Goal: Task Accomplishment & Management: Use online tool/utility

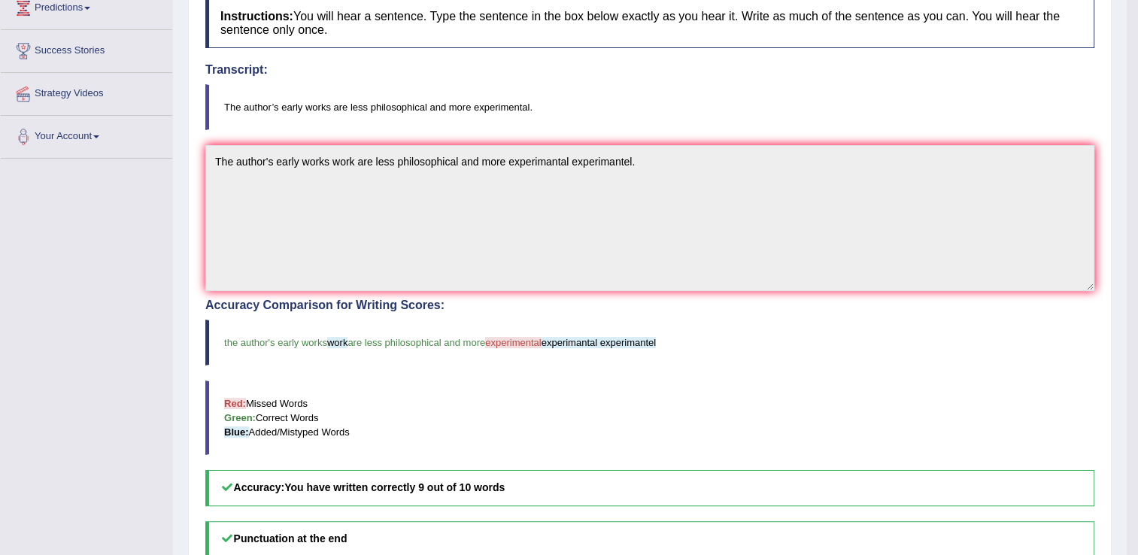
scroll to position [217, 0]
click at [732, 423] on blockquote "Red: Missed Words Green: Correct Words Blue: Added/Mistyped Words" at bounding box center [649, 417] width 889 height 74
click at [834, 438] on blockquote "Red: Missed Words Green: Correct Words Blue: Added/Mistyped Words" at bounding box center [649, 417] width 889 height 74
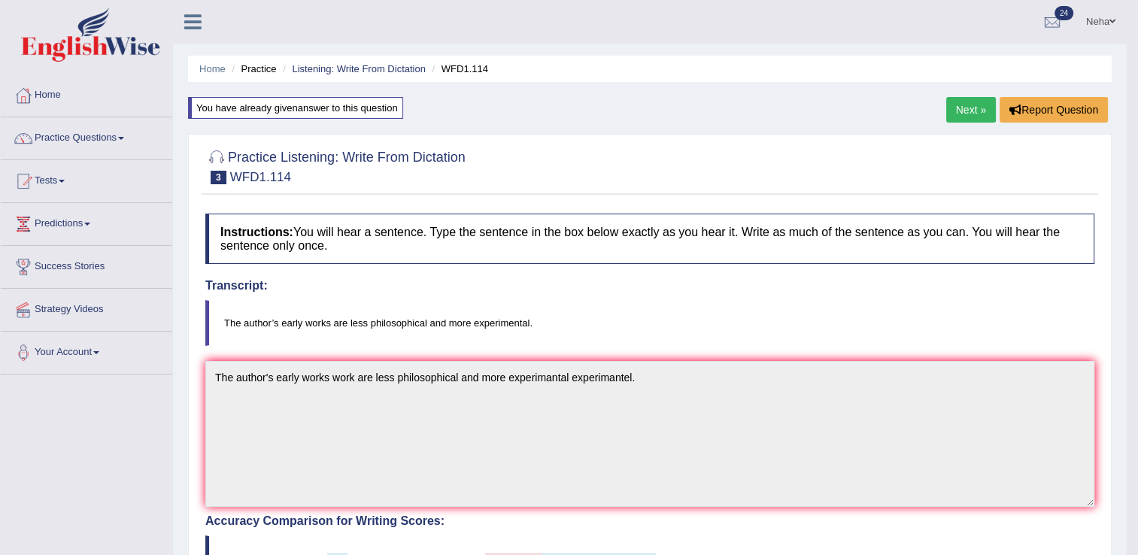
click at [960, 112] on link "Next »" at bounding box center [971, 110] width 50 height 26
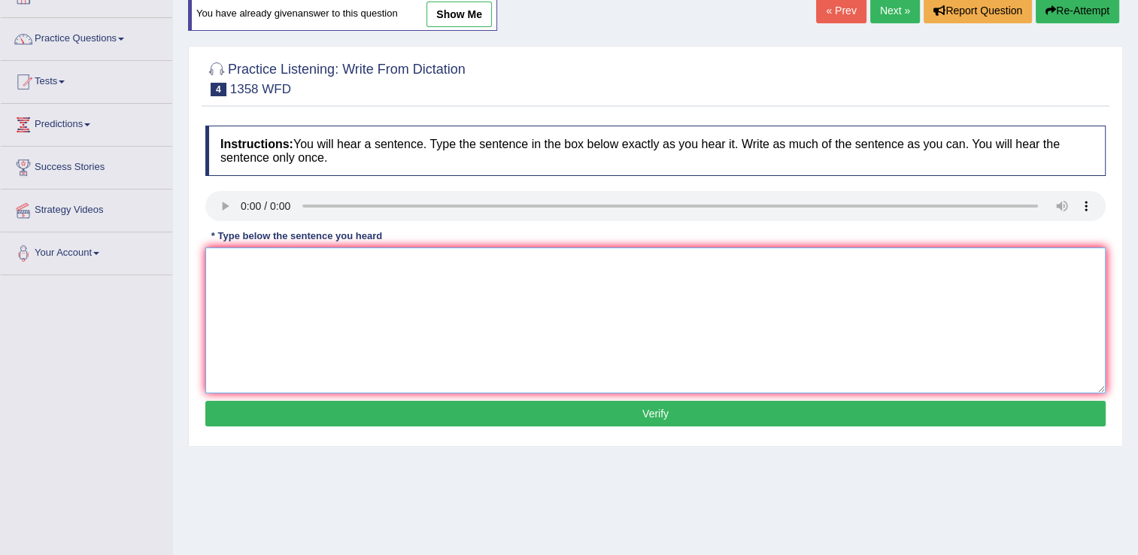
click at [235, 278] on textarea at bounding box center [655, 320] width 900 height 146
type textarea "Communication skills are have very important in a the recent years."
click at [258, 415] on button "Verify" at bounding box center [655, 414] width 900 height 26
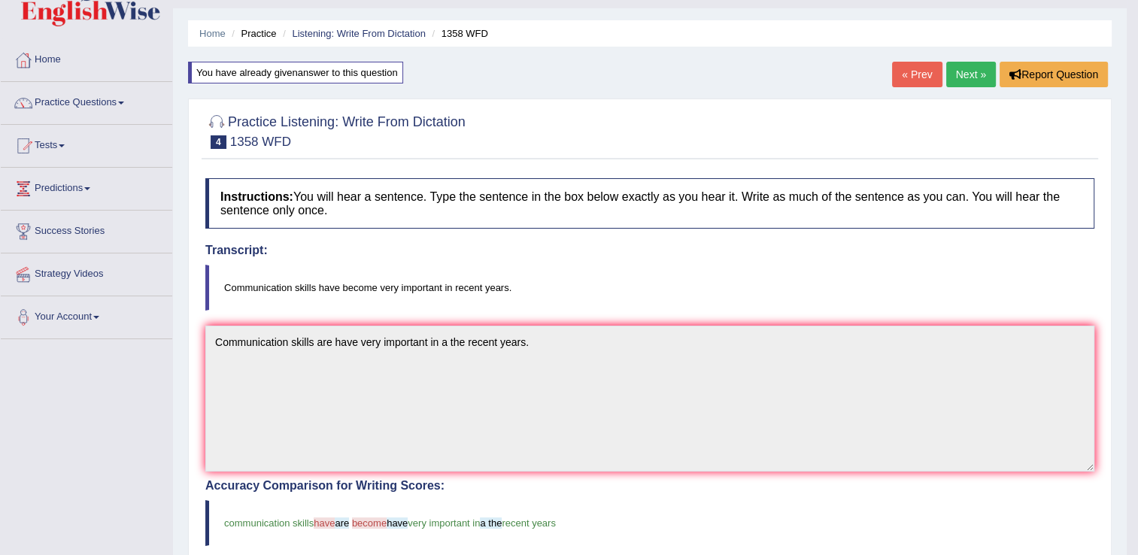
scroll to position [36, 0]
click at [966, 71] on link "Next »" at bounding box center [971, 74] width 50 height 26
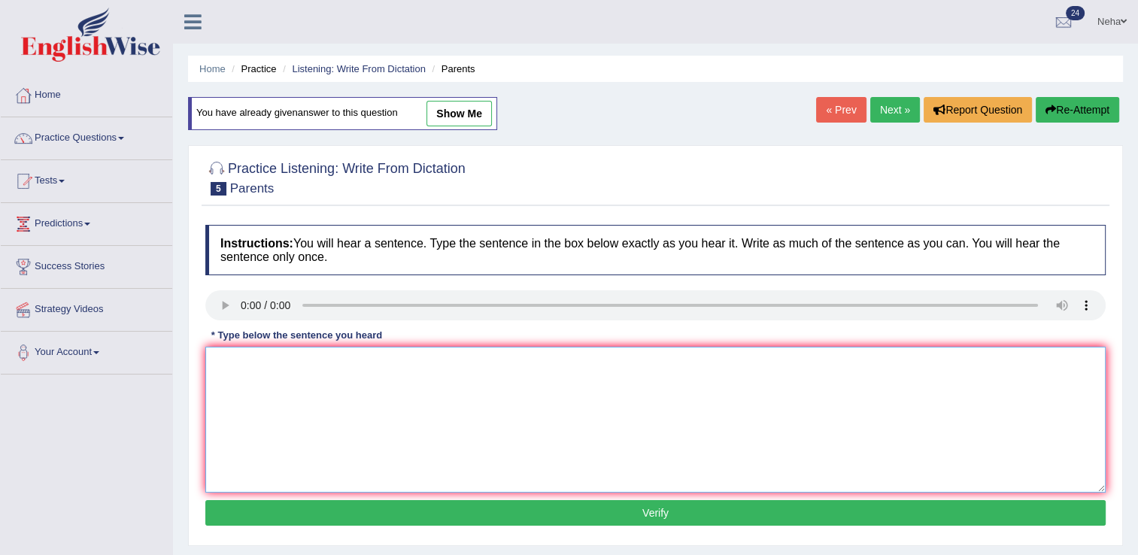
click at [304, 413] on textarea at bounding box center [655, 420] width 900 height 146
type textarea "Parents [DATE] are involved in their children's children education."
click at [433, 513] on button "Verify" at bounding box center [655, 513] width 900 height 26
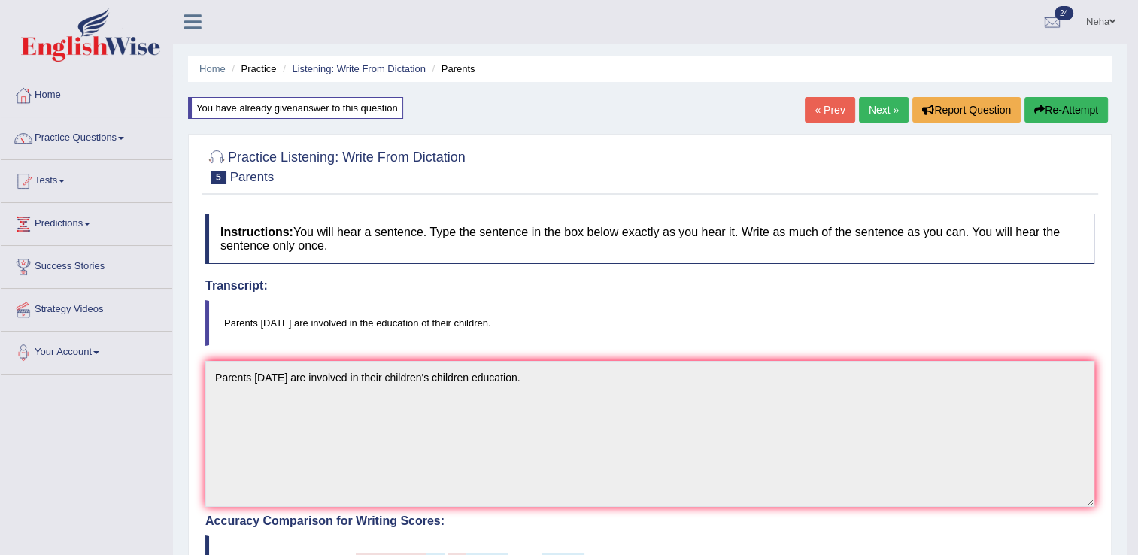
click at [1061, 101] on button "Re-Attempt" at bounding box center [1065, 110] width 83 height 26
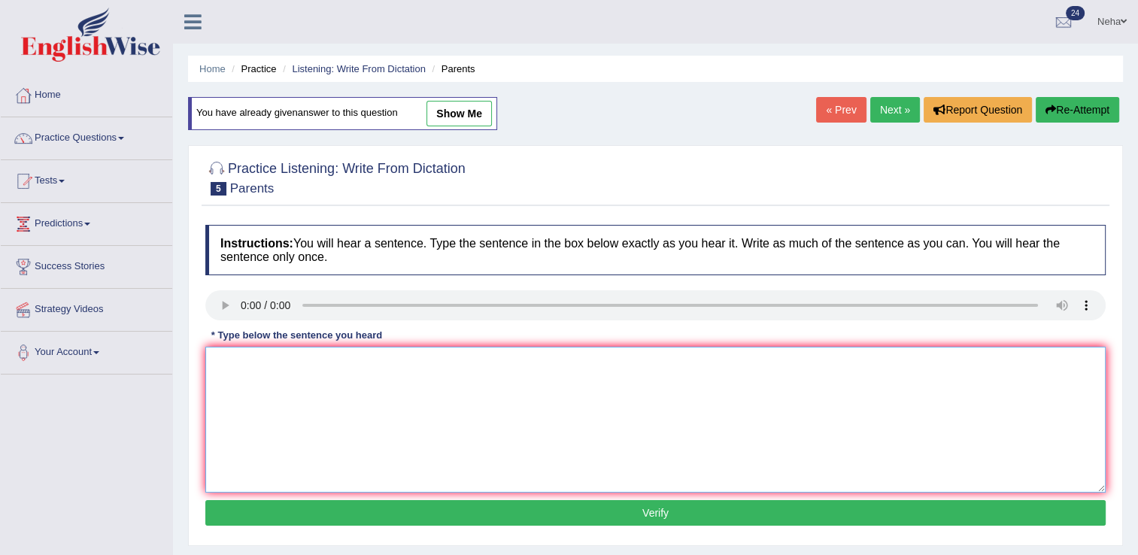
click at [472, 381] on textarea at bounding box center [655, 420] width 900 height 146
click at [232, 370] on textarea at bounding box center [655, 420] width 900 height 146
click at [322, 381] on textarea "Parents [DATE]" at bounding box center [655, 420] width 900 height 146
type textarea "Parents today are have involved in the education of their children."
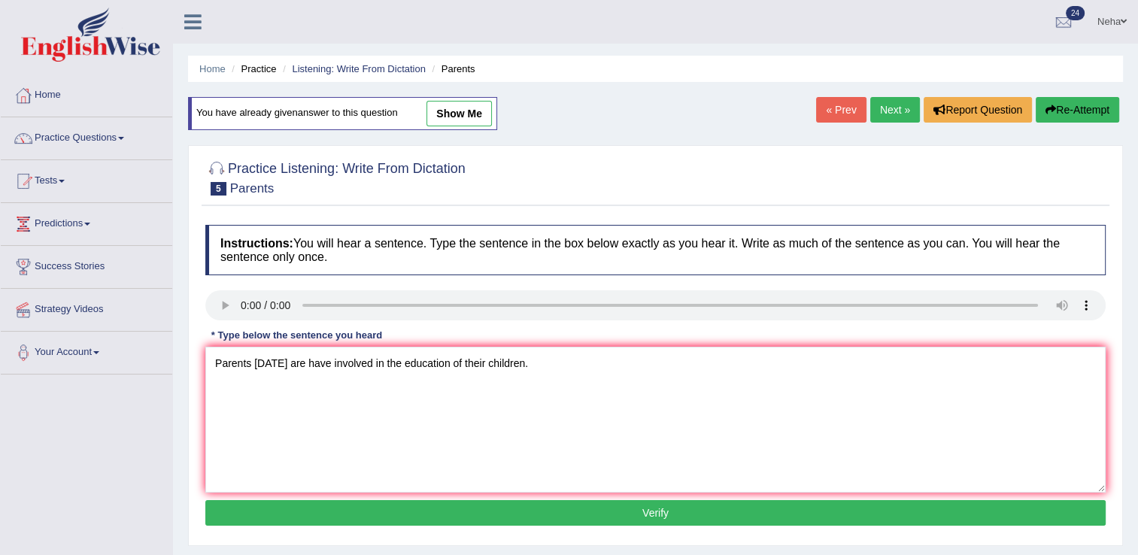
click at [445, 512] on button "Verify" at bounding box center [655, 513] width 900 height 26
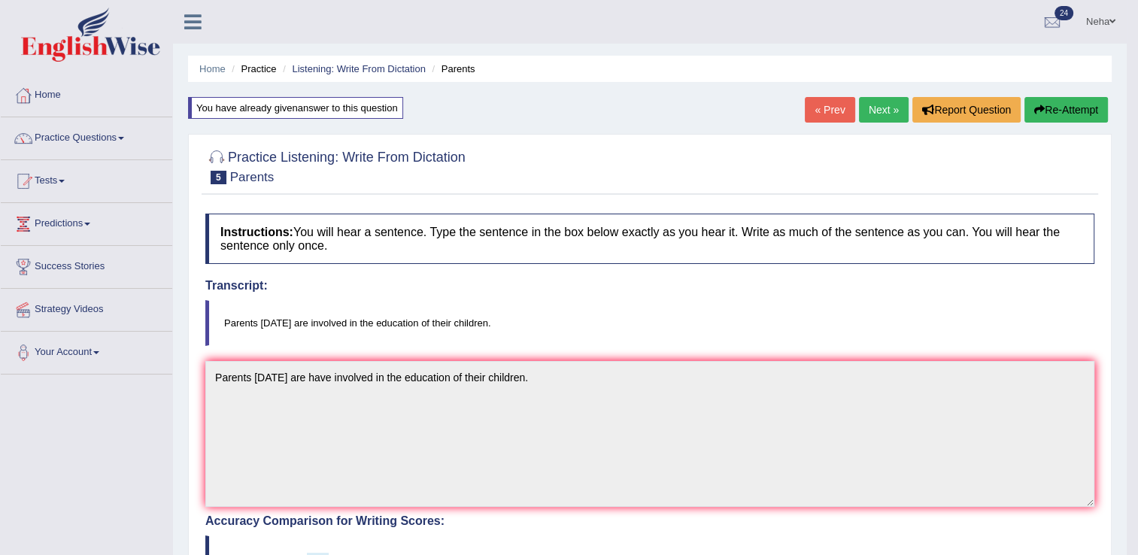
click at [875, 103] on link "Next »" at bounding box center [884, 110] width 50 height 26
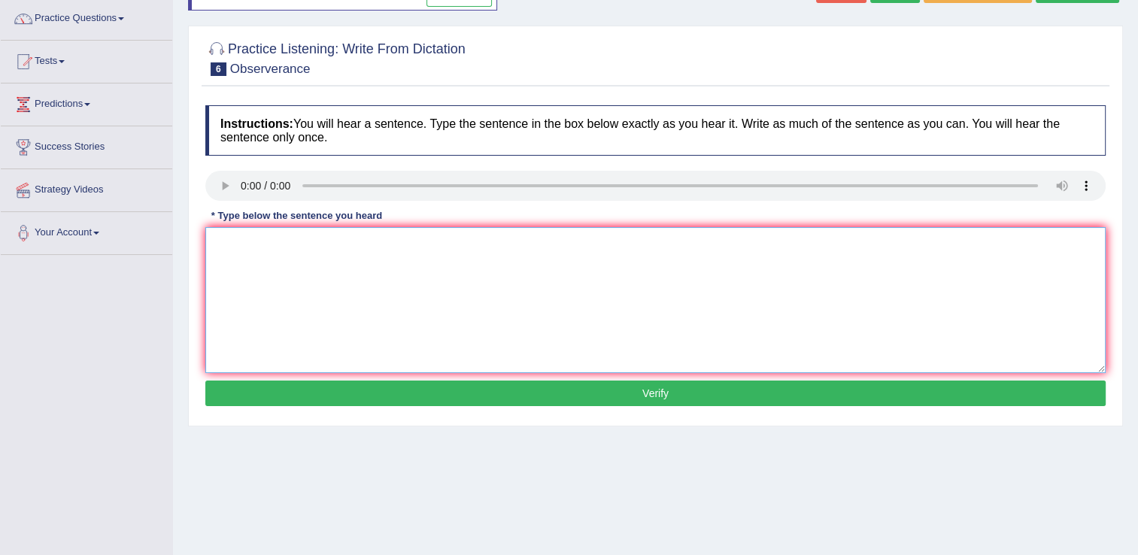
click at [290, 294] on textarea at bounding box center [655, 300] width 900 height 146
click at [421, 251] on textarea "Observers waited nervously and waited" at bounding box center [655, 300] width 900 height 146
click at [523, 274] on textarea "Observers waited nervously and dated for their breath" at bounding box center [655, 300] width 900 height 146
type textarea "Observers waited nervously and dated for their breath for the consert."
click at [435, 393] on button "Verify" at bounding box center [655, 394] width 900 height 26
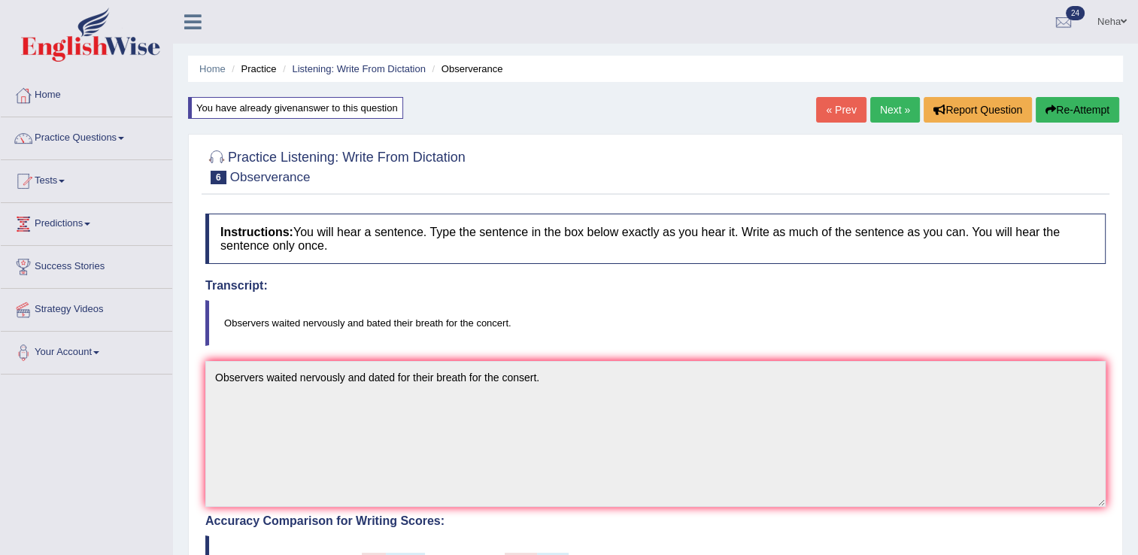
click at [1051, 101] on button "Re-Attempt" at bounding box center [1077, 110] width 83 height 26
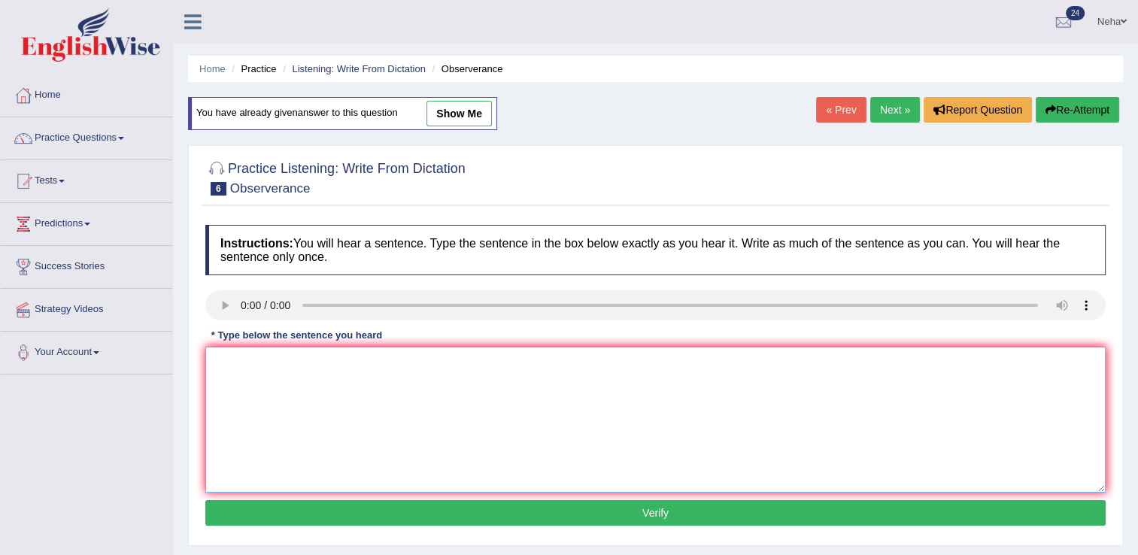
click at [490, 347] on textarea at bounding box center [655, 420] width 900 height 146
click at [444, 378] on textarea "Observers waited nervously and bated" at bounding box center [655, 420] width 900 height 146
type textarea "Observers waited nervously and bated their breath for the their concert."
click at [410, 518] on button "Verify" at bounding box center [655, 513] width 900 height 26
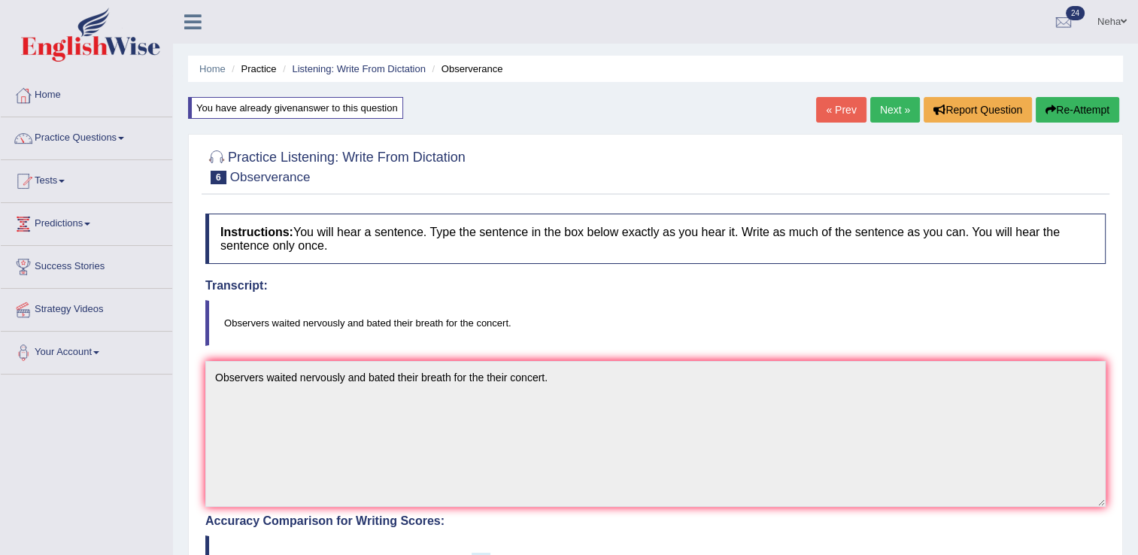
click at [890, 101] on link "Next »" at bounding box center [895, 110] width 50 height 26
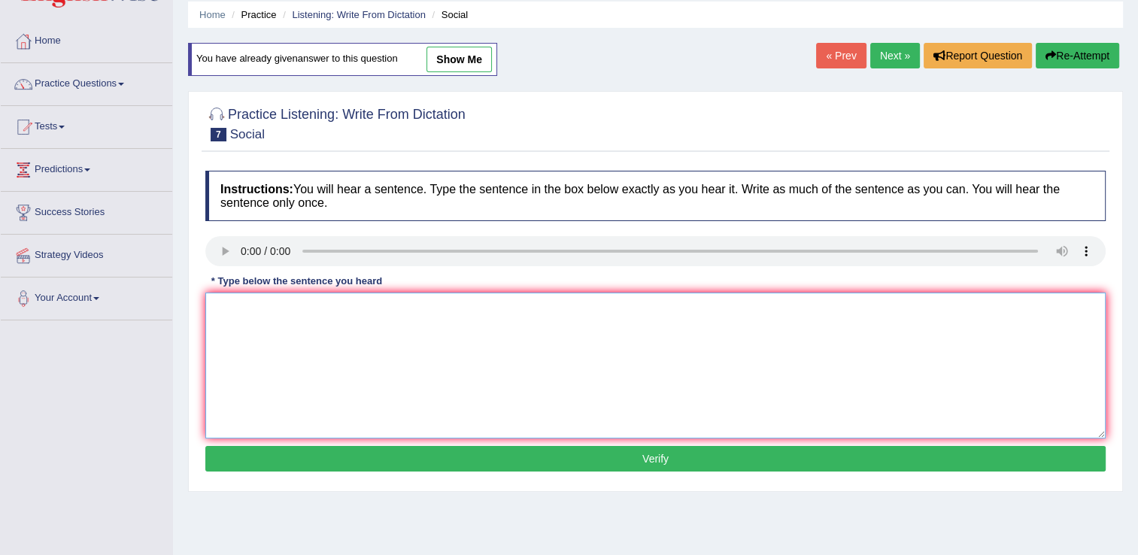
click at [283, 344] on textarea at bounding box center [655, 366] width 900 height 146
click at [296, 313] on textarea "Social policy has are describe describes the ways" at bounding box center [655, 366] width 900 height 146
click at [554, 321] on textarea "Social policy has is are describe describes the ways" at bounding box center [655, 366] width 900 height 146
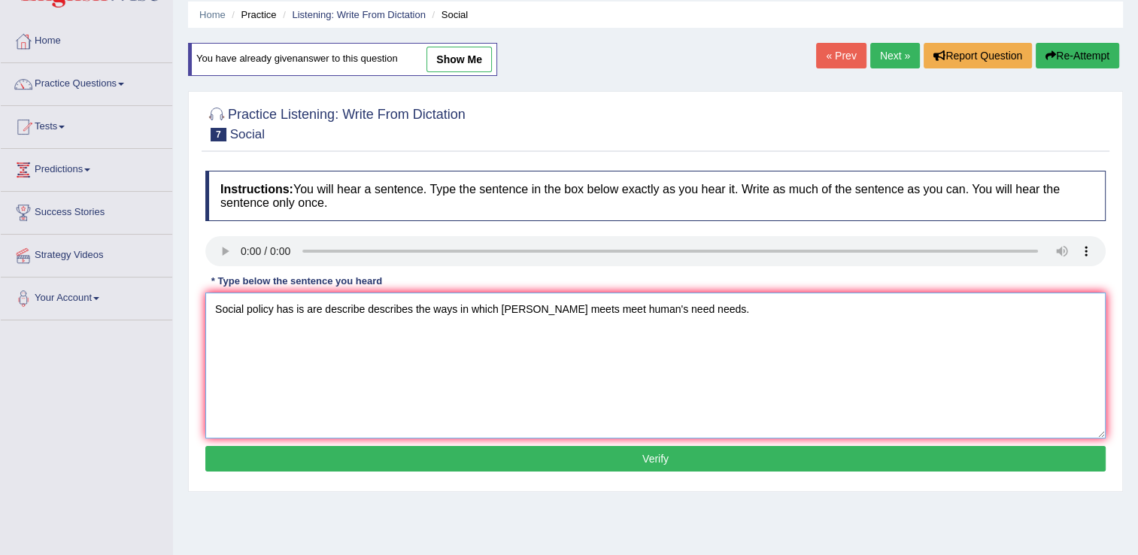
type textarea "Social policy has is are describe describes the ways in which sociey meets meet…"
click at [587, 462] on button "Verify" at bounding box center [655, 459] width 900 height 26
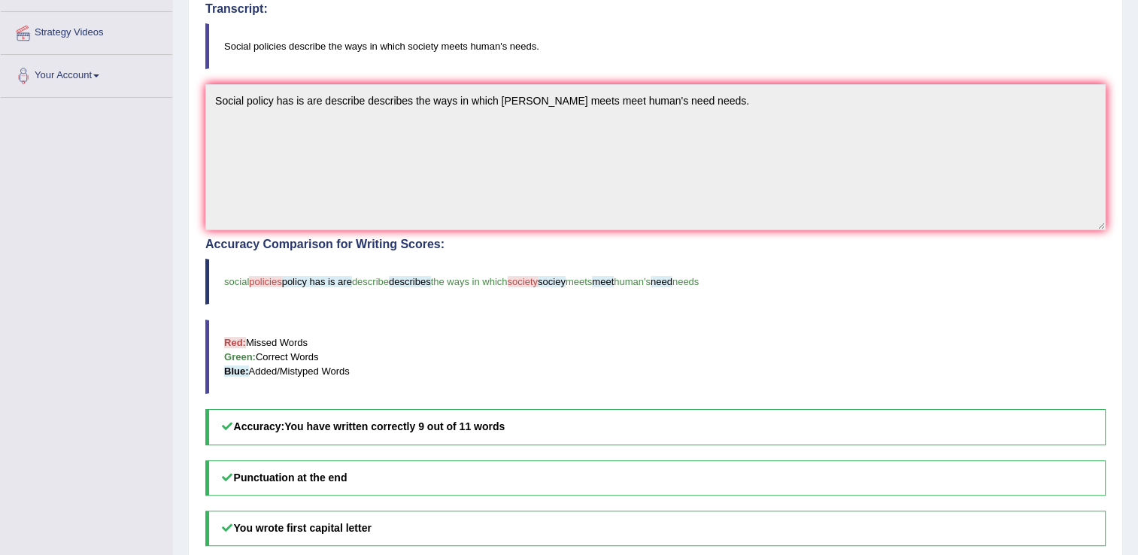
scroll to position [278, 0]
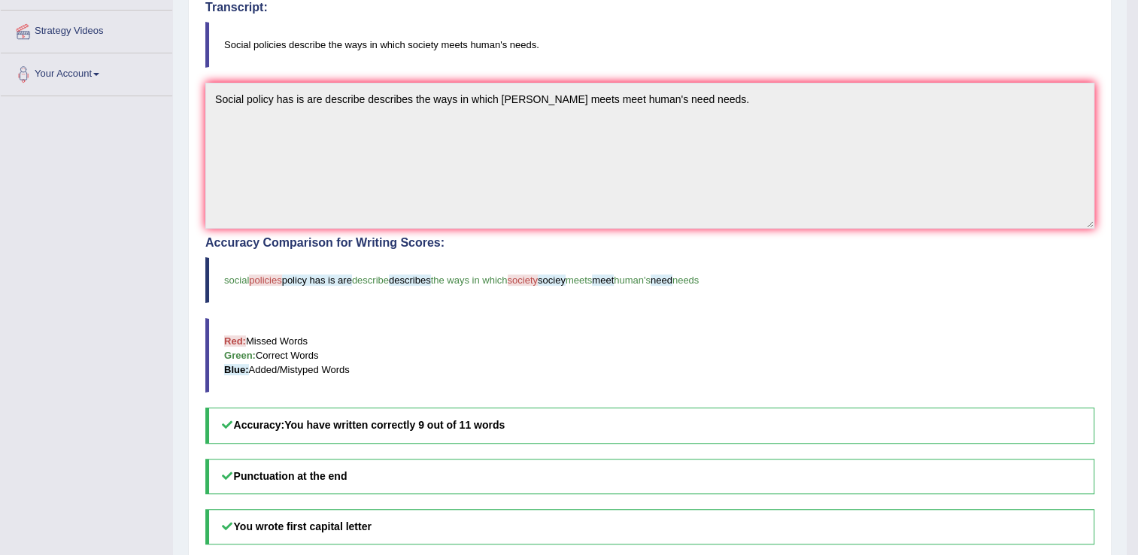
click at [639, 459] on h5 "Punctuation at the end" at bounding box center [649, 476] width 889 height 35
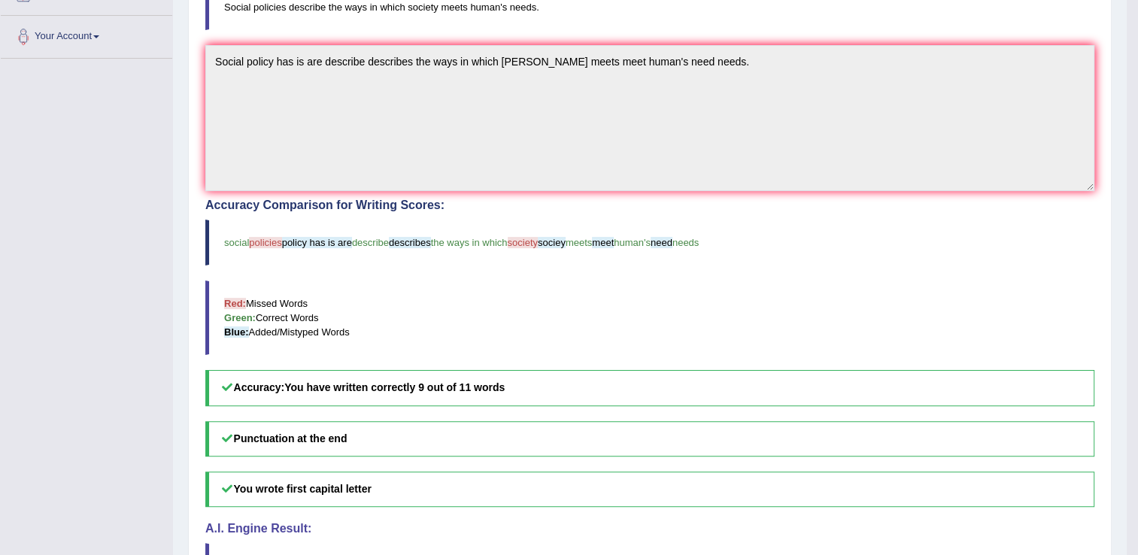
scroll to position [5, 0]
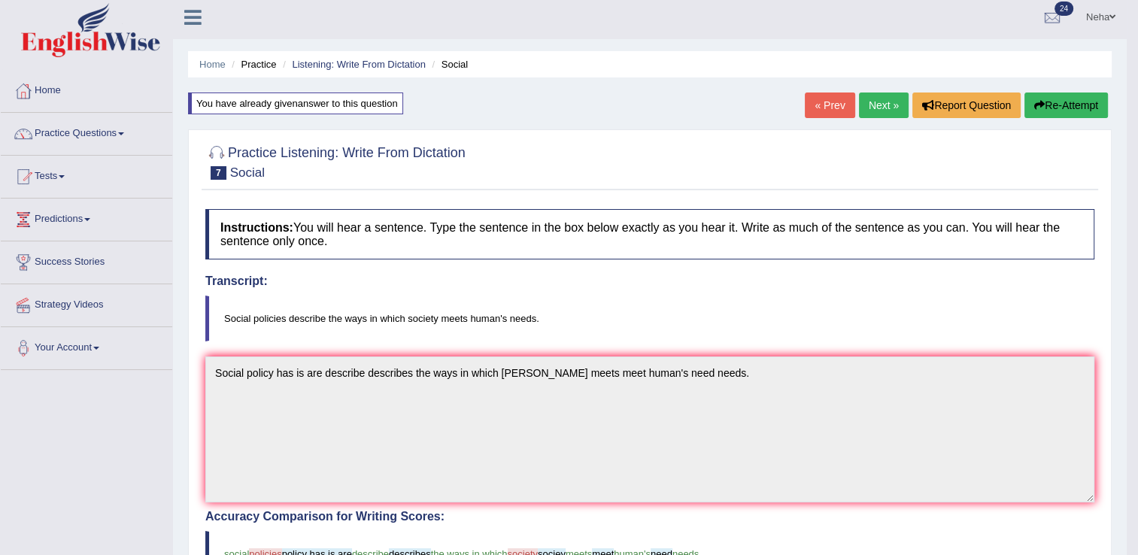
click at [1057, 107] on button "Re-Attempt" at bounding box center [1065, 106] width 83 height 26
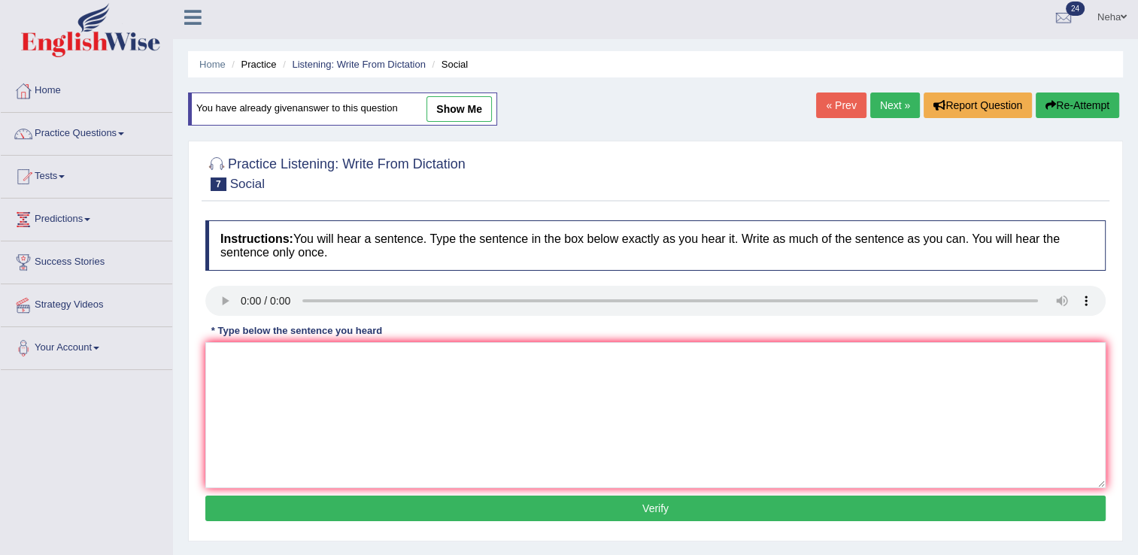
click at [393, 423] on textarea at bounding box center [655, 415] width 900 height 146
click at [290, 365] on textarea "Social" at bounding box center [655, 415] width 900 height 146
click at [290, 362] on textarea "Social" at bounding box center [655, 415] width 900 height 146
type textarea "Social policies describe the ways"
click at [406, 359] on textarea "Social policies describe the ways" at bounding box center [655, 415] width 900 height 146
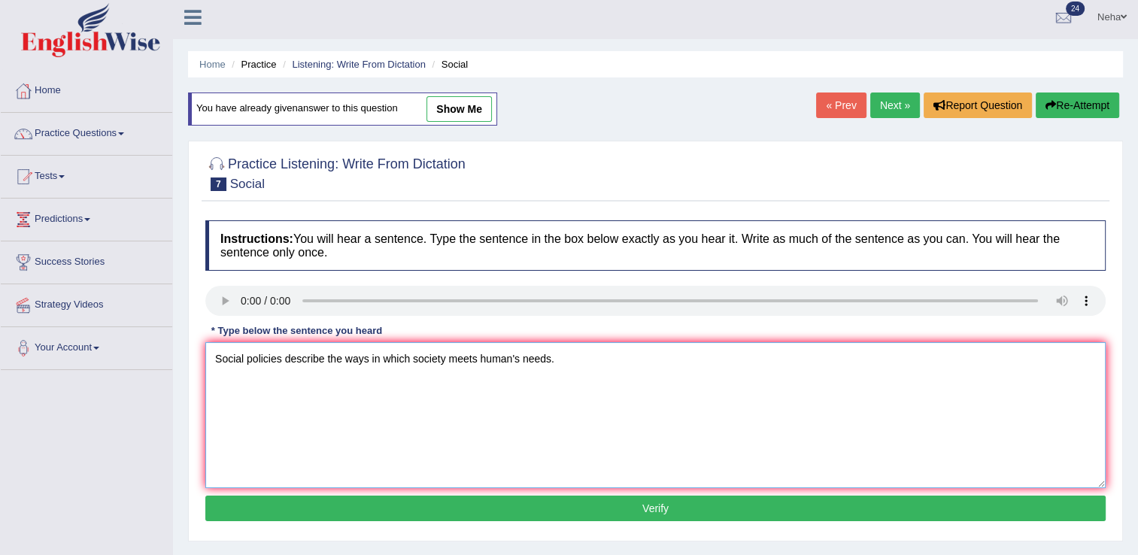
type textarea "Social policies describe the ways in which society meets human's needs."
click at [433, 506] on button "Verify" at bounding box center [655, 509] width 900 height 26
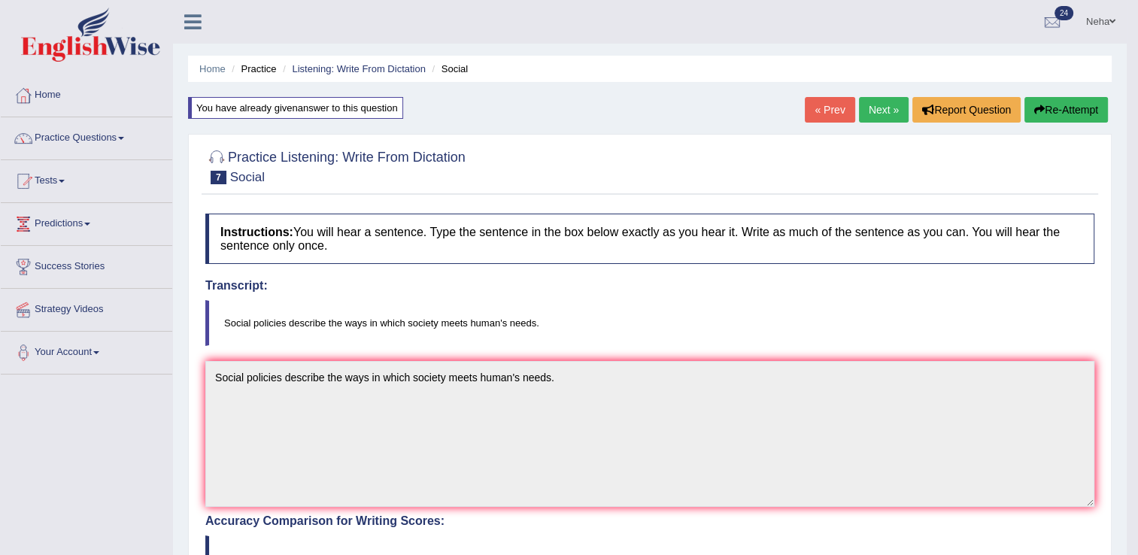
click at [891, 107] on link "Next »" at bounding box center [884, 110] width 50 height 26
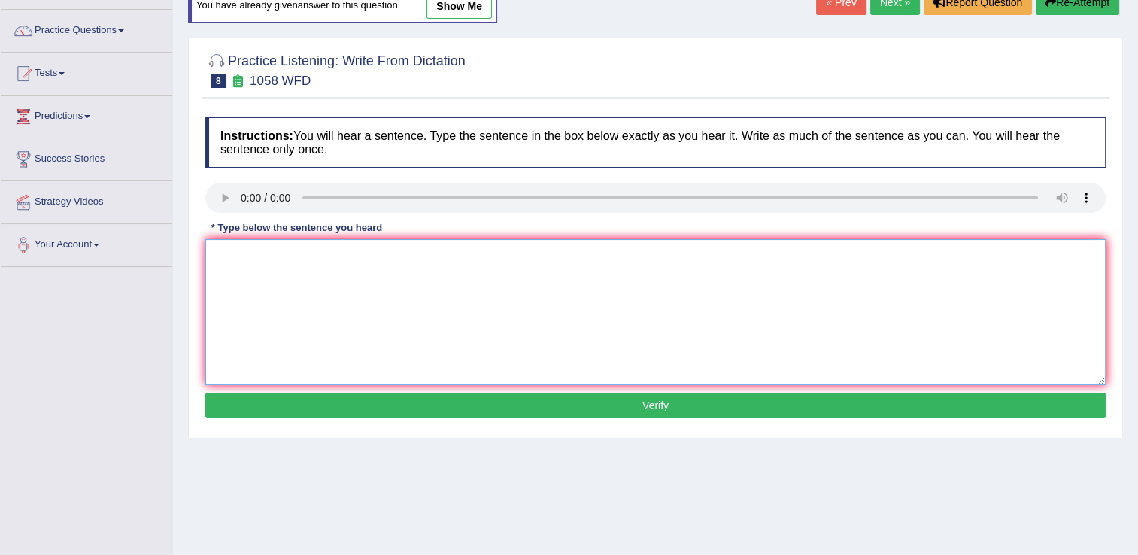
click at [313, 312] on textarea at bounding box center [655, 312] width 900 height 146
type textarea "thge skils of great stage actor's cannot can not be taught."
click at [394, 400] on button "Verify" at bounding box center [655, 406] width 900 height 26
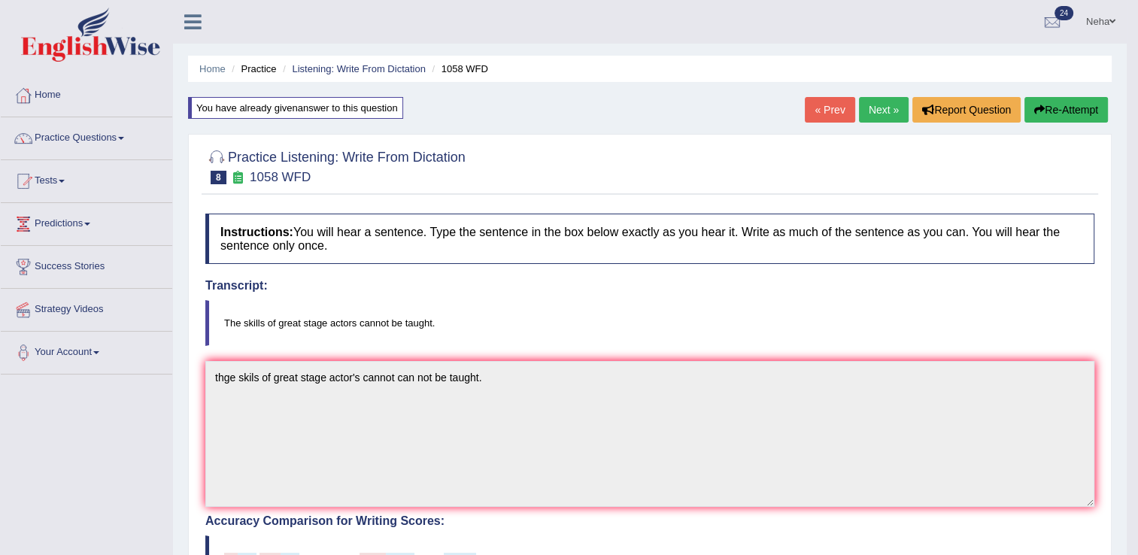
click at [1047, 108] on button "Re-Attempt" at bounding box center [1065, 110] width 83 height 26
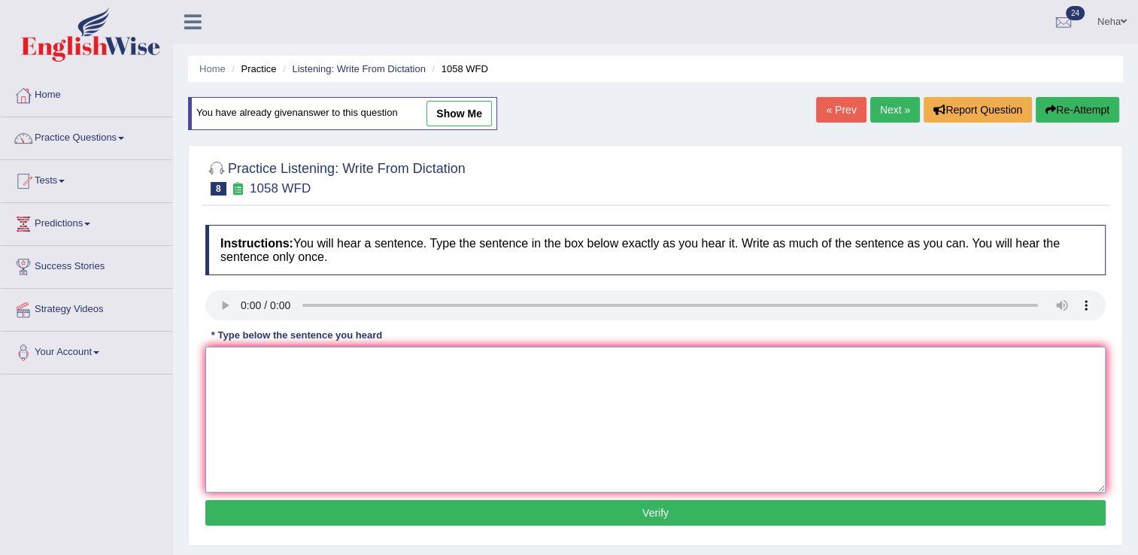
click at [447, 375] on textarea at bounding box center [655, 420] width 900 height 146
type textarea "t"
click at [268, 362] on textarea at bounding box center [655, 420] width 900 height 146
type textarea "The skills of great stage actors cannot can not be taught."
click at [301, 512] on button "Verify" at bounding box center [655, 513] width 900 height 26
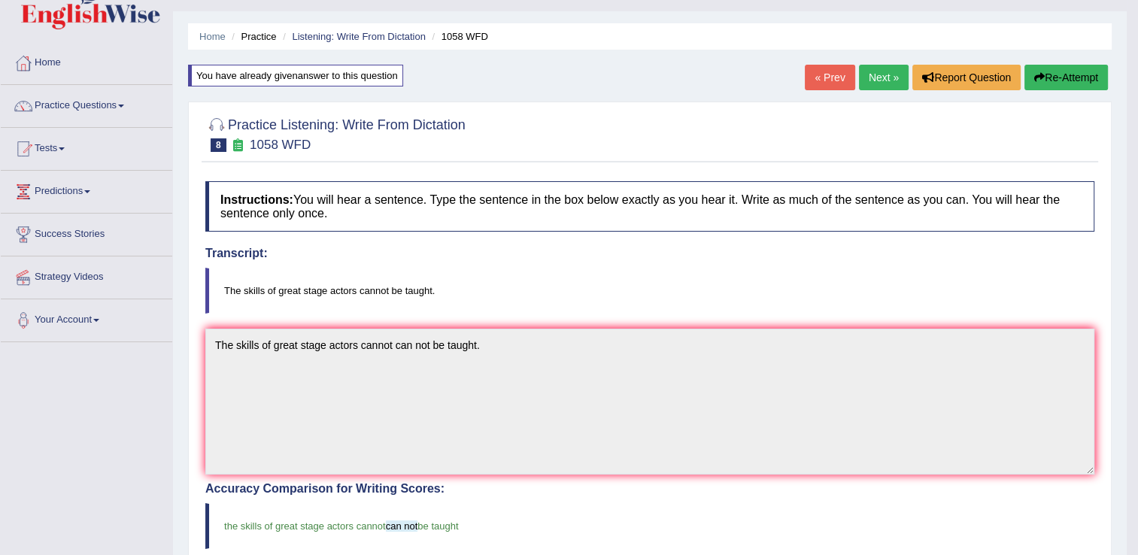
scroll to position [27, 0]
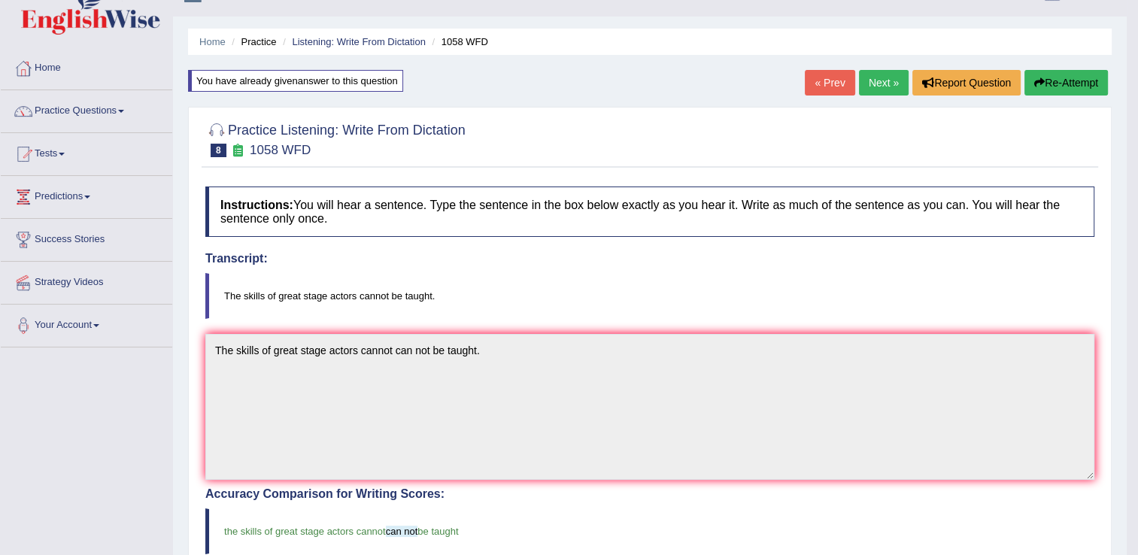
click at [875, 81] on link "Next »" at bounding box center [884, 83] width 50 height 26
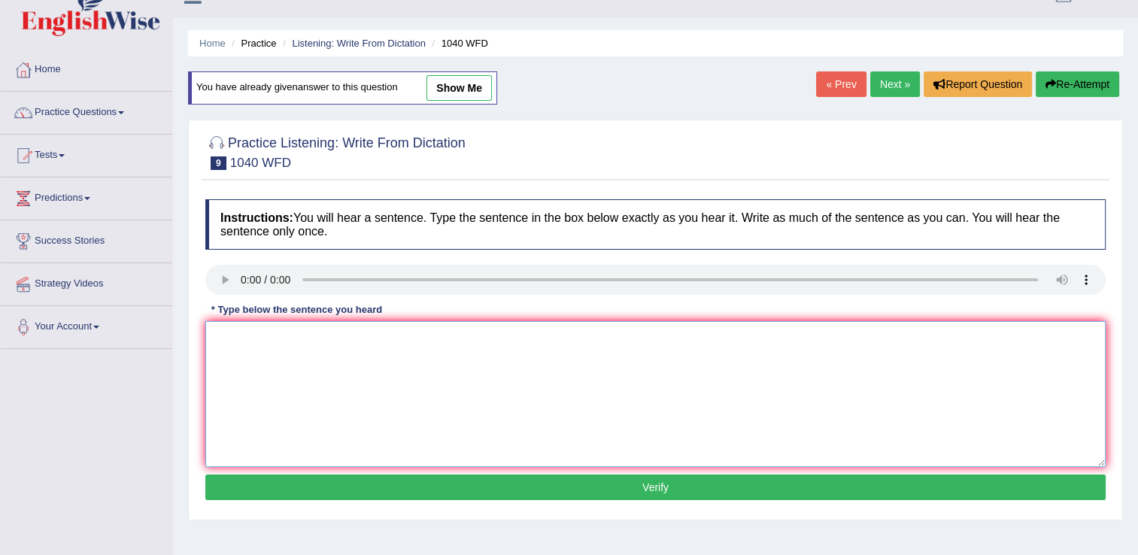
click at [262, 355] on textarea at bounding box center [655, 394] width 900 height 146
click at [373, 344] on textarea "Extracurriculer activity" at bounding box center [655, 394] width 900 height 146
type textarea "Extracurriculer activity activities can help students for more taleants talent."
click at [496, 488] on button "Verify" at bounding box center [655, 488] width 900 height 26
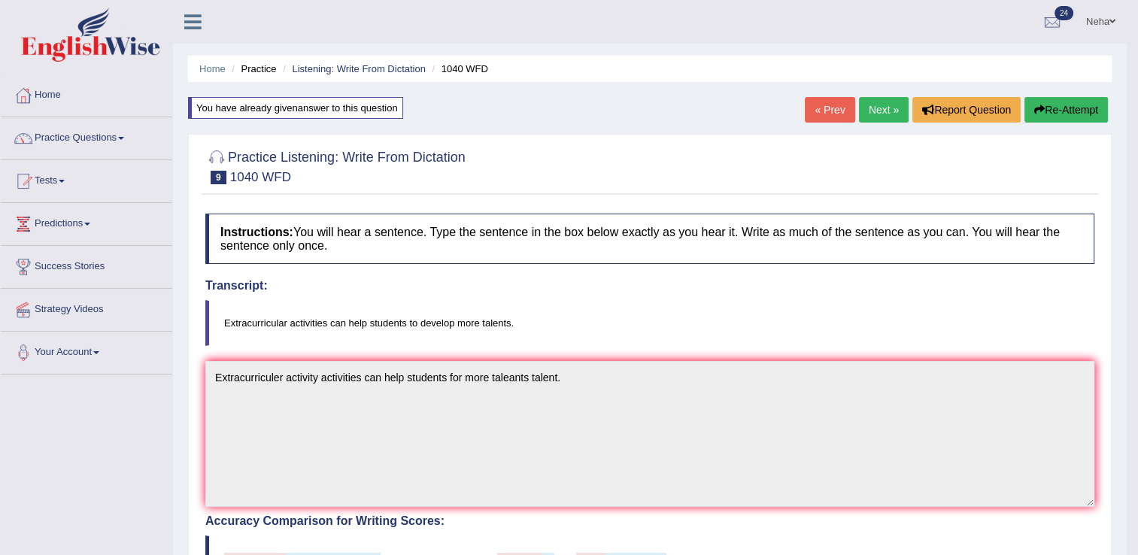
click at [1063, 102] on button "Re-Attempt" at bounding box center [1065, 110] width 83 height 26
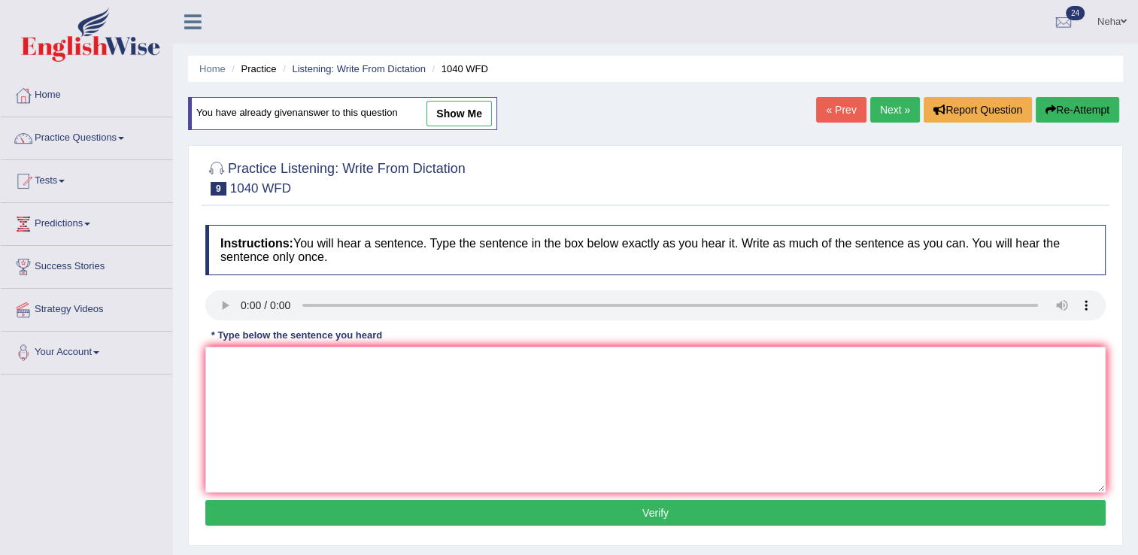
click at [506, 405] on textarea at bounding box center [655, 420] width 900 height 146
click at [259, 394] on textarea "E" at bounding box center [655, 420] width 900 height 146
click at [355, 379] on textarea "Extracurricular activities" at bounding box center [655, 420] width 900 height 146
click at [474, 370] on textarea "Extracurricular activities can help studnets" at bounding box center [655, 420] width 900 height 146
type textarea "Extracurricular activities can help students"
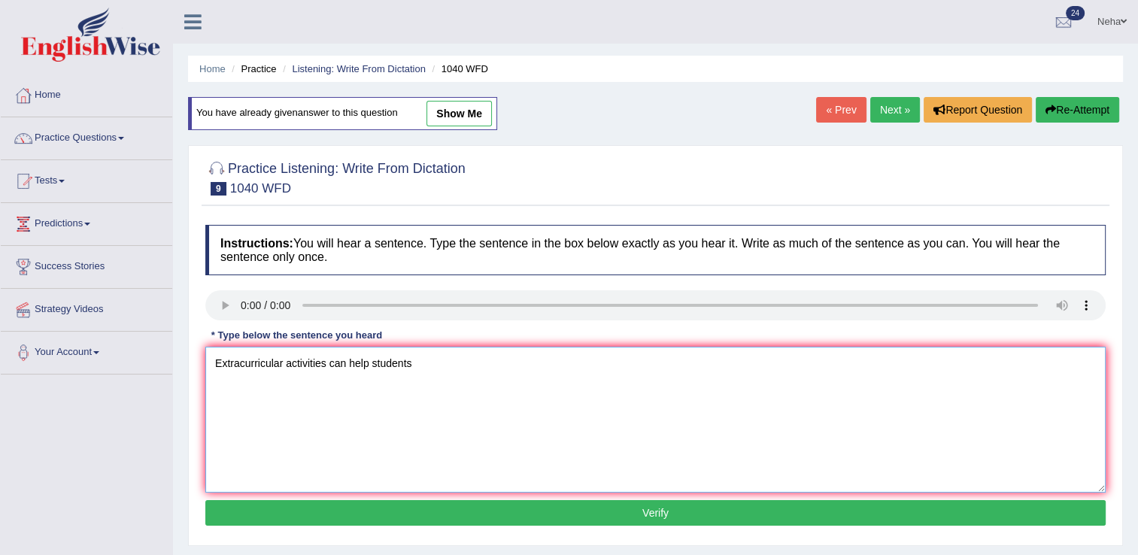
click at [442, 359] on textarea "Extracurricular activities can help students" at bounding box center [655, 420] width 900 height 146
type textarea "Extracurricular activities can help students to develop more talents."
click at [572, 517] on button "Verify" at bounding box center [655, 513] width 900 height 26
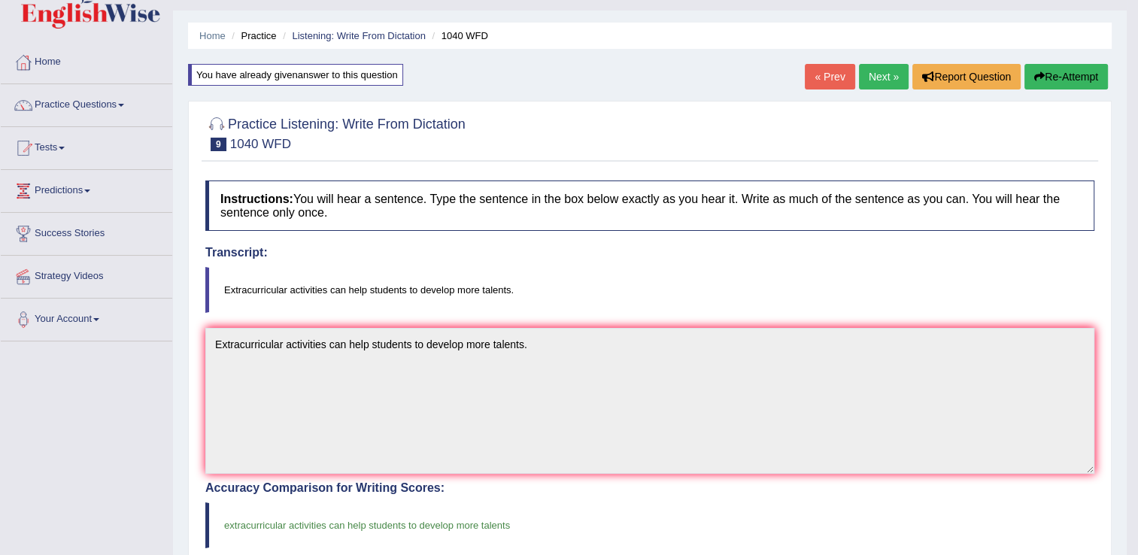
scroll to position [32, 0]
click at [896, 82] on link "Next »" at bounding box center [884, 78] width 50 height 26
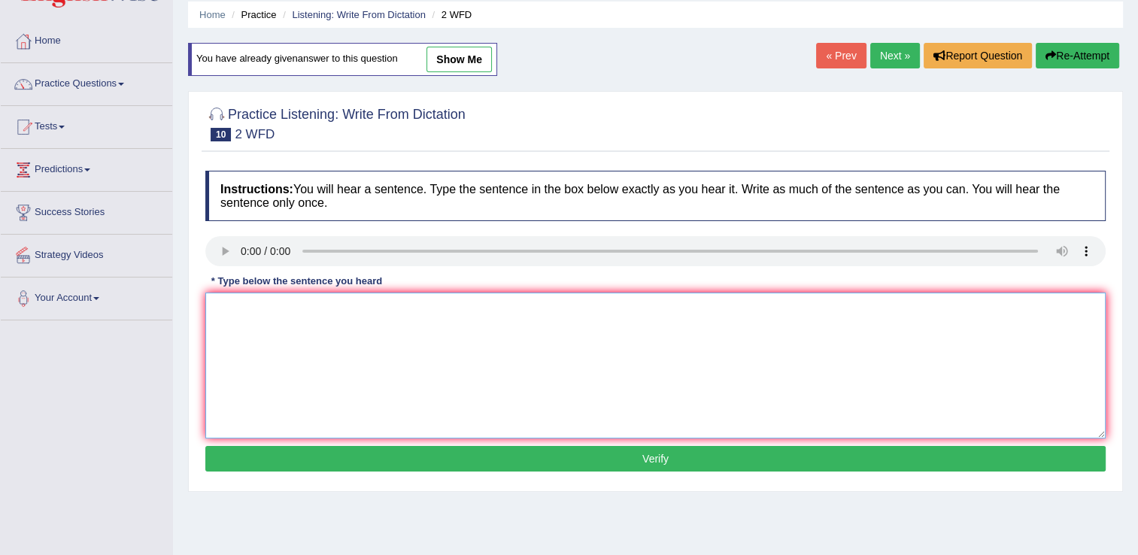
click at [340, 362] on textarea at bounding box center [655, 366] width 900 height 146
type textarea "Please confirm conform that you have received the textbook."
click at [516, 470] on button "Verify" at bounding box center [655, 459] width 900 height 26
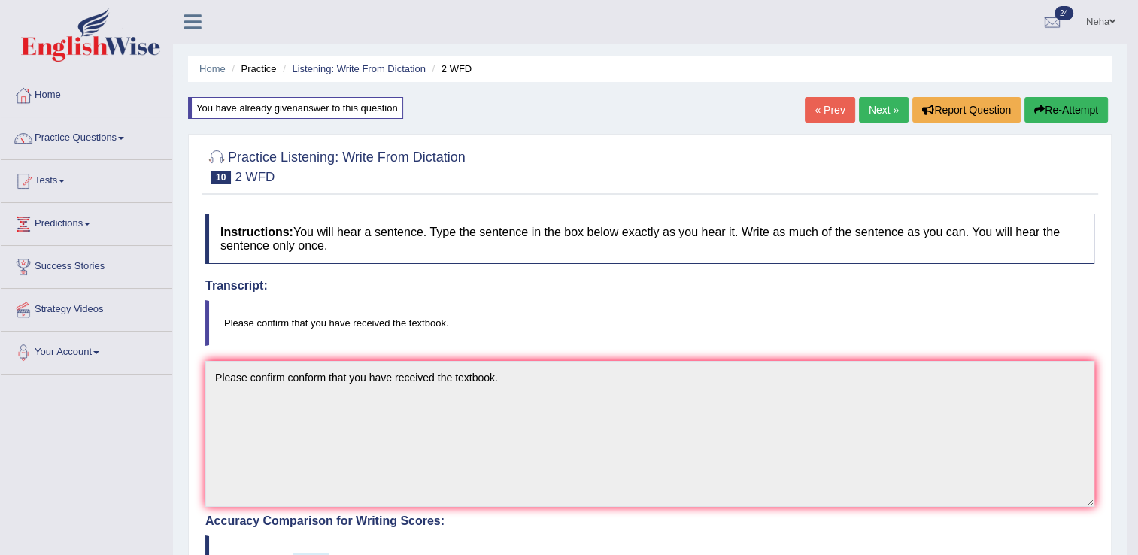
click at [894, 111] on link "Next »" at bounding box center [884, 110] width 50 height 26
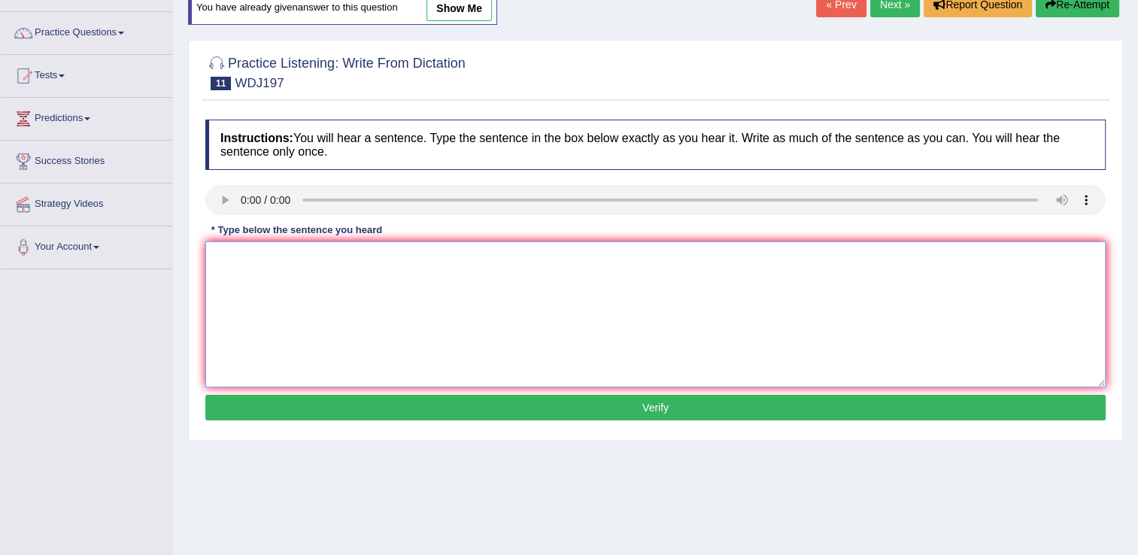
click at [274, 263] on textarea at bounding box center [655, 314] width 900 height 146
click at [445, 275] on textarea "A celebrated theory is" at bounding box center [655, 314] width 900 height 146
type textarea "A celebrated theory is still the source of great controversy."
click at [453, 406] on button "Verify" at bounding box center [655, 408] width 900 height 26
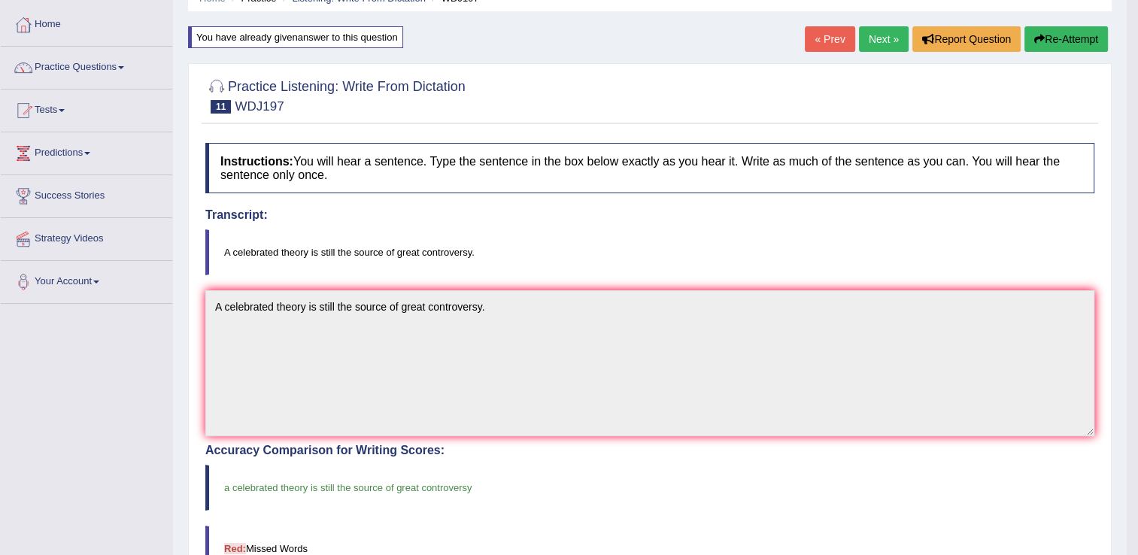
scroll to position [41, 0]
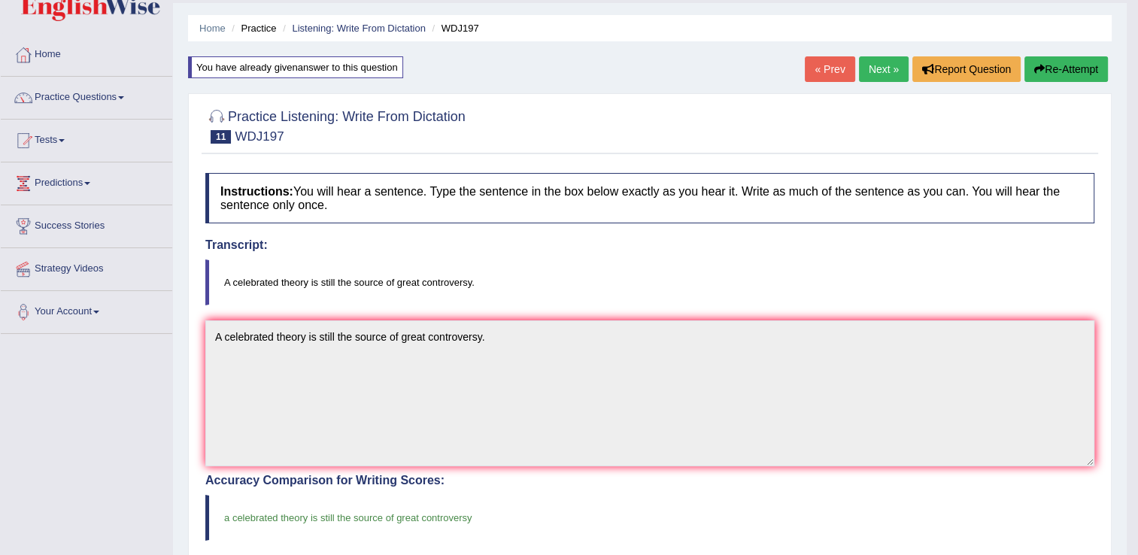
click at [893, 65] on link "Next »" at bounding box center [884, 69] width 50 height 26
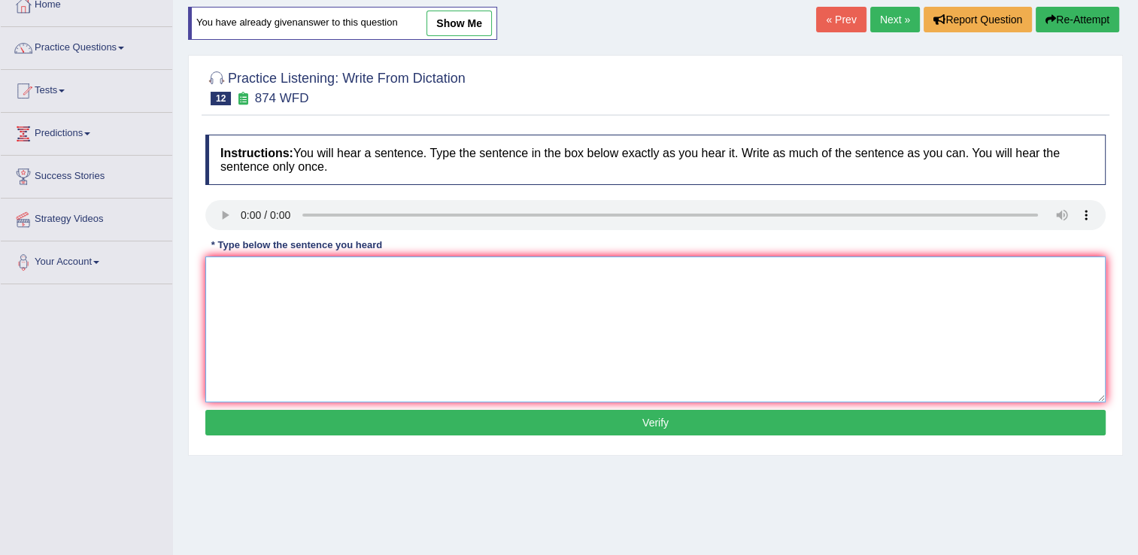
click at [314, 305] on textarea at bounding box center [655, 329] width 900 height 146
click at [500, 294] on textarea "Marine environmnets has have been destroyed" at bounding box center [655, 329] width 900 height 146
click at [621, 284] on textarea "Marine environmnets has have been destroyed throught through" at bounding box center [655, 329] width 900 height 146
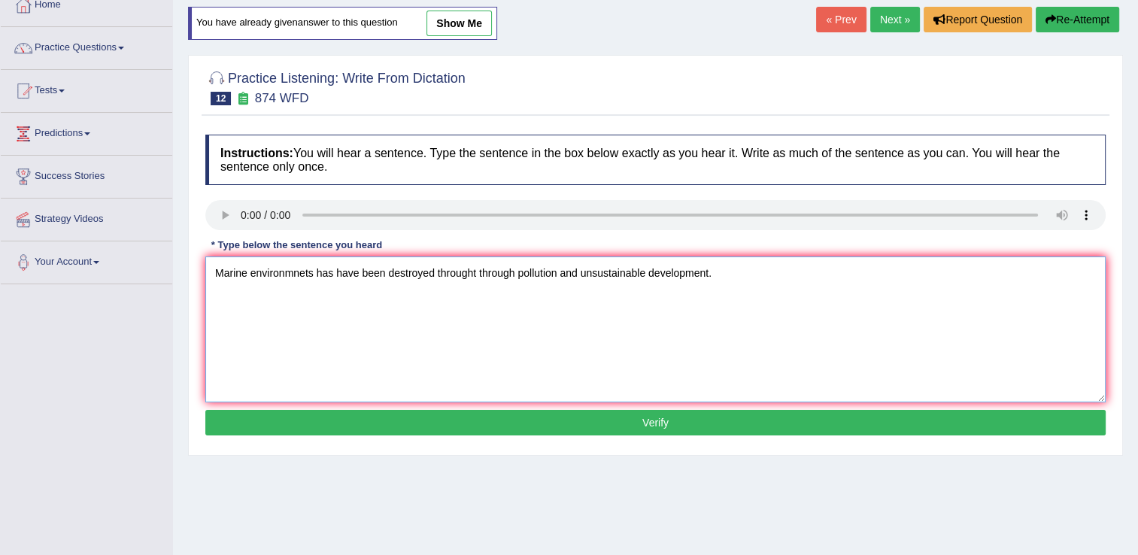
type textarea "Marine environmnets has have been destroyed throught through pollution and unsu…"
click at [646, 425] on button "Verify" at bounding box center [655, 423] width 900 height 26
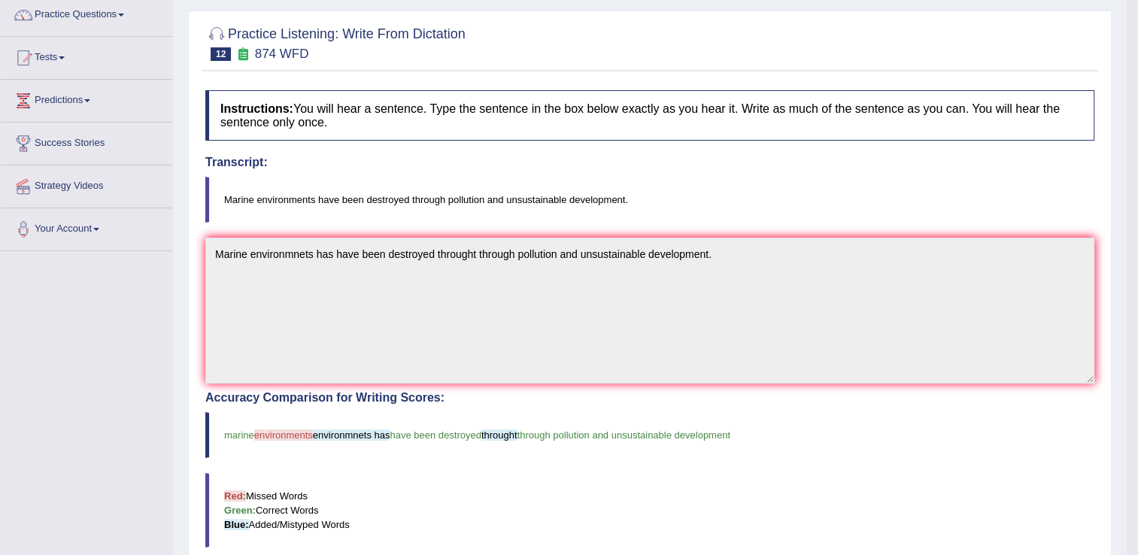
scroll to position [84, 0]
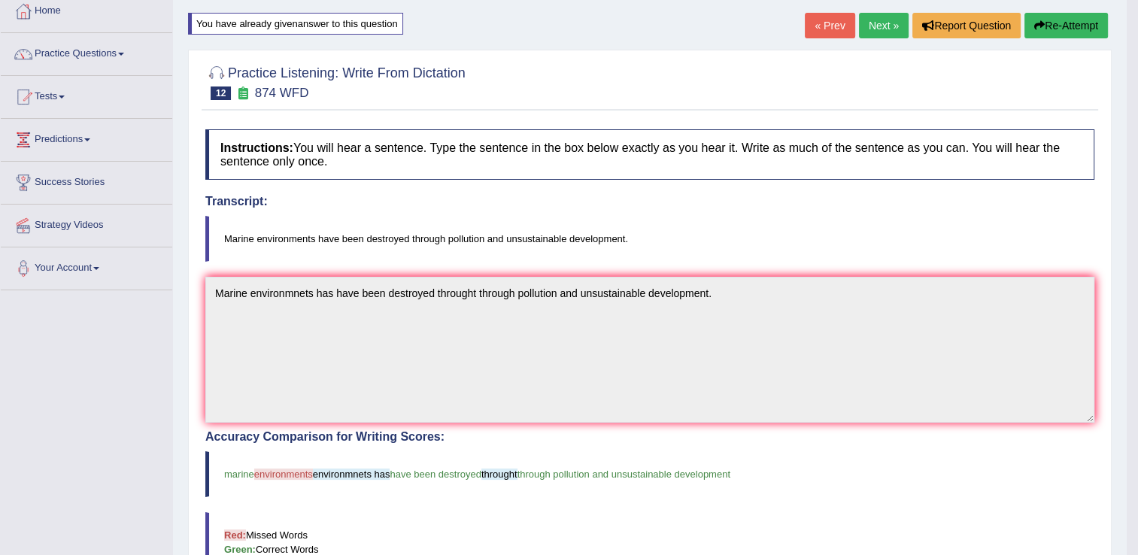
click at [1069, 20] on button "Re-Attempt" at bounding box center [1065, 26] width 83 height 26
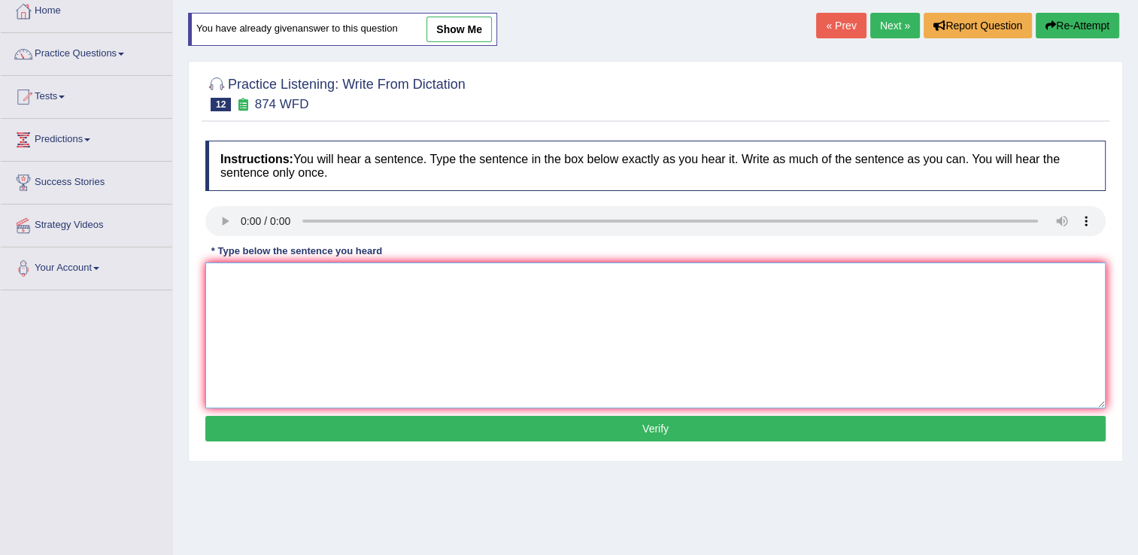
click at [499, 339] on textarea at bounding box center [655, 335] width 900 height 146
type textarea "r"
type textarea "environments"
click at [463, 426] on button "Verify" at bounding box center [655, 429] width 900 height 26
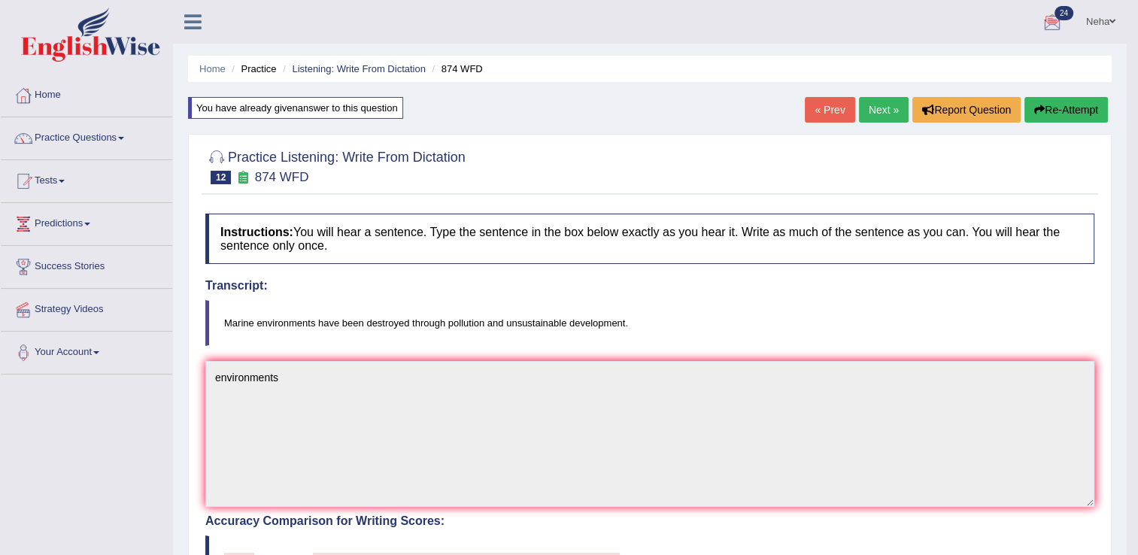
click at [885, 100] on link "Next »" at bounding box center [884, 110] width 50 height 26
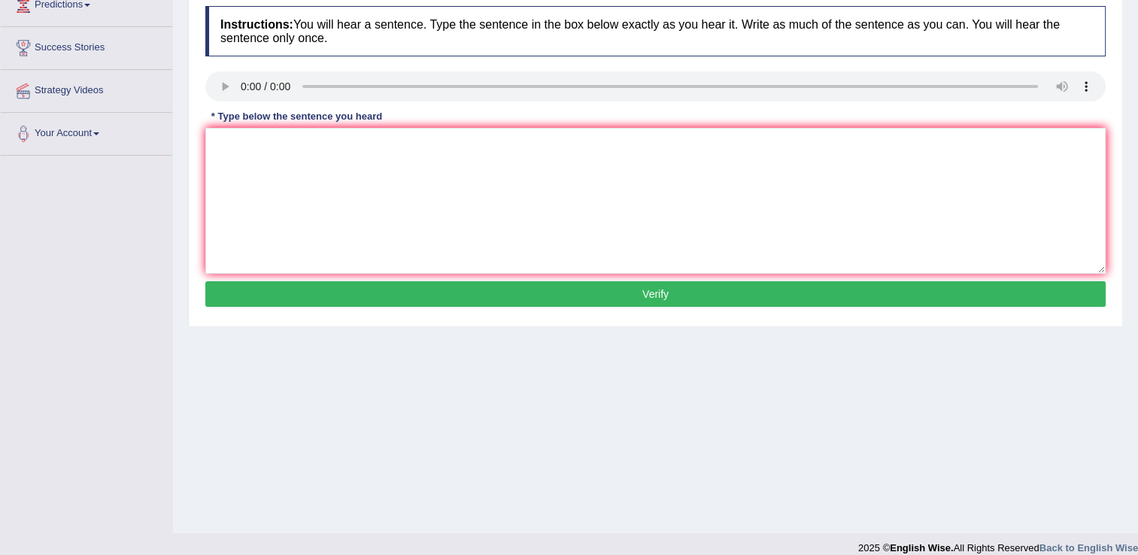
click at [314, 211] on div "Instructions: You will hear a sentence. Type the sentence in the box below exac…" at bounding box center [656, 158] width 908 height 320
click at [314, 211] on textarea at bounding box center [655, 201] width 900 height 146
click at [270, 181] on textarea at bounding box center [655, 201] width 900 height 146
click at [496, 128] on textarea "Students are recommended to read new books book" at bounding box center [655, 201] width 900 height 146
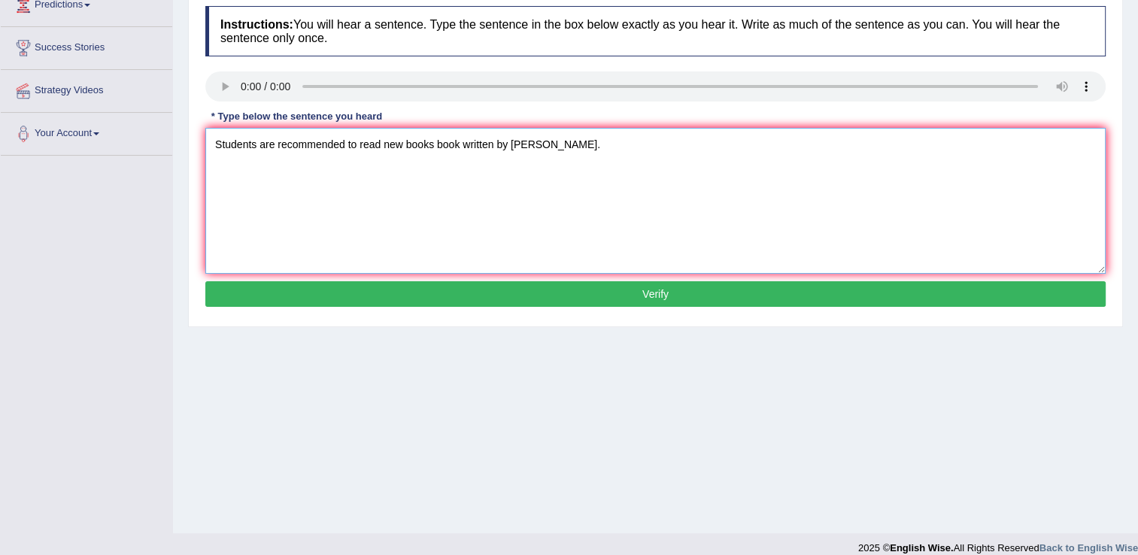
type textarea "Students are recommended to read new books book written by professor Jhones jho…"
click at [567, 297] on button "Verify" at bounding box center [655, 294] width 900 height 26
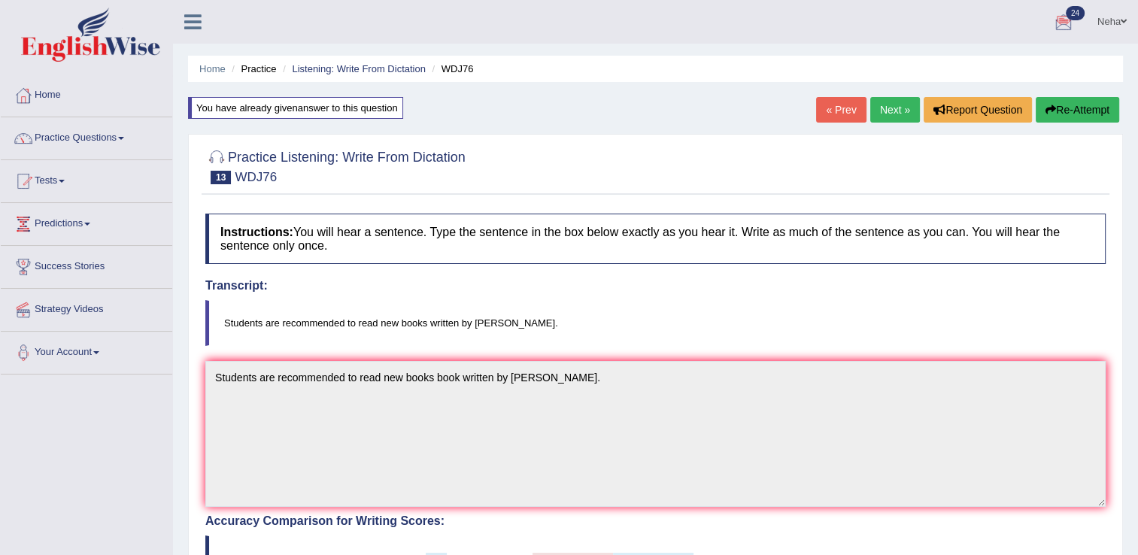
click at [1063, 111] on button "Re-Attempt" at bounding box center [1077, 110] width 83 height 26
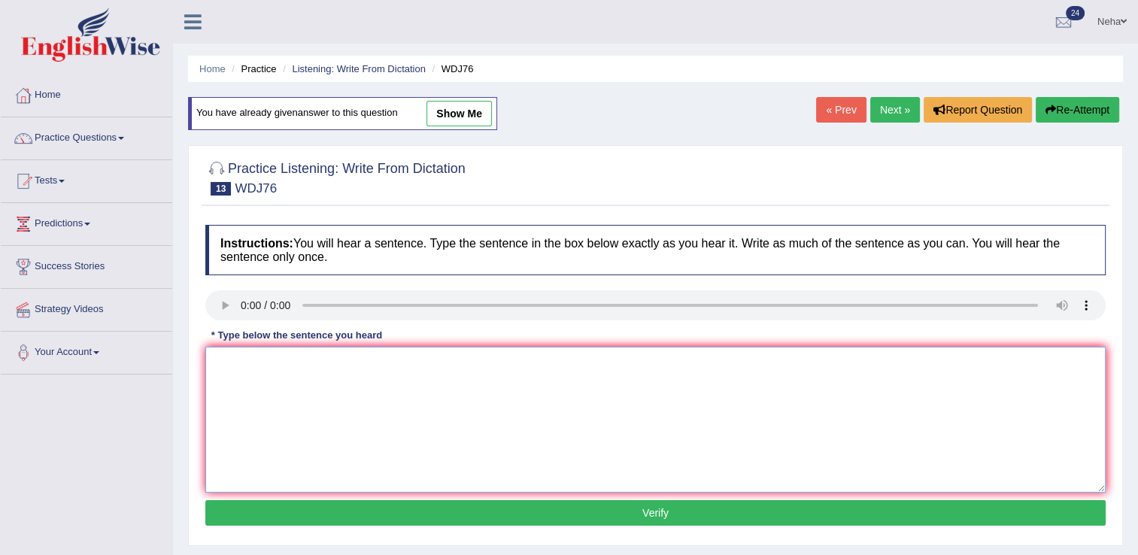
click at [493, 384] on textarea at bounding box center [655, 420] width 900 height 146
type textarea "Students are recommended to read new books book written by professor Jones."
click at [514, 505] on button "Verify" at bounding box center [655, 513] width 900 height 26
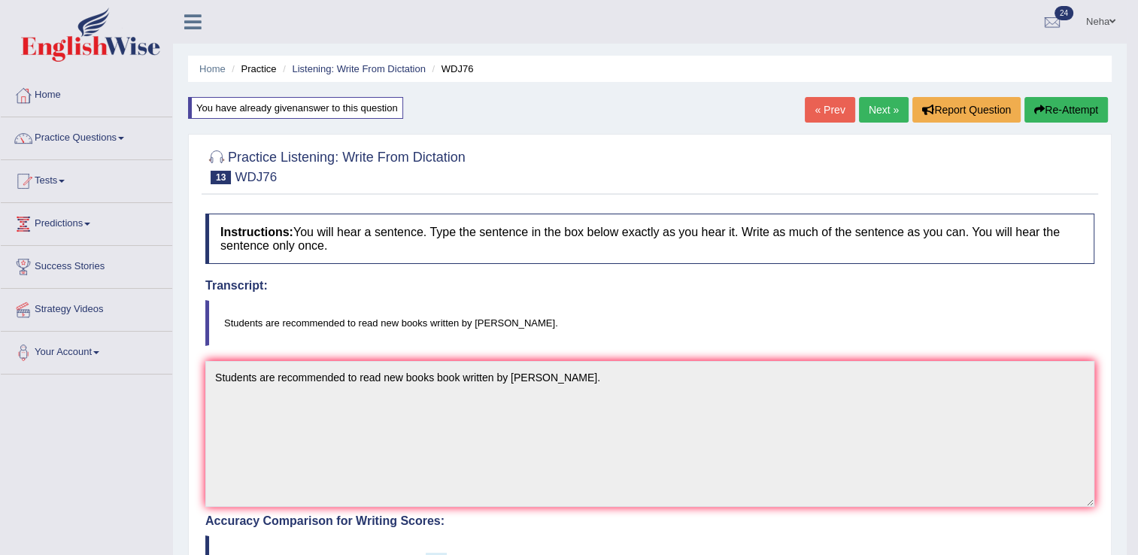
click at [887, 109] on link "Next »" at bounding box center [884, 110] width 50 height 26
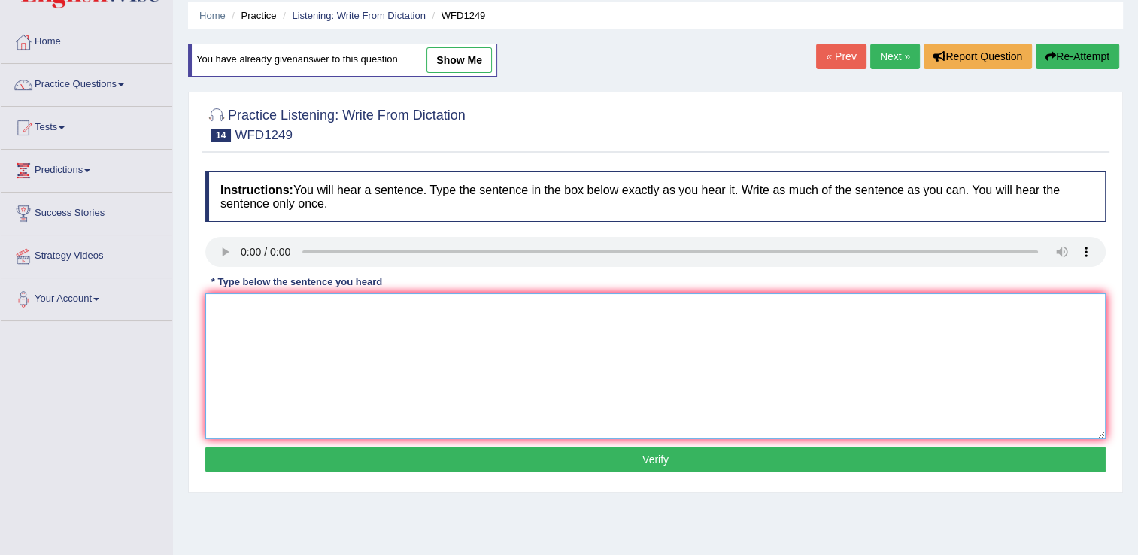
click at [268, 326] on textarea at bounding box center [655, 366] width 900 height 146
click at [319, 314] on textarea "Urbanization provide" at bounding box center [655, 366] width 900 height 146
type textarea "Urbanization provides an emphasizes"
click at [494, 326] on textarea "Urbanization provides an emphasizes" at bounding box center [655, 366] width 900 height 146
type textarea "Urbanization provides an emphasizes on the expenses of the other community."
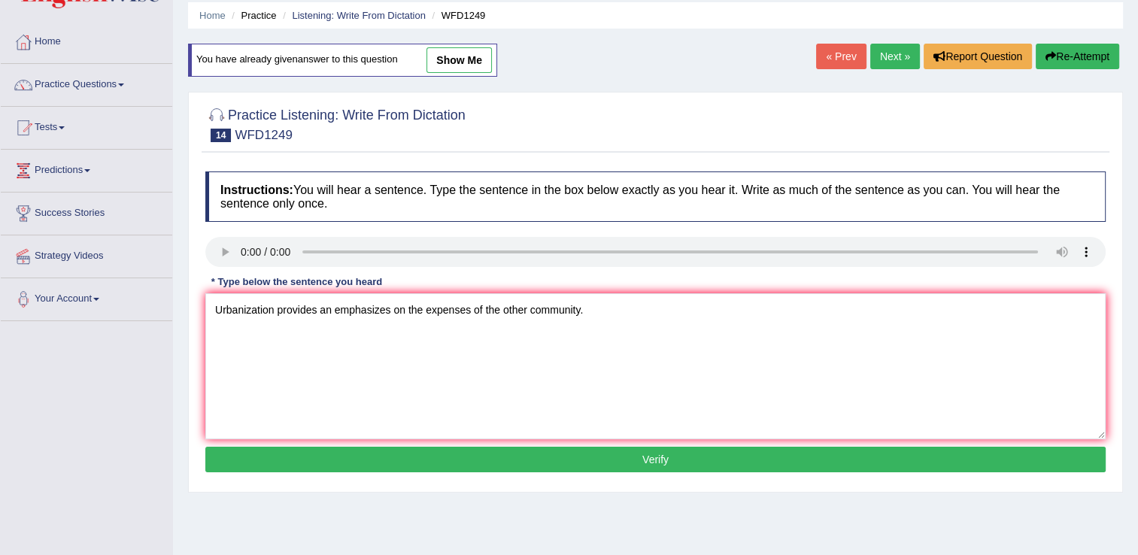
click at [447, 451] on button "Verify" at bounding box center [655, 460] width 900 height 26
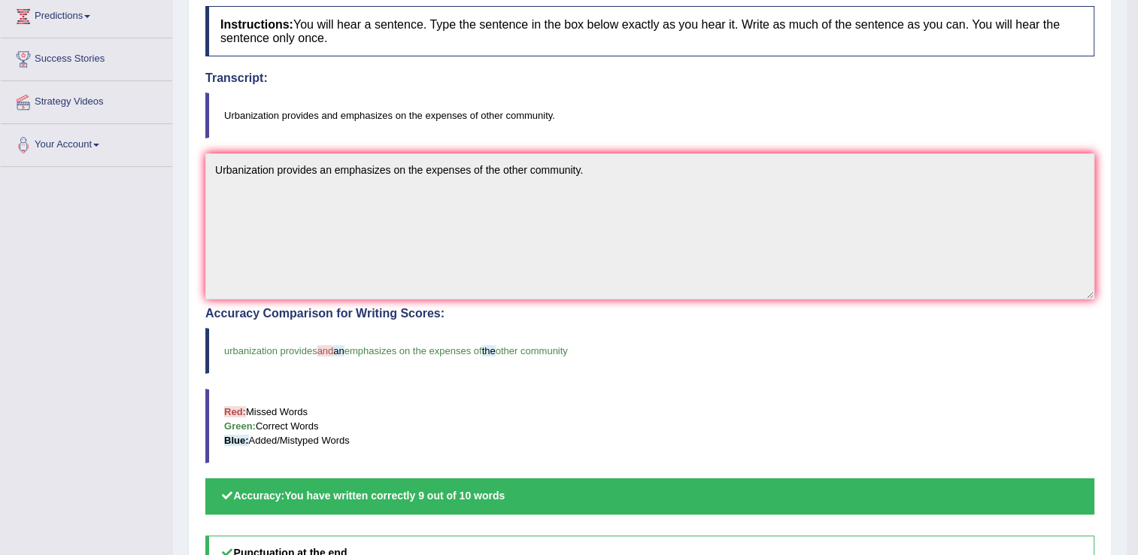
scroll to position [207, 0]
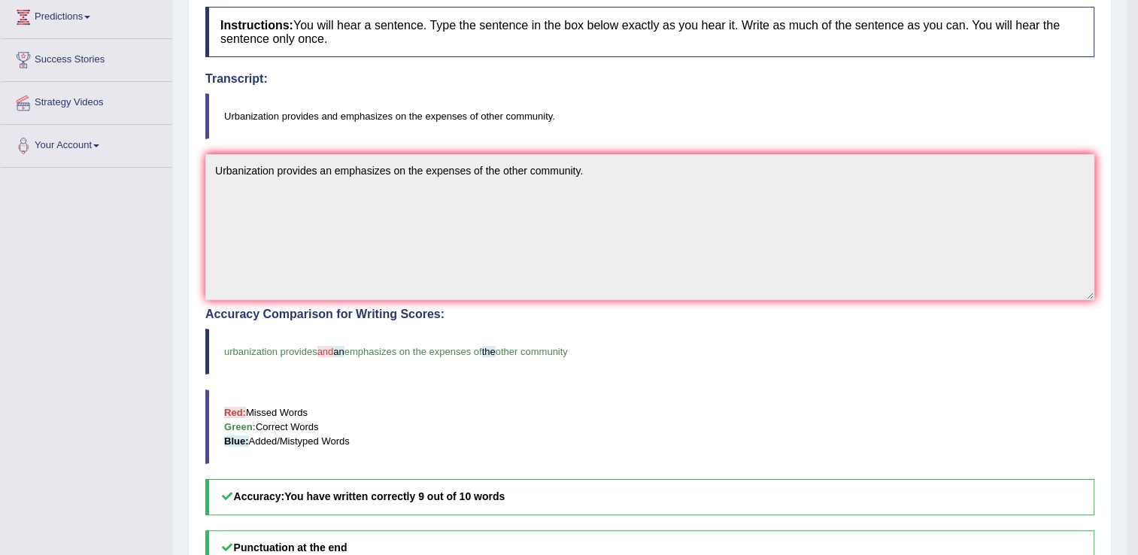
click at [560, 406] on blockquote "Red: Missed Words Green: Correct Words Blue: Added/Mistyped Words" at bounding box center [649, 427] width 889 height 74
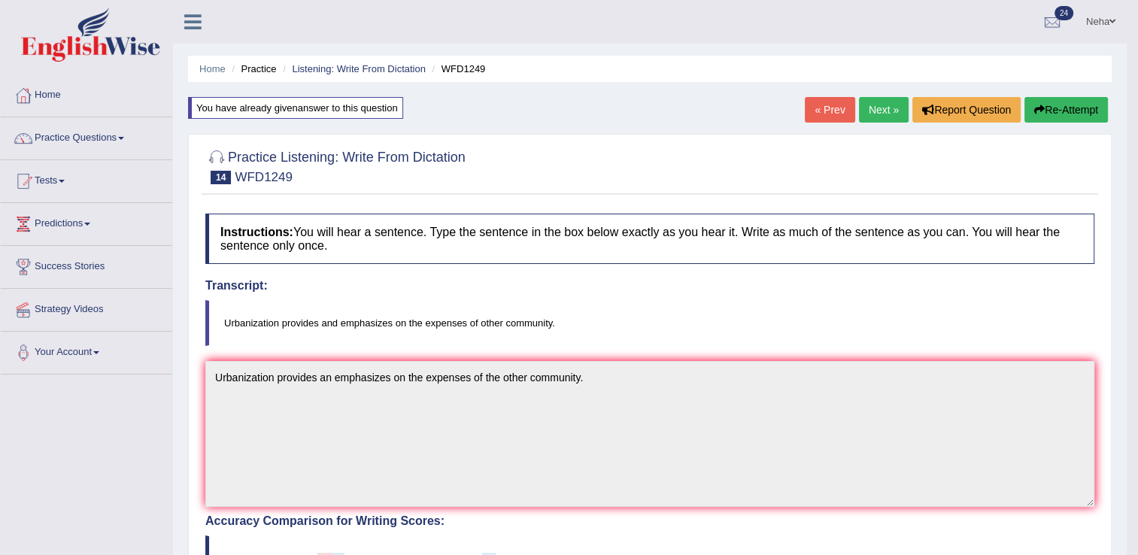
click at [888, 106] on link "Next »" at bounding box center [884, 110] width 50 height 26
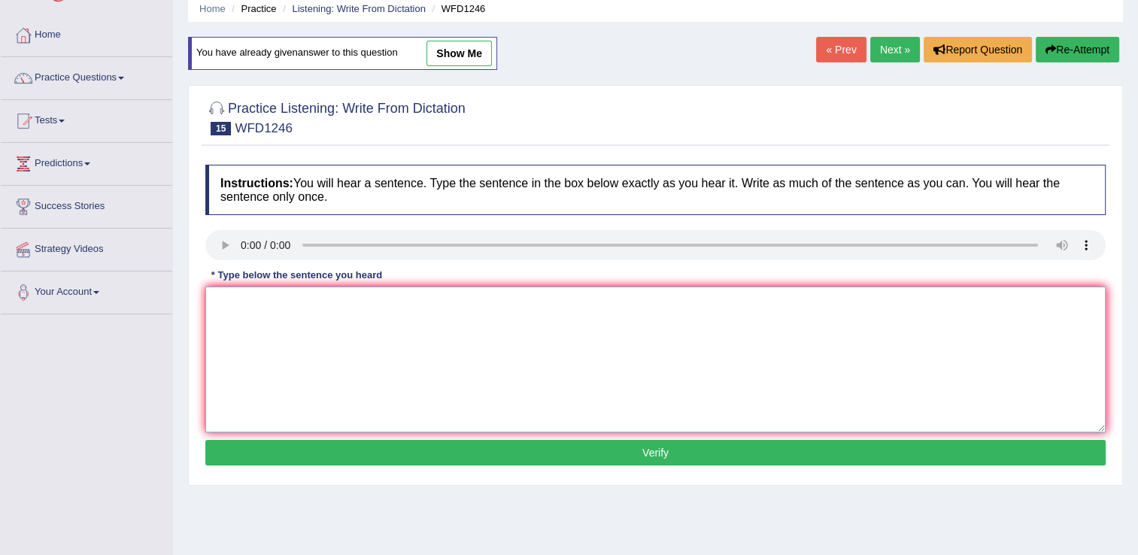
click at [260, 359] on textarea at bounding box center [655, 360] width 900 height 146
click at [400, 335] on textarea "History economic is a" at bounding box center [655, 360] width 900 height 146
type textarea "History economic is a the tricks of the subject."
click at [359, 455] on button "Verify" at bounding box center [655, 453] width 900 height 26
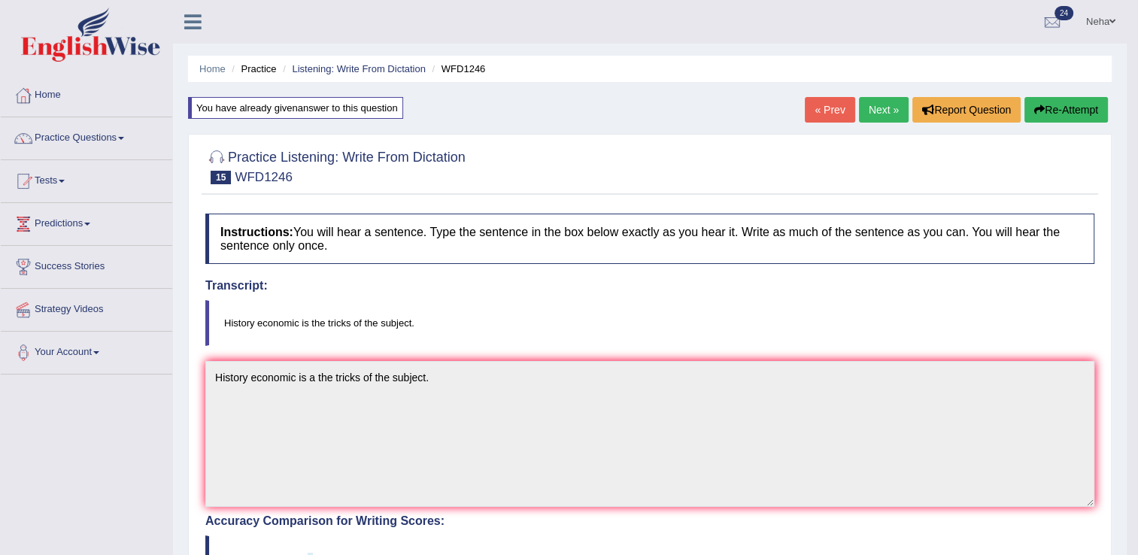
click at [893, 99] on link "Next »" at bounding box center [884, 110] width 50 height 26
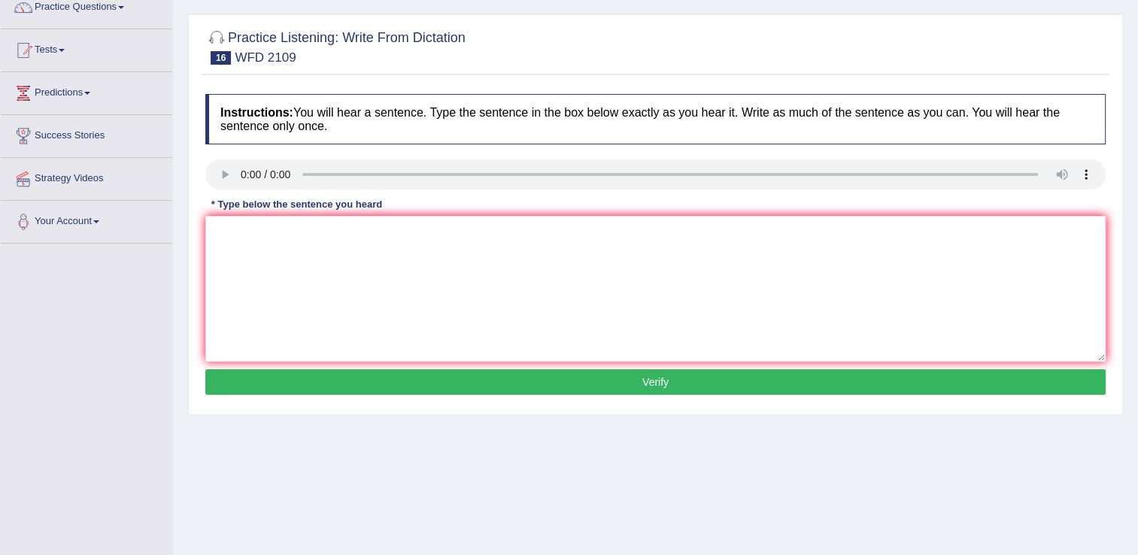
scroll to position [135, 0]
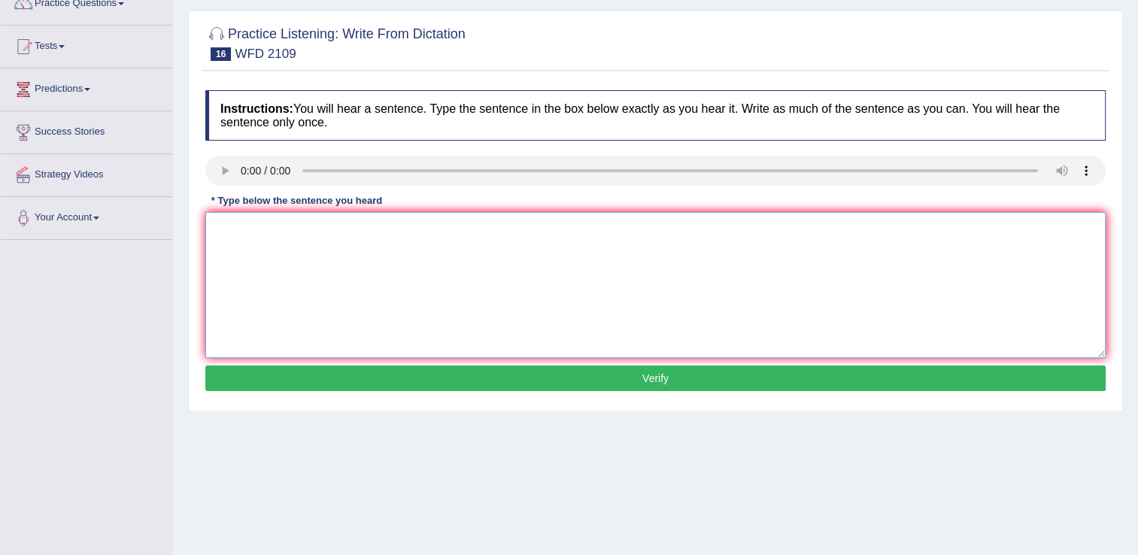
click at [244, 258] on textarea at bounding box center [655, 285] width 900 height 146
click at [335, 243] on textarea "Scientists" at bounding box center [655, 285] width 900 height 146
type textarea "Scientists are unsure when the early man left africa."
click at [372, 380] on button "Verify" at bounding box center [655, 379] width 900 height 26
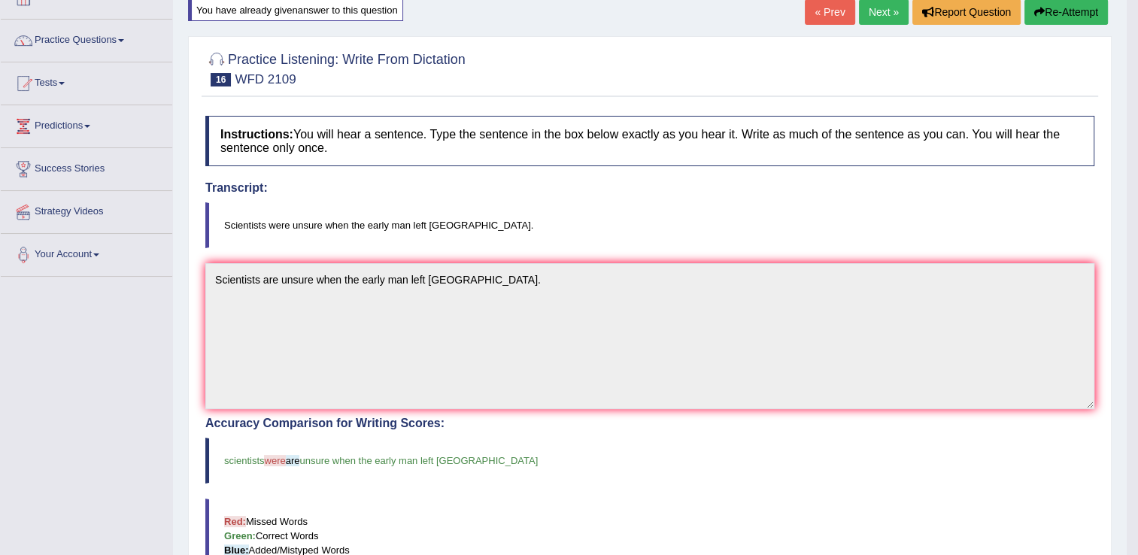
scroll to position [69, 0]
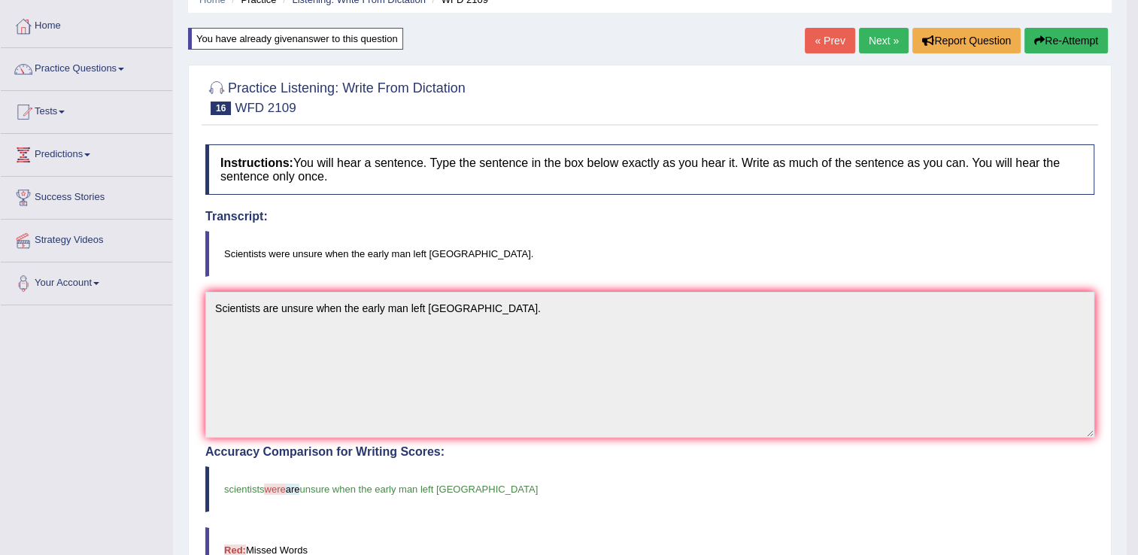
click at [1063, 32] on button "Re-Attempt" at bounding box center [1065, 41] width 83 height 26
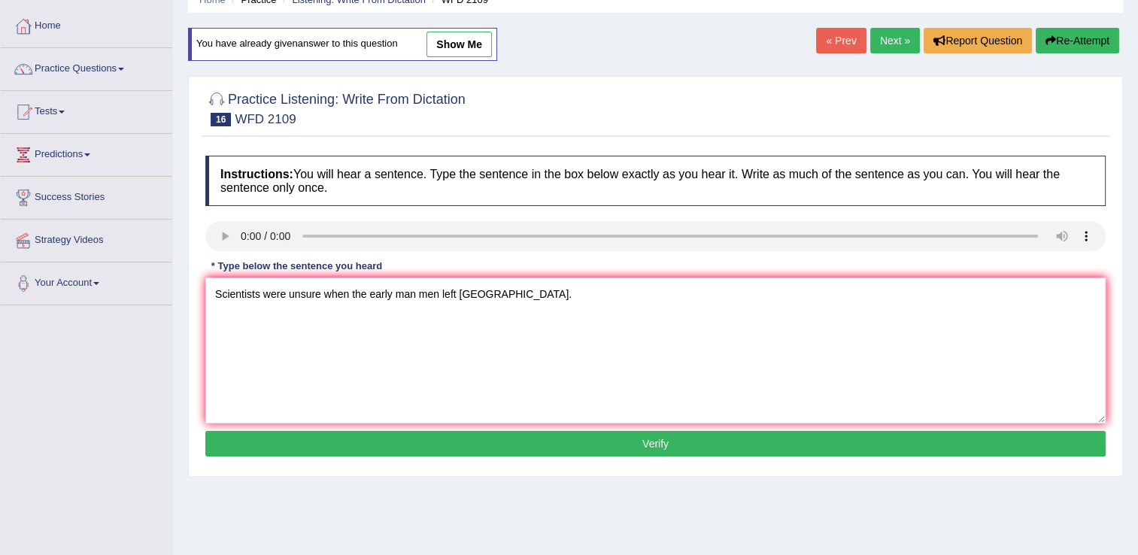
type textarea "Scientists were unsure when the early man men left [GEOGRAPHIC_DATA]."
click at [573, 441] on button "Verify" at bounding box center [655, 444] width 900 height 26
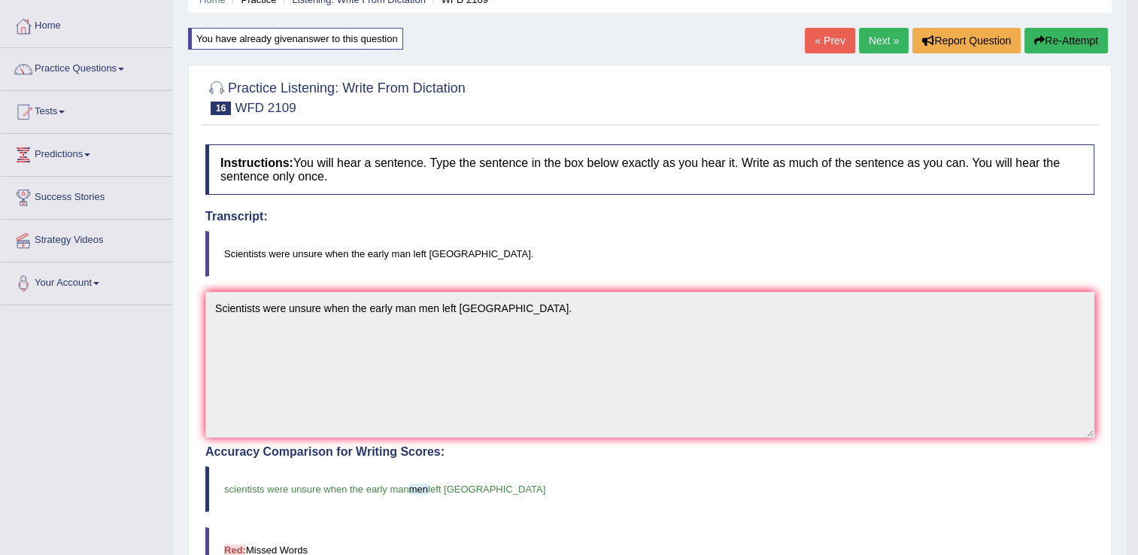
click at [896, 42] on link "Next »" at bounding box center [884, 41] width 50 height 26
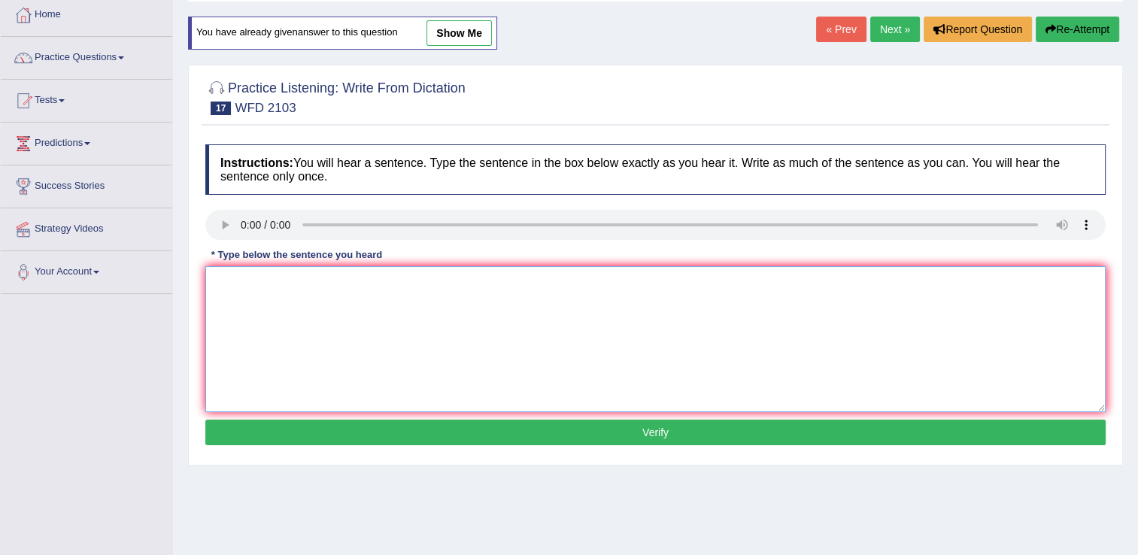
click at [268, 323] on textarea at bounding box center [655, 339] width 900 height 146
click at [348, 287] on textarea "Salt is produced produce" at bounding box center [655, 339] width 900 height 146
click at [346, 293] on textarea "Salt is produced produce freom the sea water and the" at bounding box center [655, 339] width 900 height 146
click at [548, 283] on textarea "Salt is produced produce from the sea water and the" at bounding box center [655, 339] width 900 height 146
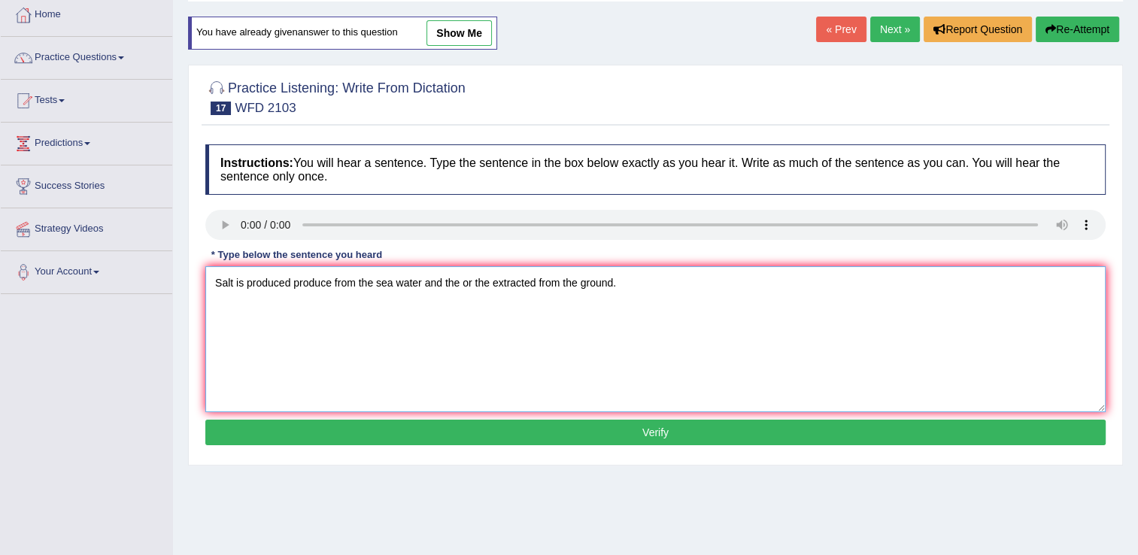
type textarea "Salt is produced produce from the sea water and the or the extracted from the g…"
click at [678, 432] on button "Verify" at bounding box center [655, 433] width 900 height 26
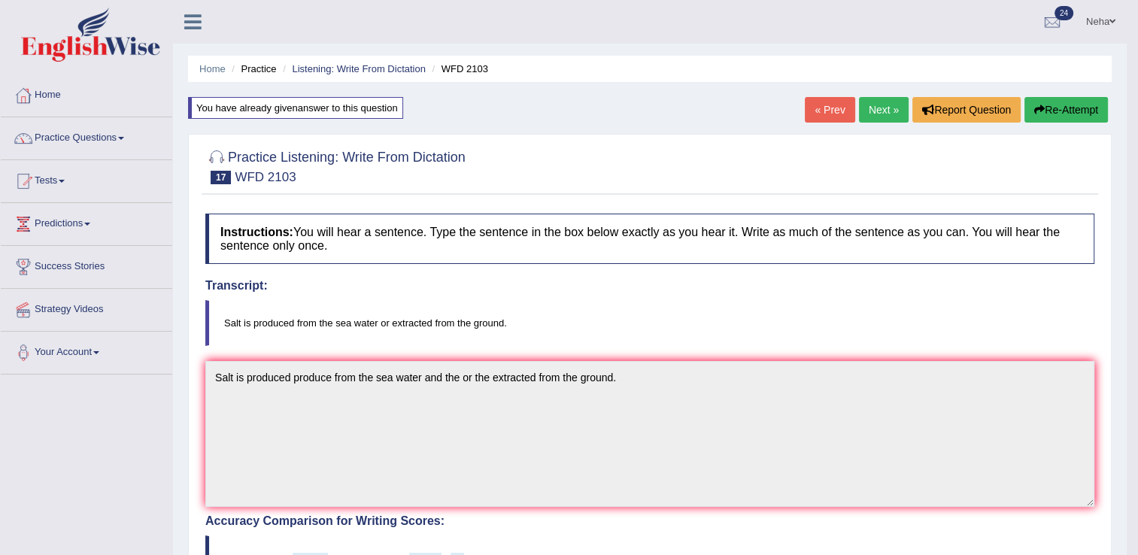
click at [893, 111] on link "Next »" at bounding box center [884, 110] width 50 height 26
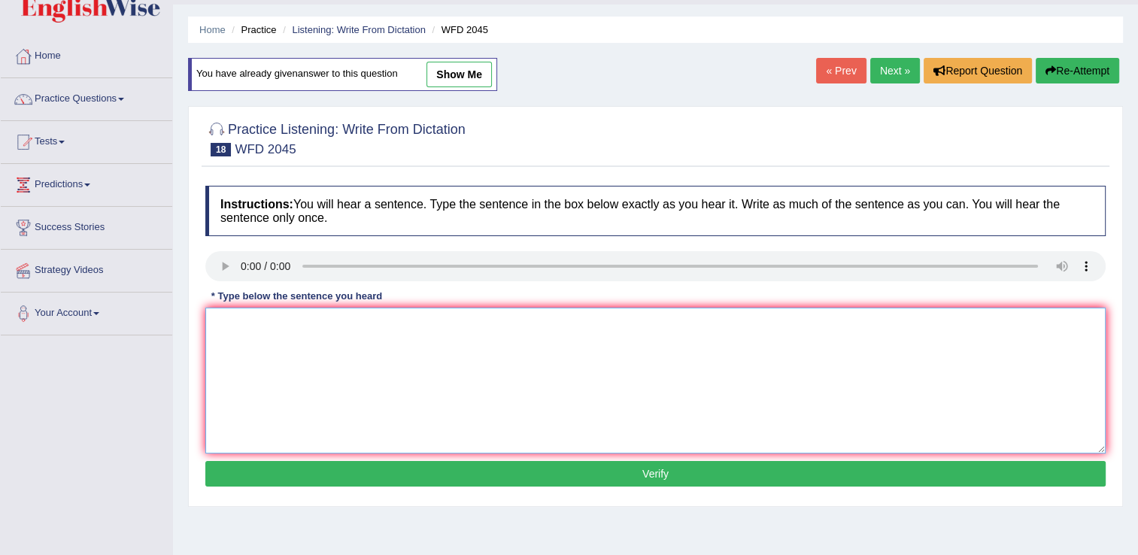
click at [281, 382] on textarea at bounding box center [655, 381] width 900 height 146
type textarea "The bus from for london will leave ten minute minutes later from the plan plann…"
click at [346, 467] on button "Verify" at bounding box center [655, 474] width 900 height 26
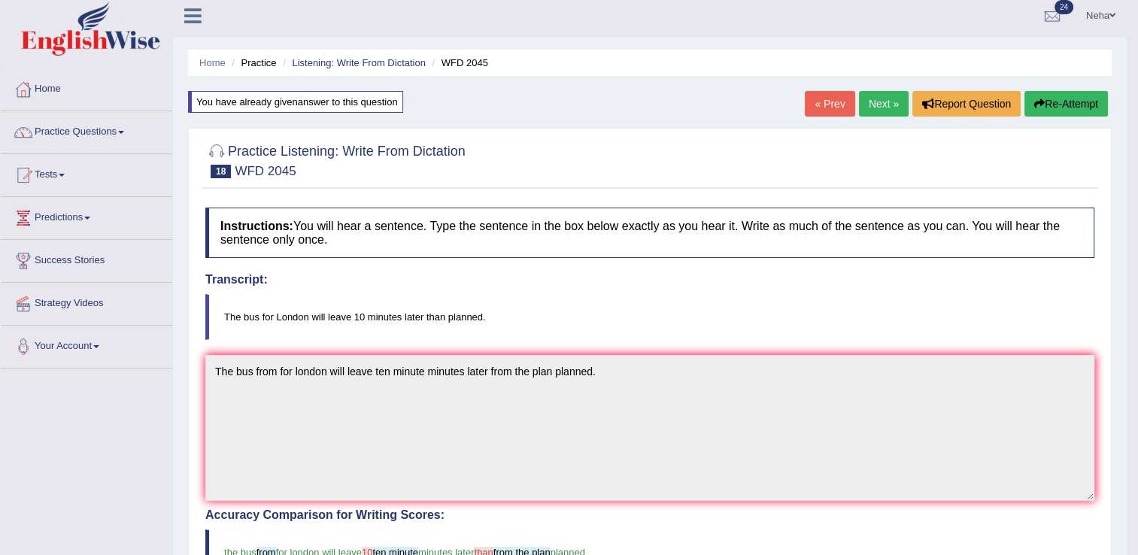
scroll to position [5, 0]
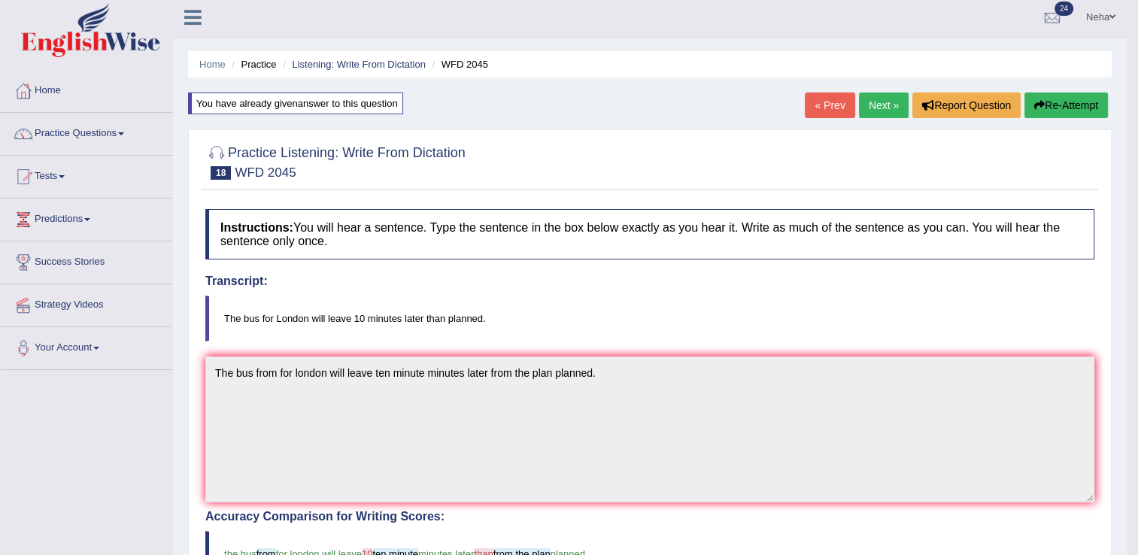
click at [881, 110] on link "Next »" at bounding box center [884, 106] width 50 height 26
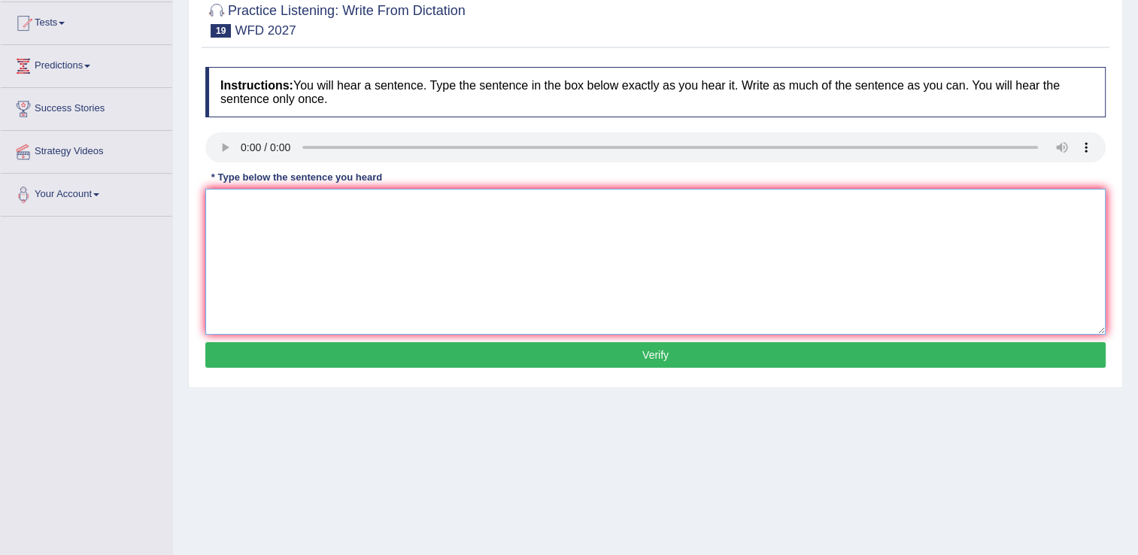
click at [376, 287] on textarea at bounding box center [655, 262] width 900 height 146
type textarea "Animal and plant cells have a number of structures structurs structures in a co…"
click at [464, 350] on button "Verify" at bounding box center [655, 355] width 900 height 26
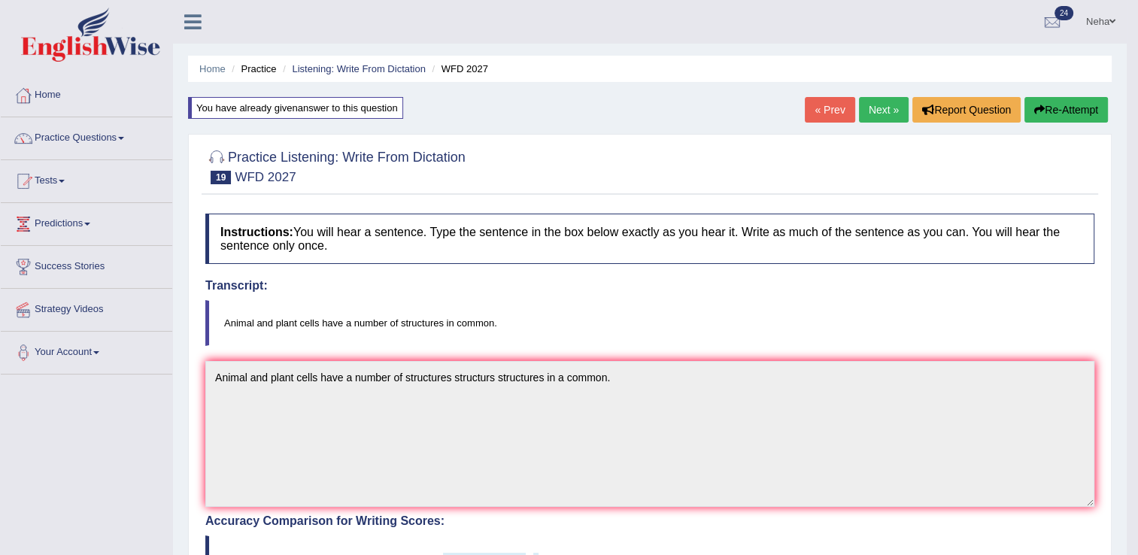
click at [881, 102] on link "Next »" at bounding box center [884, 110] width 50 height 26
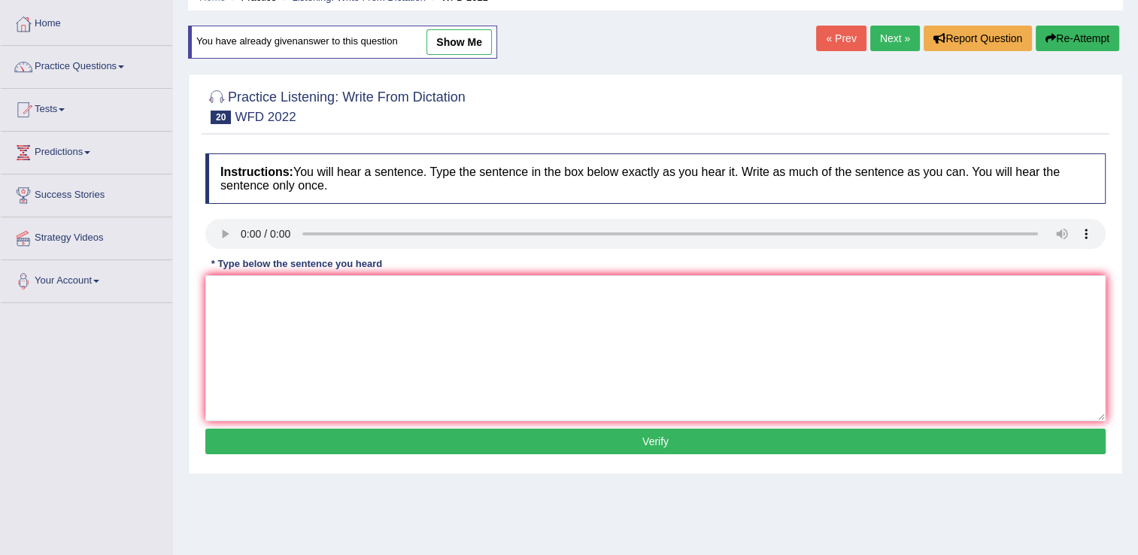
scroll to position [75, 0]
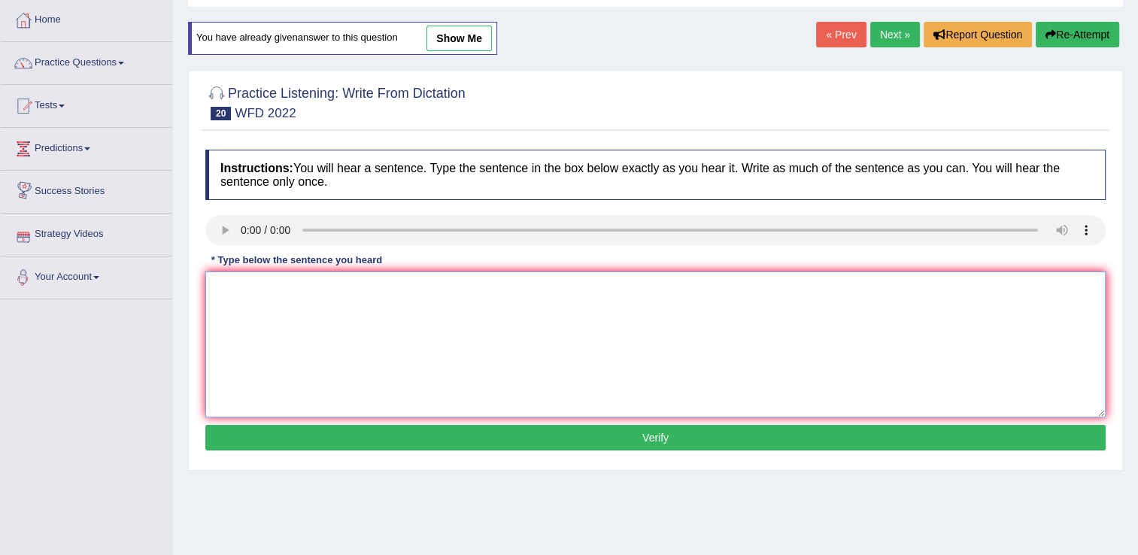
click at [298, 337] on textarea at bounding box center [655, 344] width 900 height 146
type textarea "Most of these studnets student have not consider considers this these issue iss…"
click at [368, 441] on button "Verify" at bounding box center [655, 438] width 900 height 26
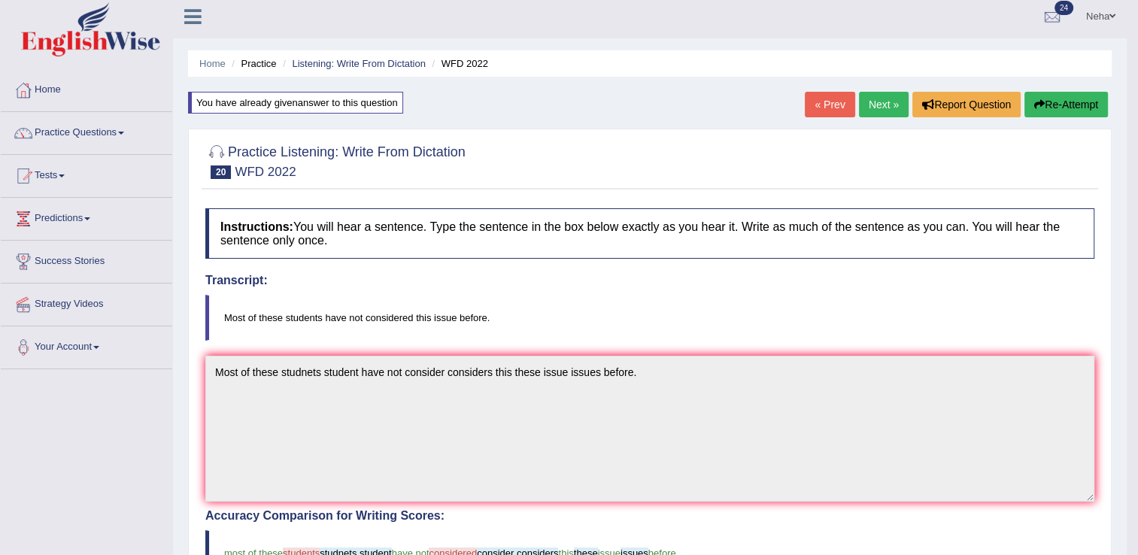
scroll to position [0, 0]
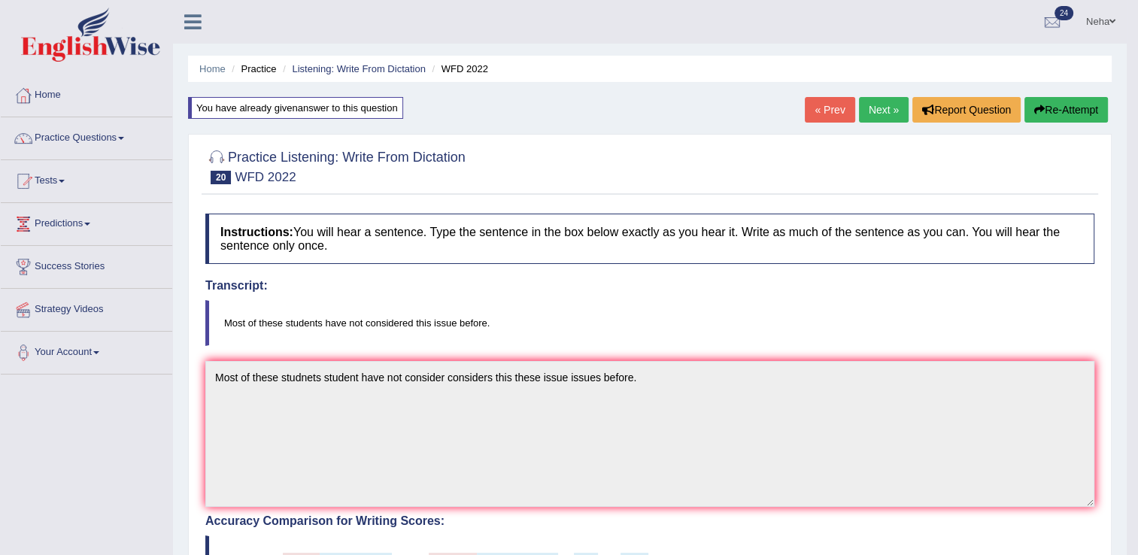
click at [1065, 108] on button "Re-Attempt" at bounding box center [1065, 110] width 83 height 26
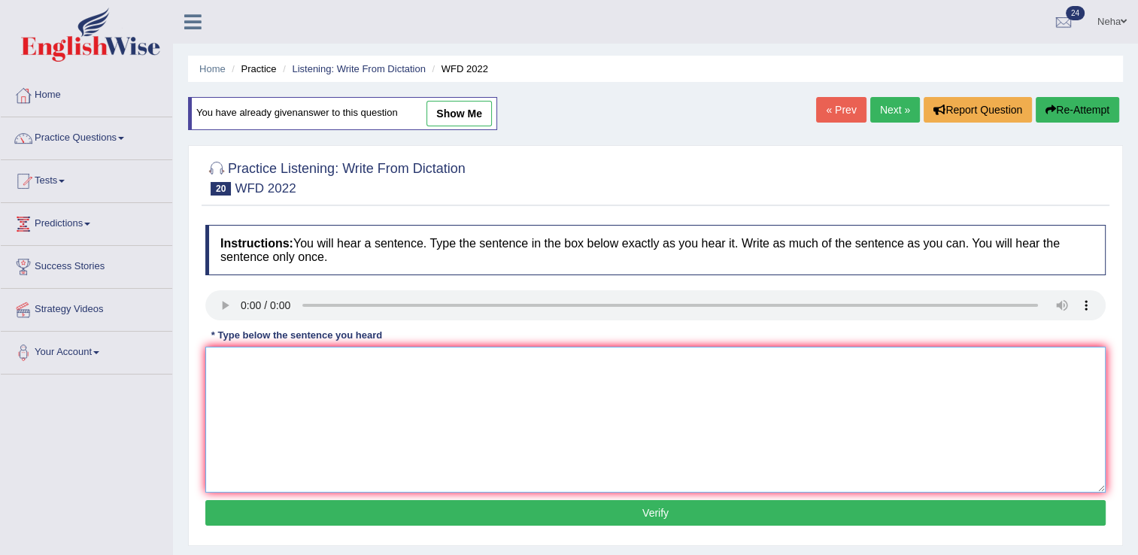
click at [442, 405] on textarea at bounding box center [655, 420] width 900 height 146
click at [503, 390] on textarea "Most of these students have not considerd" at bounding box center [655, 420] width 900 height 146
type textarea "Most of these students have not considerd this issue before."
click at [442, 508] on button "Verify" at bounding box center [655, 513] width 900 height 26
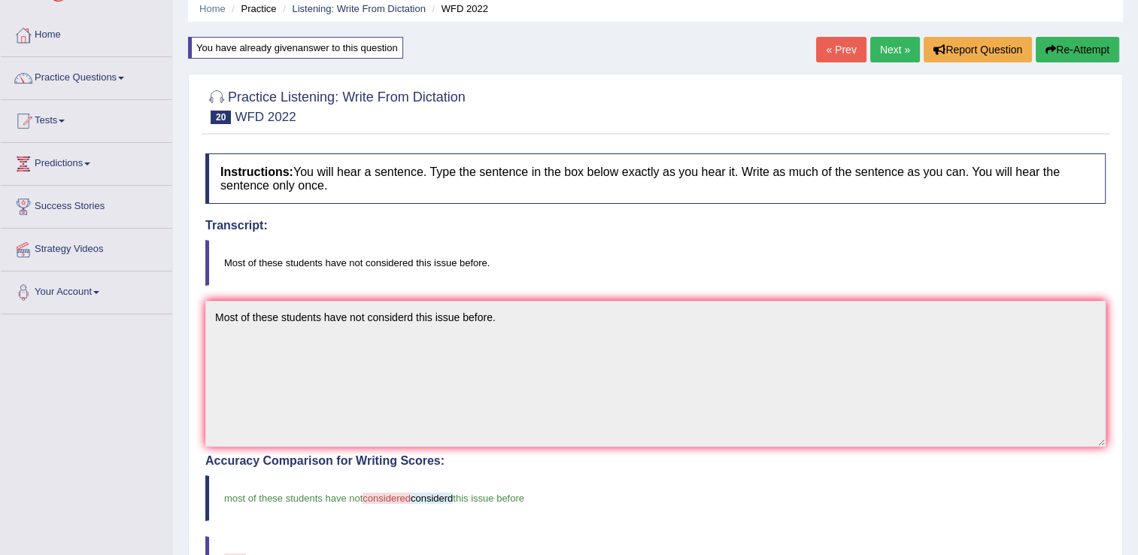
scroll to position [52, 0]
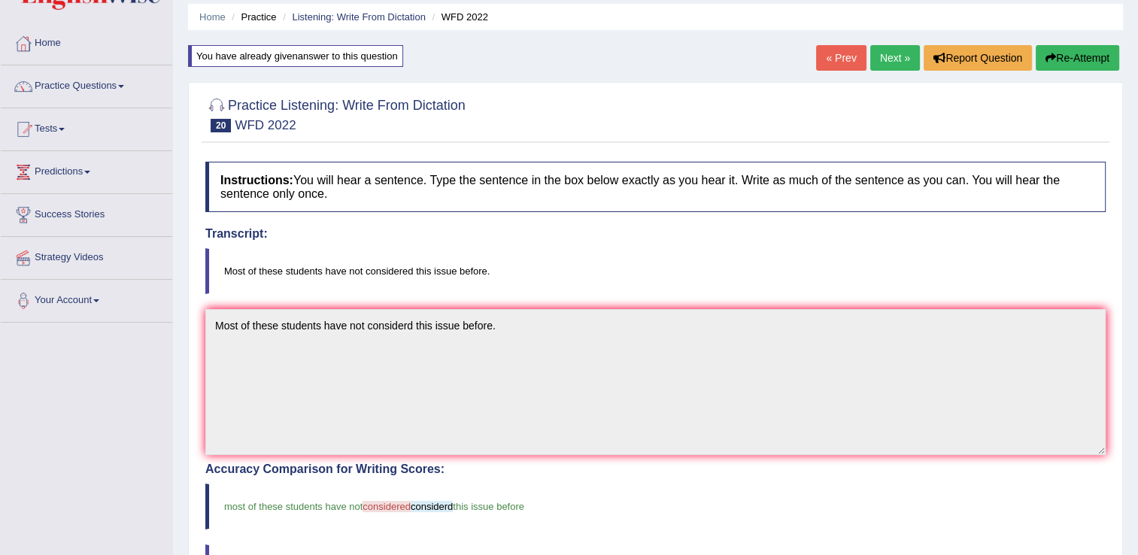
click at [1079, 59] on button "Re-Attempt" at bounding box center [1077, 58] width 83 height 26
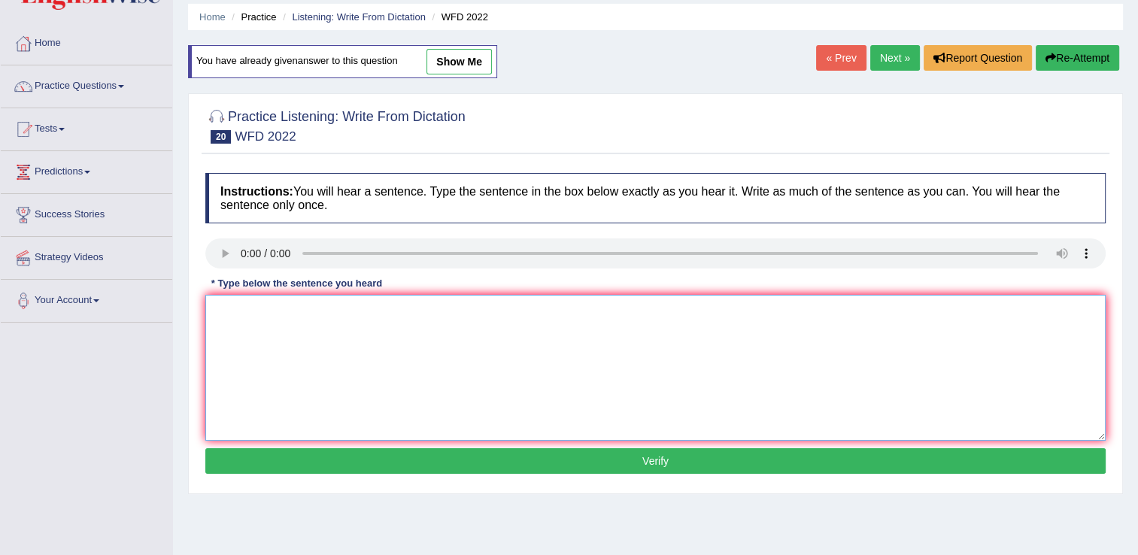
click at [468, 393] on textarea at bounding box center [655, 368] width 900 height 146
type textarea "considered"
click at [408, 456] on button "Verify" at bounding box center [655, 461] width 900 height 26
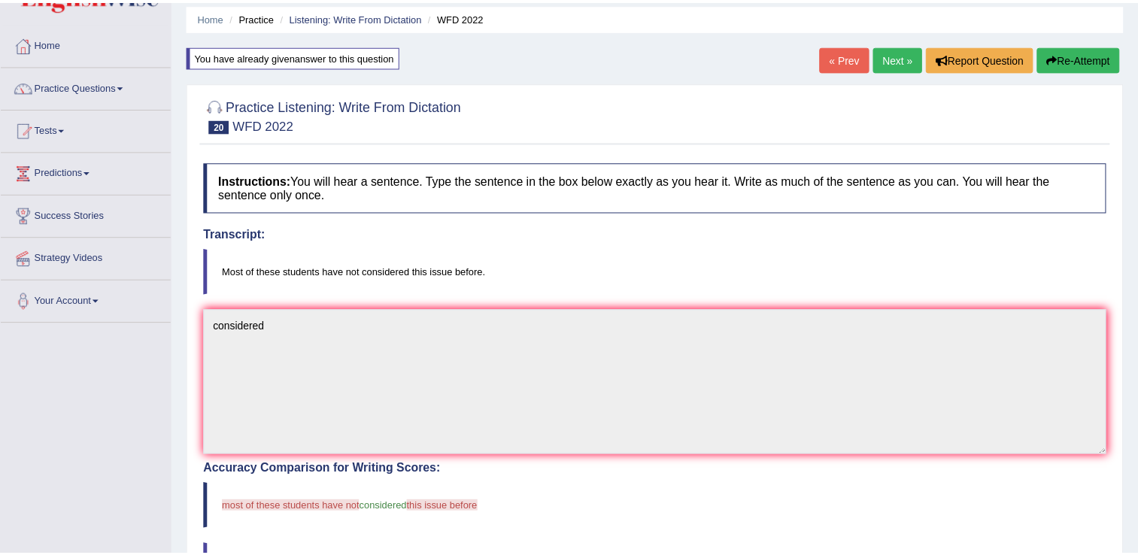
scroll to position [57, 0]
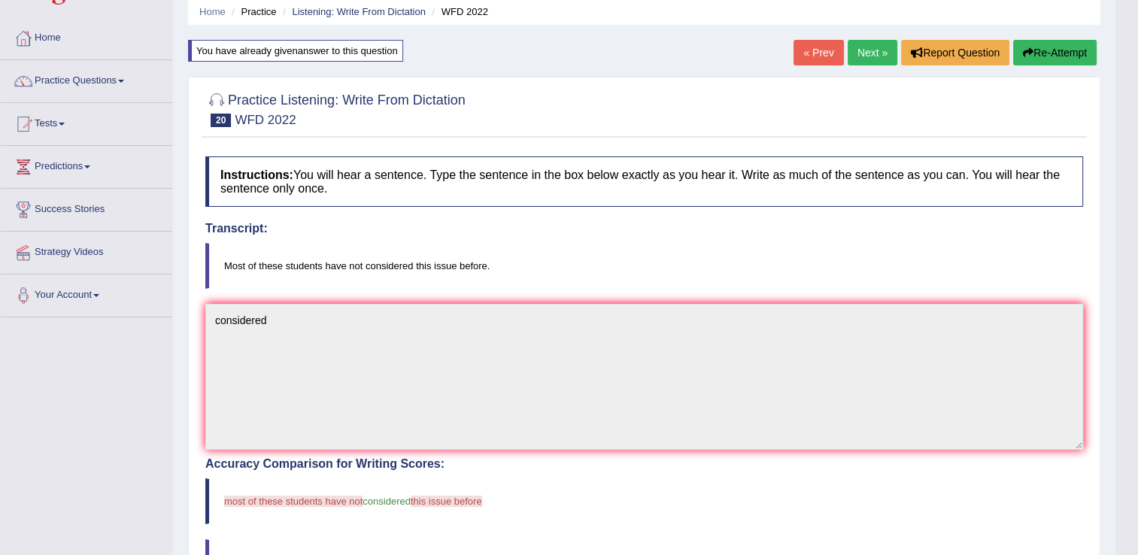
click at [875, 48] on link "Next »" at bounding box center [873, 53] width 50 height 26
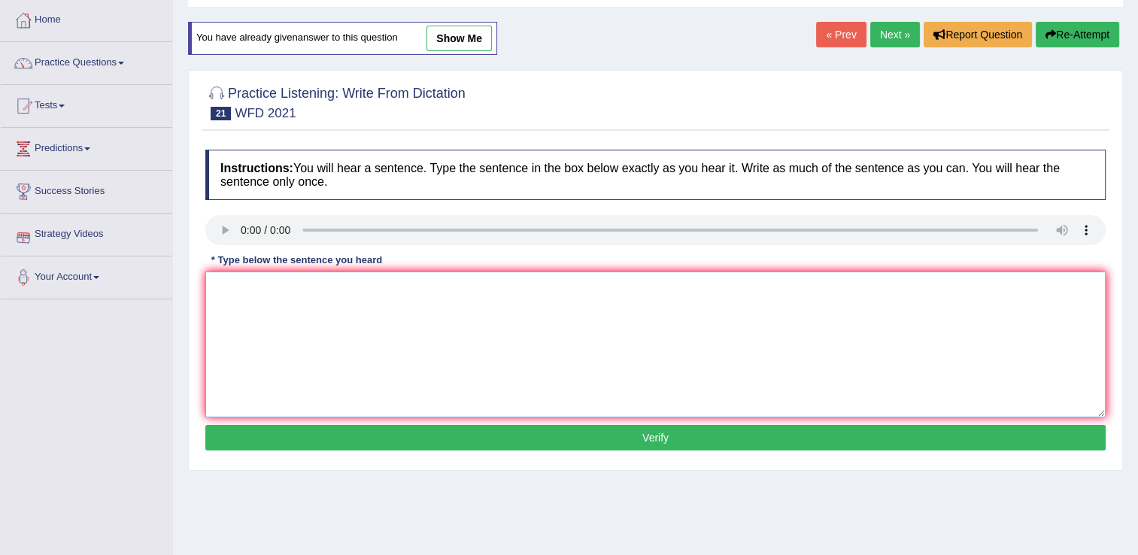
click at [253, 283] on textarea at bounding box center [655, 344] width 900 height 146
click at [502, 326] on textarea "The city is found an insentive rule" at bounding box center [655, 344] width 900 height 146
click at [439, 296] on textarea "The city is found an insentive rule" at bounding box center [655, 344] width 900 height 146
click at [311, 301] on textarea "The city is found" at bounding box center [655, 344] width 900 height 146
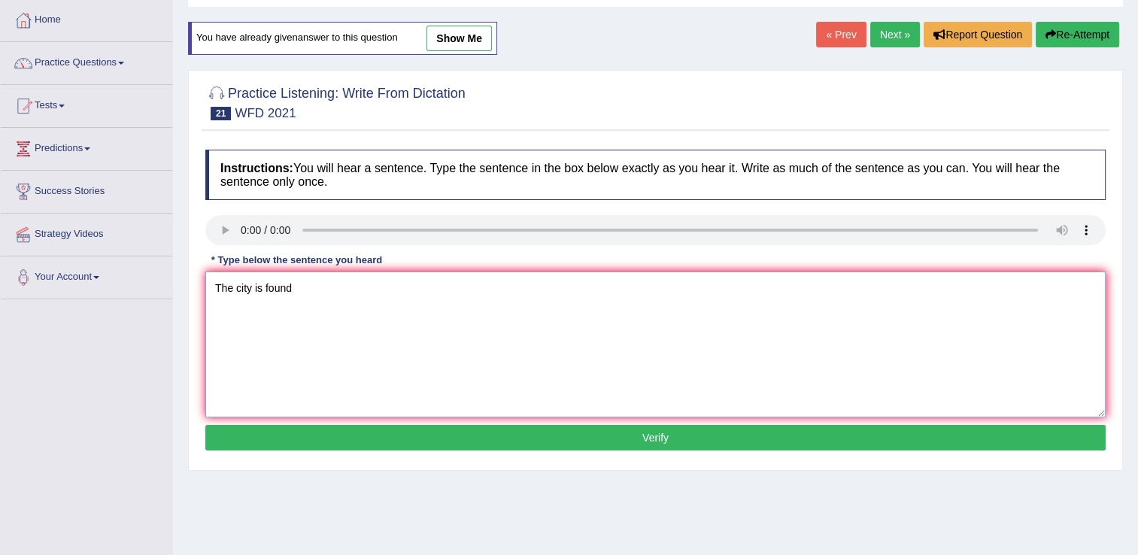
click at [343, 297] on textarea "The city is found" at bounding box center [655, 344] width 900 height 146
click at [349, 282] on textarea "The city is found" at bounding box center [655, 344] width 900 height 146
click at [432, 335] on textarea "The city is found is created" at bounding box center [655, 344] width 900 height 146
type textarea "The city is found is created insentive roll is become became law low."
click at [409, 432] on button "Verify" at bounding box center [655, 438] width 900 height 26
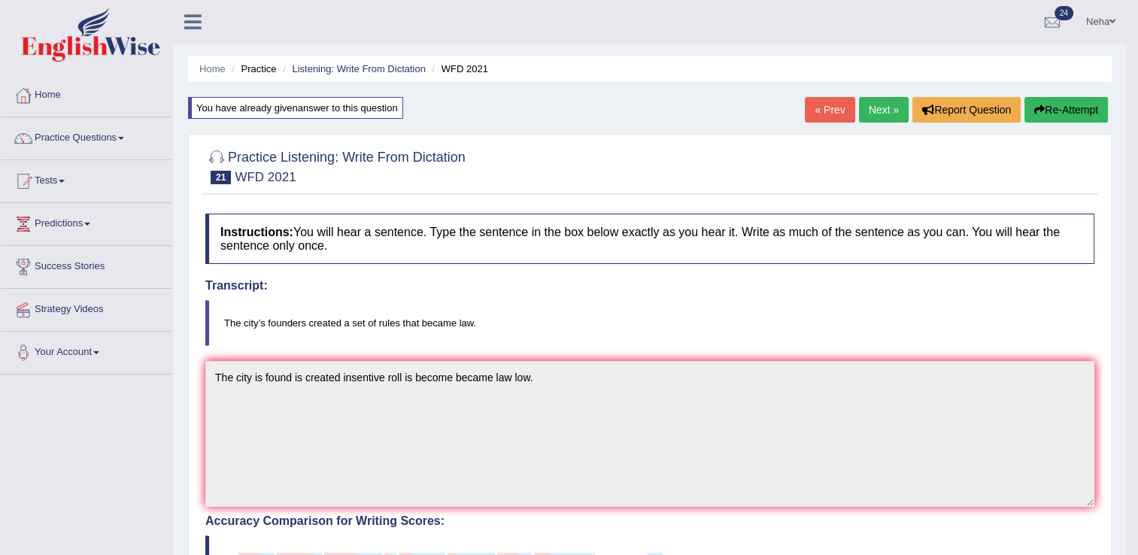
click at [879, 115] on link "Next »" at bounding box center [884, 110] width 50 height 26
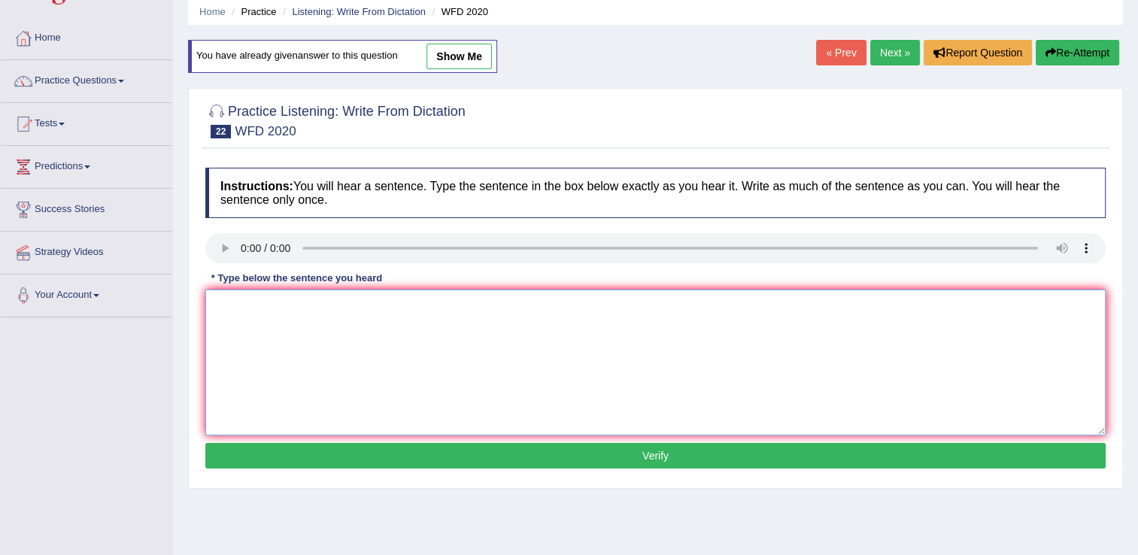
click at [286, 327] on textarea at bounding box center [655, 363] width 900 height 146
click at [487, 316] on textarea "The chemistry building is located" at bounding box center [655, 363] width 900 height 146
type textarea "The chemistry building is located near the enterance to the campus."
click at [460, 452] on button "Verify" at bounding box center [655, 456] width 900 height 26
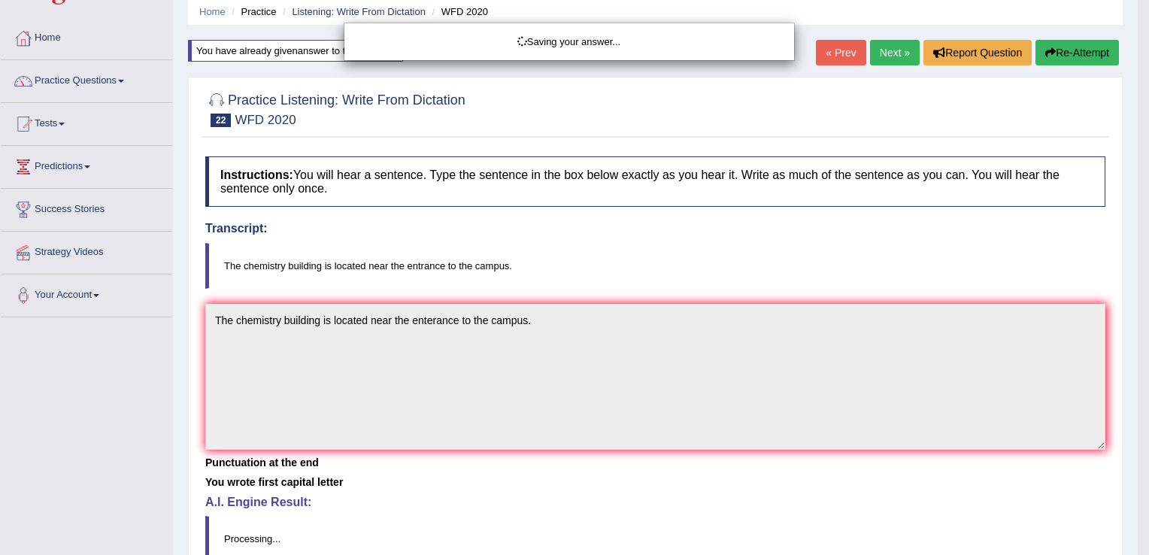
click at [460, 452] on div "Saving your answer..." at bounding box center [574, 277] width 1149 height 555
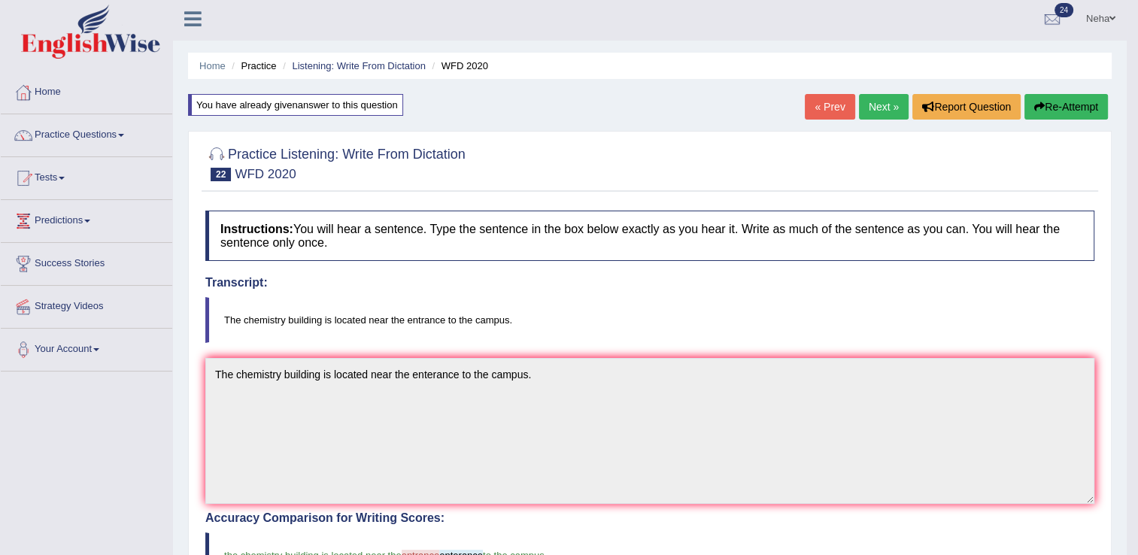
scroll to position [2, 0]
click at [1059, 97] on button "Re-Attempt" at bounding box center [1065, 108] width 83 height 26
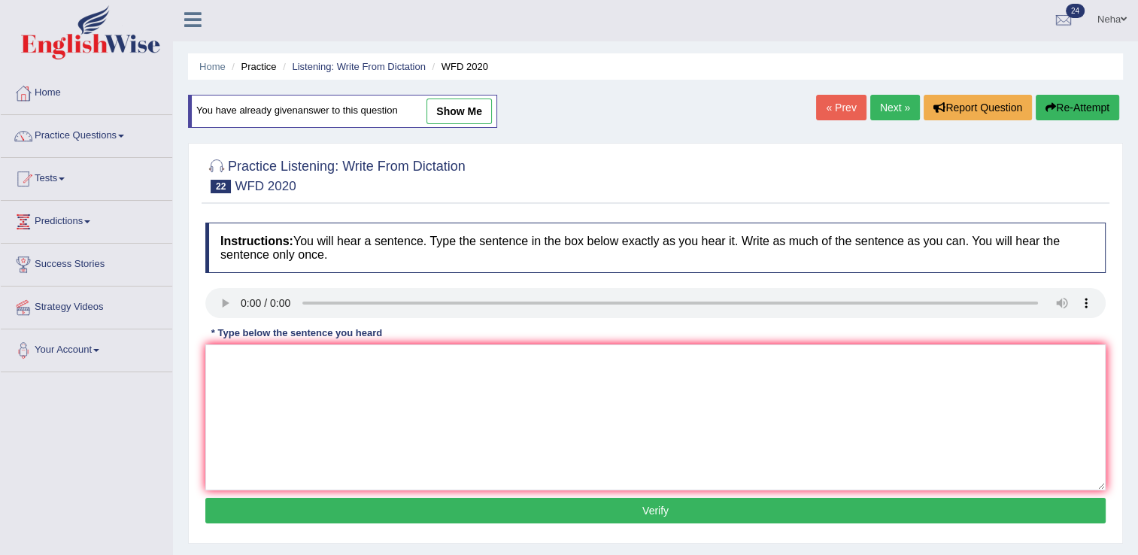
click at [399, 428] on textarea at bounding box center [655, 417] width 900 height 146
type textarea "entrance"
click at [422, 508] on button "Verify" at bounding box center [655, 511] width 900 height 26
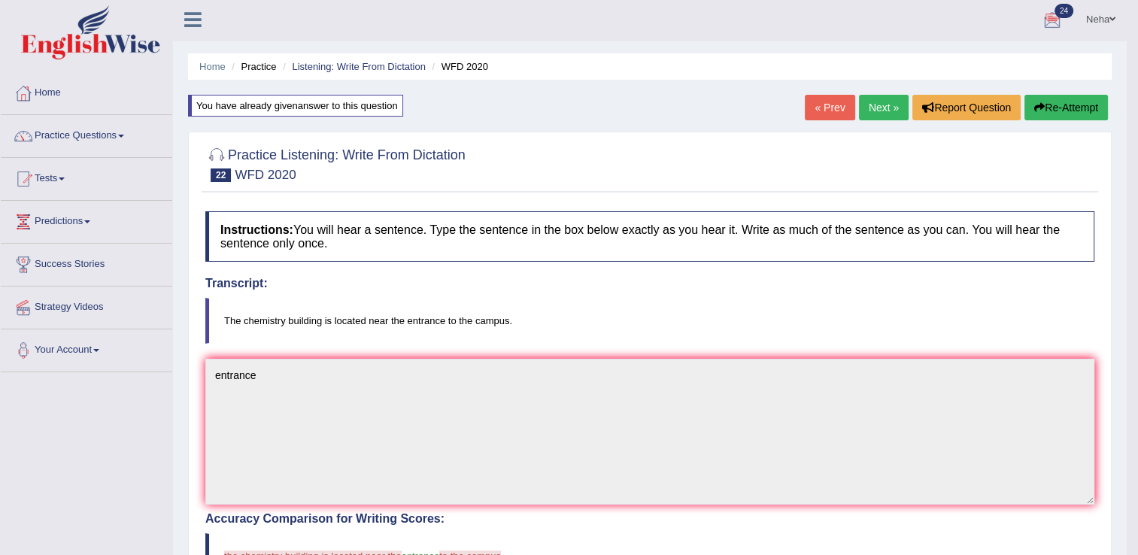
click at [885, 109] on link "Next »" at bounding box center [884, 108] width 50 height 26
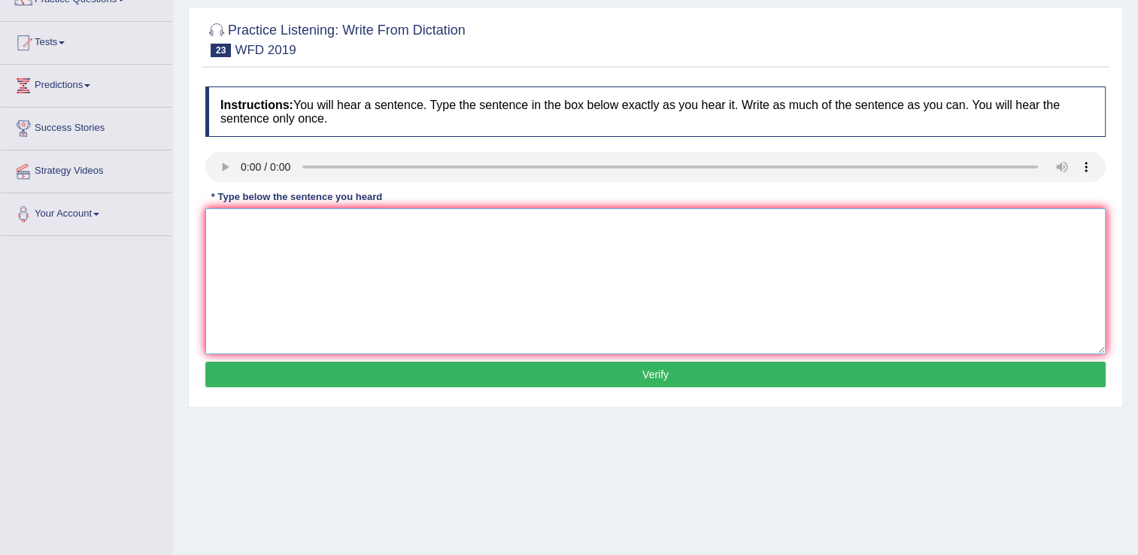
click at [260, 264] on textarea at bounding box center [655, 281] width 900 height 146
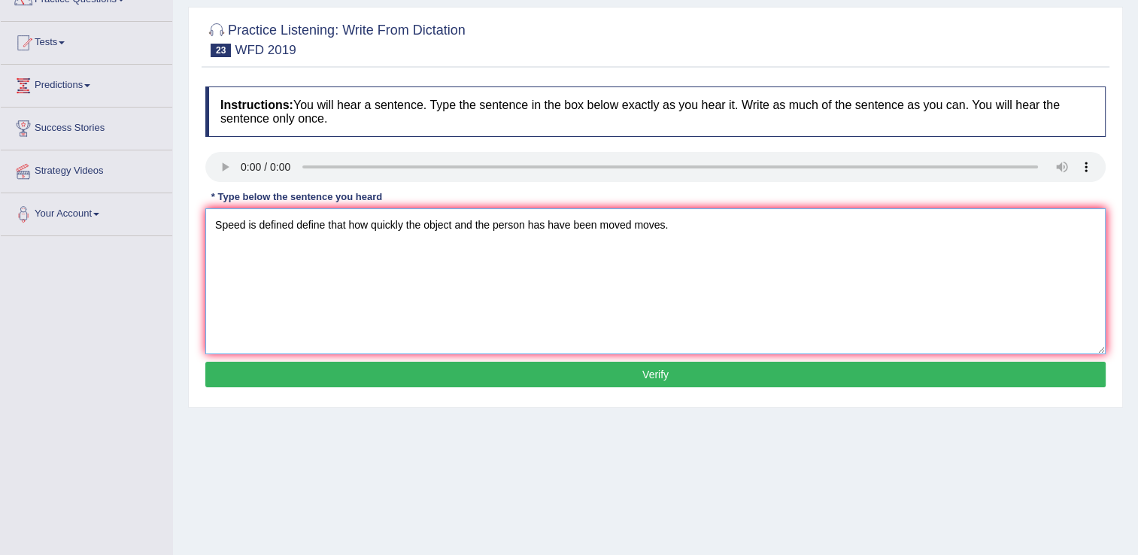
type textarea "Speed is defined define that how quickly the object and the person has have bee…"
click at [351, 365] on button "Verify" at bounding box center [655, 375] width 900 height 26
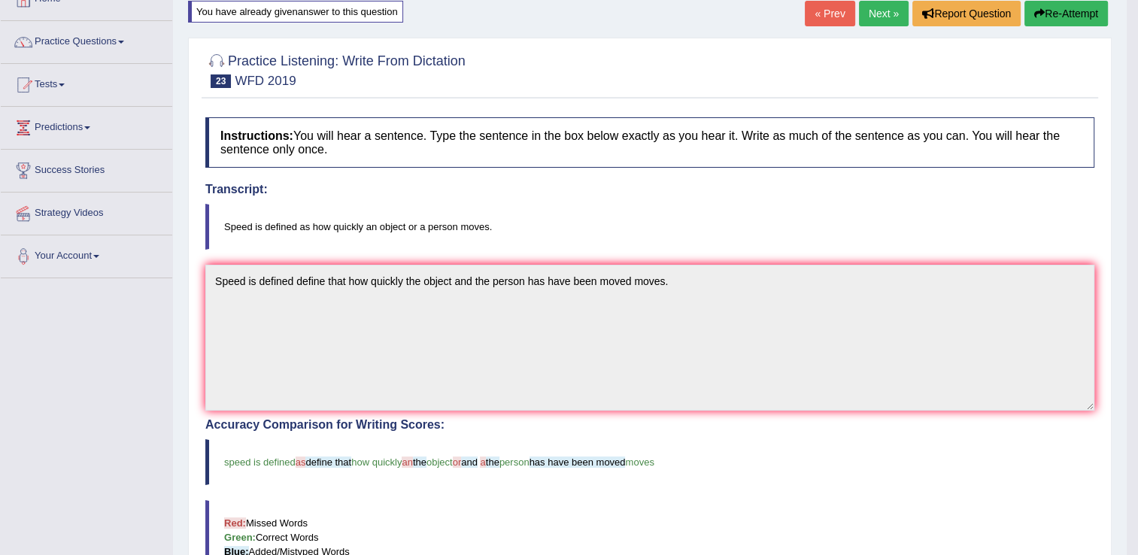
scroll to position [96, 0]
click at [881, 7] on link "Next »" at bounding box center [884, 14] width 50 height 26
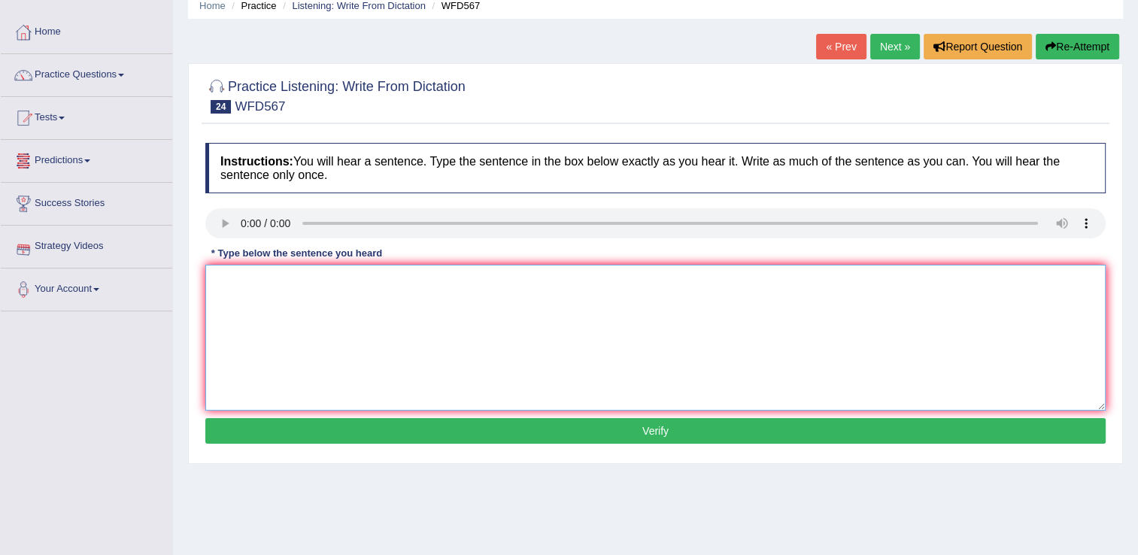
click at [271, 320] on textarea at bounding box center [655, 338] width 900 height 146
click at [313, 294] on textarea "A currently" at bounding box center [655, 338] width 900 height 146
type textarea "A currently unknown number"
click at [361, 290] on textarea "A currently unknown number" at bounding box center [655, 338] width 900 height 146
click at [414, 296] on textarea "A currently unknown number numbers of" at bounding box center [655, 338] width 900 height 146
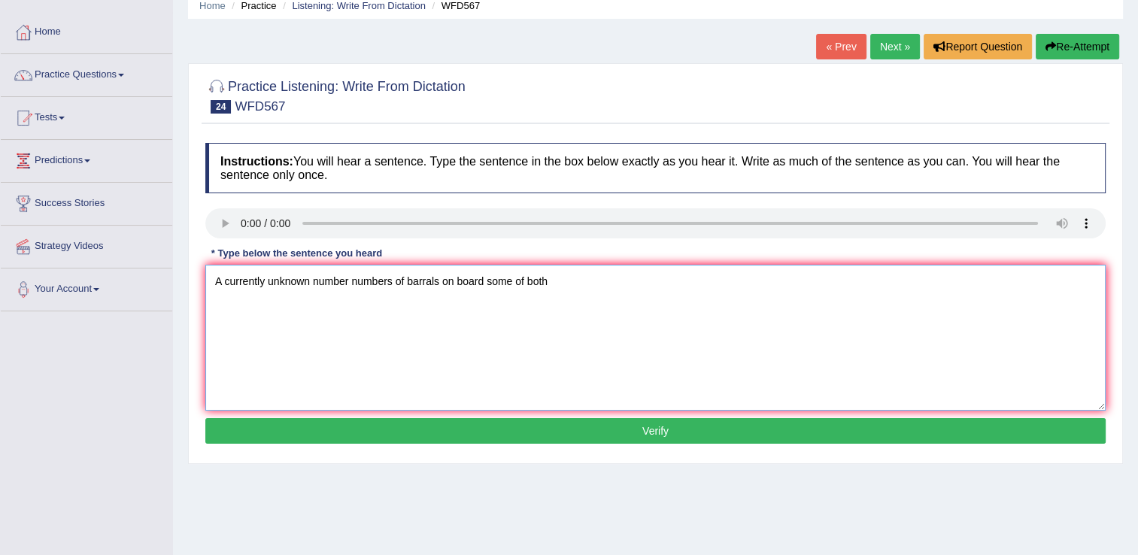
click at [682, 287] on textarea "A currently unknown number numbers of barrals on board some of both" at bounding box center [655, 338] width 900 height 146
click at [748, 323] on textarea "A currently unknown number numbers of barrals on board some of both was which o…" at bounding box center [655, 338] width 900 height 146
type textarea "A currently unknown number numbers of barrals on board some of both was which o…"
click at [632, 428] on button "Verify" at bounding box center [655, 431] width 900 height 26
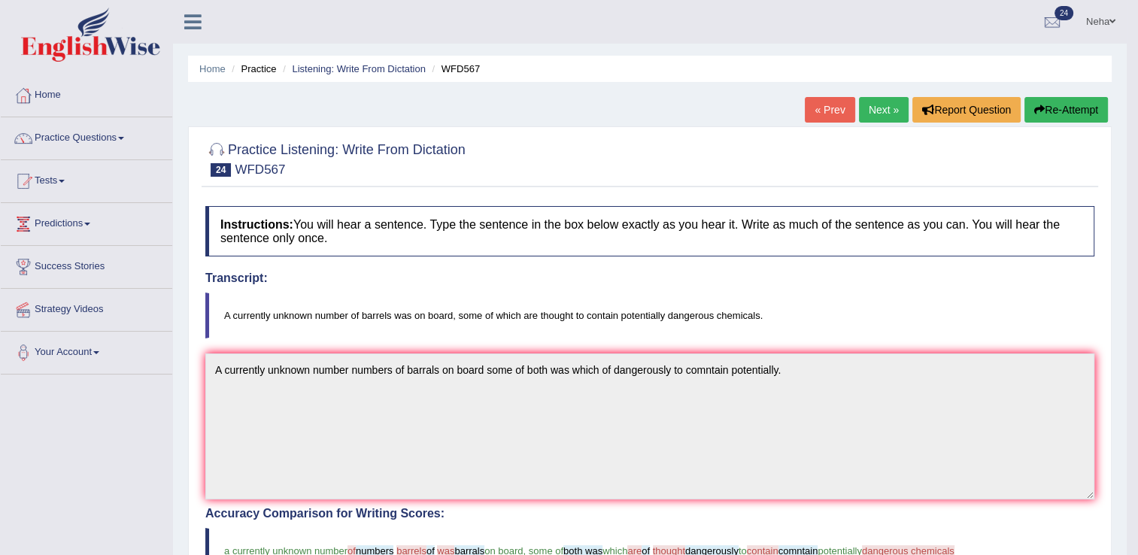
click at [865, 113] on link "Next »" at bounding box center [884, 110] width 50 height 26
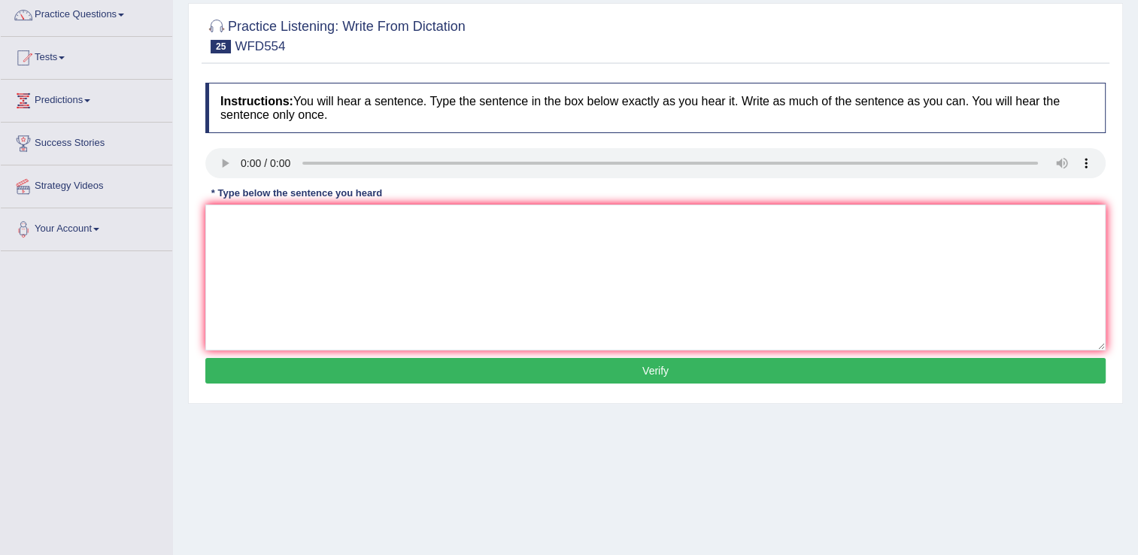
scroll to position [123, 0]
click at [305, 271] on textarea at bounding box center [655, 278] width 900 height 146
click at [223, 220] on textarea "in the cells of the city" at bounding box center [655, 278] width 900 height 146
click at [376, 268] on textarea "In the cells of the city" at bounding box center [655, 278] width 900 height 146
type textarea "In the cells of the city remains of an"
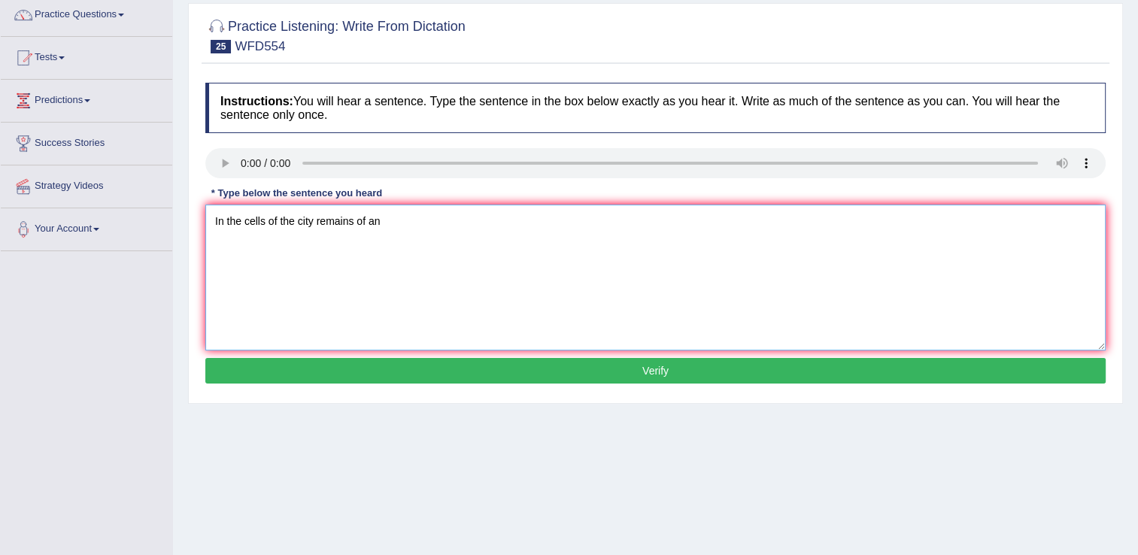
click at [432, 227] on textarea "In the cells of the city remains of an" at bounding box center [655, 278] width 900 height 146
click at [523, 253] on textarea "In the cells of the city remains of an ancient temple" at bounding box center [655, 278] width 900 height 146
click at [451, 224] on textarea "In the cells of the city remains of an ancient temple on a discover on a buildi…" at bounding box center [655, 278] width 900 height 146
click at [590, 229] on textarea "In the cells of the city remains of an ancient temple have been on a discover o…" at bounding box center [655, 278] width 900 height 146
click at [714, 212] on textarea "In the cells of the city remains of an ancient temple have been on a discover o…" at bounding box center [655, 278] width 900 height 146
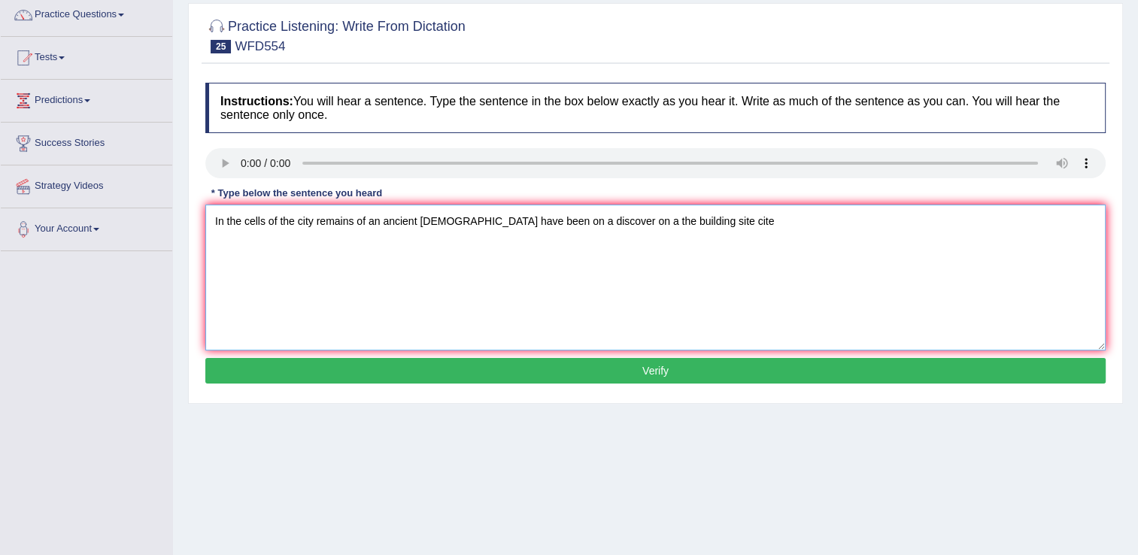
click at [686, 226] on textarea "In the cells of the city remains of an ancient temple have been on a discover o…" at bounding box center [655, 278] width 900 height 146
type textarea "In the cells of the city remains of an ancient temple have been on a discover o…"
click at [587, 371] on button "Verify" at bounding box center [655, 371] width 900 height 26
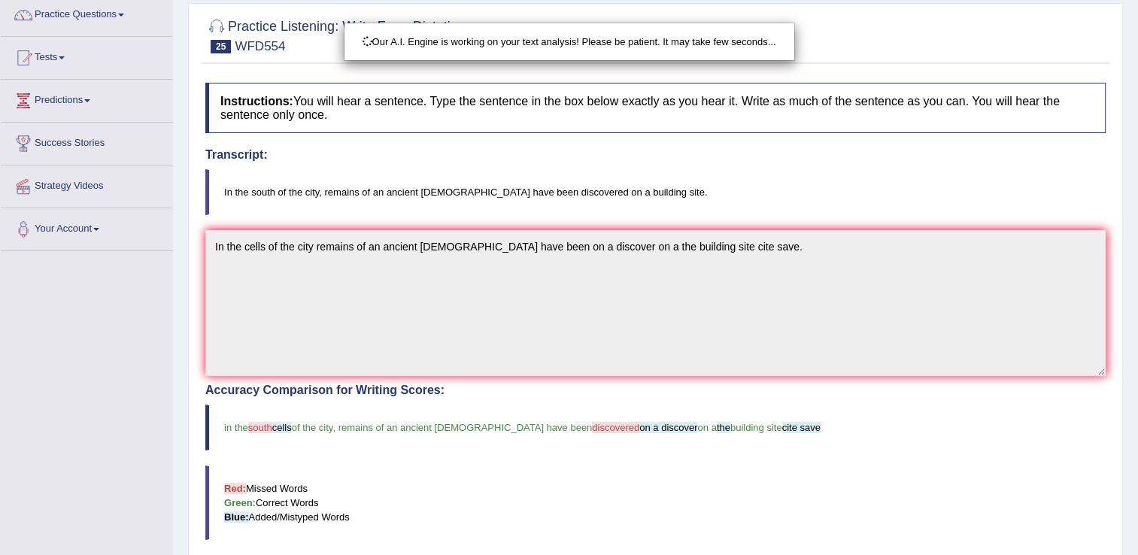
scroll to position [415, 0]
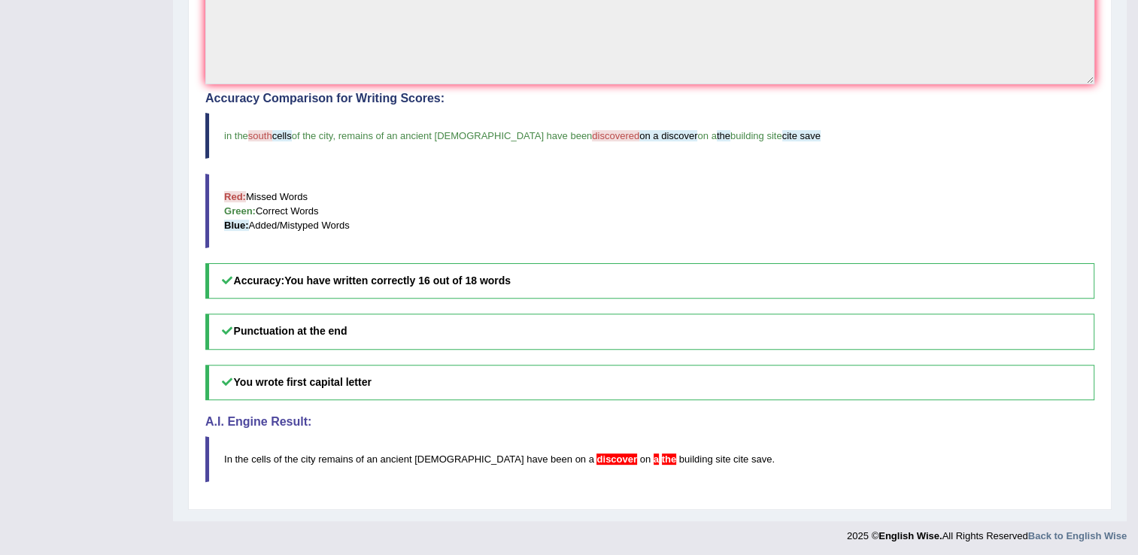
click at [680, 282] on h5 "Accuracy: You have written correctly 16 out of 18 words" at bounding box center [649, 280] width 889 height 35
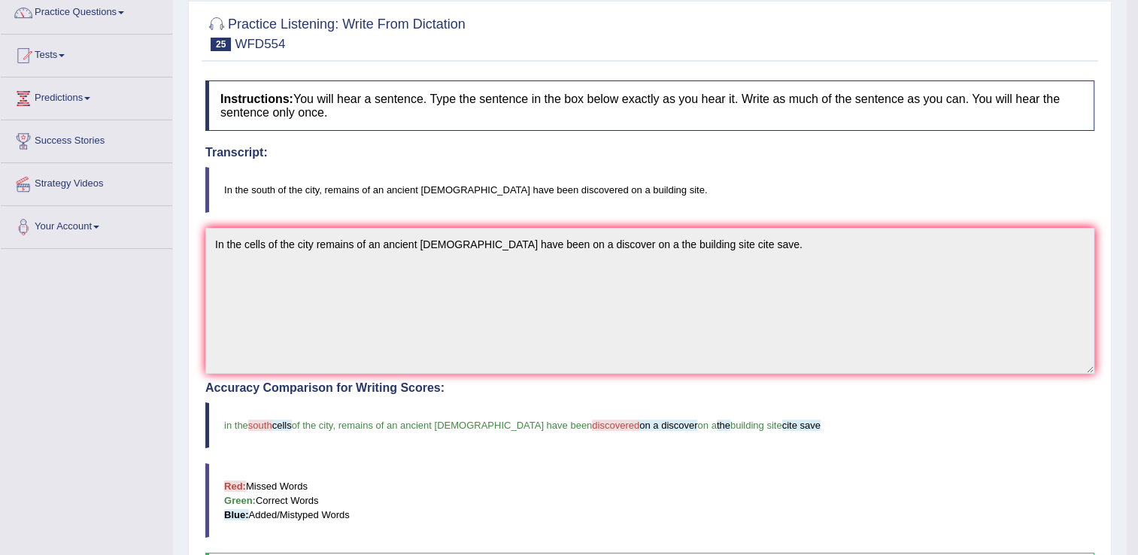
scroll to position [0, 0]
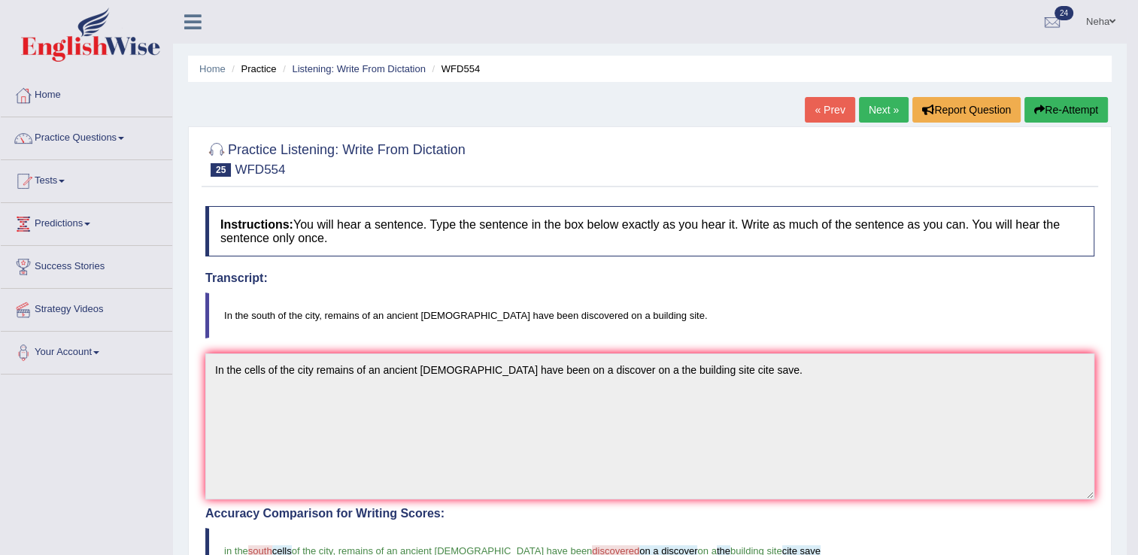
click at [869, 110] on link "Next »" at bounding box center [884, 110] width 50 height 26
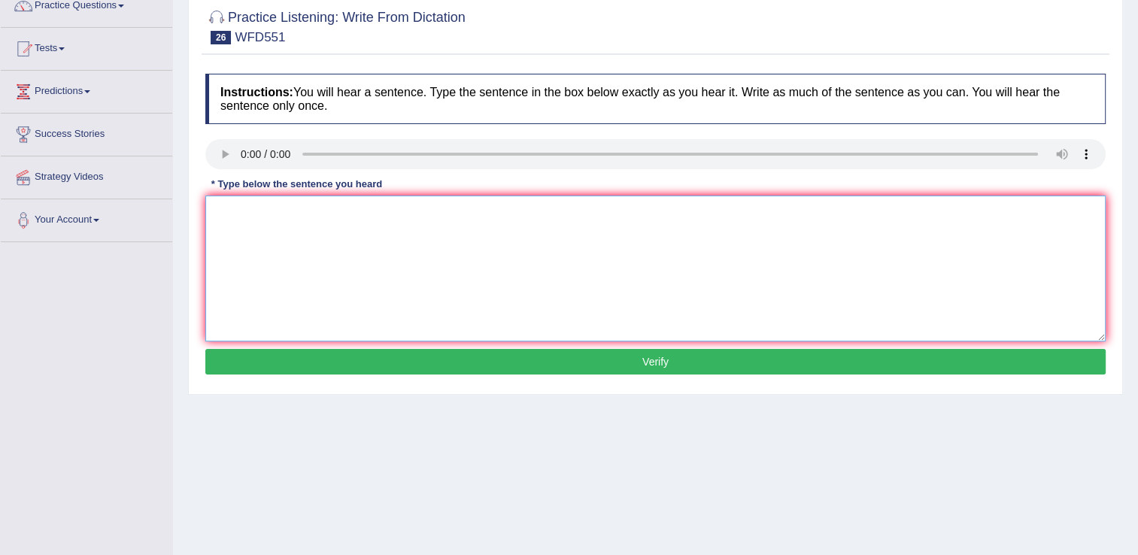
click at [284, 223] on textarea at bounding box center [655, 269] width 900 height 146
click at [430, 223] on textarea "By this point in the course" at bounding box center [655, 269] width 900 height 146
click at [614, 200] on textarea "By this point in the course the [DEMOGRAPHIC_DATA] have been running for" at bounding box center [655, 269] width 900 height 146
click at [391, 217] on textarea "By this point in the course the athelits have been running for" at bounding box center [655, 269] width 900 height 146
click at [554, 219] on textarea "By this point in the course the athelits will have been running for" at bounding box center [655, 269] width 900 height 146
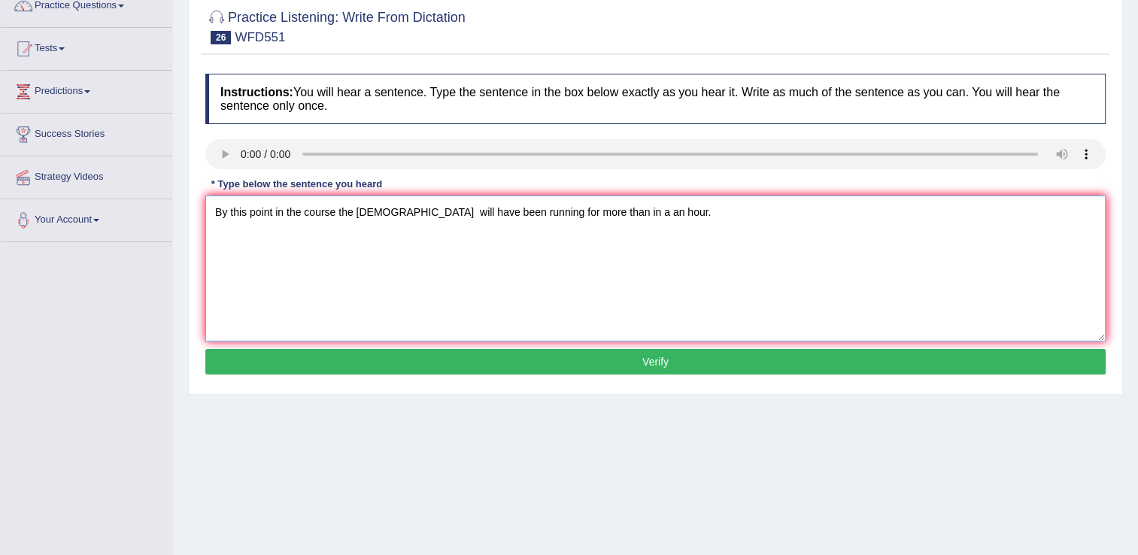
type textarea "By this point in the course the athelits will have been running for more than i…"
click at [502, 370] on button "Verify" at bounding box center [655, 362] width 900 height 26
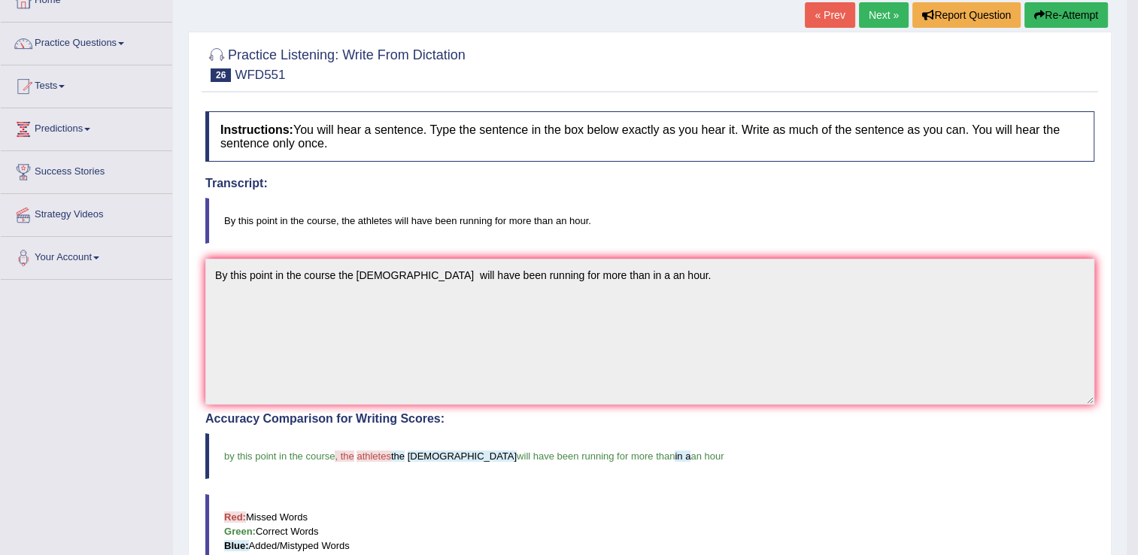
scroll to position [93, 0]
click at [1053, 17] on button "Re-Attempt" at bounding box center [1065, 17] width 83 height 26
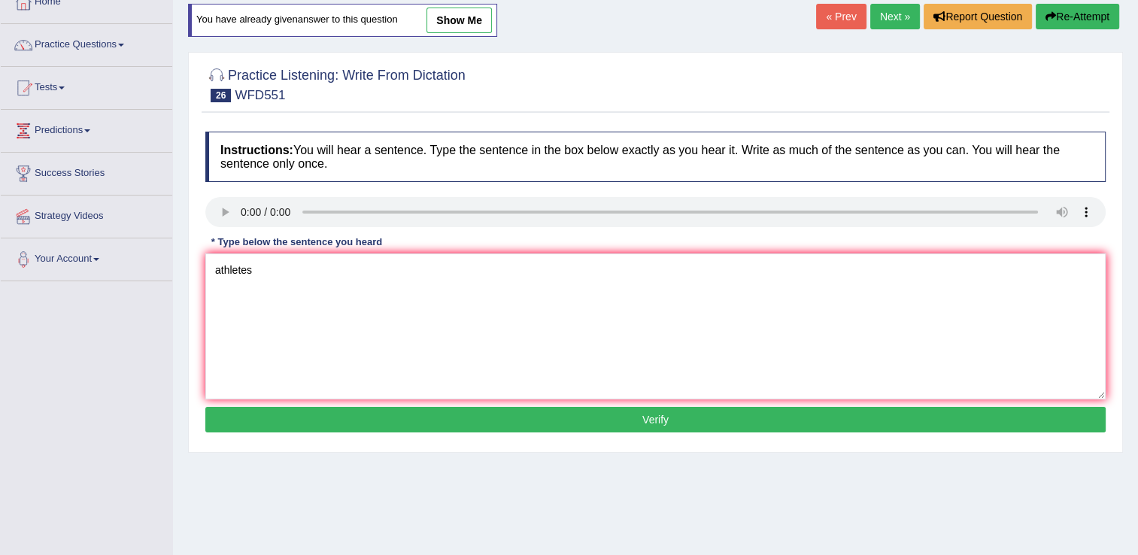
type textarea "athletes"
click at [396, 419] on button "Verify" at bounding box center [655, 420] width 900 height 26
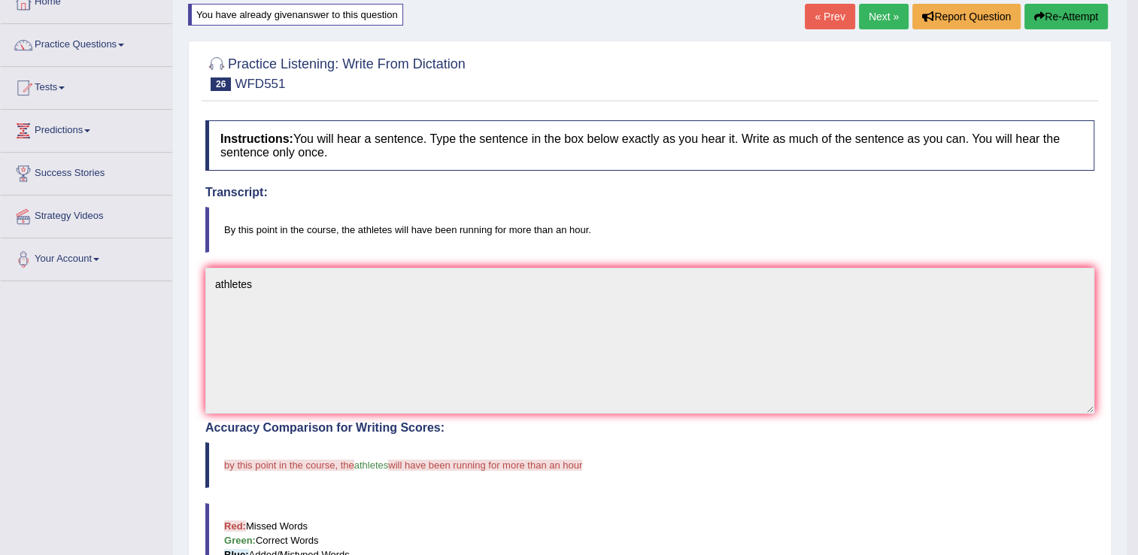
scroll to position [66, 0]
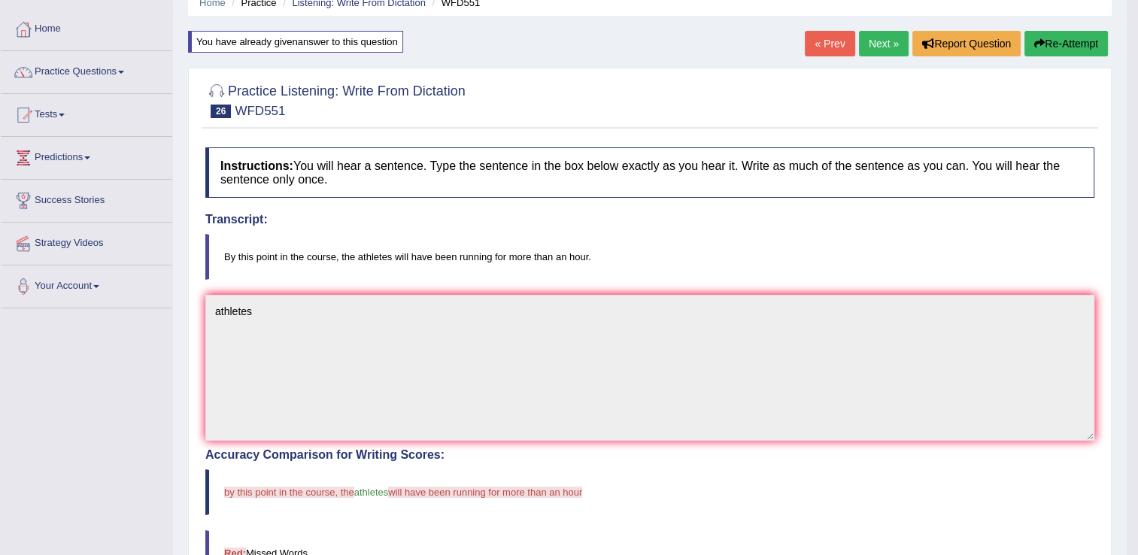
click at [875, 50] on link "Next »" at bounding box center [884, 44] width 50 height 26
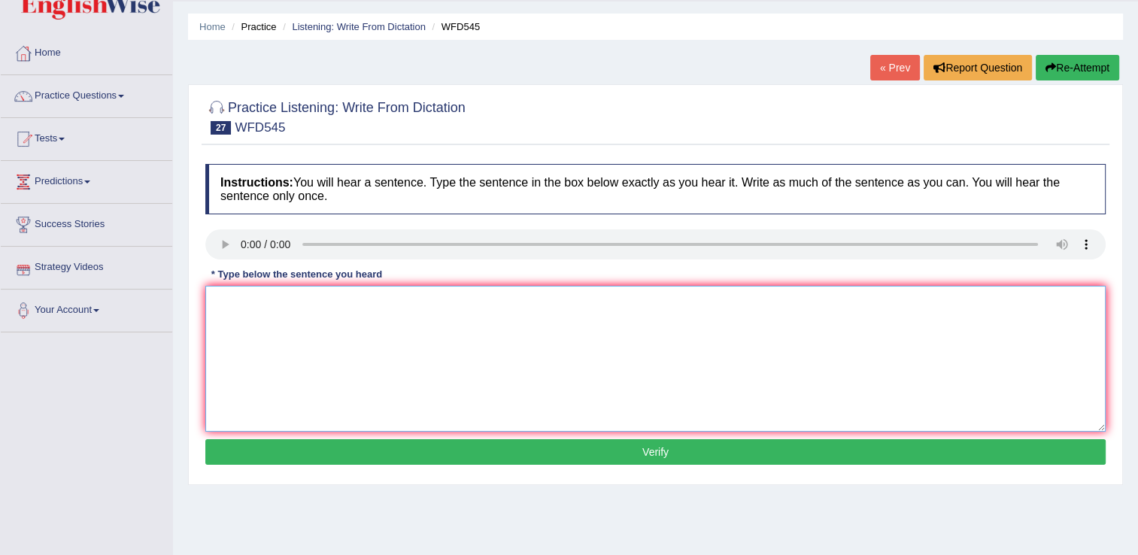
click at [279, 338] on textarea at bounding box center [655, 359] width 900 height 146
click at [379, 321] on textarea "A sumani warning" at bounding box center [655, 359] width 900 height 146
click at [478, 324] on textarea "A sumani warning has been issue issued" at bounding box center [655, 359] width 900 height 146
click at [608, 320] on textarea "A sumani warning has been issue issued after a strong earth" at bounding box center [655, 359] width 900 height 146
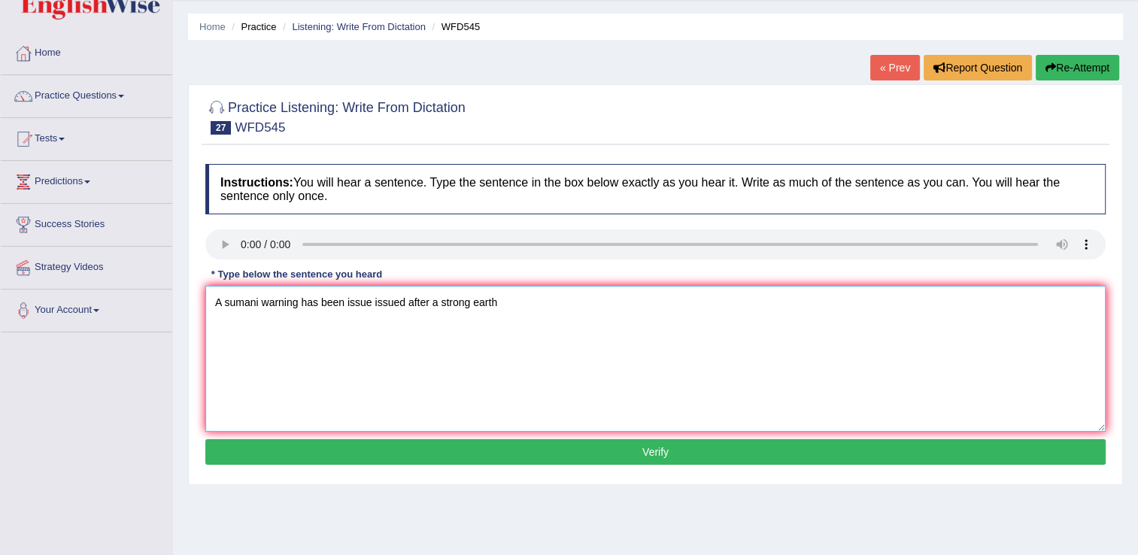
click at [608, 320] on textarea "A sumani warning has been issue issued after a strong earth" at bounding box center [655, 359] width 900 height 146
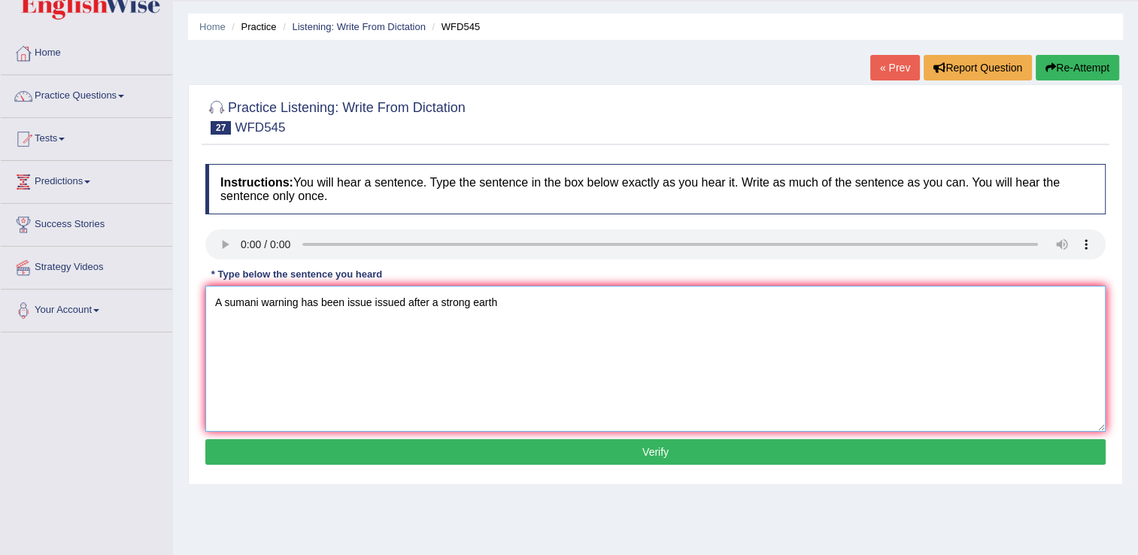
click at [608, 320] on textarea "A sumani warning has been issue issued after a strong earth" at bounding box center [655, 359] width 900 height 146
click at [684, 278] on div "Instructions: You will hear a sentence. Type the sentence in the box below exac…" at bounding box center [656, 316] width 908 height 320
click at [599, 307] on textarea "A sumani warning has been issue issued after a strong earthqueck" at bounding box center [655, 359] width 900 height 146
type textarea "A sumani warning has been issue issued after a strong earthqueck was detected o…"
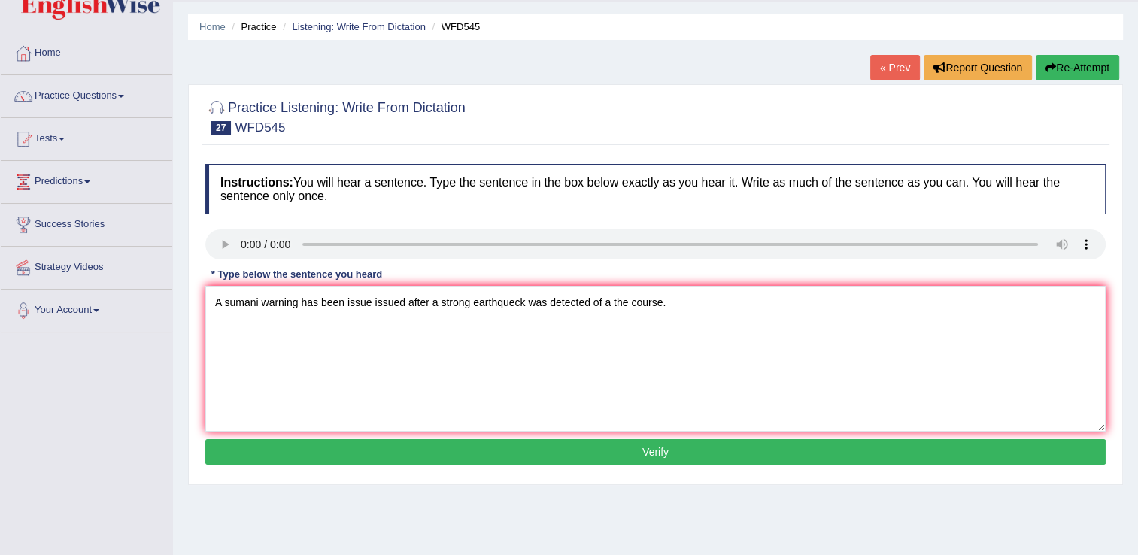
click at [473, 447] on button "Verify" at bounding box center [655, 452] width 900 height 26
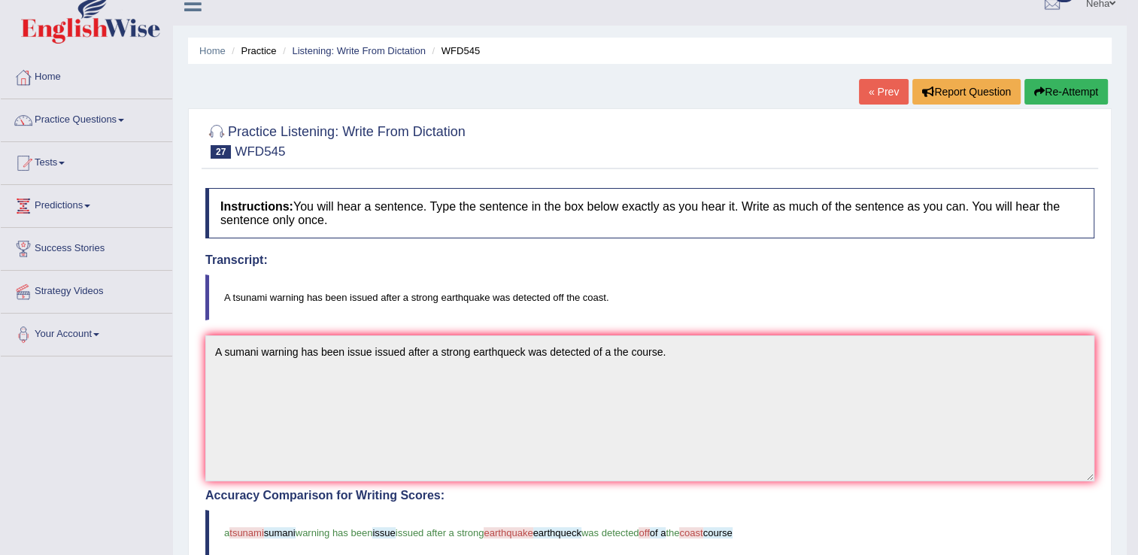
scroll to position [3, 0]
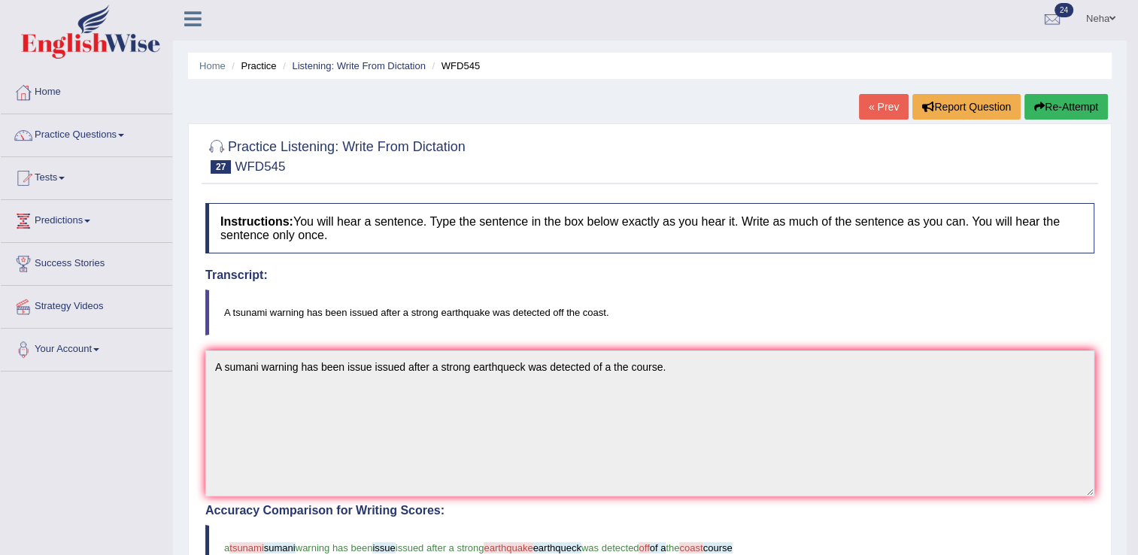
click at [1071, 98] on button "Re-Attempt" at bounding box center [1065, 107] width 83 height 26
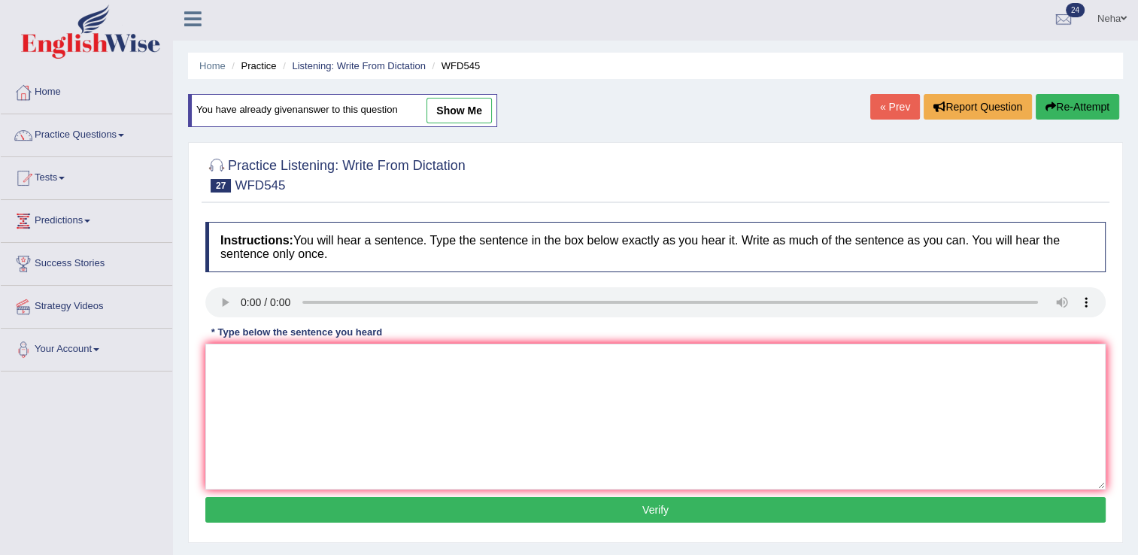
scroll to position [3, 0]
click at [520, 375] on textarea at bounding box center [655, 417] width 900 height 146
click at [358, 408] on textarea "A tsunami has been" at bounding box center [655, 417] width 900 height 146
click at [472, 358] on textarea "A tsunami warning have been issued" at bounding box center [655, 417] width 900 height 146
click at [326, 362] on textarea "A tsunami warning have been issued" at bounding box center [655, 417] width 900 height 146
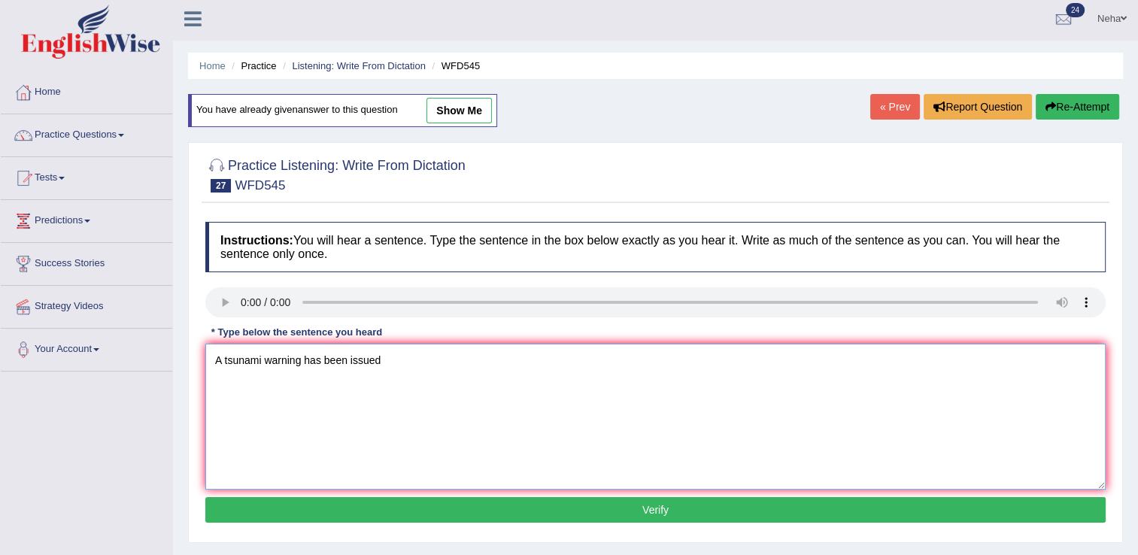
click at [438, 366] on textarea "A tsunami warning has been issued" at bounding box center [655, 417] width 900 height 146
click at [584, 362] on textarea "A tsunami warning has been issued affter a strong earthquake" at bounding box center [655, 417] width 900 height 146
click at [659, 391] on textarea "A tsunami warning has been issued affter a strong earthquake was detected of" at bounding box center [655, 417] width 900 height 146
click at [581, 359] on textarea "A tsunami warning has been issued affter a strong earthquake was detected of a …" at bounding box center [655, 417] width 900 height 146
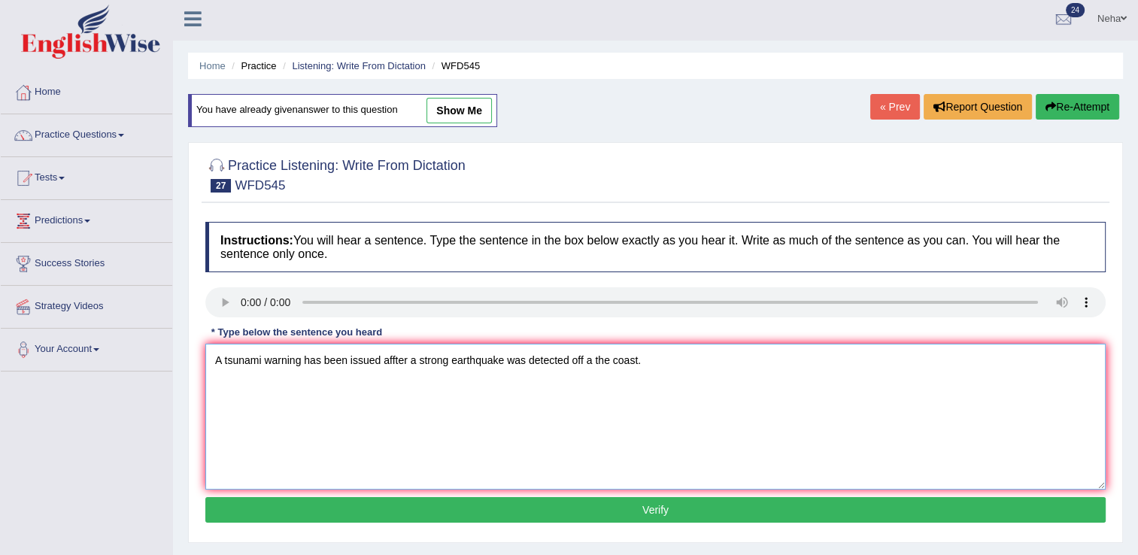
type textarea "A tsunami warning has been issued affter a strong earthquake was detected off a…"
click at [499, 511] on button "Verify" at bounding box center [655, 510] width 900 height 26
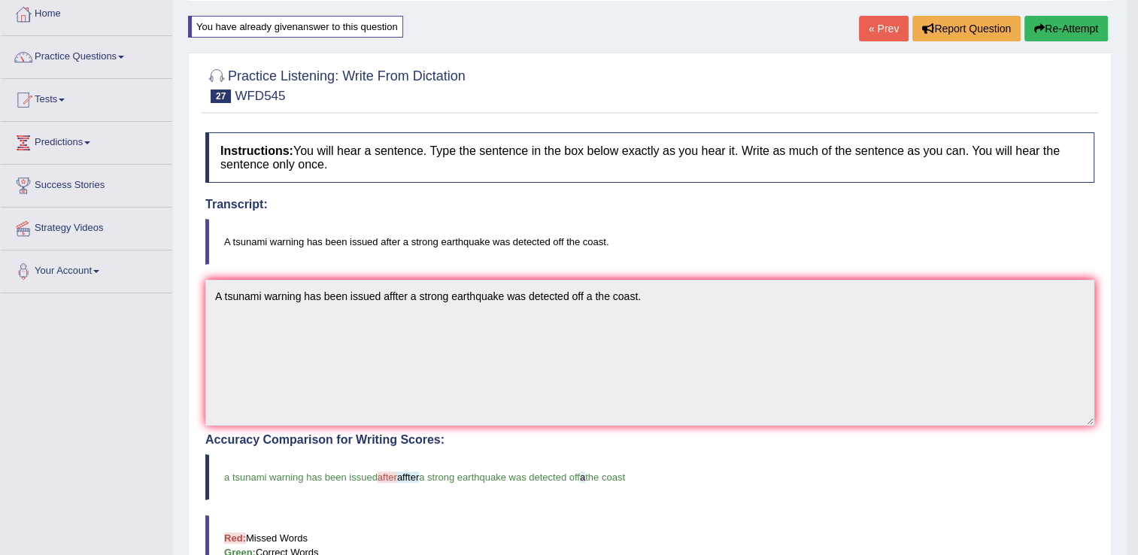
scroll to position [0, 0]
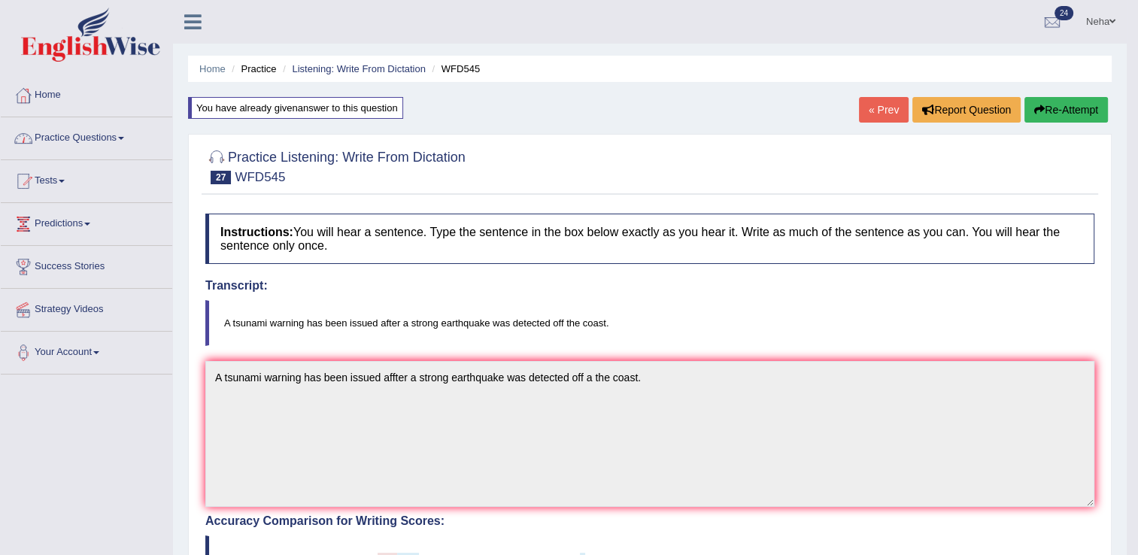
click at [102, 126] on link "Practice Questions" at bounding box center [86, 136] width 171 height 38
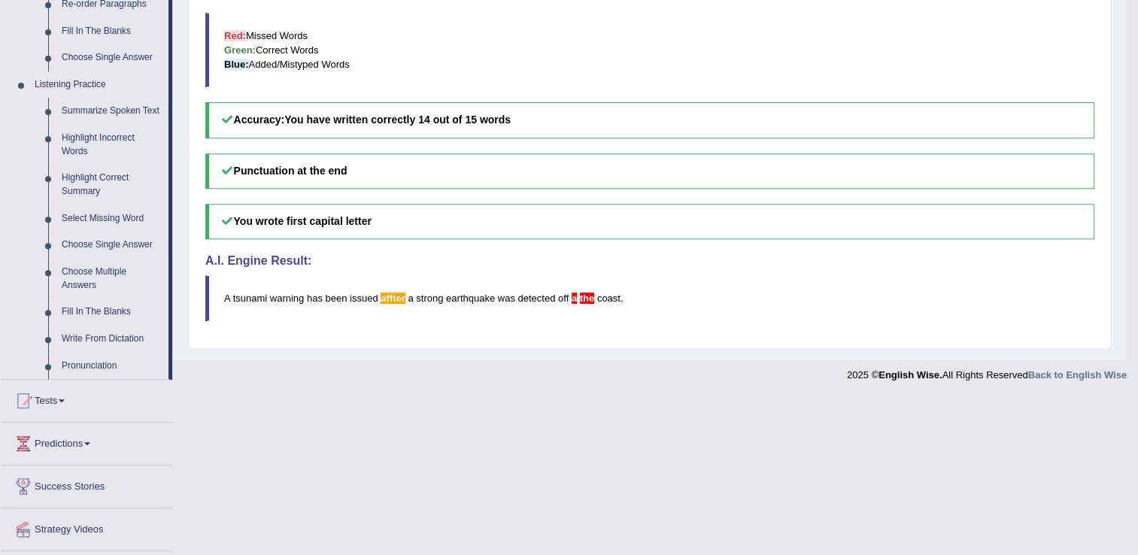
scroll to position [622, 0]
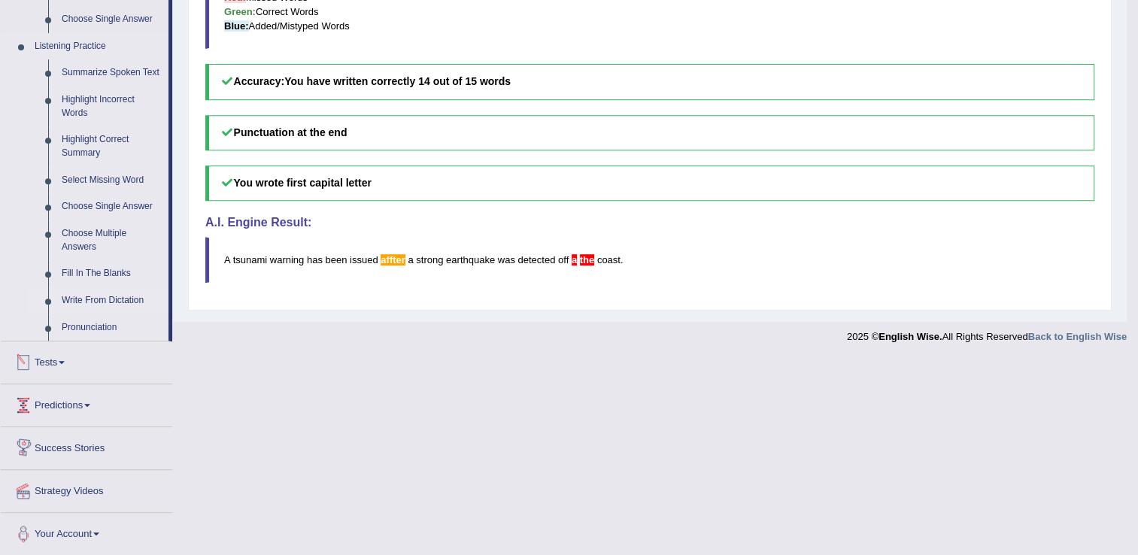
click at [66, 298] on link "Write From Dictation" at bounding box center [112, 300] width 114 height 27
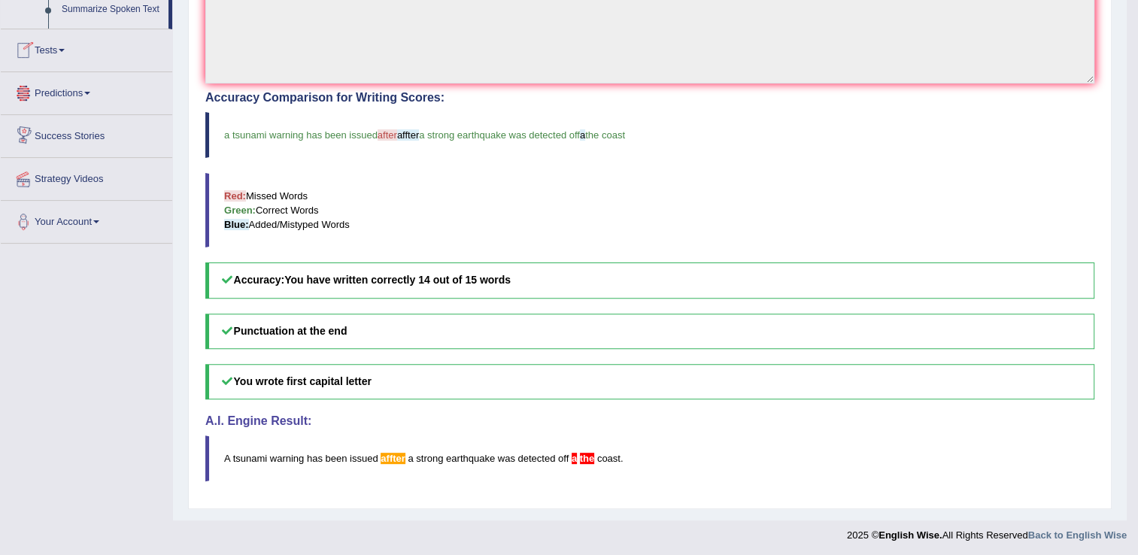
scroll to position [384, 0]
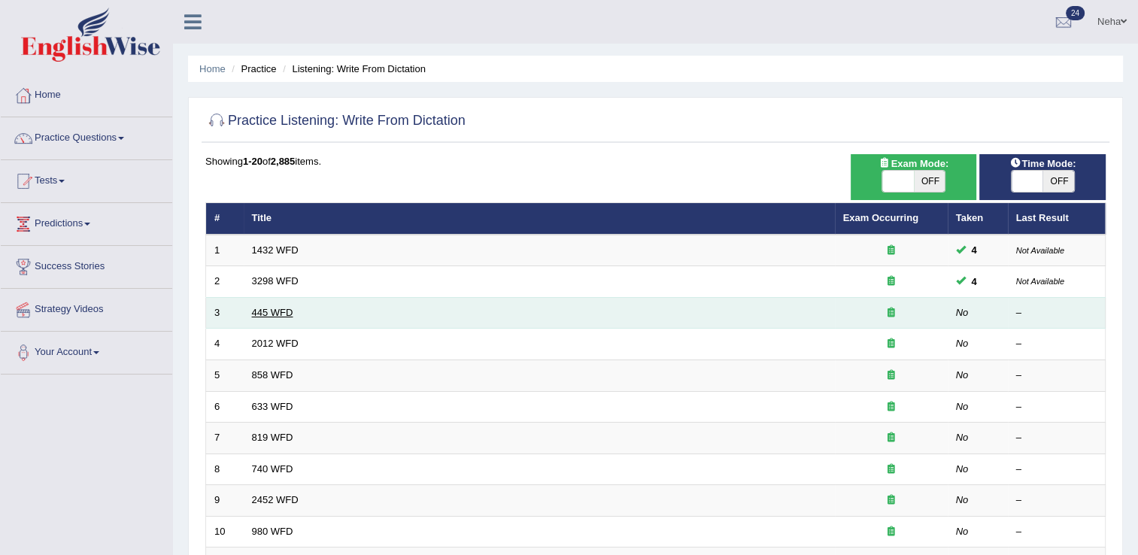
click at [271, 311] on link "445 WFD" at bounding box center [272, 312] width 41 height 11
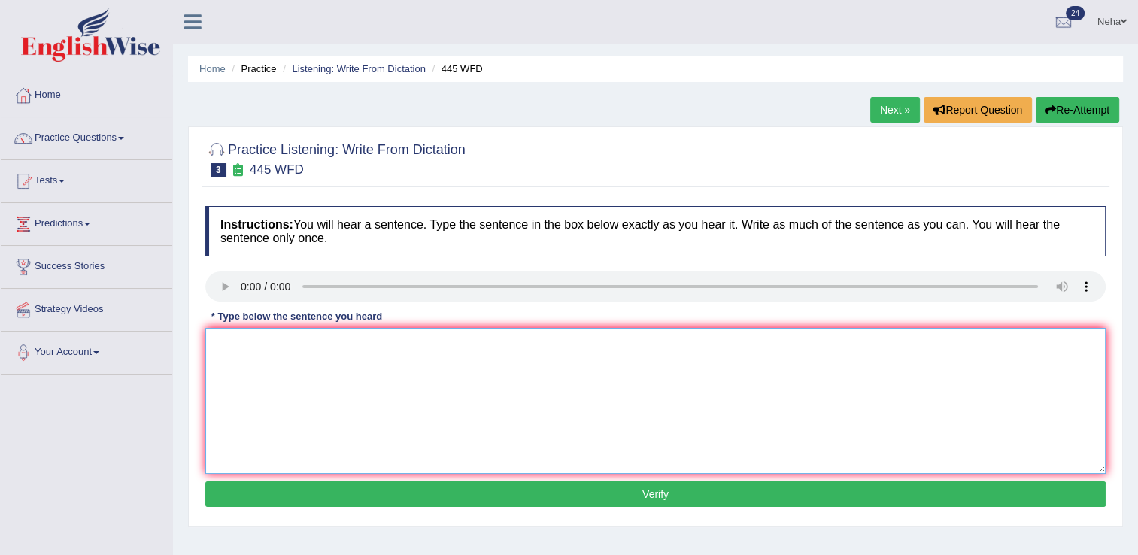
click at [265, 346] on textarea at bounding box center [655, 401] width 900 height 146
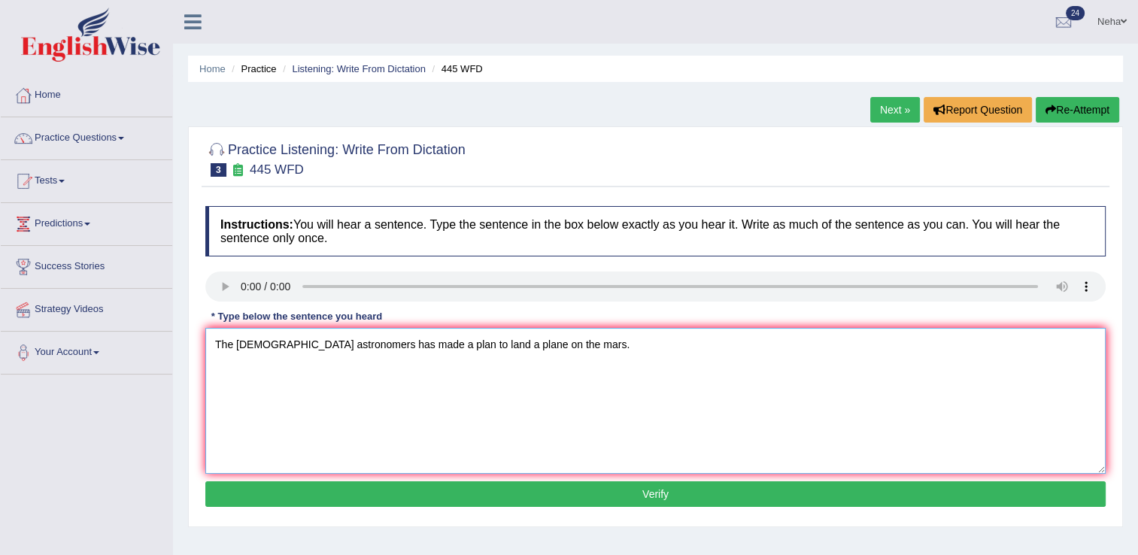
type textarea "The american astronomers has made a plan to land a plane on the mars."
click at [308, 496] on button "Verify" at bounding box center [655, 494] width 900 height 26
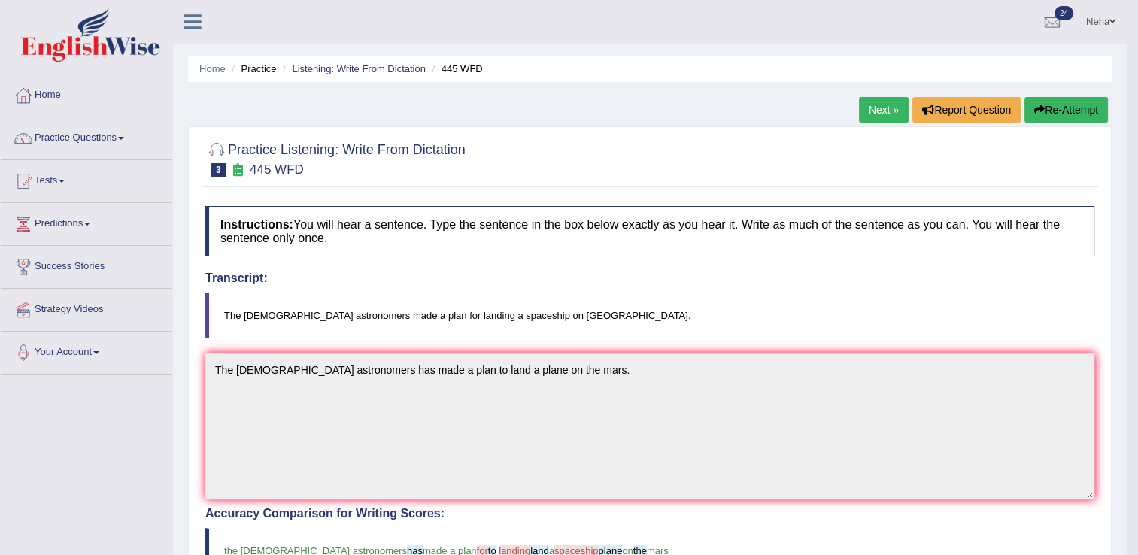
click at [1060, 109] on button "Re-Attempt" at bounding box center [1065, 110] width 83 height 26
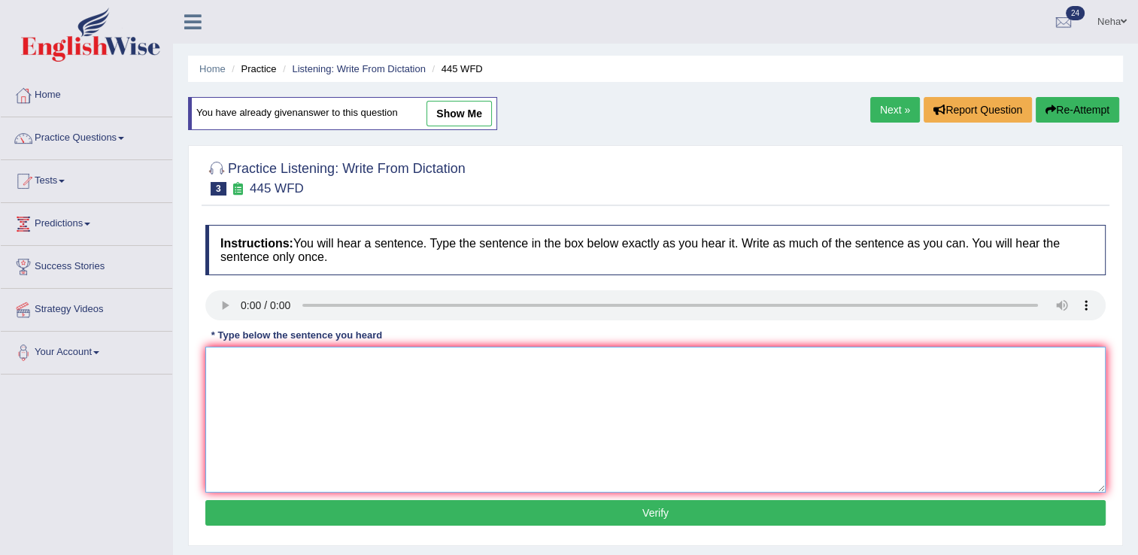
click at [486, 389] on textarea at bounding box center [655, 420] width 900 height 146
click at [399, 375] on textarea "The american" at bounding box center [655, 420] width 900 height 146
click at [403, 372] on textarea "The american astronomers" at bounding box center [655, 420] width 900 height 146
click at [541, 402] on textarea "The american astronomers made a plan for landing" at bounding box center [655, 420] width 900 height 146
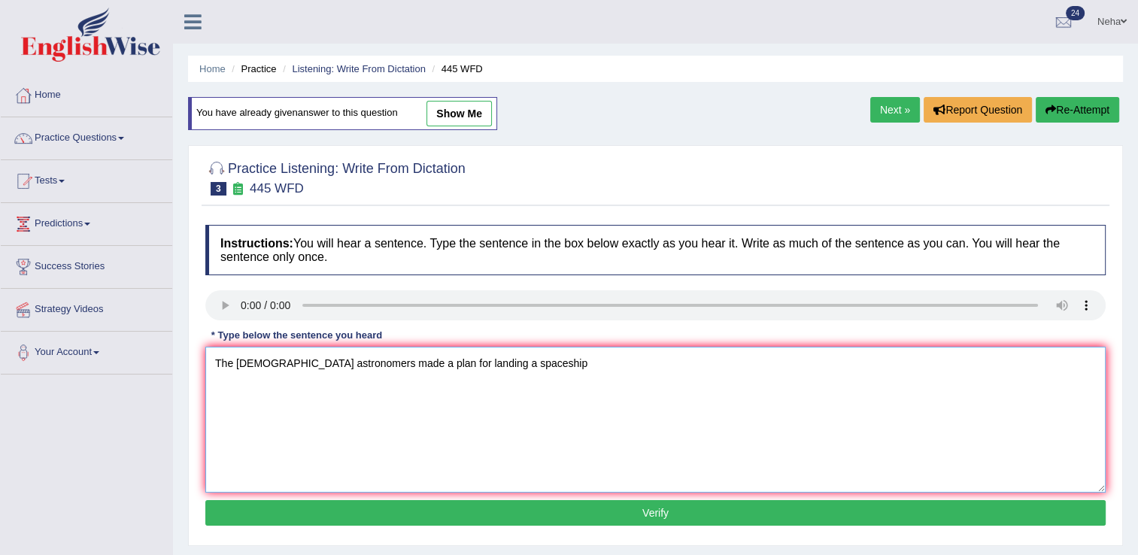
click at [621, 375] on textarea "The american astronomers made a plan for landing a spaceship" at bounding box center [655, 420] width 900 height 146
type textarea "The american astronomers made a plan for landing a spaceship on mars."
click at [506, 505] on button "Verify" at bounding box center [655, 513] width 900 height 26
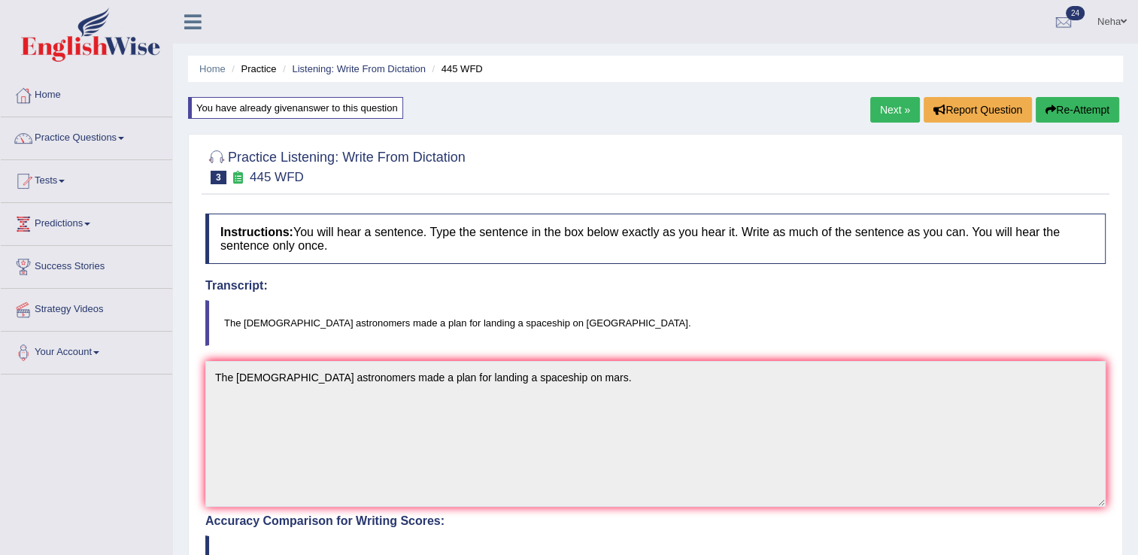
click at [893, 113] on link "Next »" at bounding box center [895, 110] width 50 height 26
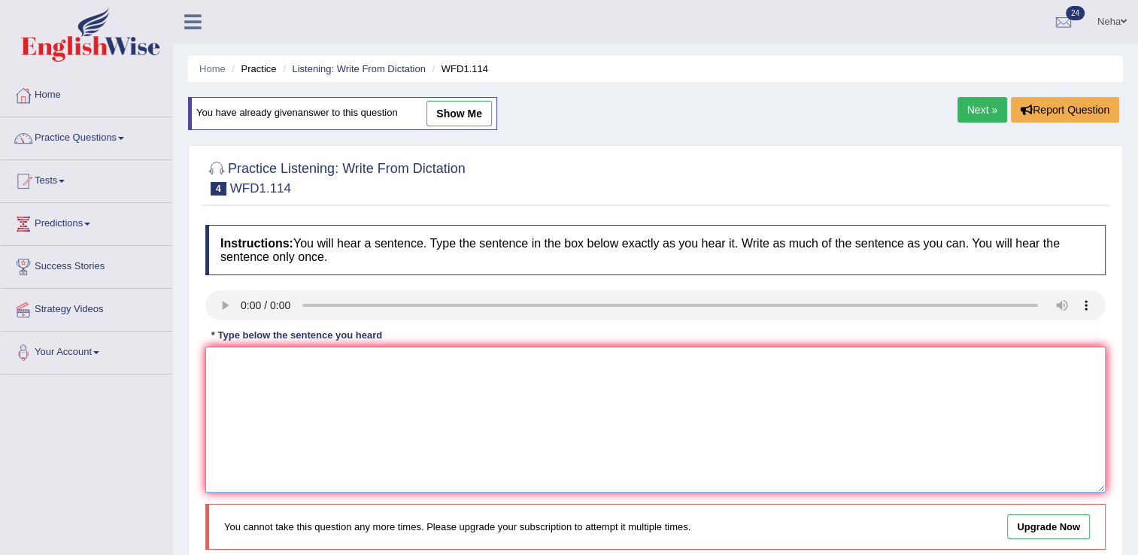
click at [359, 396] on textarea at bounding box center [655, 420] width 900 height 146
click at [429, 367] on textarea "The author's authors early work works are les philosophcal and" at bounding box center [655, 420] width 900 height 146
click at [548, 362] on textarea "The author's authors early work works are less philosophcal and" at bounding box center [655, 420] width 900 height 146
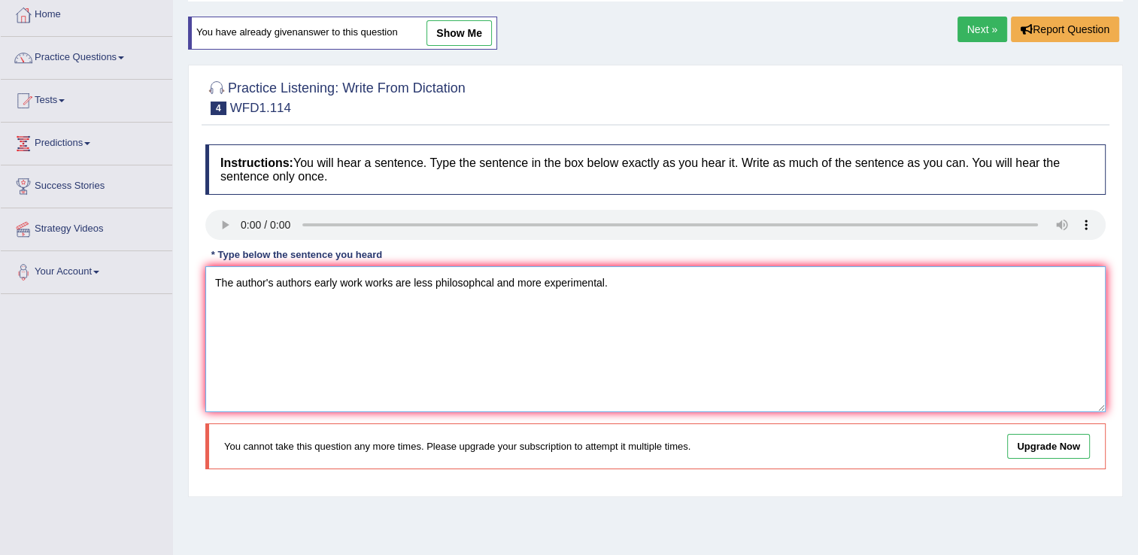
scroll to position [77, 0]
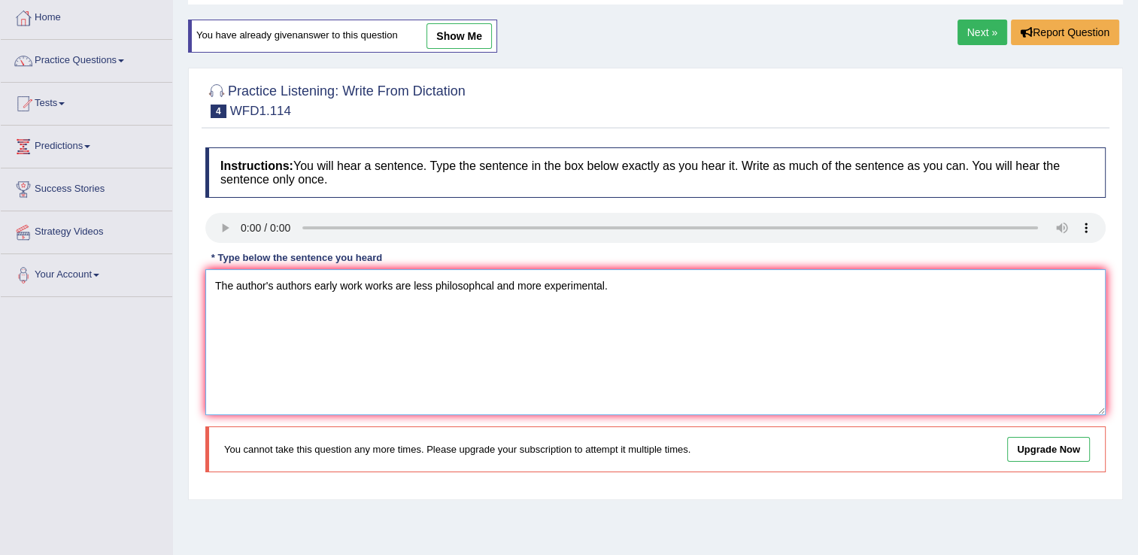
type textarea "The author's authors early work works are less philosophcal and more experiment…"
click at [990, 32] on link "Next »" at bounding box center [982, 33] width 50 height 26
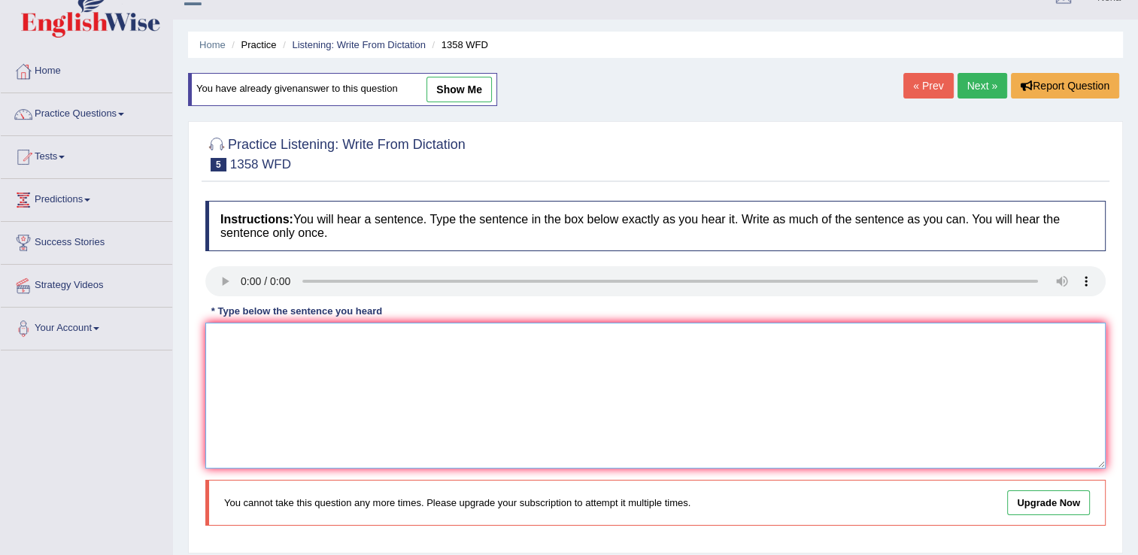
click at [308, 385] on textarea at bounding box center [655, 396] width 900 height 146
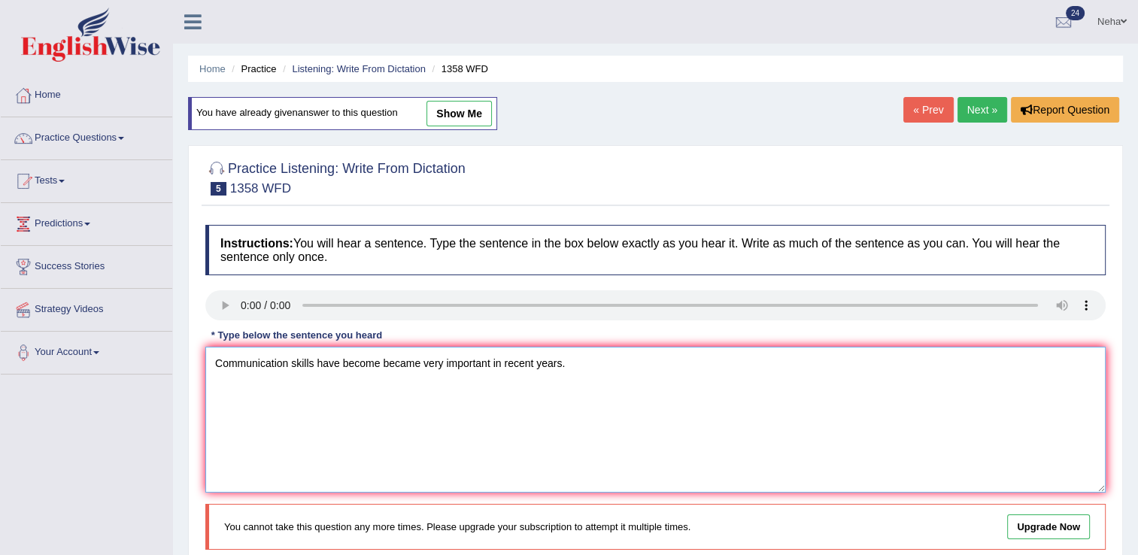
type textarea "Communication skills have become became very important in recent years."
click at [981, 111] on link "Next »" at bounding box center [982, 110] width 50 height 26
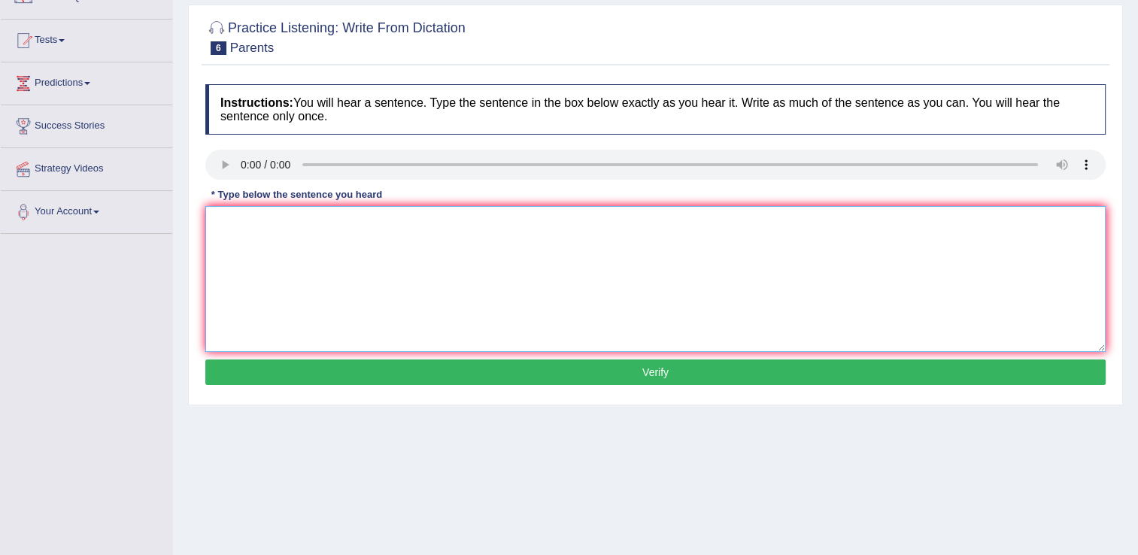
click at [297, 284] on textarea at bounding box center [655, 279] width 900 height 146
type textarea "Parents today are have involved in the education of their children."
click at [397, 372] on button "Verify" at bounding box center [655, 372] width 900 height 26
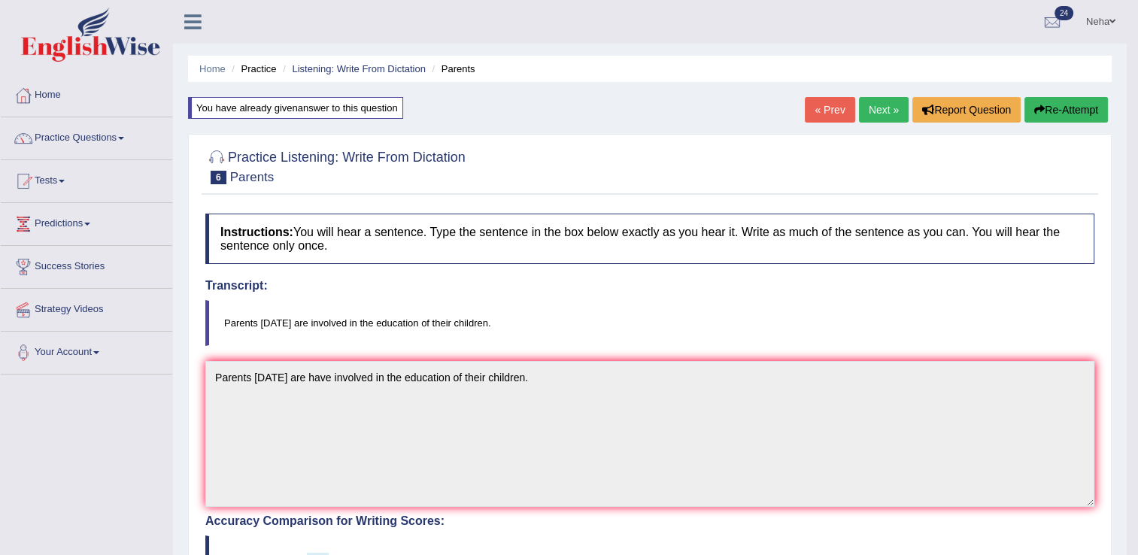
click at [884, 105] on link "Next »" at bounding box center [884, 110] width 50 height 26
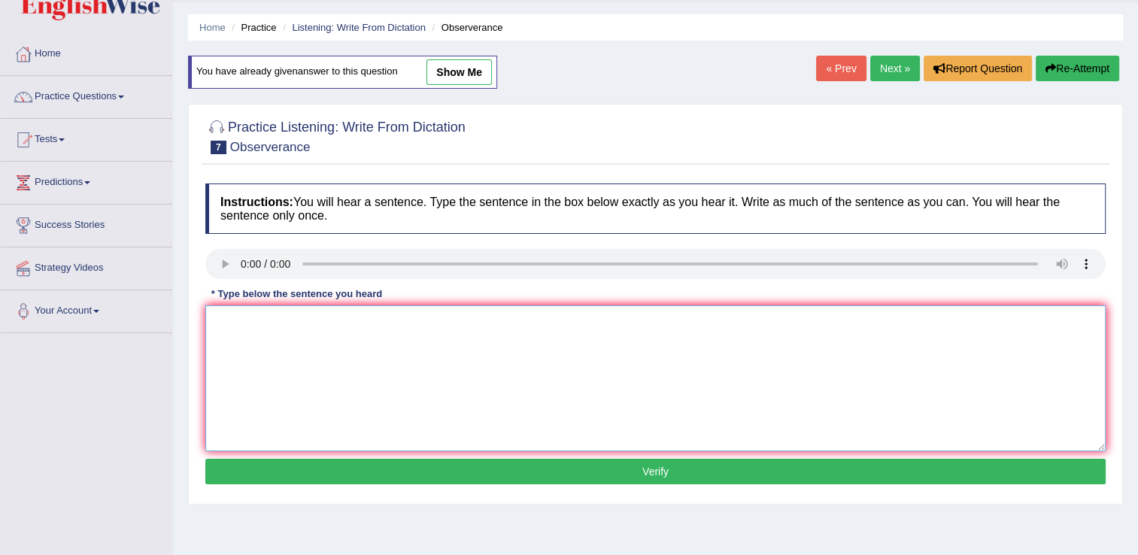
click at [330, 384] on textarea at bounding box center [655, 378] width 900 height 146
click at [337, 321] on textarea "Observers" at bounding box center [655, 378] width 900 height 146
click at [523, 341] on textarea "Observers waited nervously and bated their breath" at bounding box center [655, 378] width 900 height 146
click at [516, 320] on textarea "Observers waited nervously and bated their breath" at bounding box center [655, 378] width 900 height 146
type textarea "Observers waited nervously and bated their breath for the consert concert."
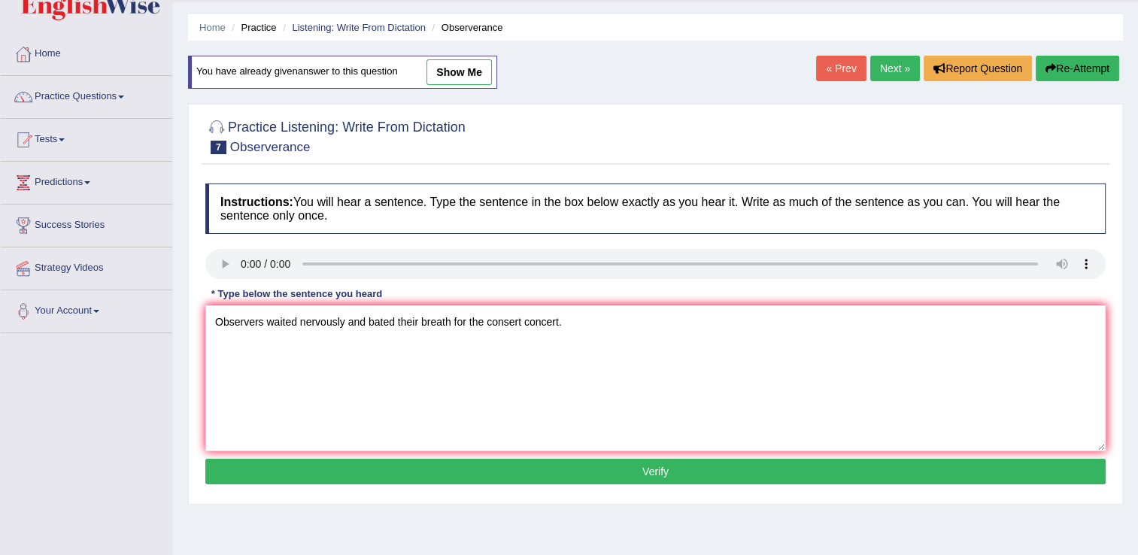
click at [442, 463] on button "Verify" at bounding box center [655, 472] width 900 height 26
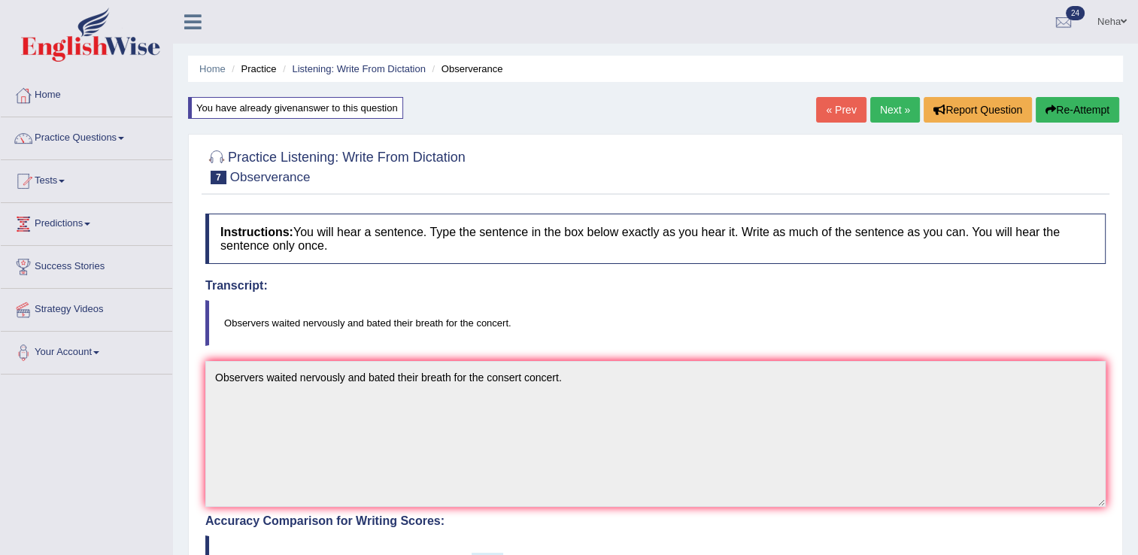
click at [897, 105] on link "Next »" at bounding box center [895, 110] width 50 height 26
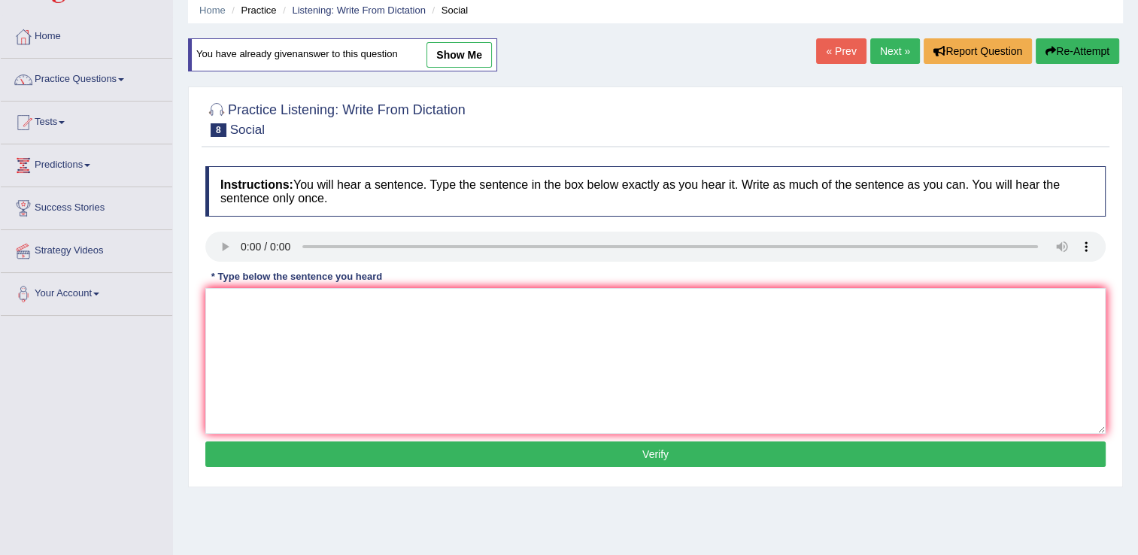
click at [327, 344] on div "Instructions: You will hear a sentence. Type the sentence in the box below exac…" at bounding box center [656, 319] width 908 height 320
click at [327, 344] on textarea at bounding box center [655, 361] width 900 height 146
click at [331, 341] on textarea at bounding box center [655, 361] width 900 height 146
click at [548, 318] on textarea "Social policy describes describe the ways in which" at bounding box center [655, 361] width 900 height 146
click at [275, 307] on textarea "Social policy describes describe the ways in which" at bounding box center [655, 361] width 900 height 146
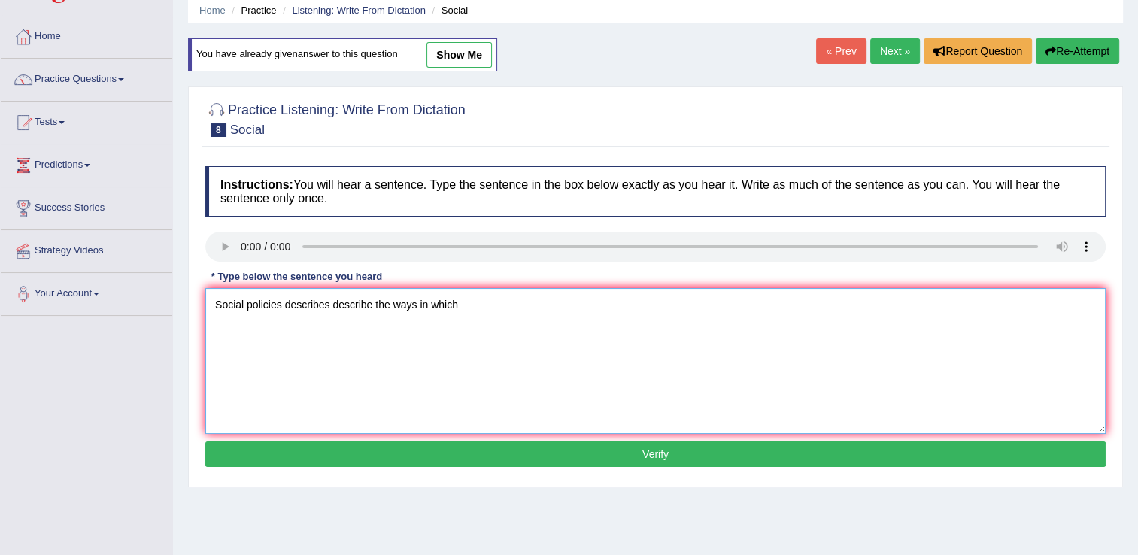
click at [514, 323] on textarea "Social policies describes describe the ways in which" at bounding box center [655, 361] width 900 height 146
type textarea "Social policies describes describe the ways in which society meeds human's huma…"
click at [506, 450] on button "Verify" at bounding box center [655, 454] width 900 height 26
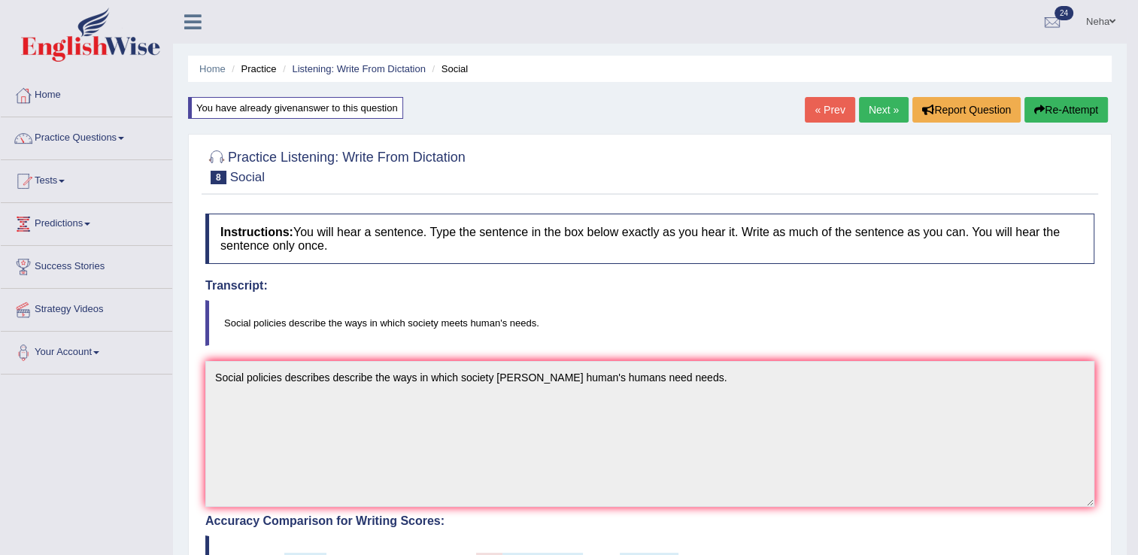
click at [875, 119] on link "Next »" at bounding box center [884, 110] width 50 height 26
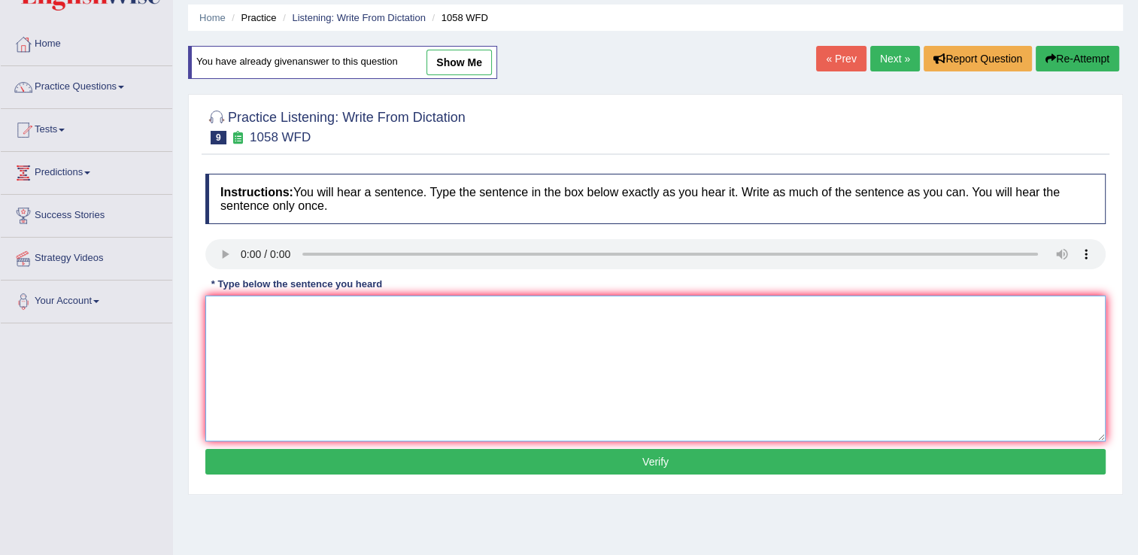
click at [349, 329] on textarea at bounding box center [655, 369] width 900 height 146
type textarea "The skills of great stage actors can not cannot be taught taugh."
click at [467, 467] on button "Verify" at bounding box center [655, 462] width 900 height 26
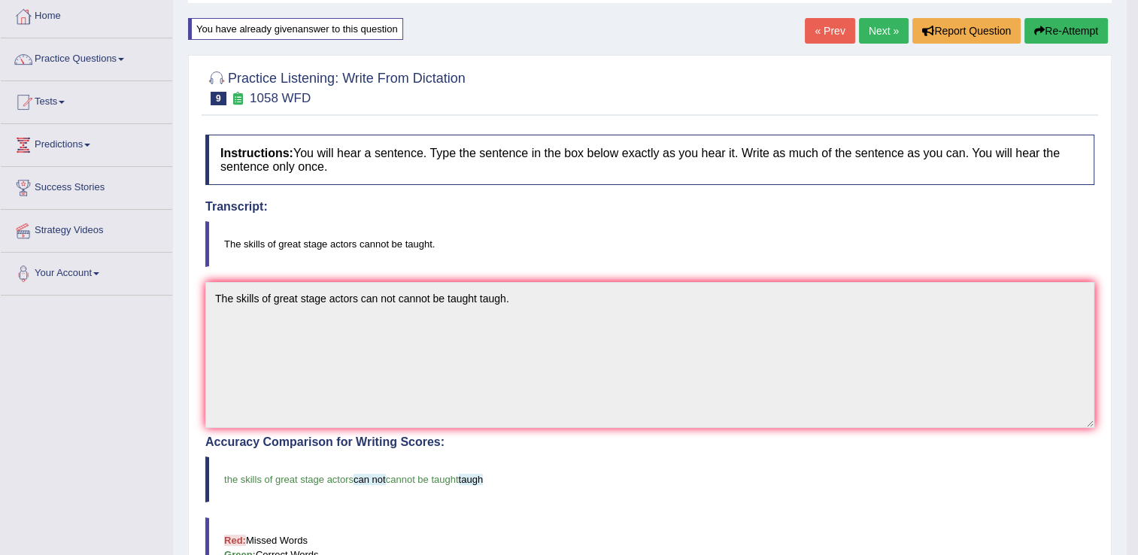
scroll to position [72, 0]
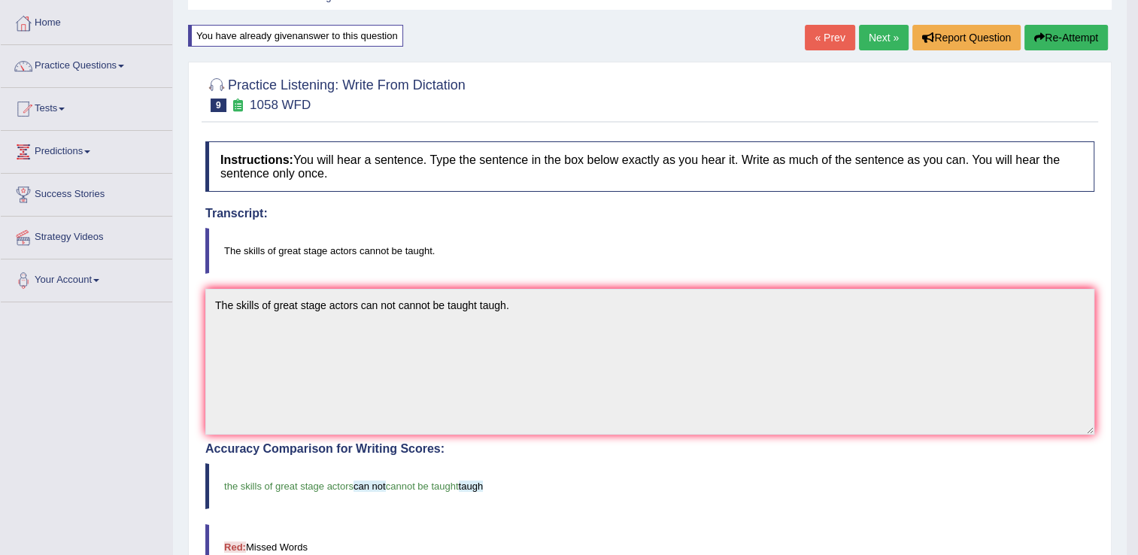
click at [884, 36] on link "Next »" at bounding box center [884, 38] width 50 height 26
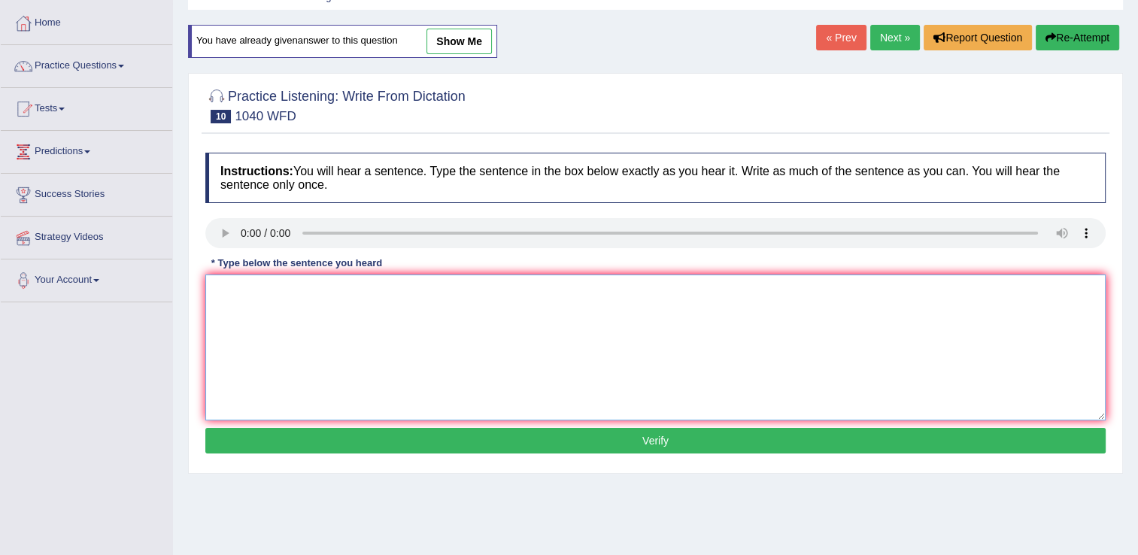
click at [287, 315] on textarea at bounding box center [655, 348] width 900 height 146
click at [485, 330] on textarea "Extracurricular activity can help students to" at bounding box center [655, 348] width 900 height 146
click at [319, 293] on textarea "Extracurricular activity can help students to" at bounding box center [655, 348] width 900 height 146
click at [465, 308] on textarea "Extracurricular activities can help students to" at bounding box center [655, 348] width 900 height 146
type textarea "Extracurricular activities can help students to develop more talents talent."
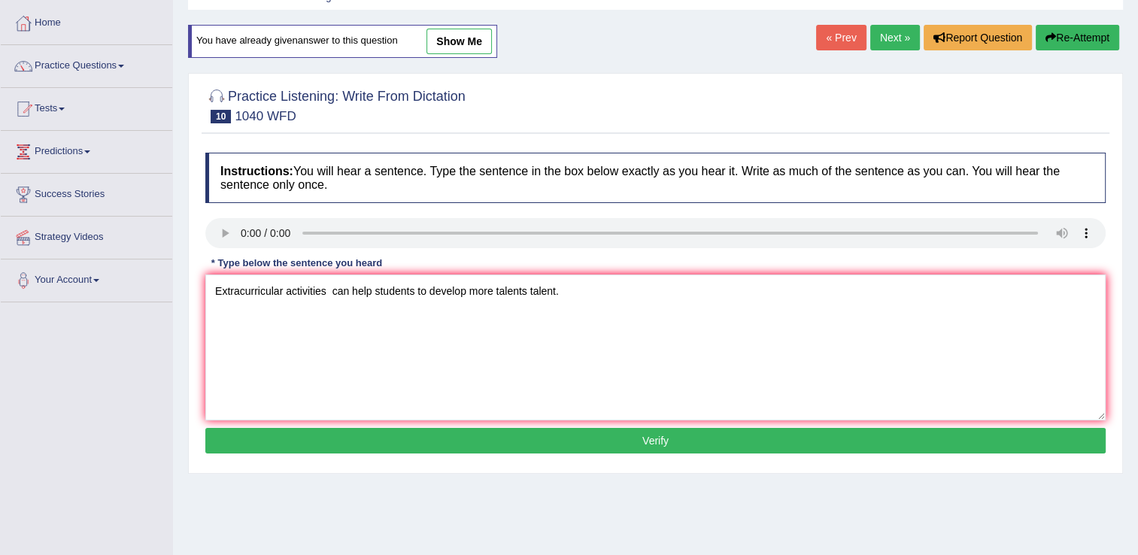
click at [390, 441] on button "Verify" at bounding box center [655, 441] width 900 height 26
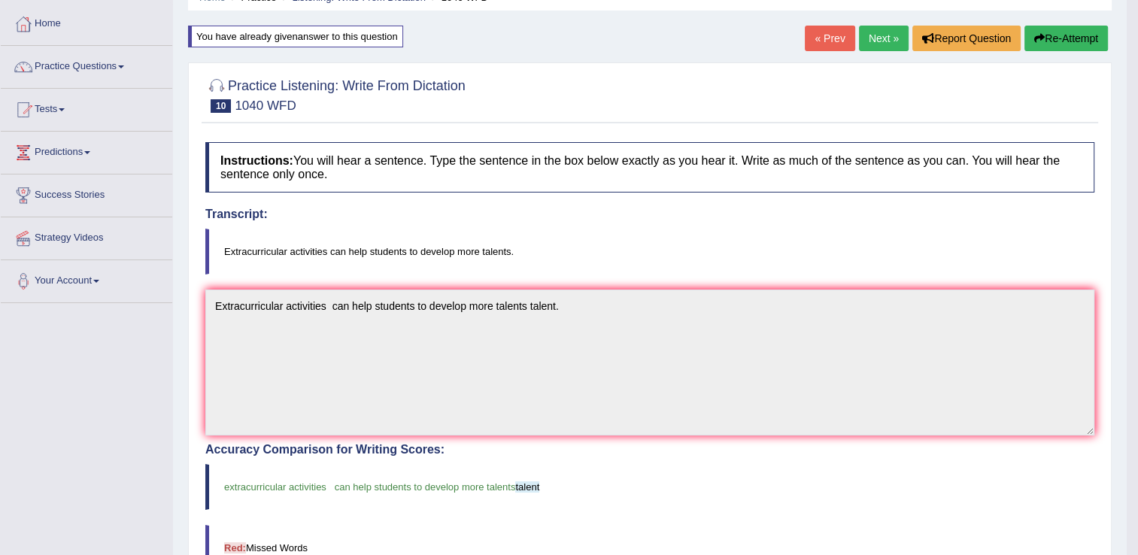
scroll to position [69, 0]
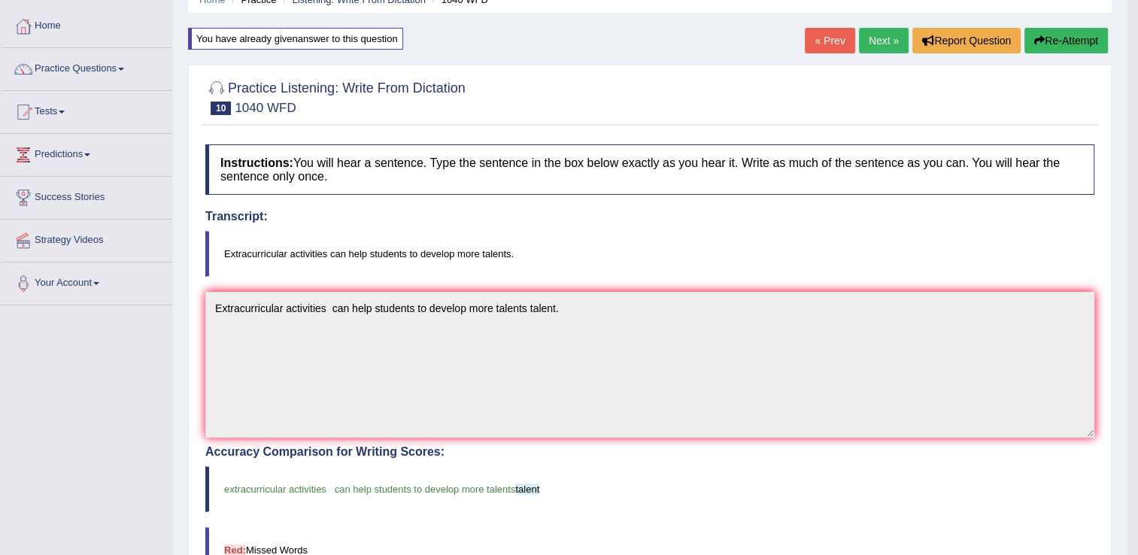
click at [887, 35] on link "Next »" at bounding box center [884, 41] width 50 height 26
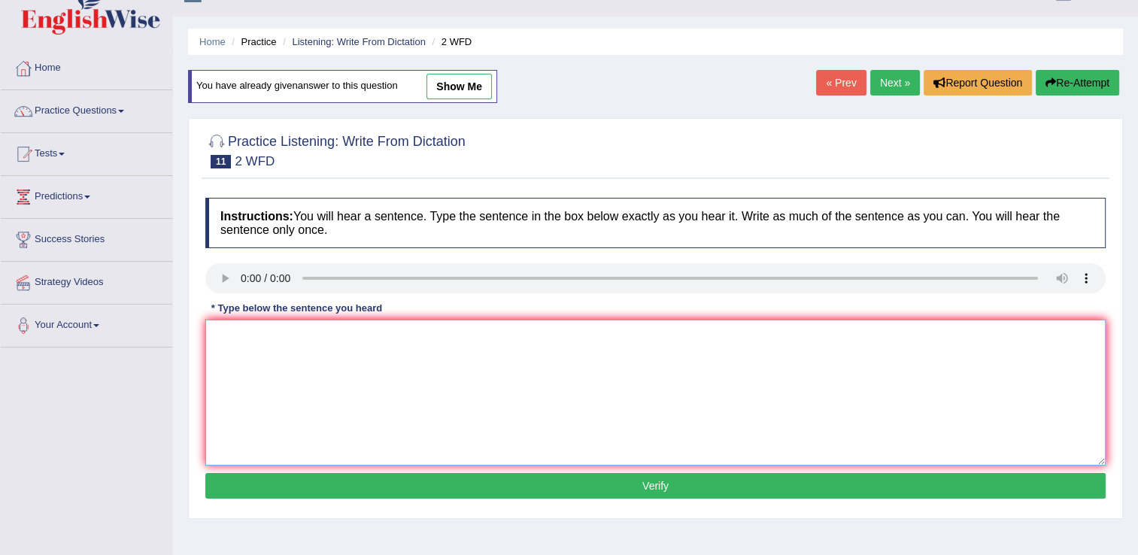
click at [335, 372] on textarea at bounding box center [655, 393] width 900 height 146
type textarea "Please confim conform that you have received the textbook."
click at [403, 483] on button "Verify" at bounding box center [655, 486] width 900 height 26
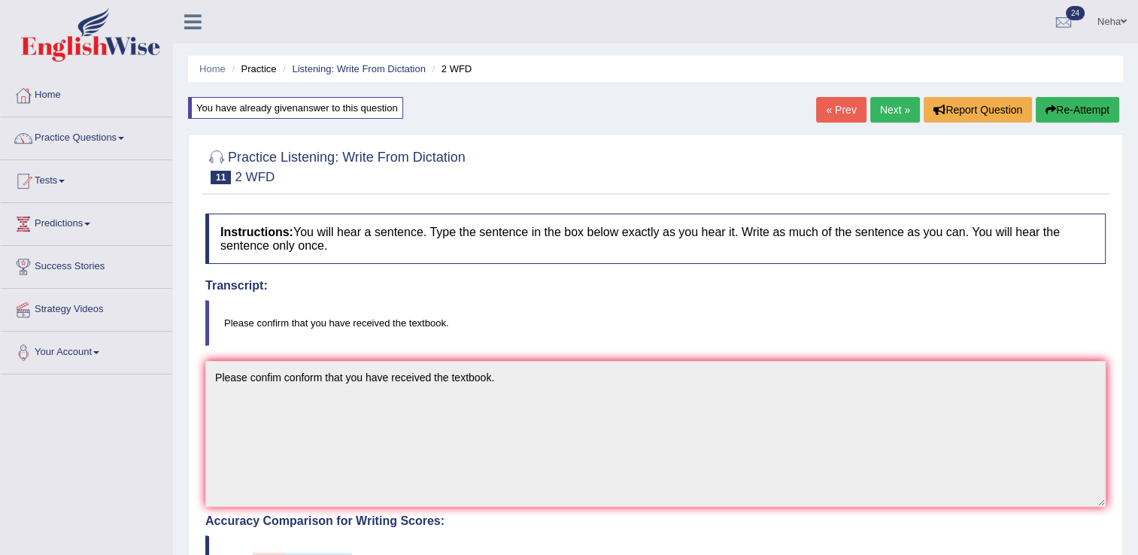
click at [884, 150] on div at bounding box center [655, 166] width 900 height 46
click at [899, 110] on link "Next »" at bounding box center [895, 110] width 50 height 26
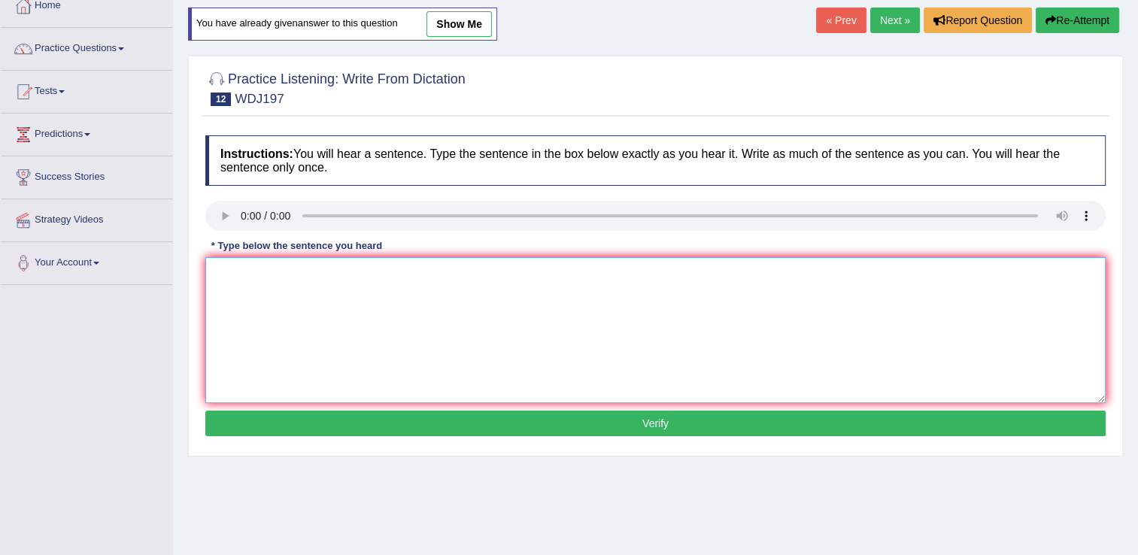
click at [350, 309] on textarea at bounding box center [655, 330] width 900 height 146
click at [392, 323] on textarea "A celebrated theory is" at bounding box center [655, 330] width 900 height 146
type textarea "A celebrated theory is still the source of great controversy."
click at [403, 425] on button "Verify" at bounding box center [655, 424] width 900 height 26
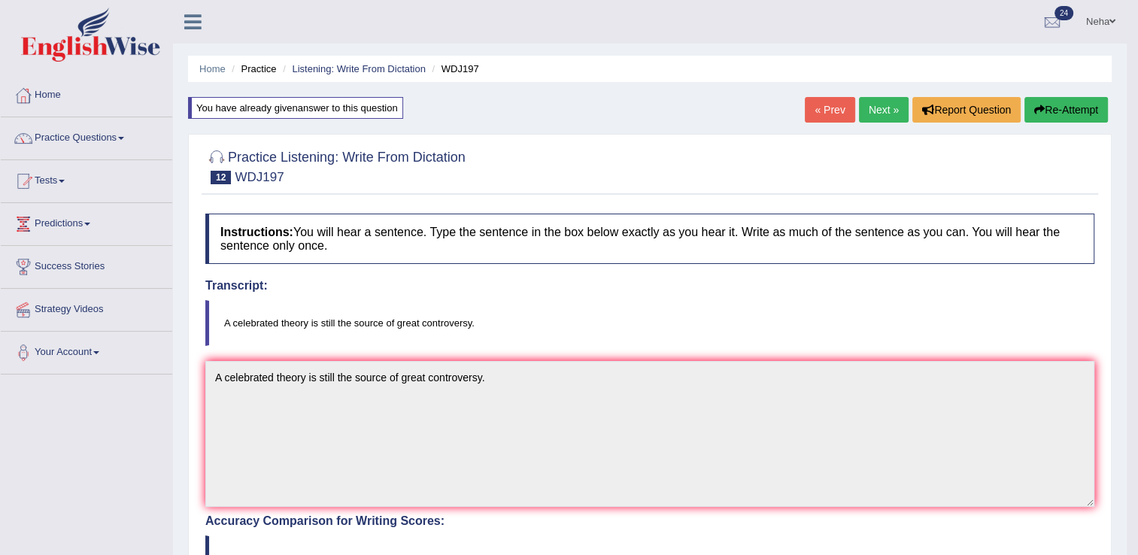
click at [877, 107] on link "Next »" at bounding box center [884, 110] width 50 height 26
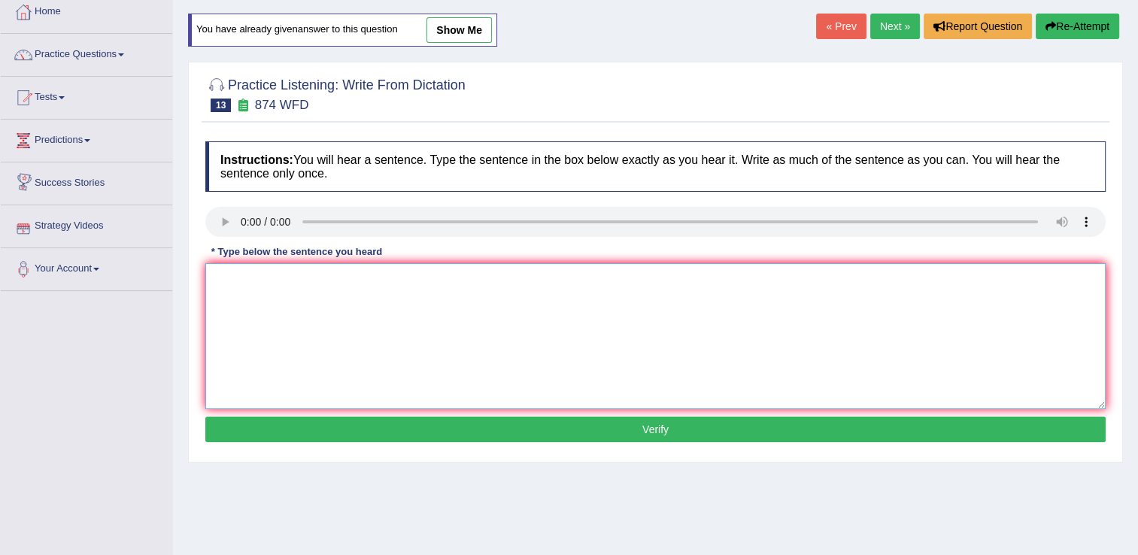
click at [306, 324] on textarea at bounding box center [655, 336] width 900 height 146
click at [460, 287] on textarea "Marine environments have been destroyed" at bounding box center [655, 336] width 900 height 146
click at [571, 302] on textarea "Marine environments have been destroyed through" at bounding box center [655, 336] width 900 height 146
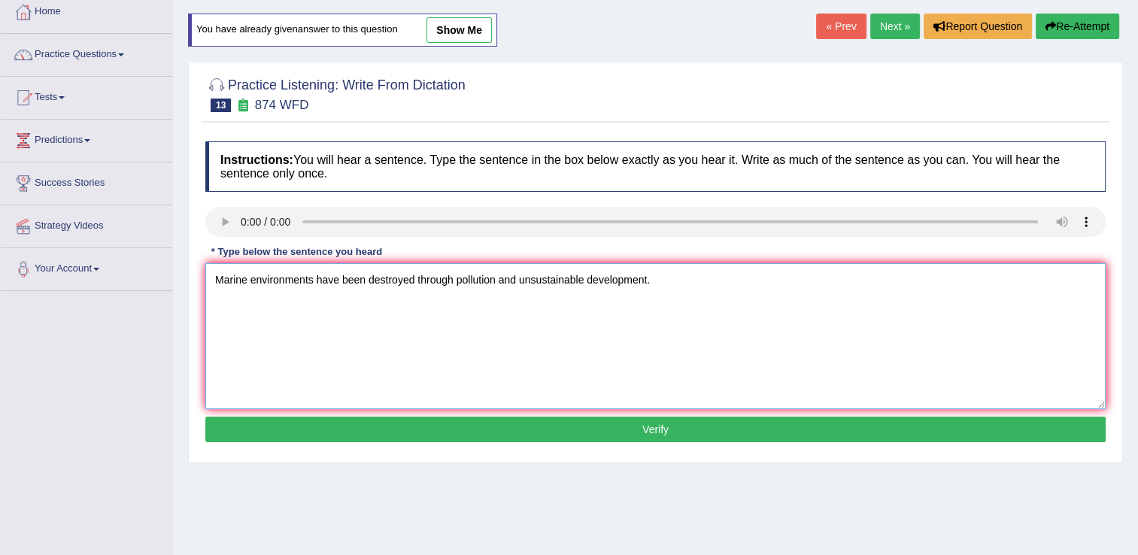
type textarea "Marine environments have been destroyed through pollution and unsustainable dev…"
click at [475, 424] on button "Verify" at bounding box center [655, 430] width 900 height 26
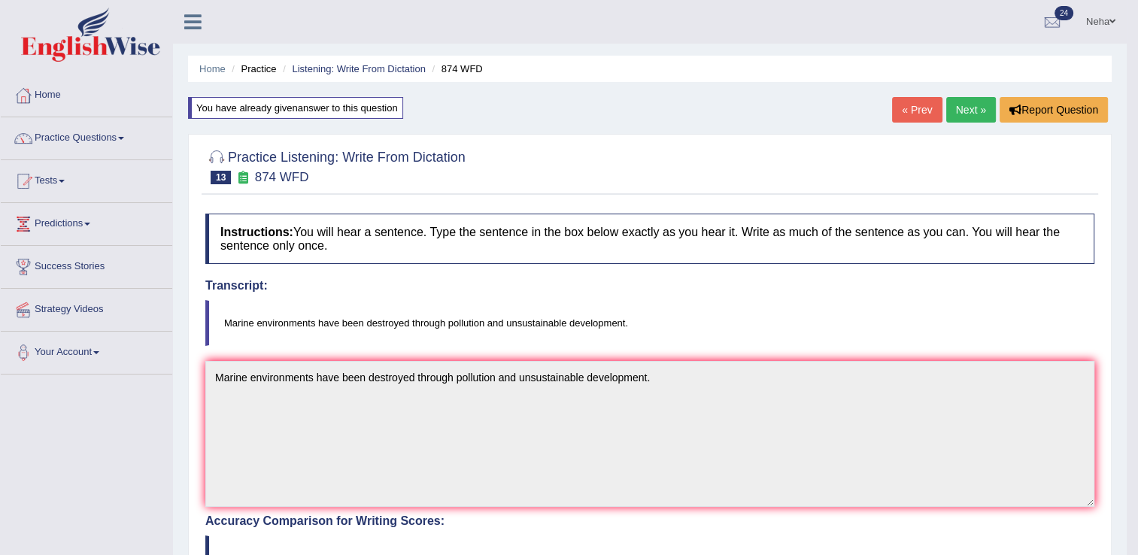
click at [972, 101] on link "Next »" at bounding box center [971, 110] width 50 height 26
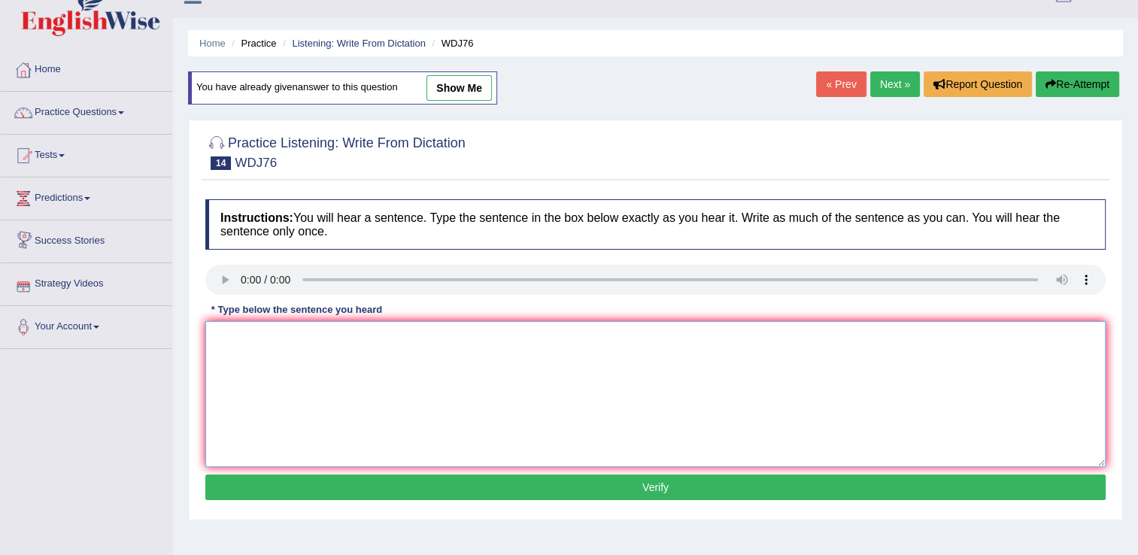
click at [352, 420] on textarea at bounding box center [655, 394] width 900 height 146
type textarea "Students are recommended to read new books written by [PERSON_NAME]."
click at [351, 480] on button "Verify" at bounding box center [655, 488] width 900 height 26
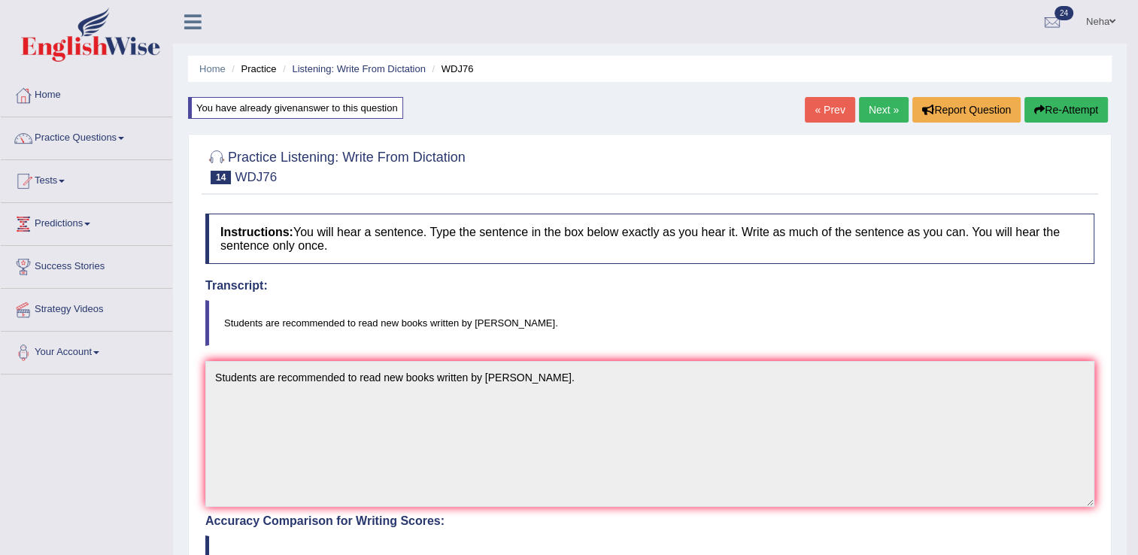
click at [878, 108] on link "Next »" at bounding box center [884, 110] width 50 height 26
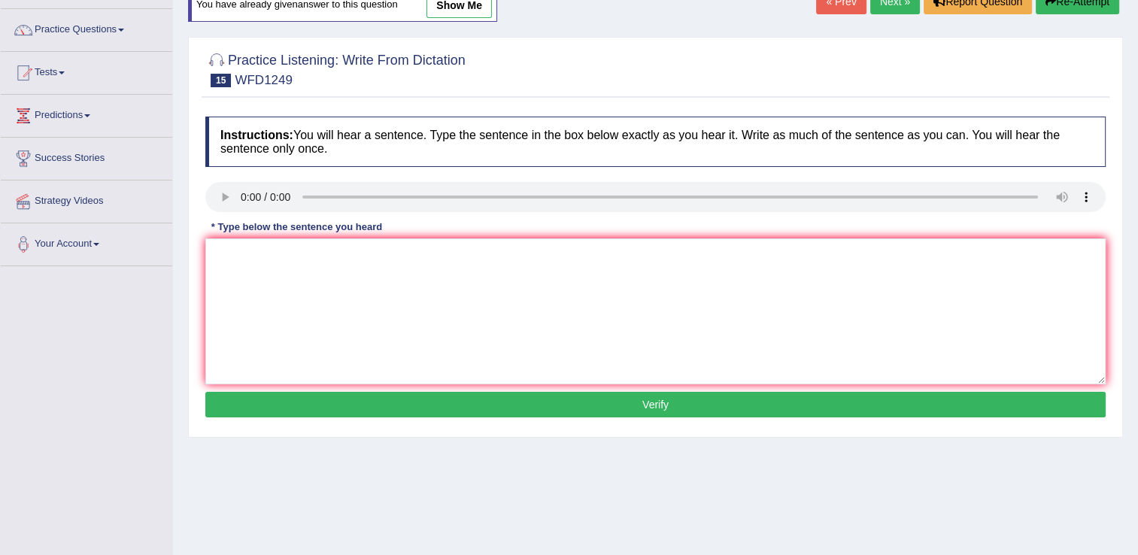
click at [262, 302] on div "Instructions: You will hear a sentence. Type the sentence in the box below exac…" at bounding box center [656, 269] width 908 height 320
click at [296, 325] on textarea at bounding box center [655, 311] width 900 height 146
click at [320, 272] on textarea "Urbaniztion" at bounding box center [655, 311] width 900 height 146
type textarea "Urbaniztion provides an"
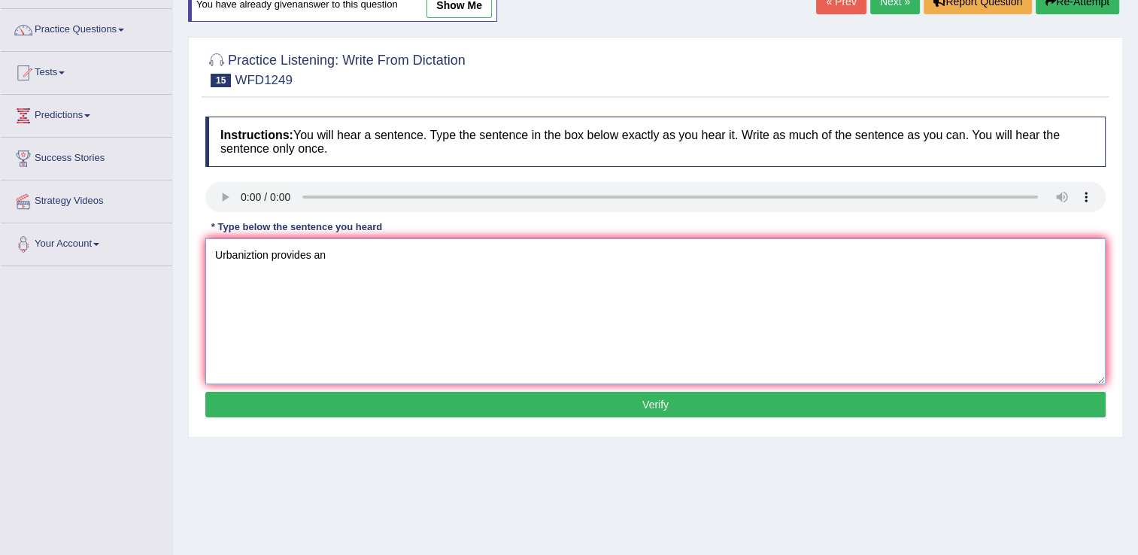
click at [385, 279] on textarea "Urbaniztion provides an" at bounding box center [655, 311] width 900 height 146
click at [442, 296] on textarea "Urbaniztion provides an emphases" at bounding box center [655, 311] width 900 height 146
click at [376, 253] on textarea "Urbaniztion provides an emphases on the expension of the community." at bounding box center [655, 311] width 900 height 146
click at [366, 259] on textarea "Urbaniztion provides an emphasi on the expension of the community." at bounding box center [655, 311] width 900 height 146
click at [370, 259] on textarea "Urbaniztion provides an emphasi on the expension of the community." at bounding box center [655, 311] width 900 height 146
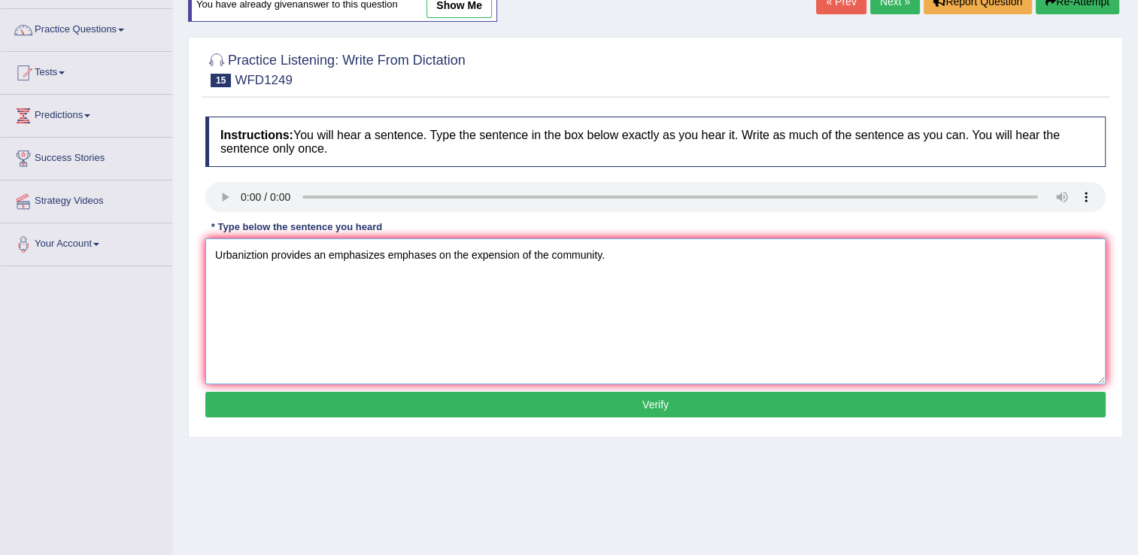
type textarea "Urbaniztion provides an emphasizes emphases on the expension of the community."
click at [620, 408] on button "Verify" at bounding box center [655, 405] width 900 height 26
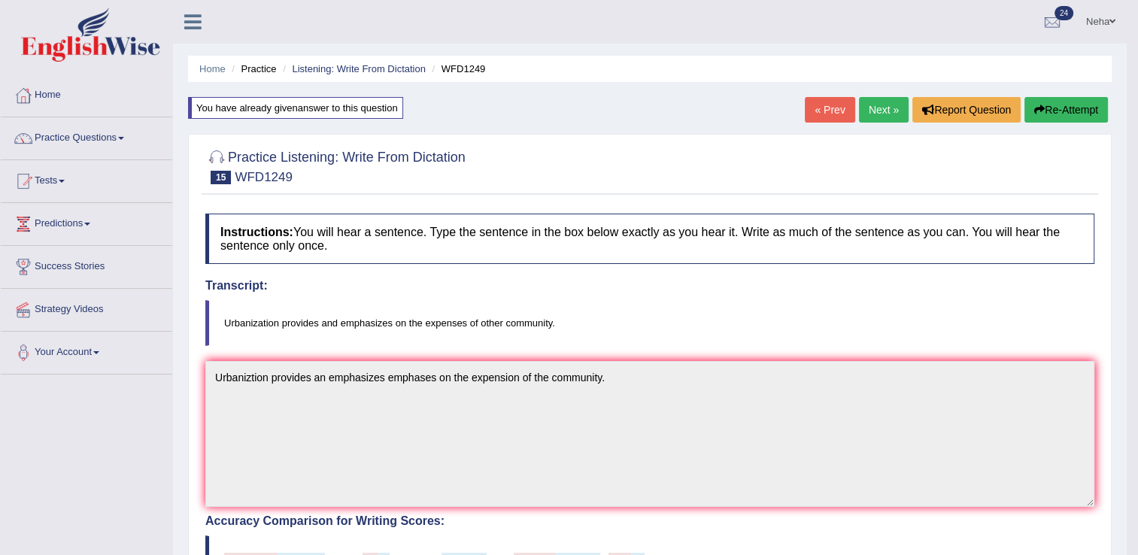
click at [869, 102] on link "Next »" at bounding box center [884, 110] width 50 height 26
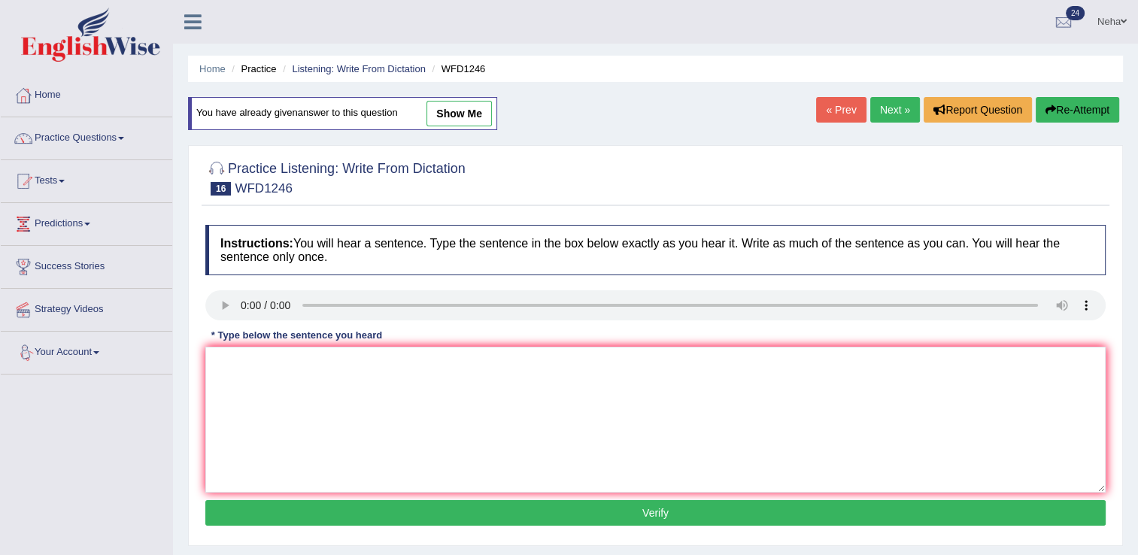
click at [279, 391] on div "Instructions: You will hear a sentence. Type the sentence in the box below exac…" at bounding box center [656, 377] width 908 height 320
click at [279, 391] on textarea at bounding box center [655, 420] width 900 height 146
click at [291, 378] on textarea at bounding box center [655, 420] width 900 height 146
type textarea "History economic is a the tricks of the subject."
click at [523, 507] on button "Verify" at bounding box center [655, 513] width 900 height 26
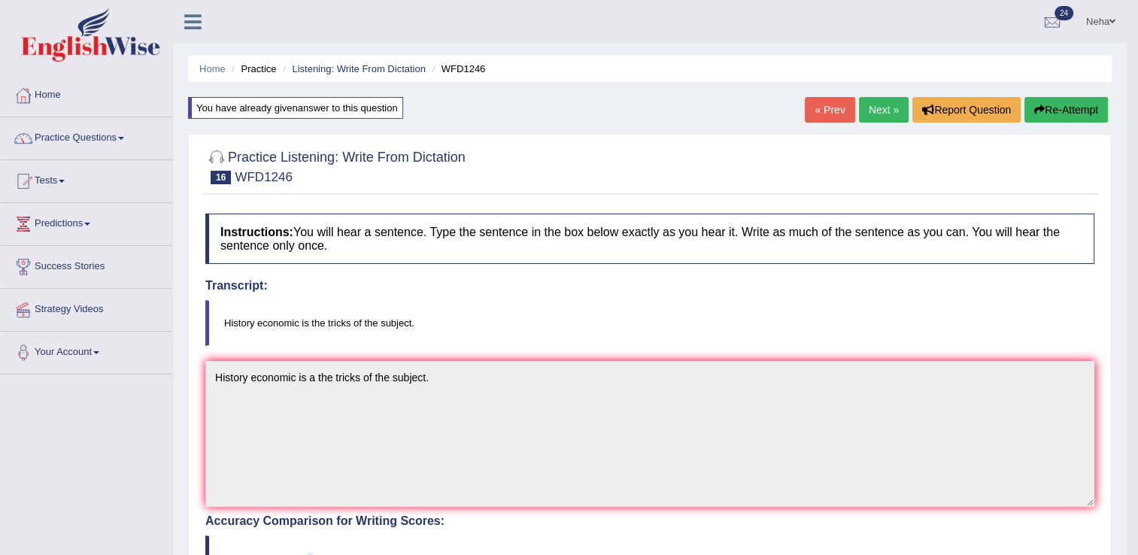
click at [878, 111] on link "Next »" at bounding box center [884, 110] width 50 height 26
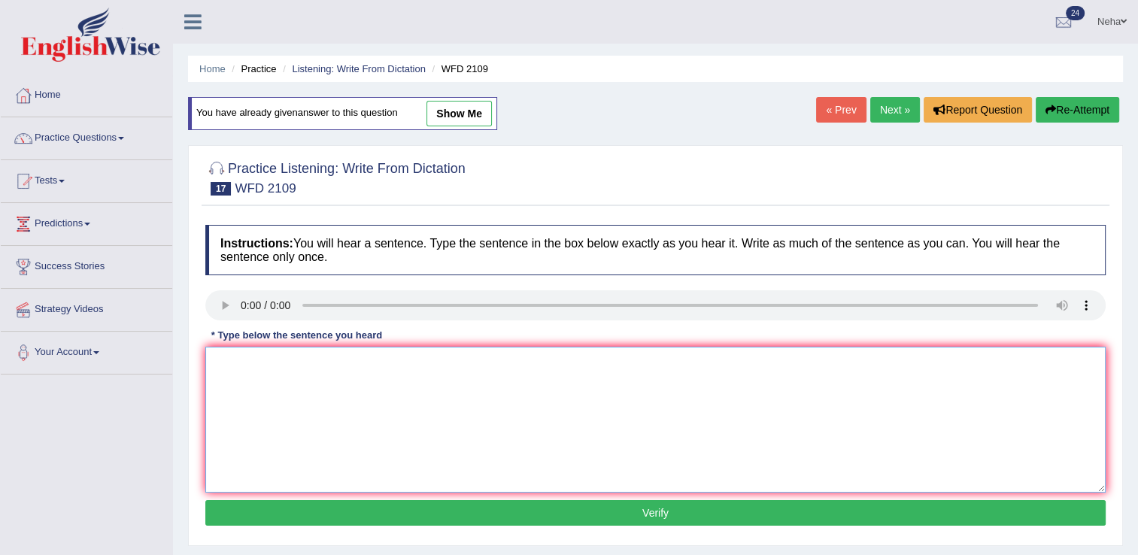
click at [274, 350] on textarea at bounding box center [655, 420] width 900 height 146
type textarea "Scientists were unsure when the early man men left [GEOGRAPHIC_DATA]."
click at [262, 513] on button "Verify" at bounding box center [655, 513] width 900 height 26
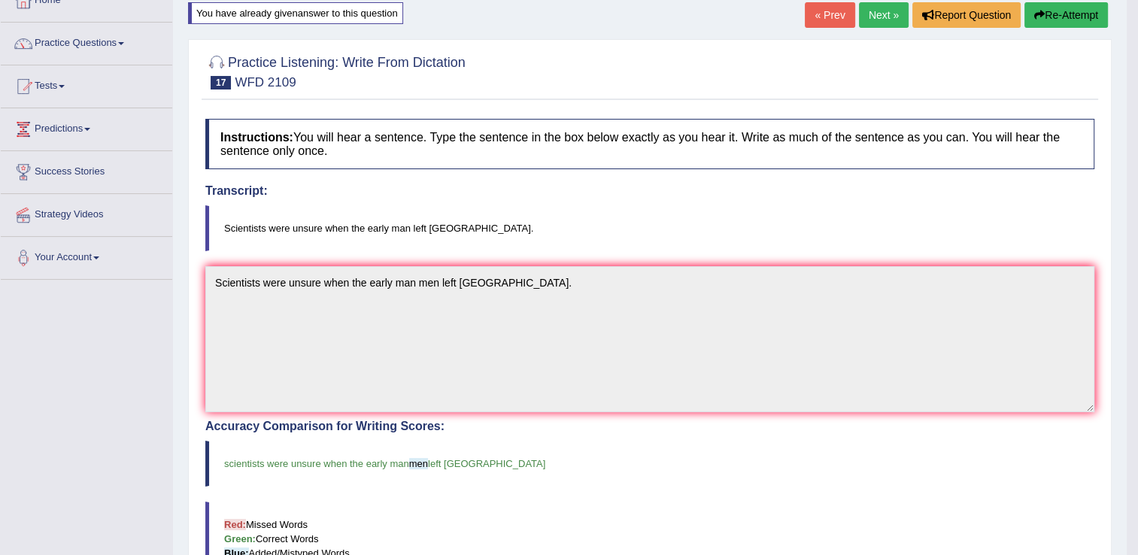
scroll to position [87, 0]
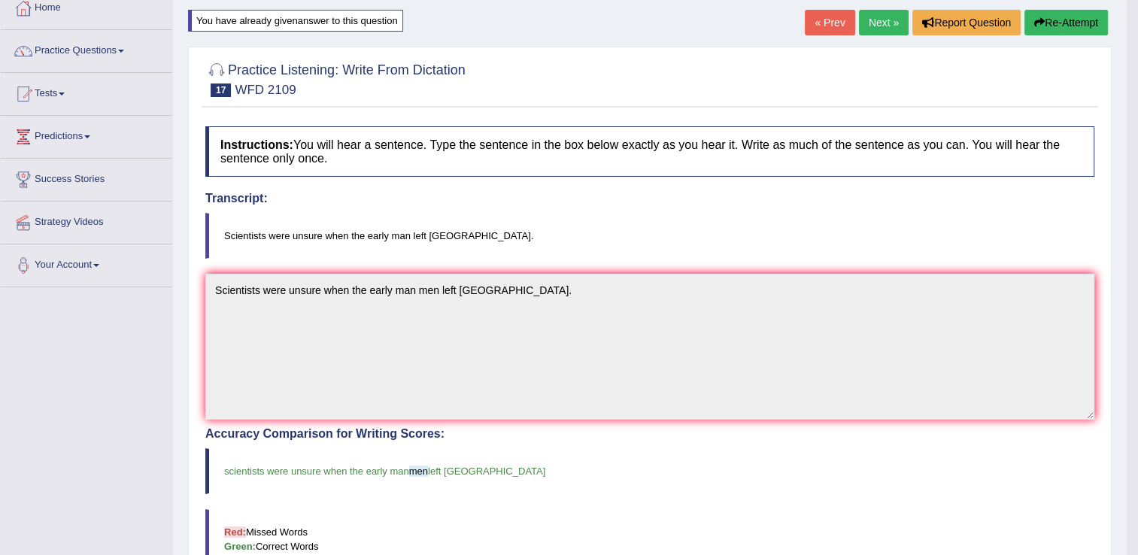
click at [872, 24] on link "Next »" at bounding box center [884, 23] width 50 height 26
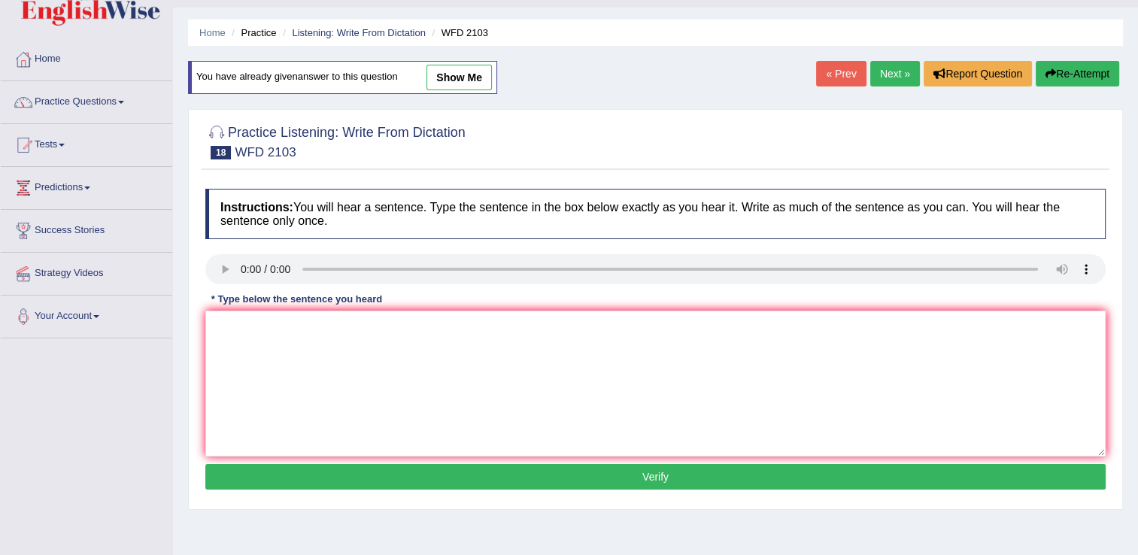
click at [296, 340] on div "Instructions: You will hear a sentence. Type the sentence in the box below exac…" at bounding box center [656, 341] width 908 height 320
click at [296, 340] on textarea at bounding box center [655, 384] width 900 height 146
click at [324, 384] on textarea at bounding box center [655, 384] width 900 height 146
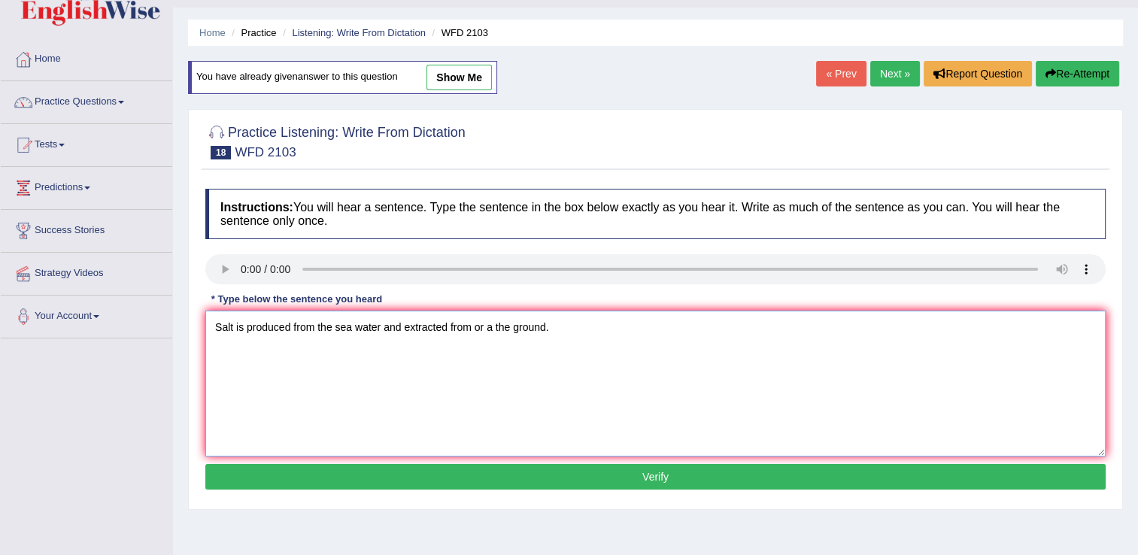
type textarea "Salt is produced from the sea water and extracted from or a the ground."
click at [310, 481] on button "Verify" at bounding box center [655, 477] width 900 height 26
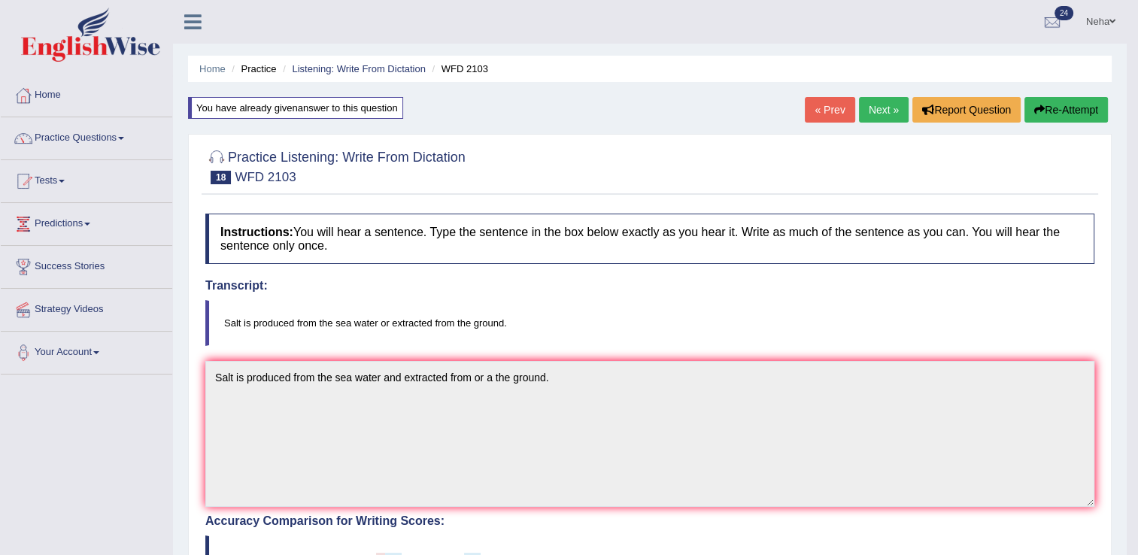
click at [884, 108] on link "Next »" at bounding box center [884, 110] width 50 height 26
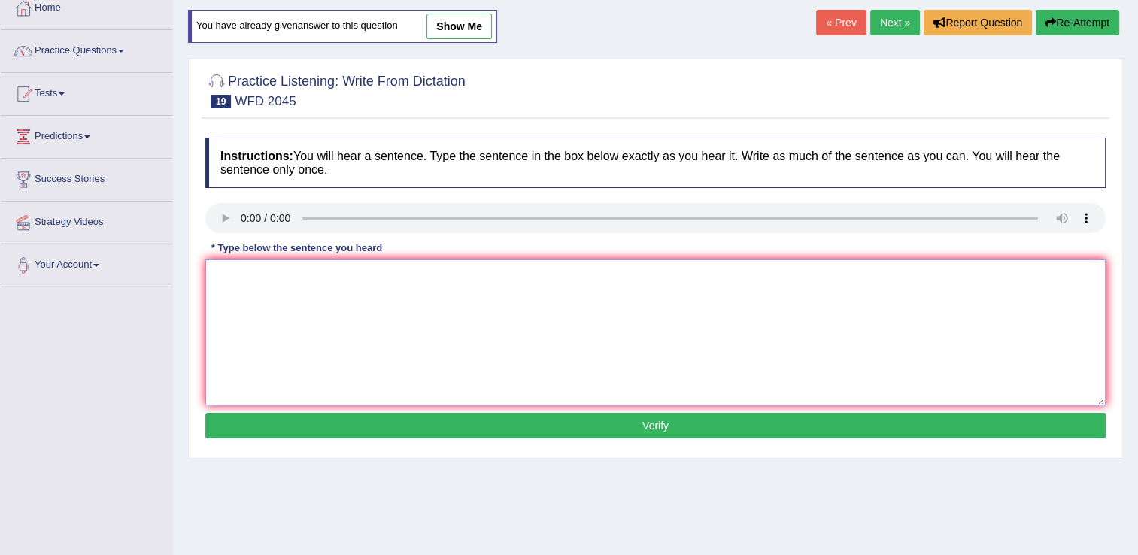
click at [262, 284] on textarea at bounding box center [655, 332] width 900 height 146
type textarea "The bus fro london willleave 10minute minutes later than plan planned."
click at [346, 434] on button "Verify" at bounding box center [655, 426] width 900 height 26
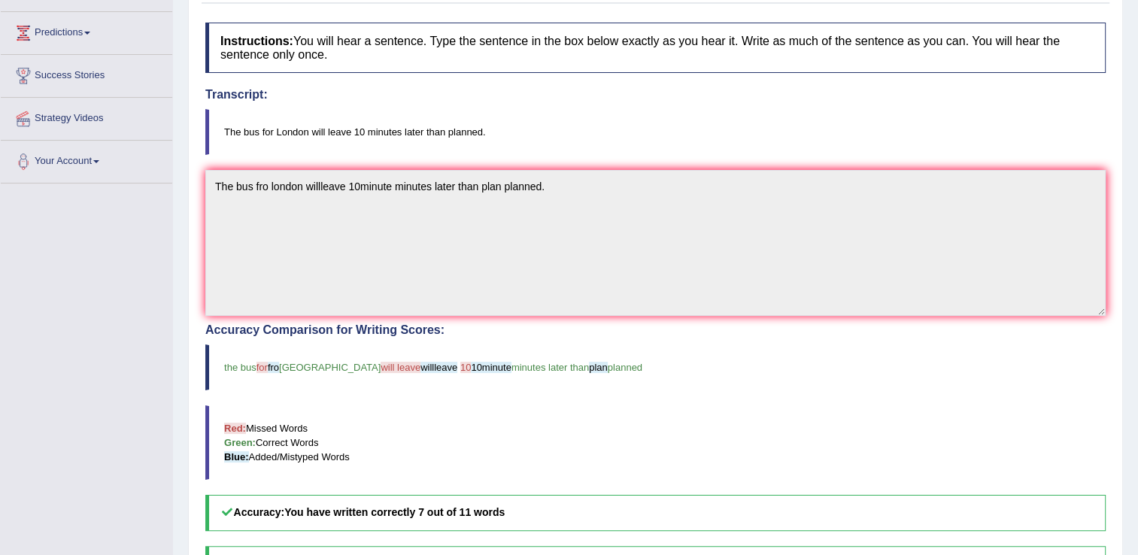
scroll to position [8, 0]
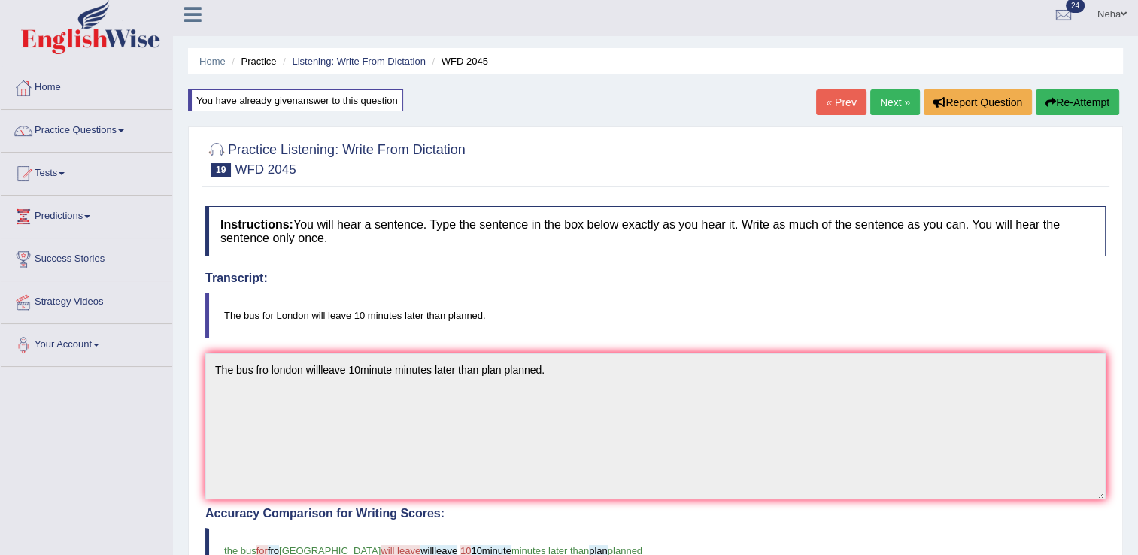
click at [1082, 99] on button "Re-Attempt" at bounding box center [1077, 102] width 83 height 26
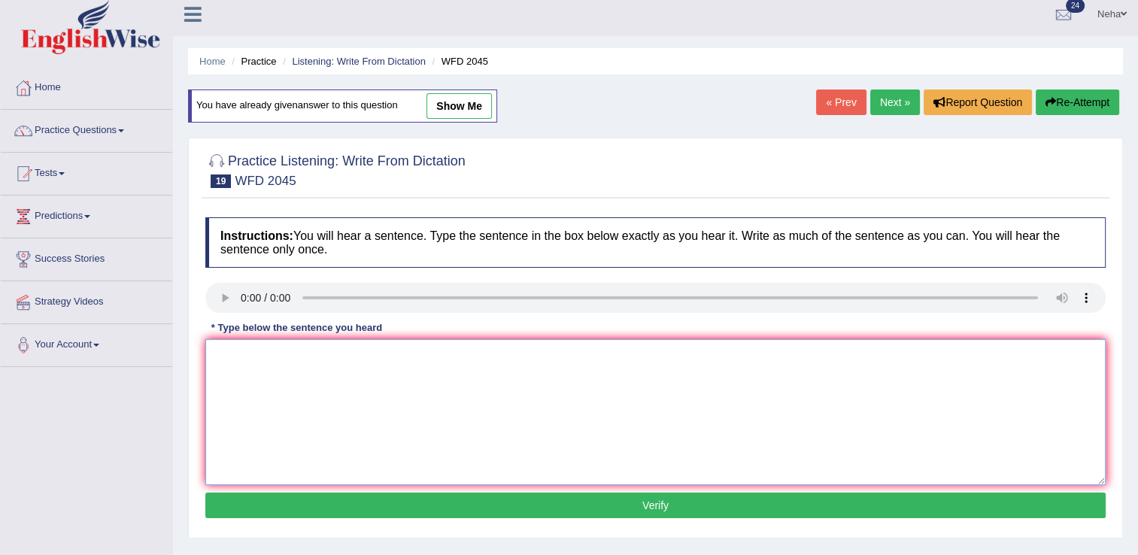
click at [633, 380] on textarea at bounding box center [655, 412] width 900 height 146
type textarea "The bus for london will leave 10 minutes minute later than a the plan planned."
click at [465, 509] on button "Verify" at bounding box center [655, 506] width 900 height 26
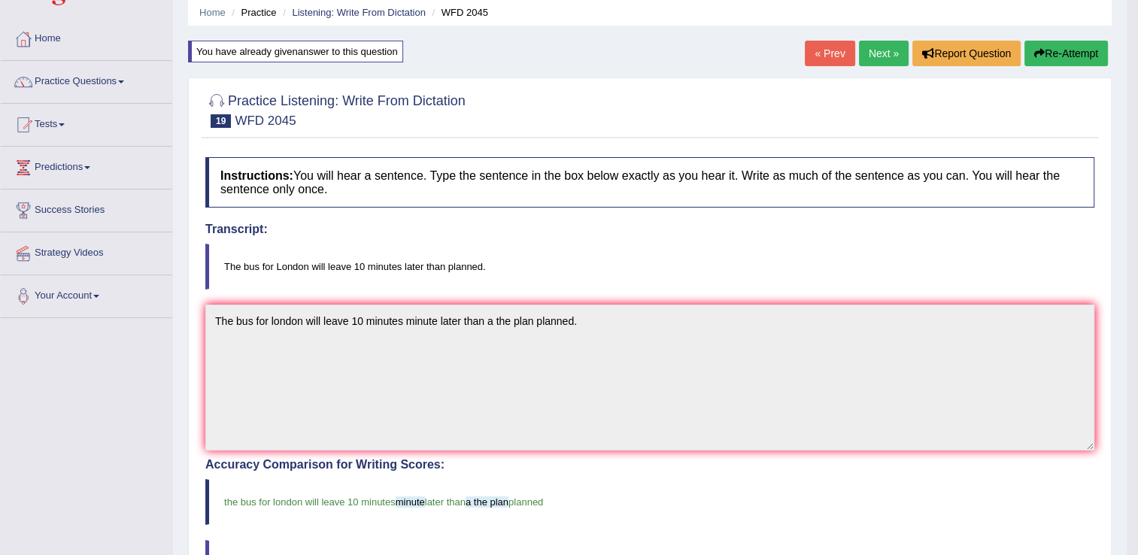
scroll to position [55, 0]
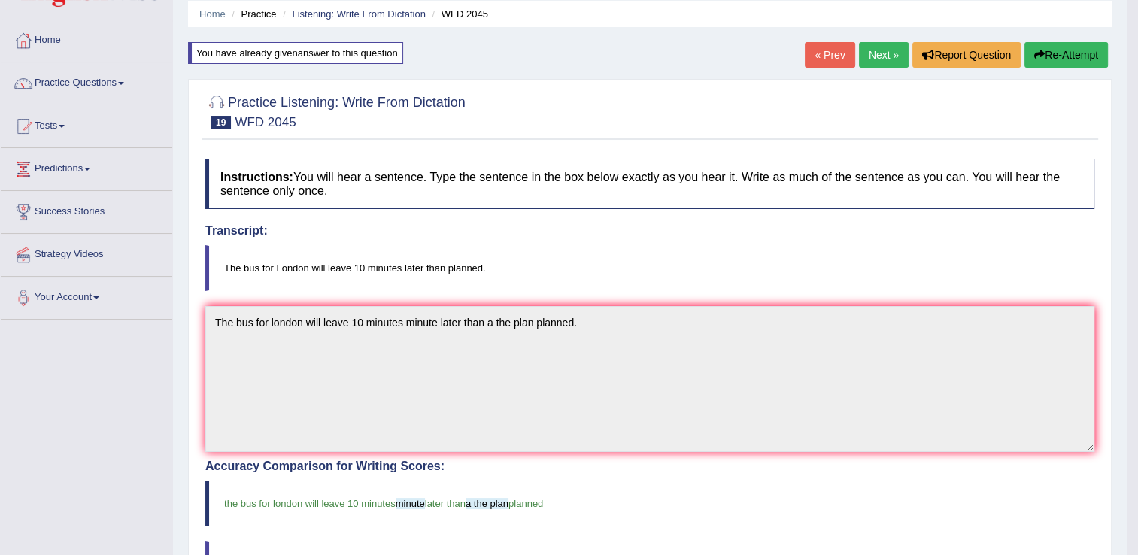
click at [885, 49] on link "Next »" at bounding box center [884, 55] width 50 height 26
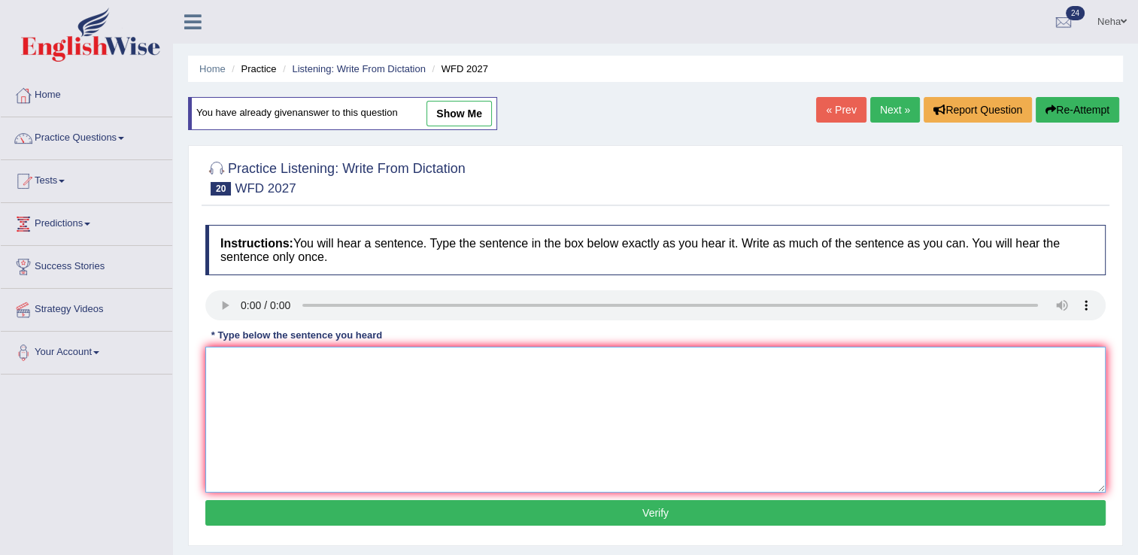
click at [311, 423] on textarea at bounding box center [655, 420] width 900 height 146
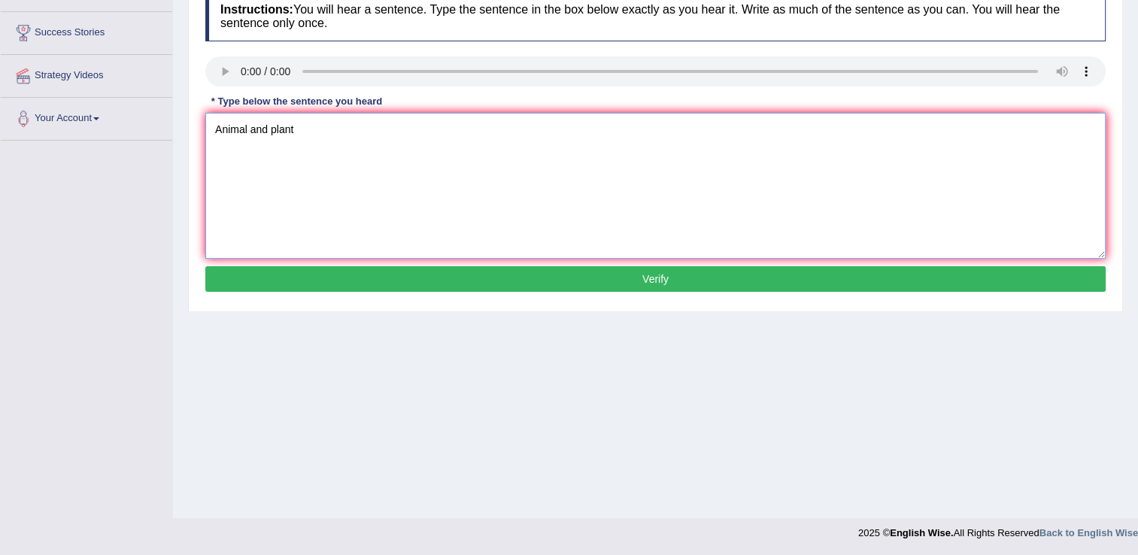
scroll to position [235, 0]
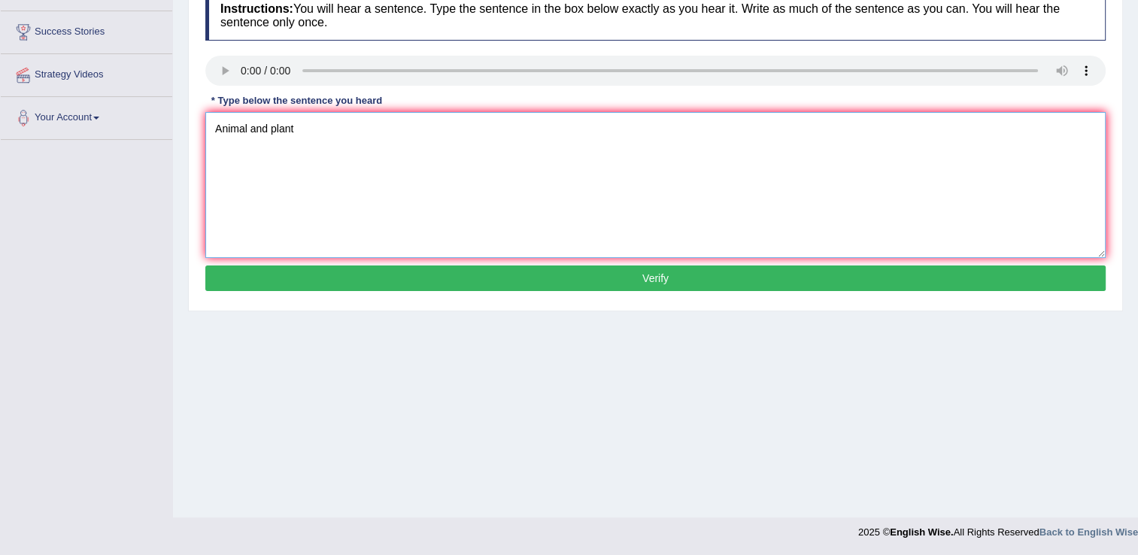
click at [378, 115] on textarea "Animal and plant" at bounding box center [655, 185] width 900 height 146
type textarea "Animal and plant cells have a number of structures in common comman."
click at [341, 277] on button "Verify" at bounding box center [655, 278] width 900 height 26
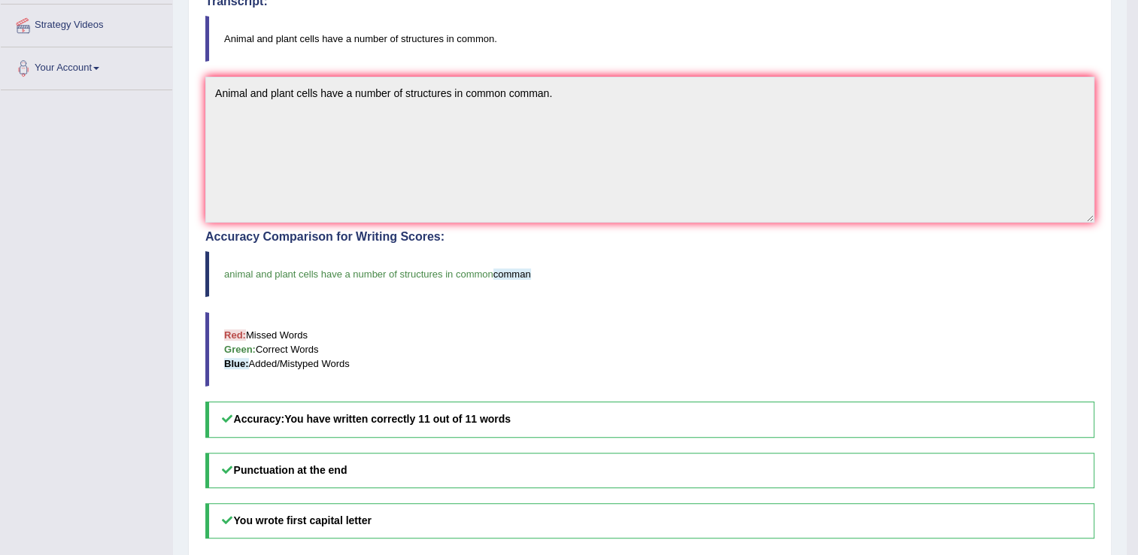
scroll to position [285, 0]
click at [528, 385] on div "Accuracy Comparison for Writing Scores: animal and plant cells have a number of…" at bounding box center [649, 332] width 889 height 207
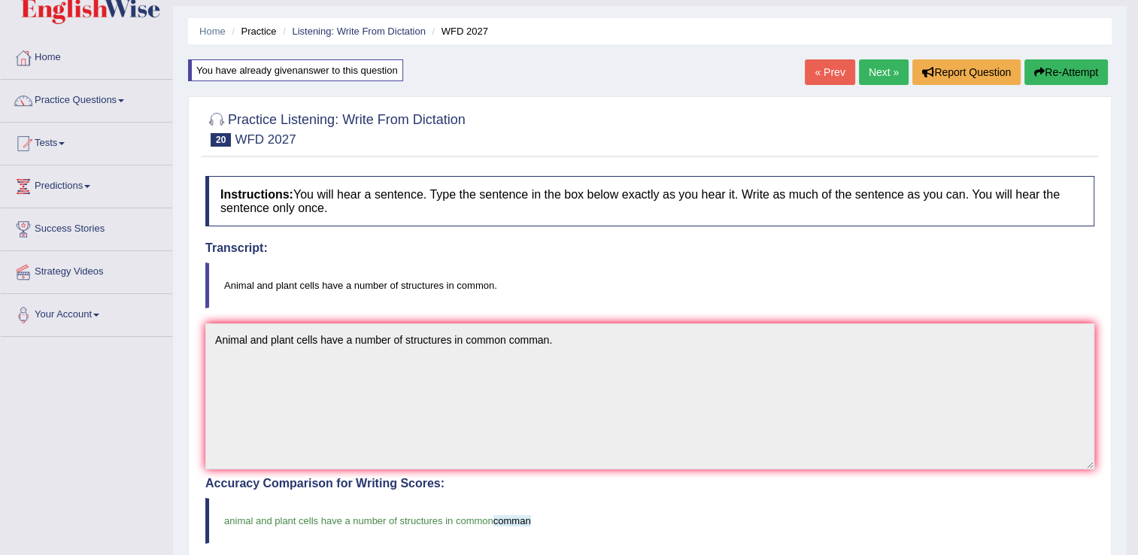
scroll to position [0, 0]
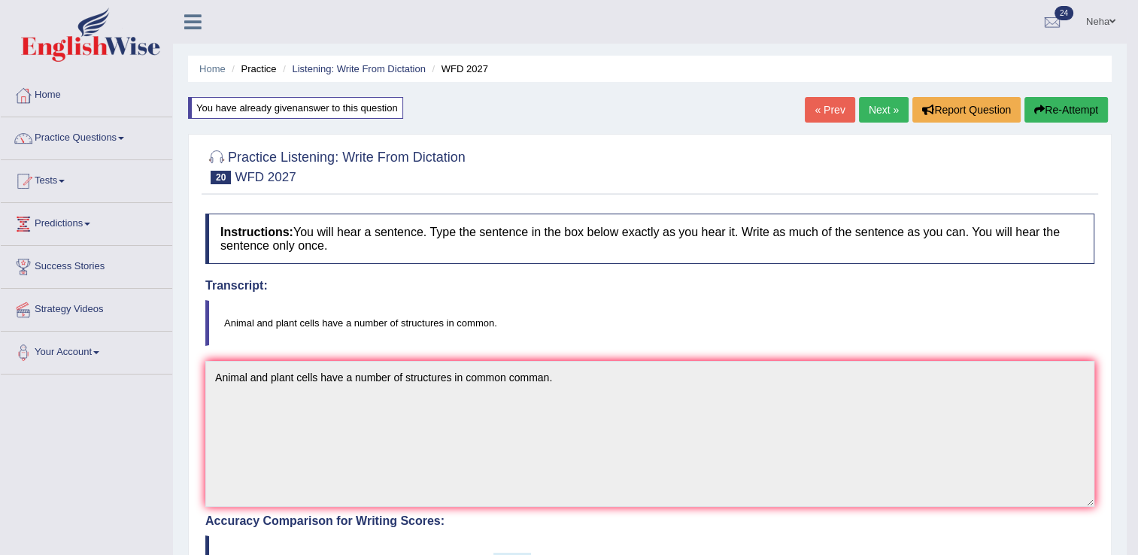
click at [872, 105] on link "Next »" at bounding box center [884, 110] width 50 height 26
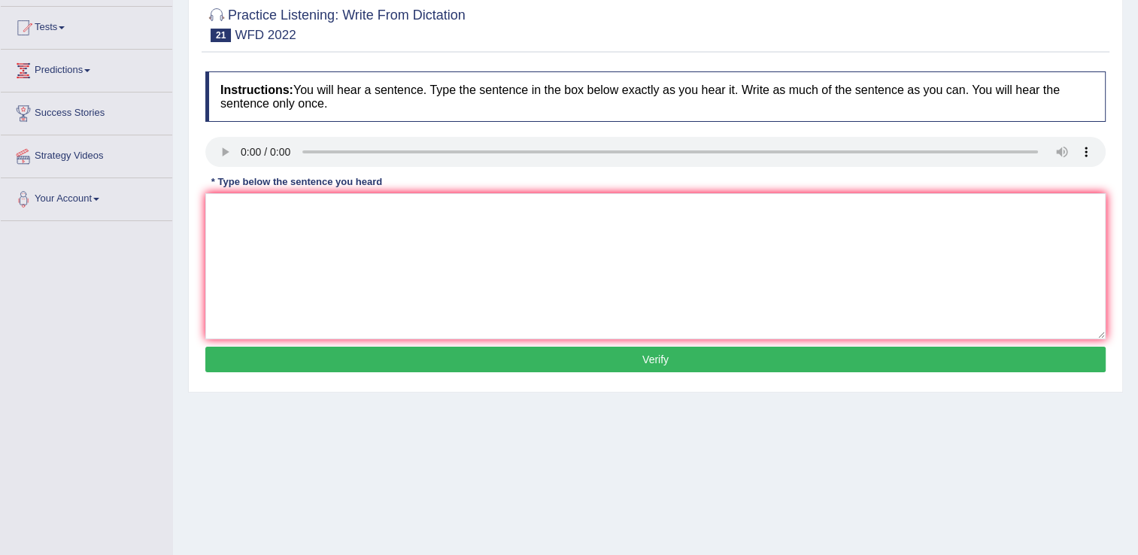
scroll to position [159, 0]
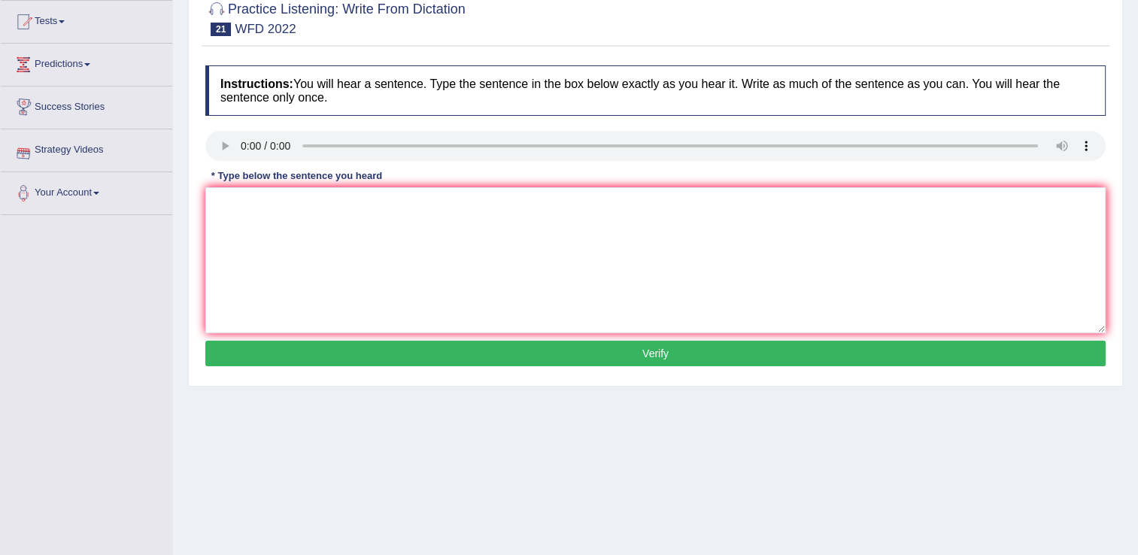
click at [280, 186] on div "Instructions: You will hear a sentence. Type the sentence in the box below exac…" at bounding box center [656, 218] width 908 height 320
click at [278, 233] on textarea at bounding box center [655, 260] width 900 height 146
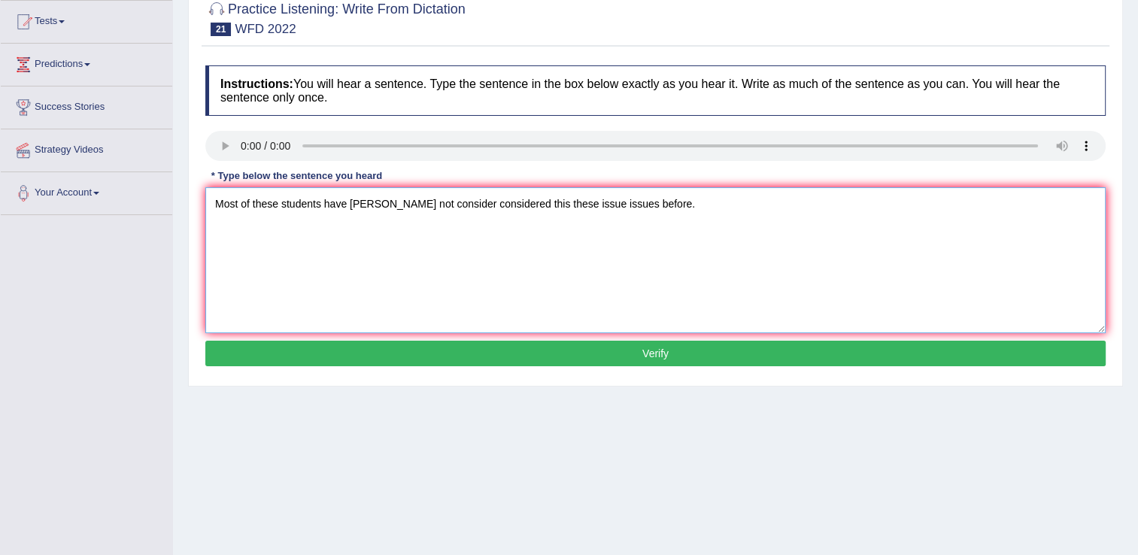
type textarea "Most of these students have [PERSON_NAME] not consider considered this these is…"
click at [367, 363] on button "Verify" at bounding box center [655, 354] width 900 height 26
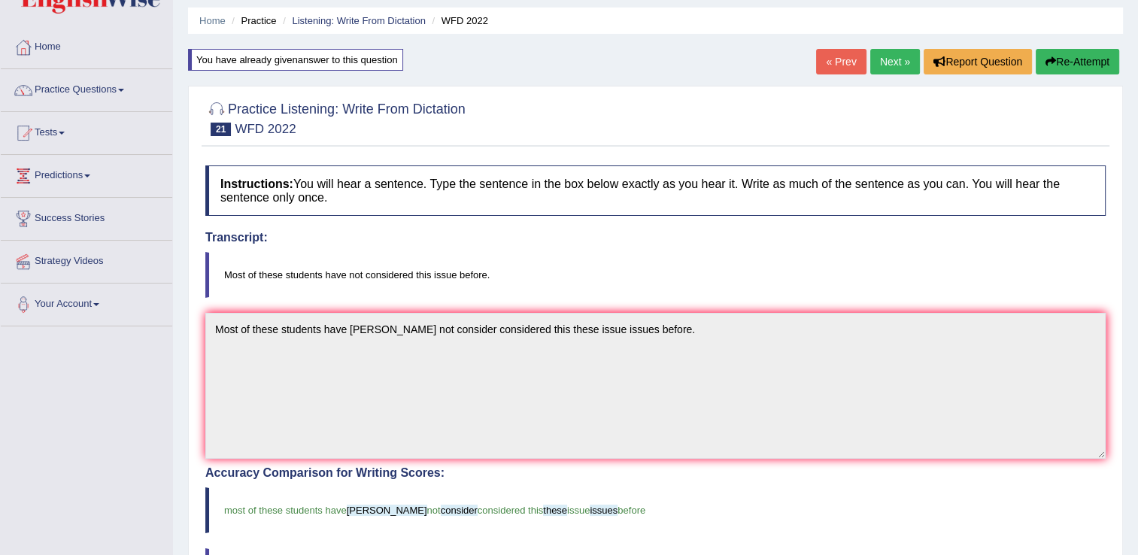
scroll to position [39, 0]
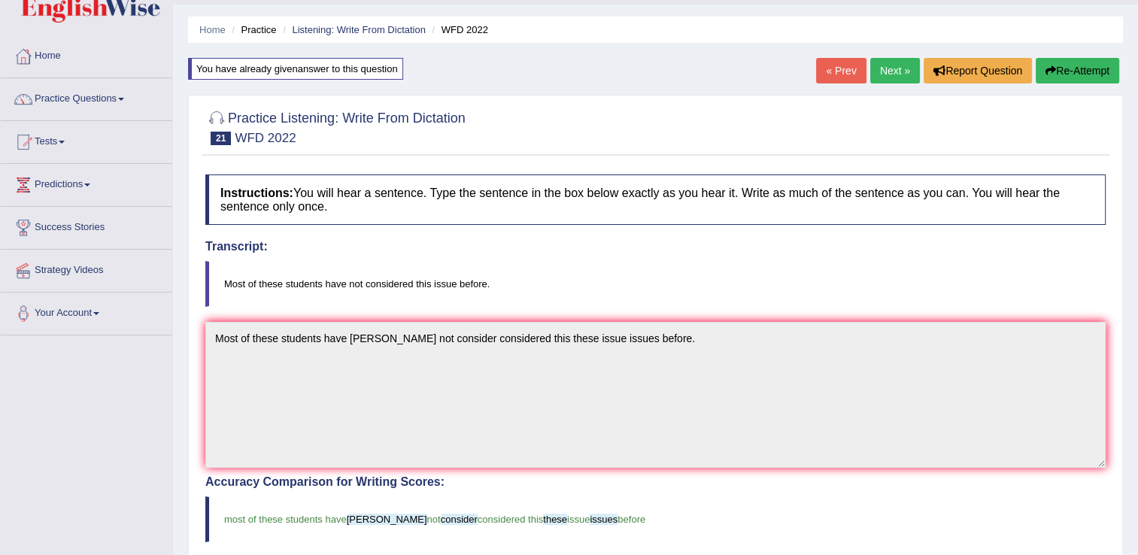
click at [896, 71] on link "Next »" at bounding box center [895, 71] width 50 height 26
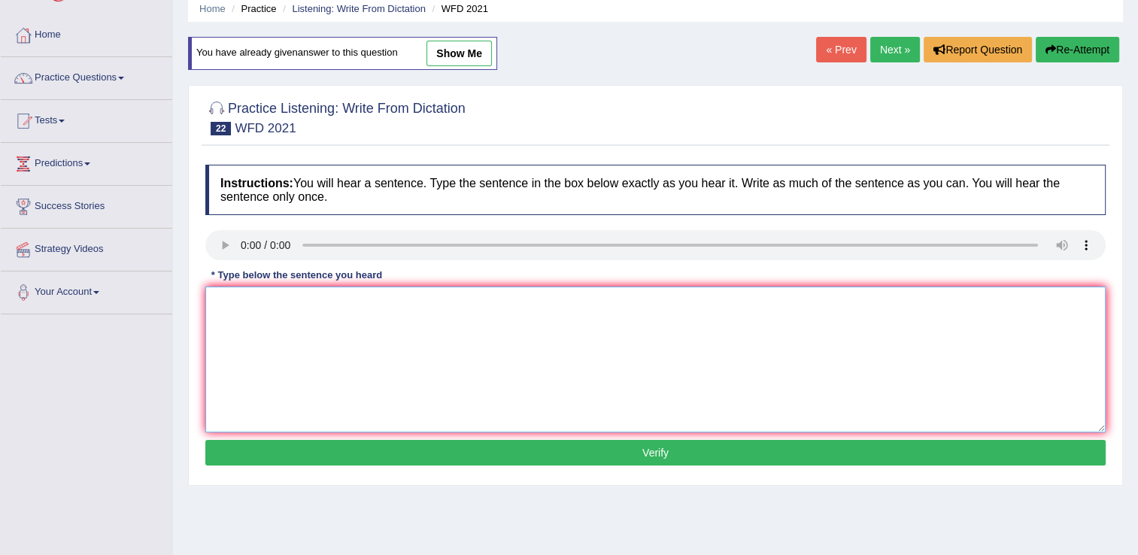
click at [340, 332] on textarea at bounding box center [655, 360] width 900 height 146
click at [335, 303] on textarea "The city's founder" at bounding box center [655, 360] width 900 height 146
click at [472, 338] on textarea "The city is found an insentive role" at bounding box center [655, 360] width 900 height 146
click at [307, 304] on textarea "The city is found an insentive role" at bounding box center [655, 360] width 900 height 146
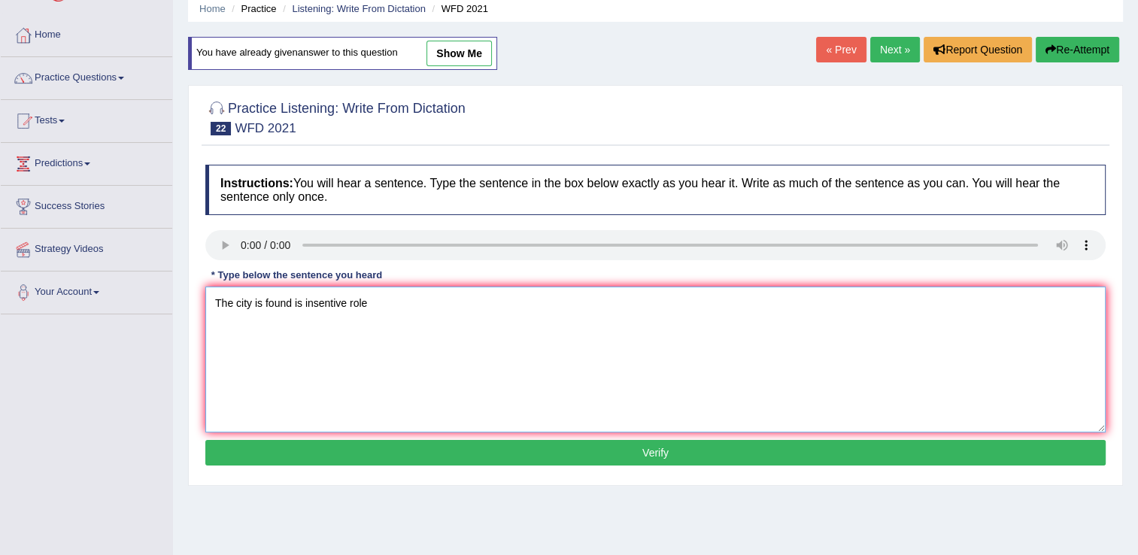
click at [304, 309] on textarea "The city is found is insentive role" at bounding box center [655, 360] width 900 height 146
click at [308, 305] on textarea "The city is found is insentive role" at bounding box center [655, 360] width 900 height 146
click at [499, 311] on textarea "The city is found is creative insentive role" at bounding box center [655, 360] width 900 height 146
click at [444, 307] on textarea "The city is found is creative insentive role" at bounding box center [655, 360] width 900 height 146
type textarea "The city is found is creative insentive role rules that become became law low."
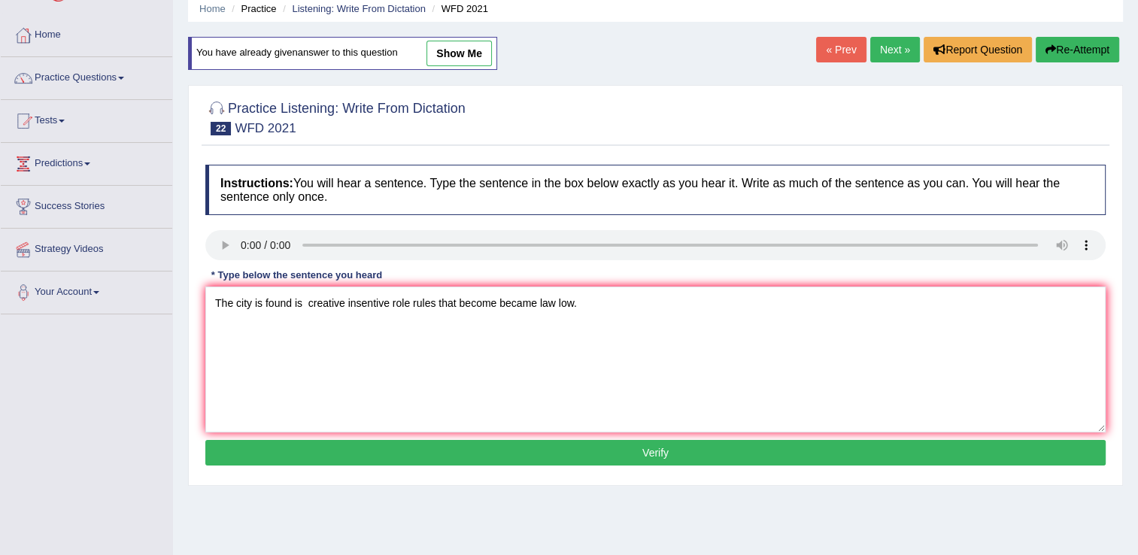
click at [320, 447] on button "Verify" at bounding box center [655, 453] width 900 height 26
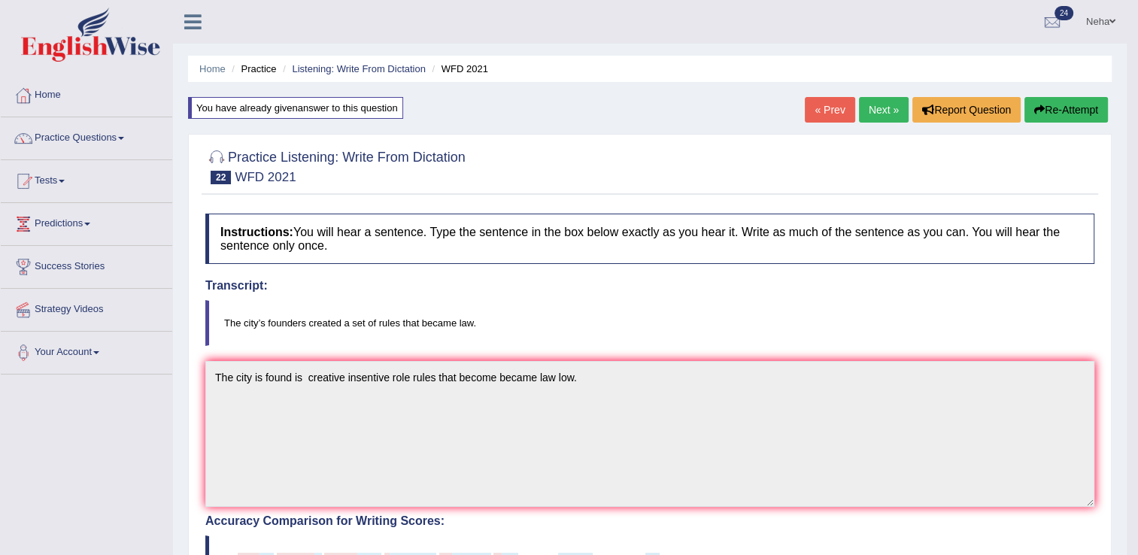
click at [1050, 102] on button "Re-Attempt" at bounding box center [1065, 110] width 83 height 26
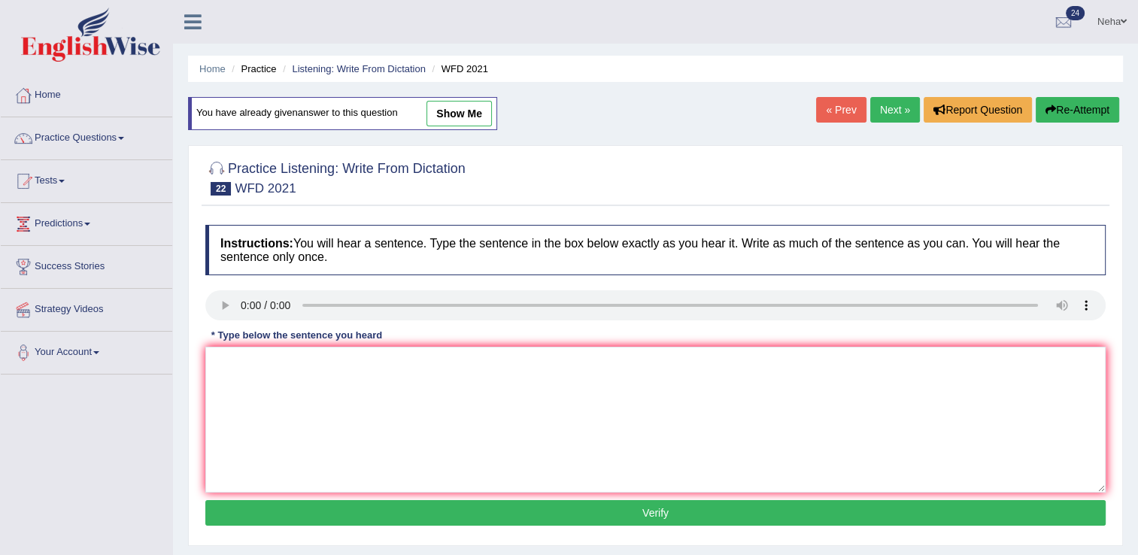
click at [441, 411] on textarea at bounding box center [655, 420] width 900 height 146
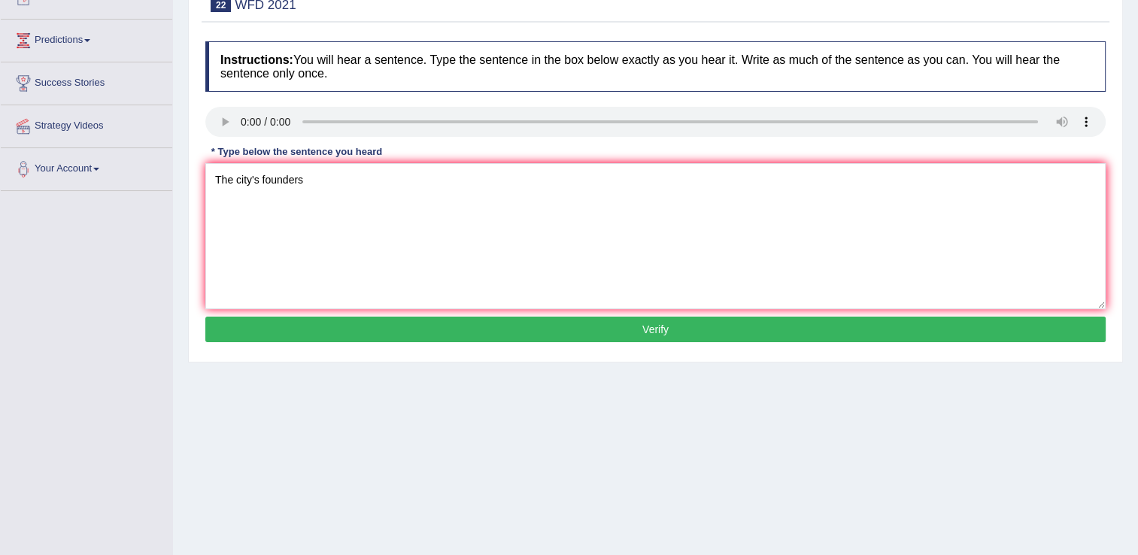
scroll to position [205, 0]
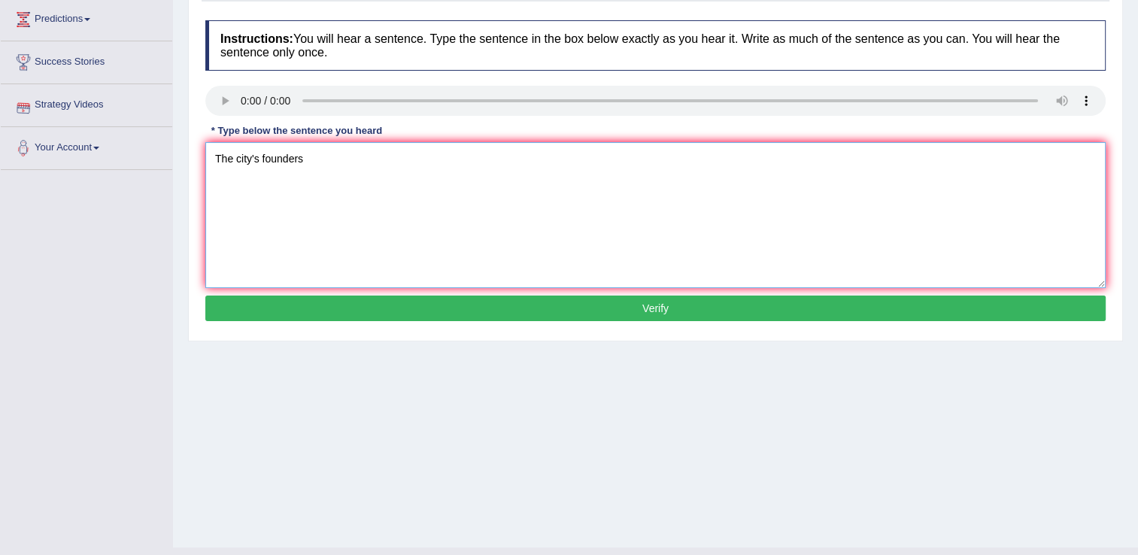
click at [340, 197] on textarea "The city's founders" at bounding box center [655, 215] width 900 height 146
click at [352, 161] on textarea "The city's founders crea" at bounding box center [655, 215] width 900 height 146
type textarea "The city's founders created"
click at [388, 155] on textarea "The city's founders created" at bounding box center [655, 215] width 900 height 146
click at [459, 170] on textarea "The city's founders created an insentive role" at bounding box center [655, 215] width 900 height 146
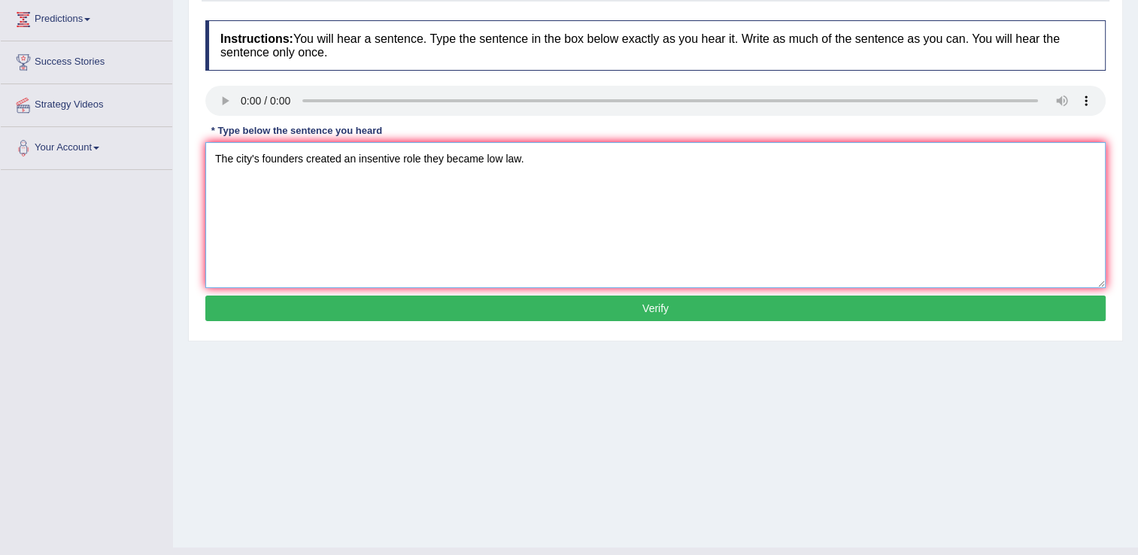
type textarea "The city's founders created an insentive role they became low law."
click at [422, 309] on button "Verify" at bounding box center [655, 309] width 900 height 26
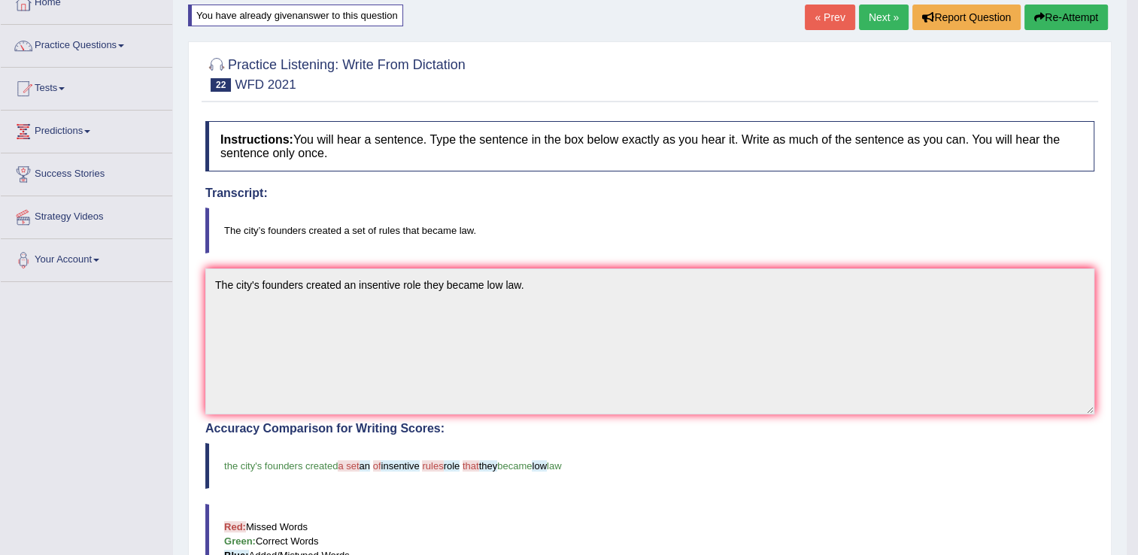
scroll to position [75, 0]
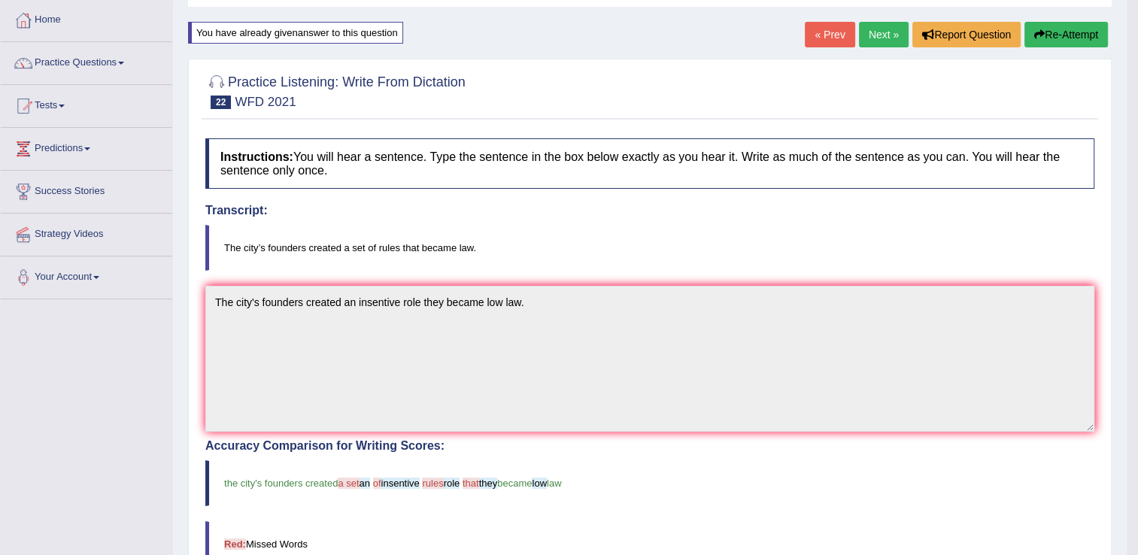
click at [893, 33] on link "Next »" at bounding box center [884, 35] width 50 height 26
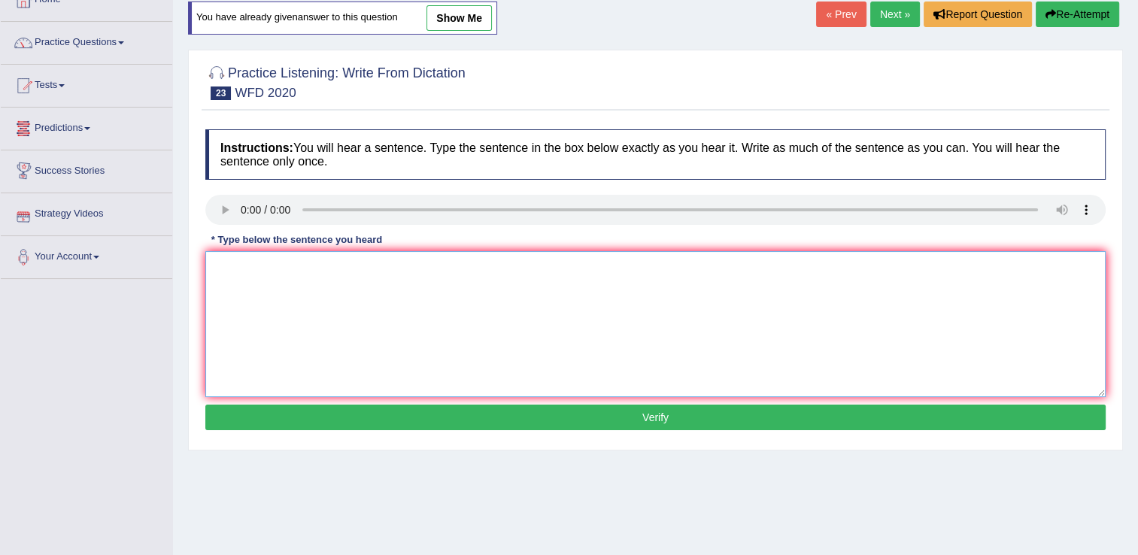
click at [330, 319] on textarea at bounding box center [655, 324] width 900 height 146
type textarea "t"
click at [405, 278] on textarea "The chemistry building is located" at bounding box center [655, 324] width 900 height 146
type textarea "The chemistry building is located near the entrance to the campus."
click at [532, 424] on button "Verify" at bounding box center [655, 418] width 900 height 26
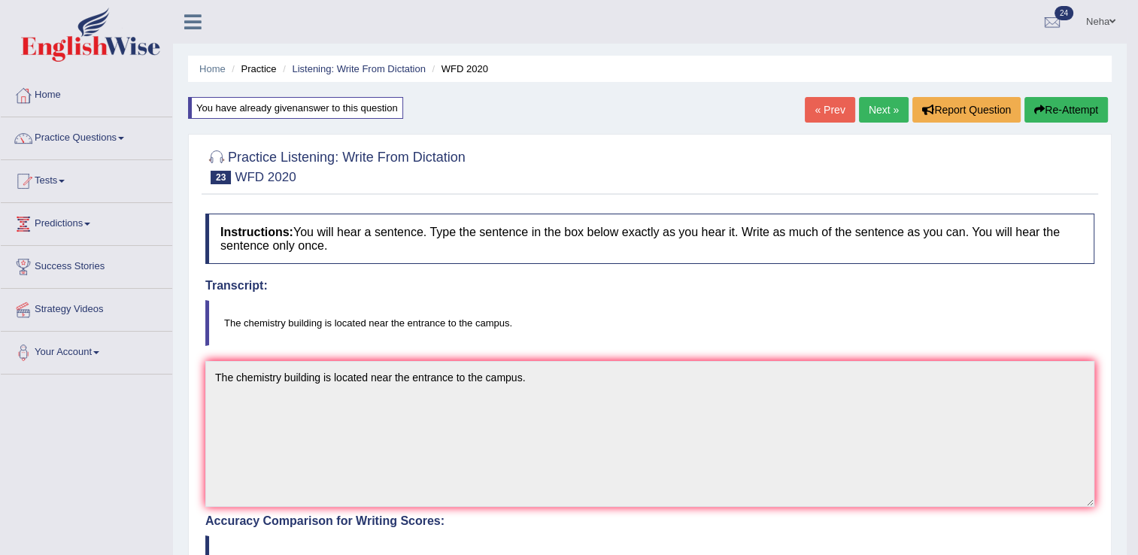
click at [890, 101] on link "Next »" at bounding box center [884, 110] width 50 height 26
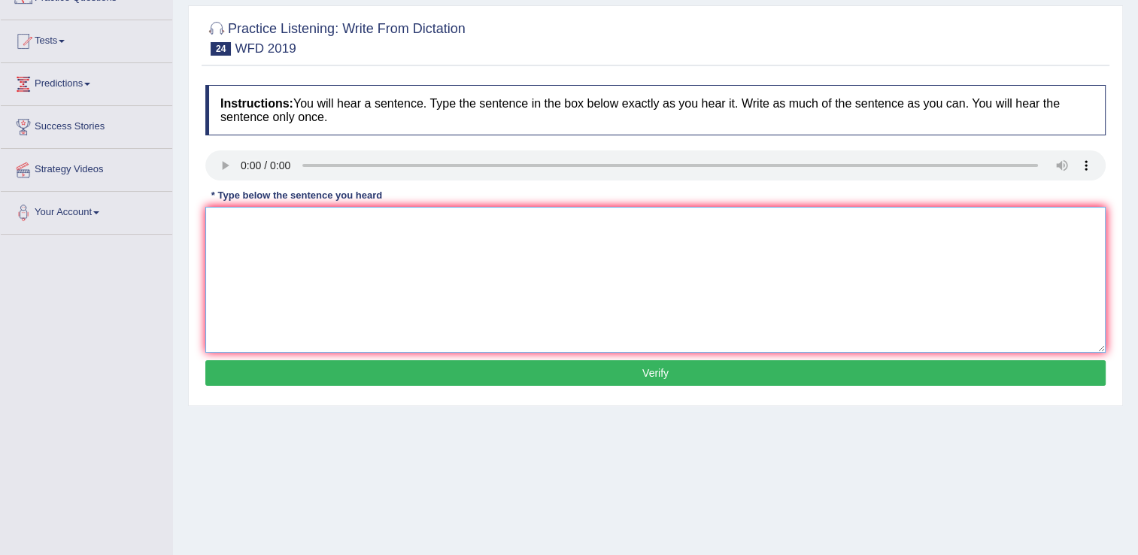
click at [291, 260] on textarea at bounding box center [655, 280] width 900 height 146
type textarea "Speed is defined that how quickly the person or the object moves."
click at [413, 369] on button "Verify" at bounding box center [655, 373] width 900 height 26
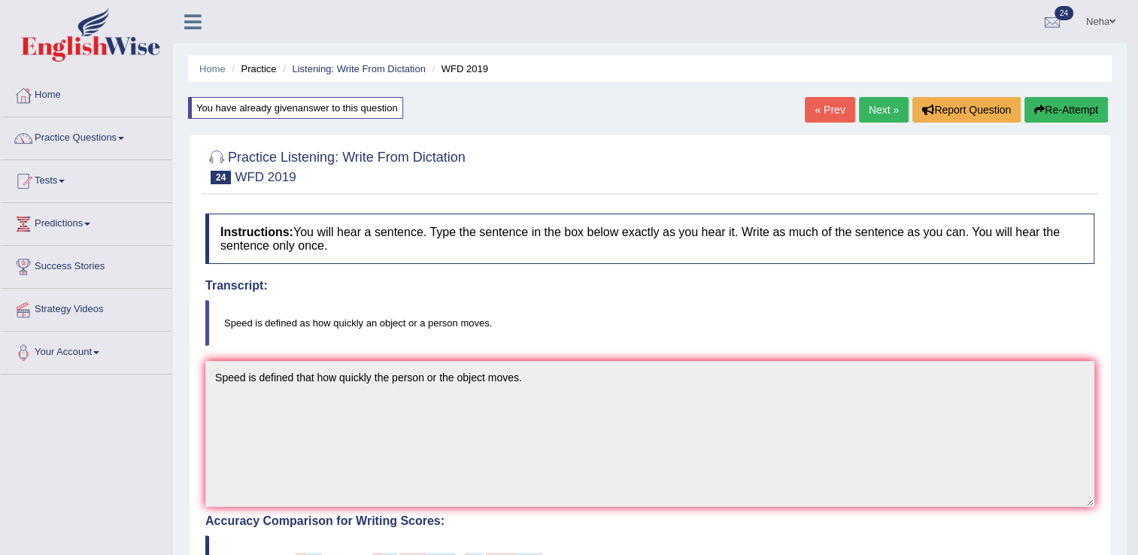
click at [1062, 110] on button "Re-Attempt" at bounding box center [1065, 110] width 83 height 26
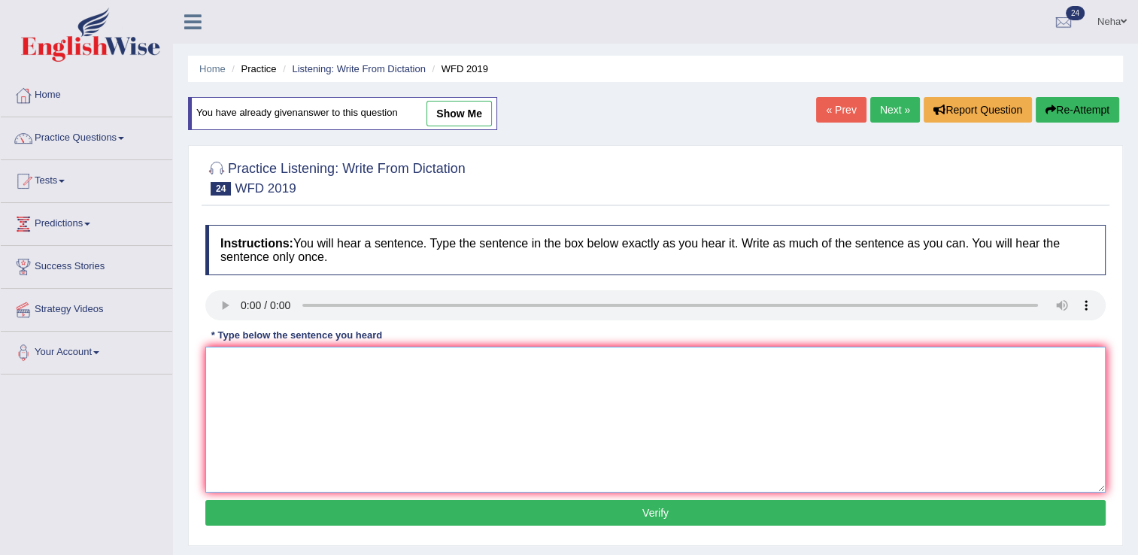
click at [452, 407] on textarea at bounding box center [655, 420] width 900 height 146
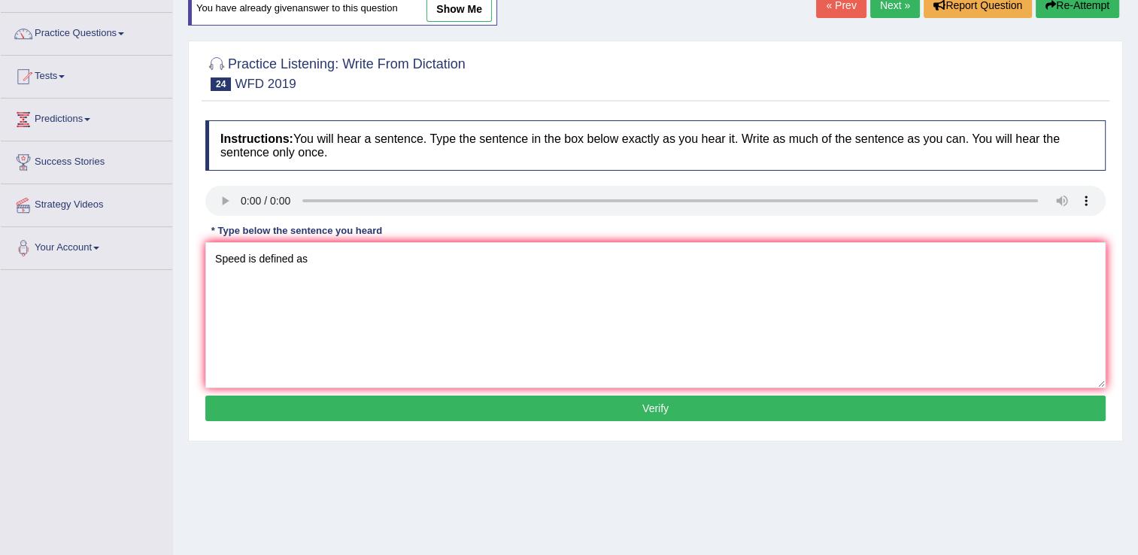
scroll to position [105, 0]
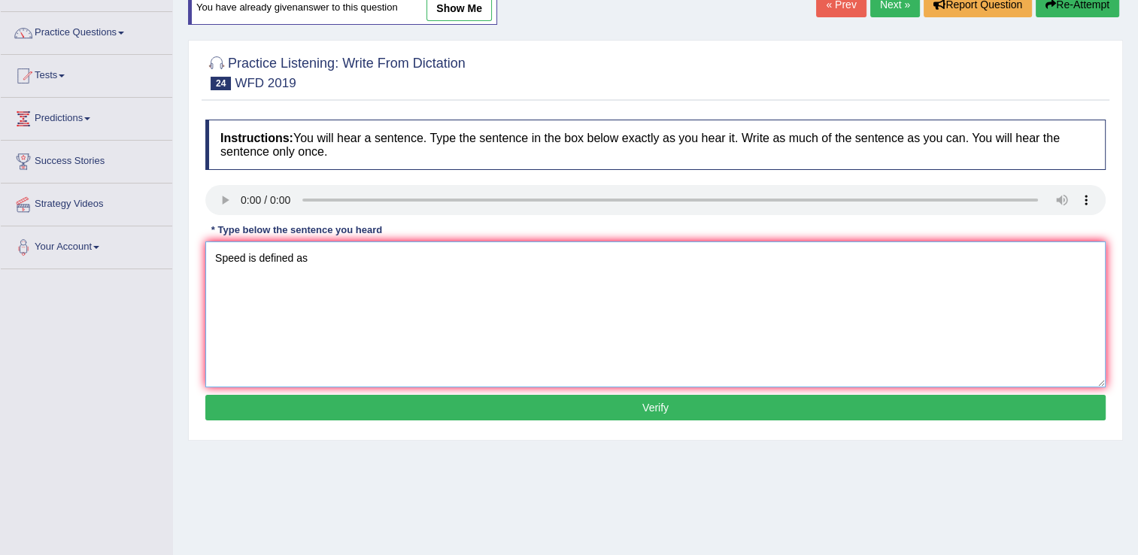
click at [325, 256] on textarea "Speed is defined as" at bounding box center [655, 314] width 900 height 146
click at [463, 254] on textarea "Speed is defined as how quickly an object" at bounding box center [655, 314] width 900 height 146
type textarea "Speed is defined as how quickly an object or a person moves."
click at [316, 417] on button "Verify" at bounding box center [655, 408] width 900 height 26
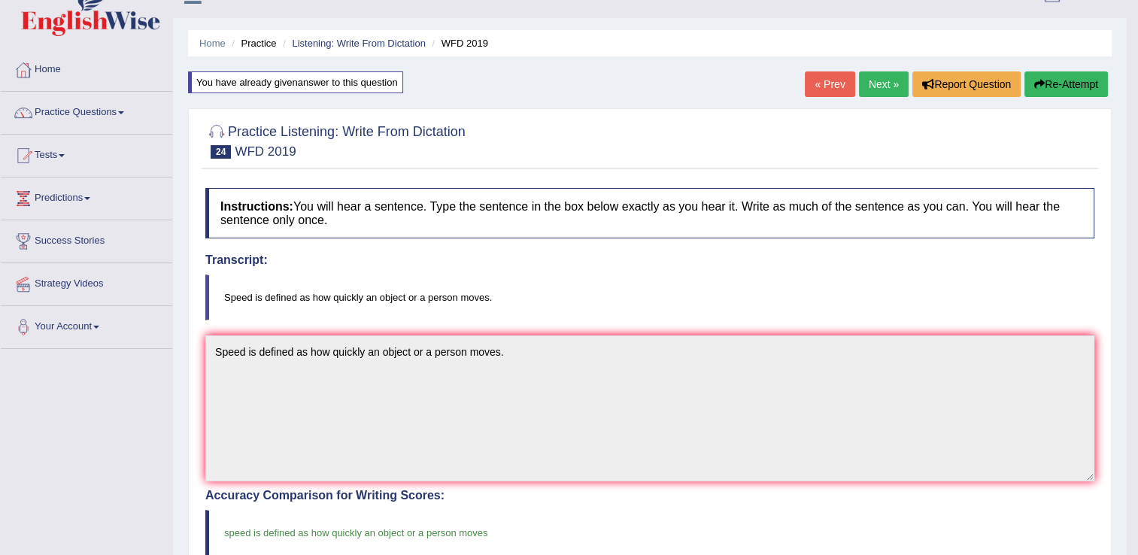
scroll to position [0, 0]
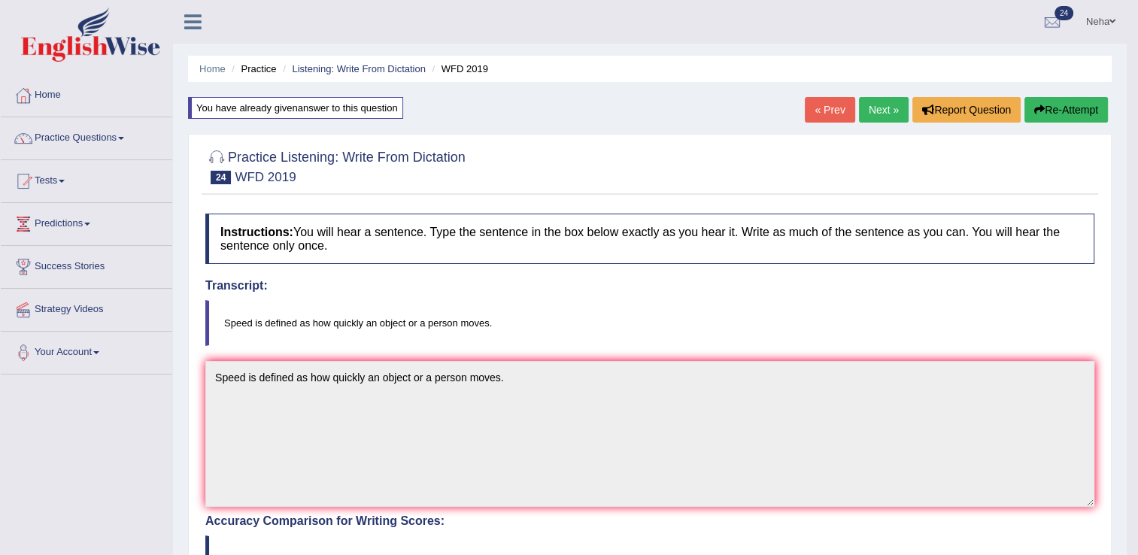
click at [874, 114] on link "Next »" at bounding box center [884, 110] width 50 height 26
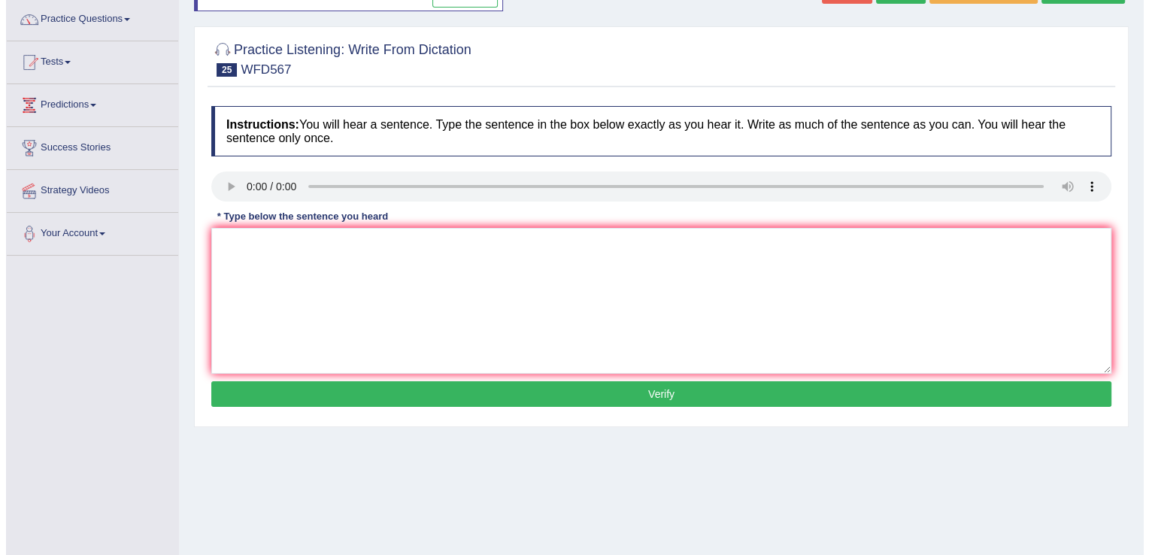
scroll to position [117, 0]
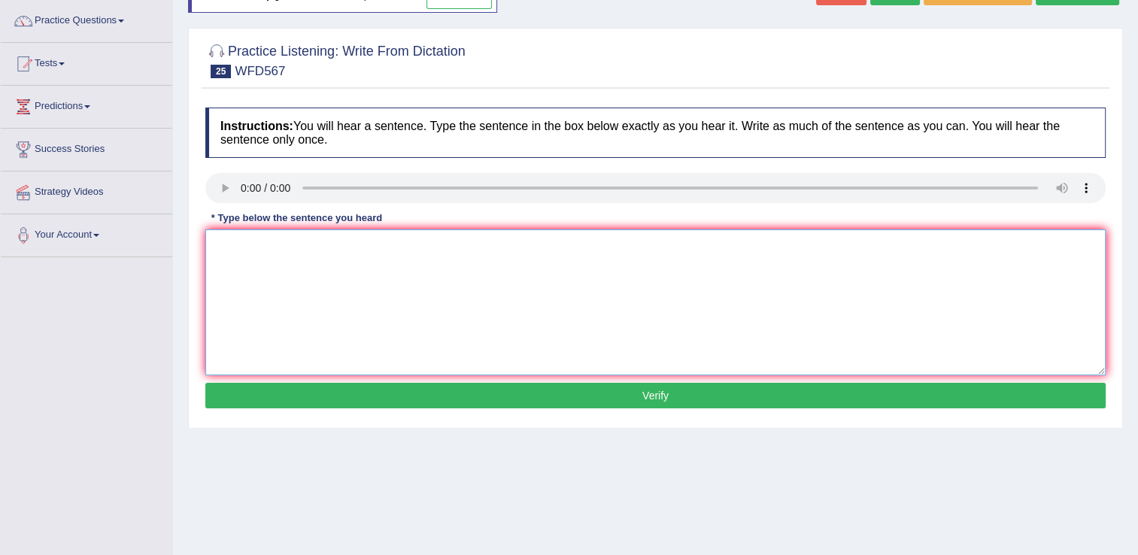
click at [265, 317] on textarea at bounding box center [655, 302] width 900 height 146
click at [429, 288] on textarea "A currently unknown number" at bounding box center [655, 302] width 900 height 146
click at [479, 263] on textarea "A currently unknown number of barrers" at bounding box center [655, 302] width 900 height 146
click at [511, 263] on textarea "A currently unknown number of barrers was on board" at bounding box center [655, 302] width 900 height 146
click at [638, 257] on textarea "A currently unknown number of barrers was on board some of which of thought" at bounding box center [655, 302] width 900 height 146
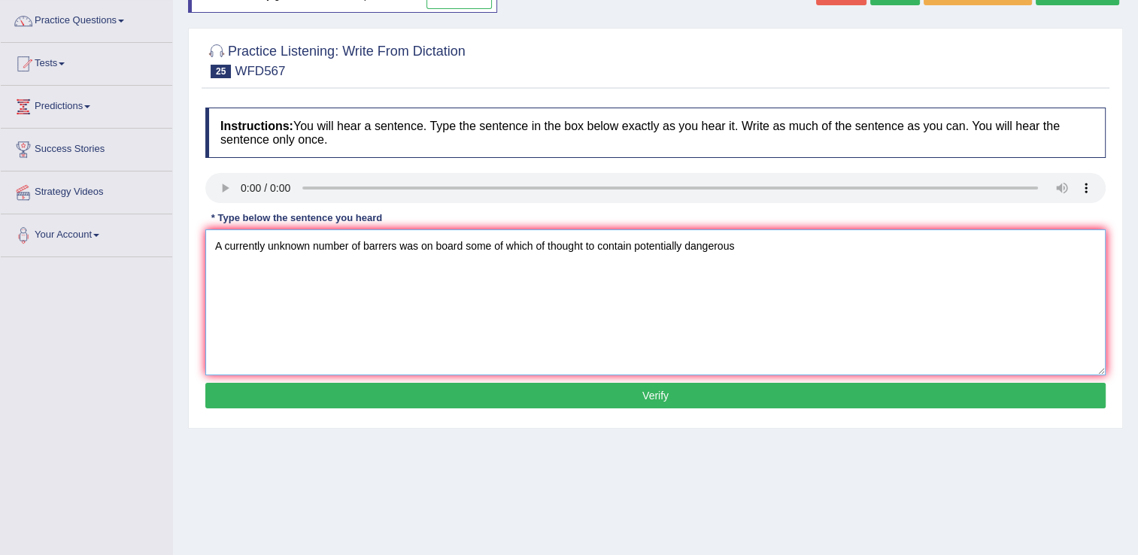
click at [790, 260] on textarea "A currently unknown number of barrers was on board some of which of thought to …" at bounding box center [655, 302] width 900 height 146
click at [809, 235] on textarea "A currently unknown number of barrers was on board some of which of thought to …" at bounding box center [655, 302] width 900 height 146
click at [750, 259] on textarea "A currently unknown number of barrers was on board some of which of thought to …" at bounding box center [655, 302] width 900 height 146
click at [817, 250] on textarea "A currently unknown number of barrers was on board some of which of thought to …" at bounding box center [655, 302] width 900 height 146
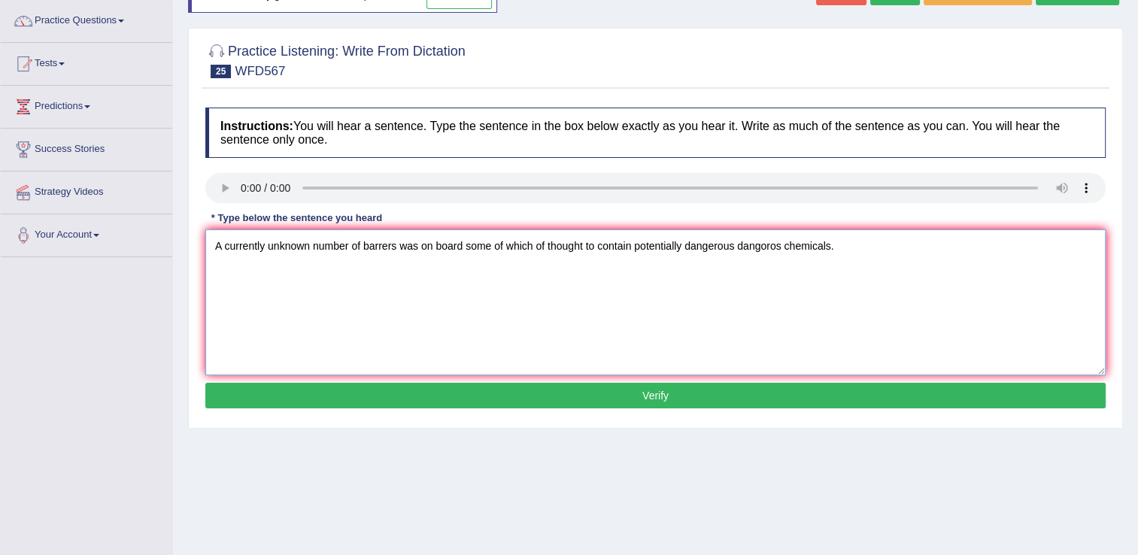
type textarea "A currently unknown number of barrers was on board some of which of thought to …"
click at [753, 402] on button "Verify" at bounding box center [655, 396] width 900 height 26
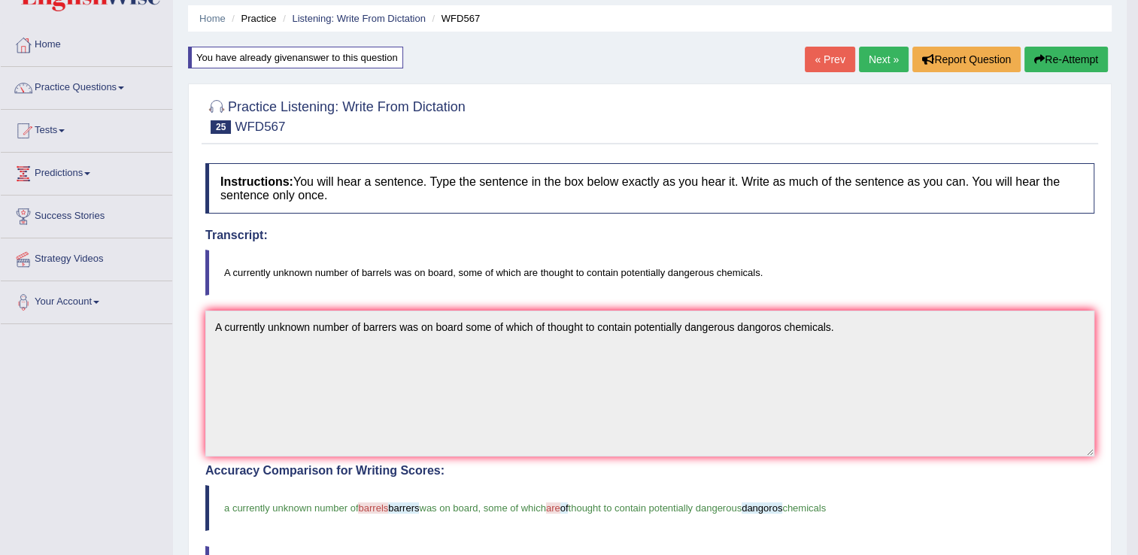
scroll to position [48, 0]
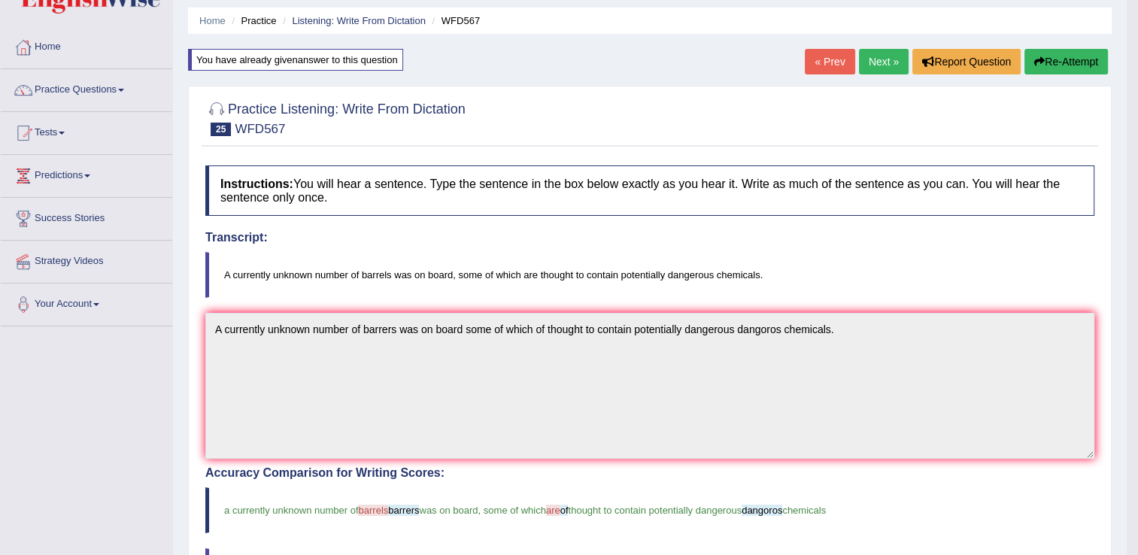
click at [863, 53] on link "Next »" at bounding box center [884, 62] width 50 height 26
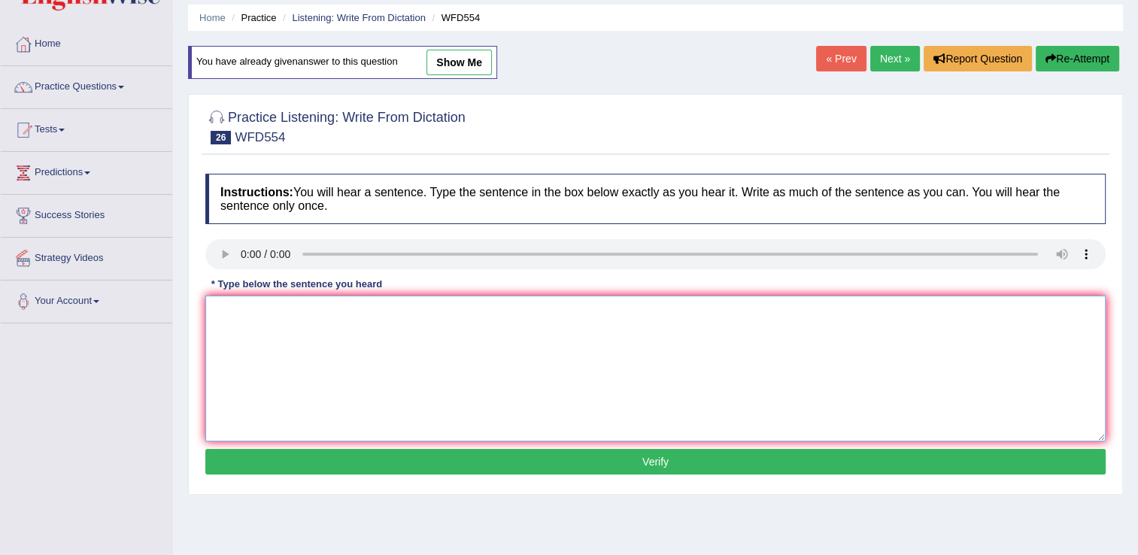
click at [338, 356] on textarea at bounding box center [655, 369] width 900 height 146
click at [378, 309] on textarea "In the south of the city" at bounding box center [655, 369] width 900 height 146
type textarea "In the south of the city remains of an"
click at [404, 313] on textarea "In the south of the city remains of an" at bounding box center [655, 369] width 900 height 146
type textarea "In the south of the city remains of an ancient temple have has been discover di…"
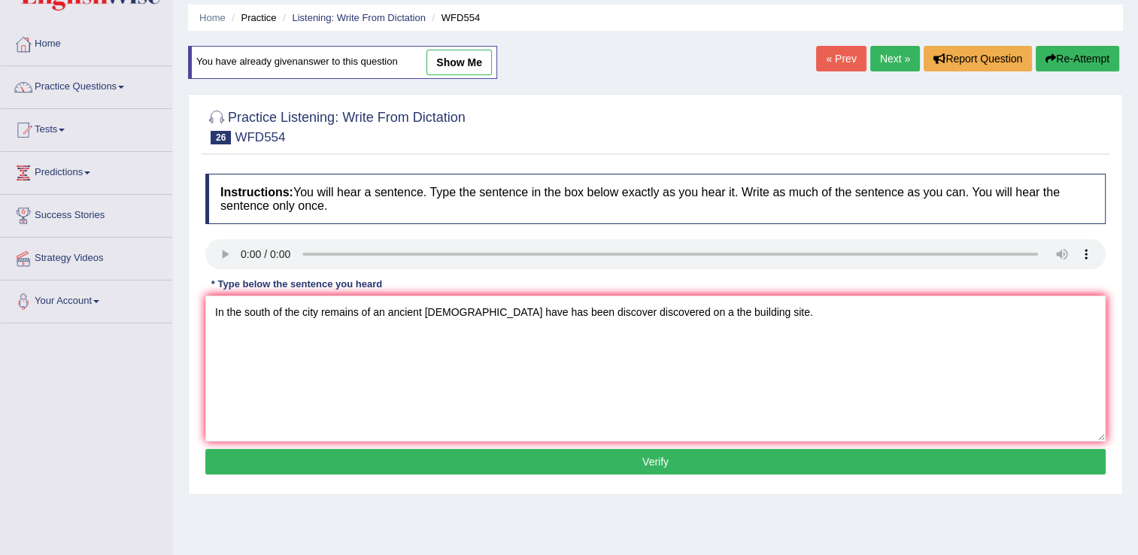
click at [375, 457] on button "Verify" at bounding box center [655, 462] width 900 height 26
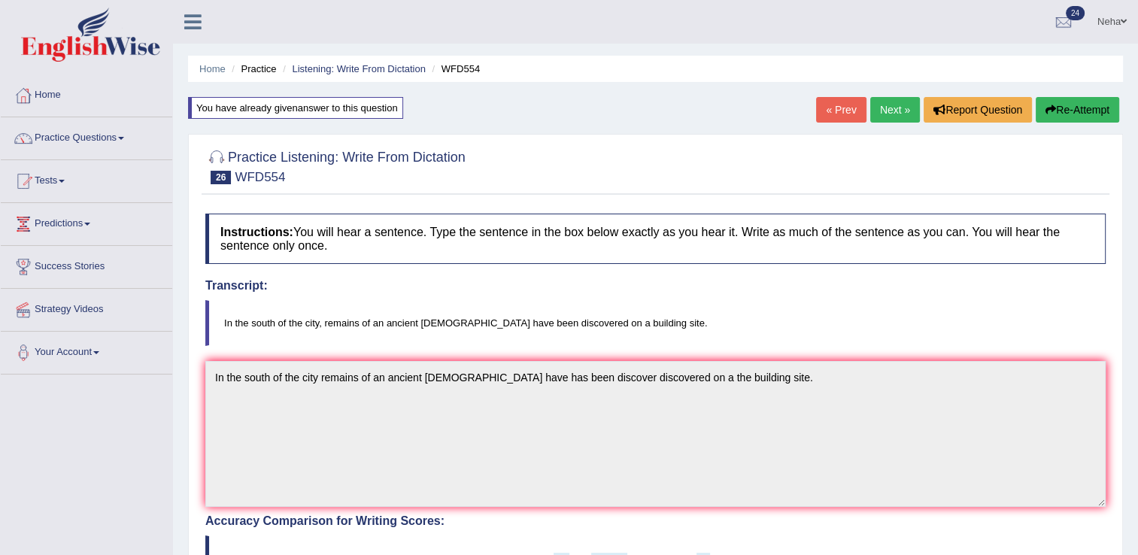
click at [887, 119] on link "Next »" at bounding box center [895, 110] width 50 height 26
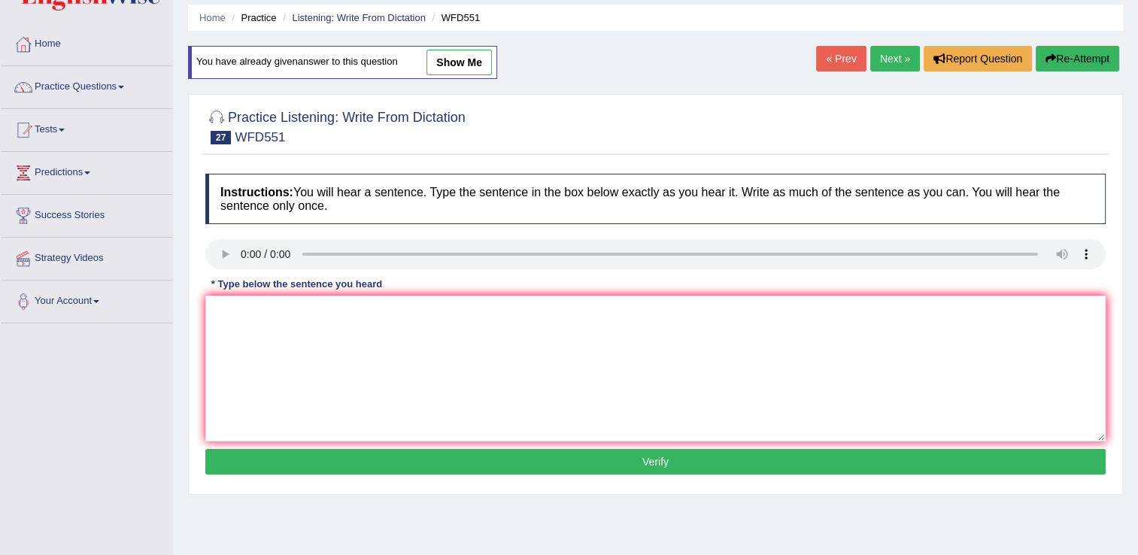
click at [367, 380] on div "Instructions: You will hear a sentence. Type the sentence in the box below exac…" at bounding box center [656, 326] width 908 height 320
click at [367, 380] on textarea at bounding box center [655, 369] width 900 height 146
click at [300, 341] on textarea at bounding box center [655, 369] width 900 height 146
click at [322, 306] on textarea "By this point" at bounding box center [655, 369] width 900 height 146
click at [412, 338] on textarea "By this point in the course the" at bounding box center [655, 369] width 900 height 146
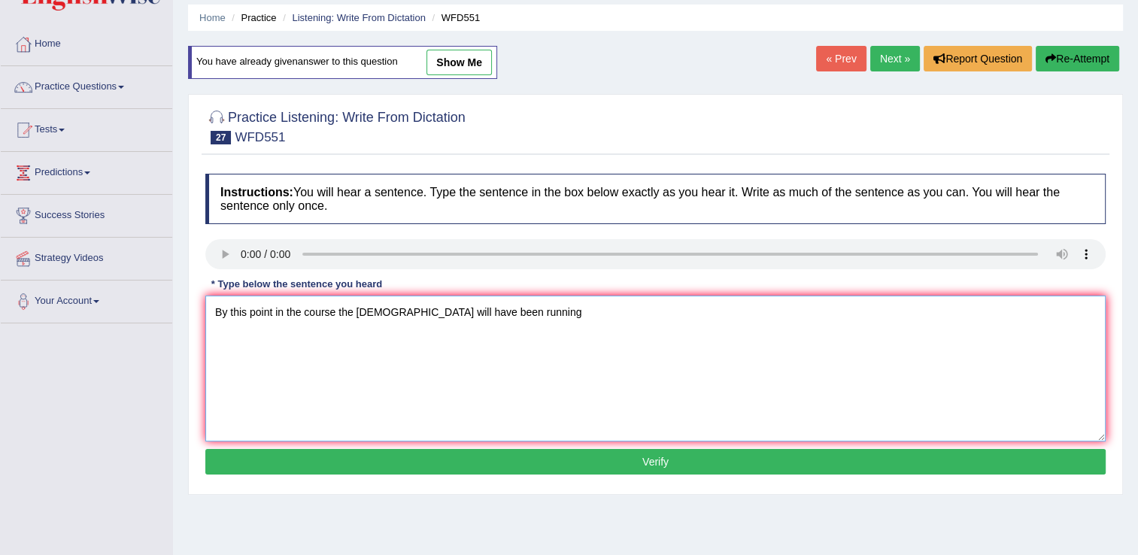
click at [567, 350] on textarea "By this point in the course the [DEMOGRAPHIC_DATA] will have been running" at bounding box center [655, 369] width 900 height 146
click at [568, 330] on textarea "By this point in the course the [DEMOGRAPHIC_DATA] will have been running" at bounding box center [655, 369] width 900 height 146
type textarea "By this point in the course the [DEMOGRAPHIC_DATA] will have been running from …"
click at [499, 460] on button "Verify" at bounding box center [655, 462] width 900 height 26
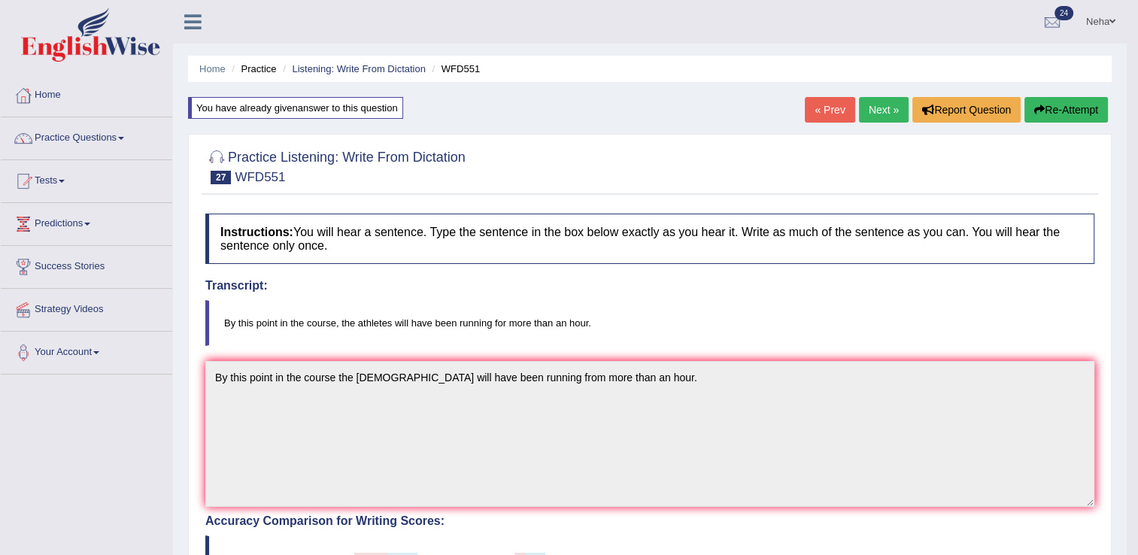
click at [889, 111] on link "Next »" at bounding box center [884, 110] width 50 height 26
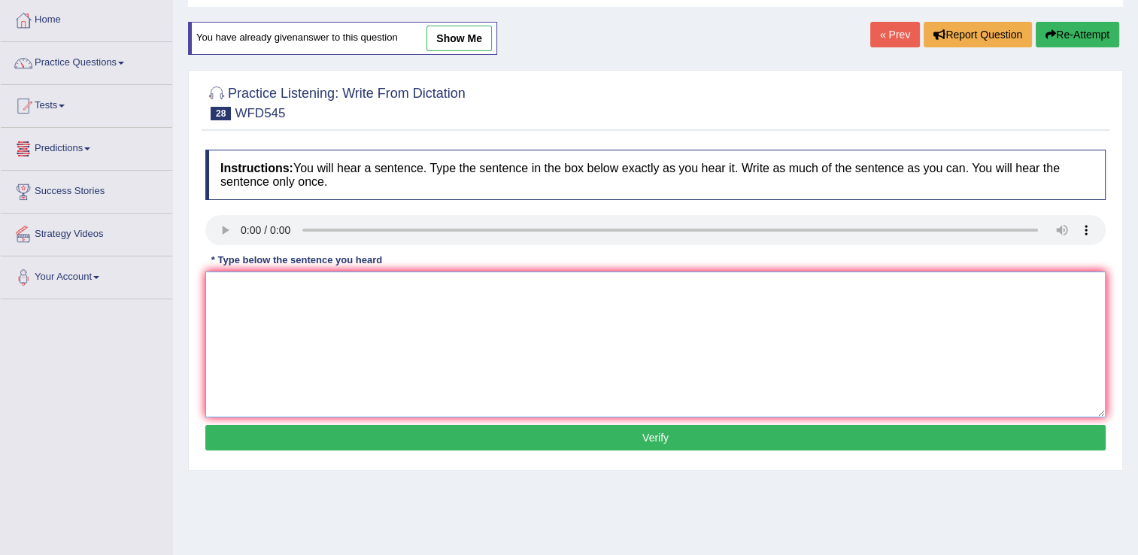
click at [314, 347] on textarea at bounding box center [655, 344] width 900 height 146
click at [347, 281] on textarea "A tsunami warning" at bounding box center [655, 344] width 900 height 146
click at [504, 298] on textarea "A tsunami warning has been issued" at bounding box center [655, 344] width 900 height 146
type textarea "A tsunami warning has been issued issue"
click at [450, 323] on textarea "A tsunami warning has been issued issue" at bounding box center [655, 344] width 900 height 146
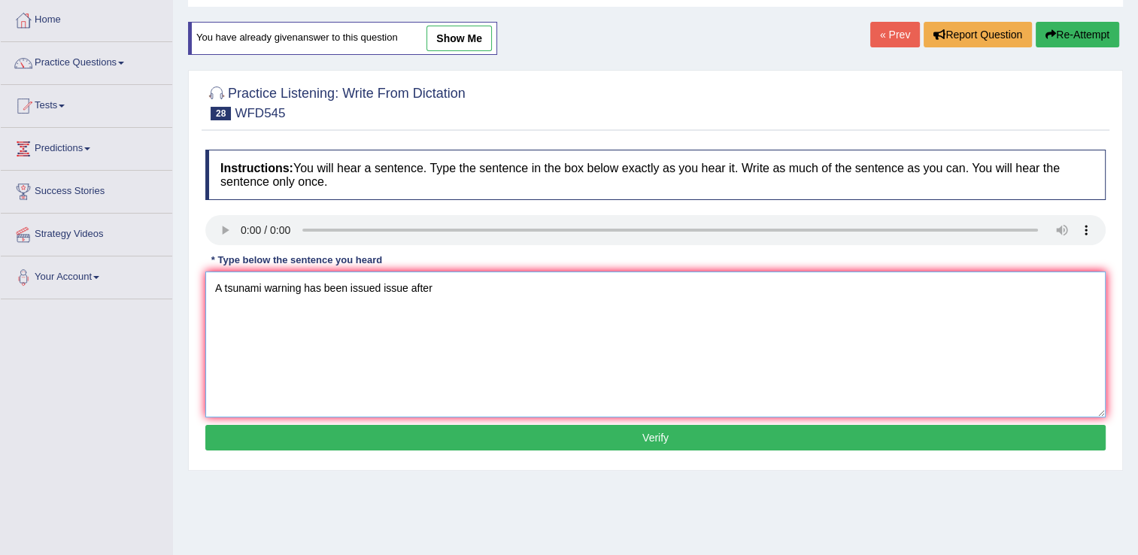
click at [531, 327] on textarea "A tsunami warning has been issued issue after" at bounding box center [655, 344] width 900 height 146
click at [580, 282] on textarea "A tsunami warning has been issued issue after a strong earthquake" at bounding box center [655, 344] width 900 height 146
click at [721, 292] on textarea "A tsunami warning has been issued issue after a strong earthquake was detected" at bounding box center [655, 344] width 900 height 146
type textarea "A tsunami warning has been issued issue after a strong earthquake was detected …"
click at [538, 444] on button "Verify" at bounding box center [655, 438] width 900 height 26
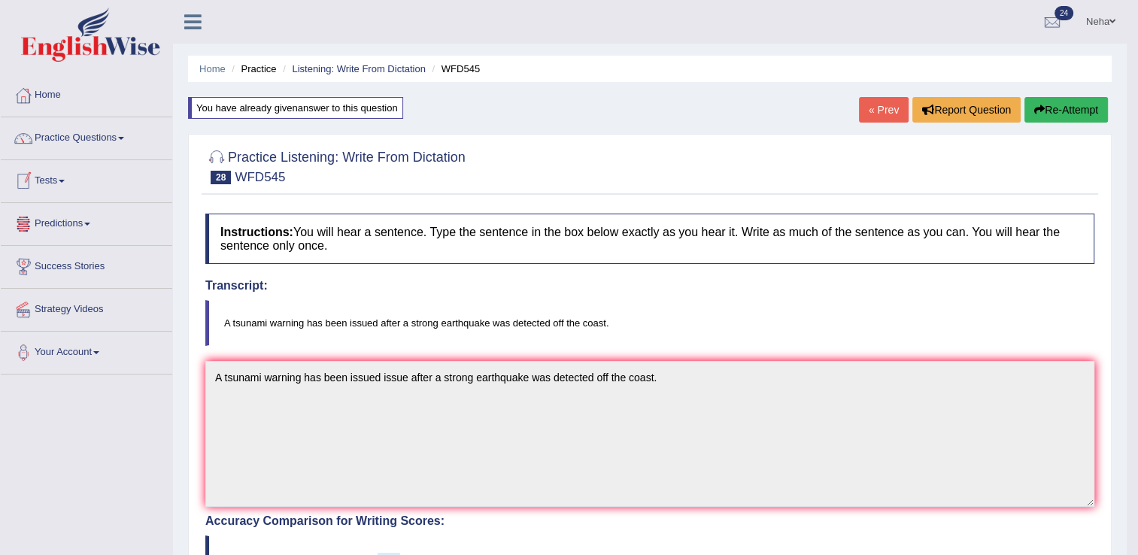
click at [74, 218] on link "Predictions" at bounding box center [86, 222] width 171 height 38
click at [102, 129] on link "Practice Questions" at bounding box center [86, 136] width 171 height 38
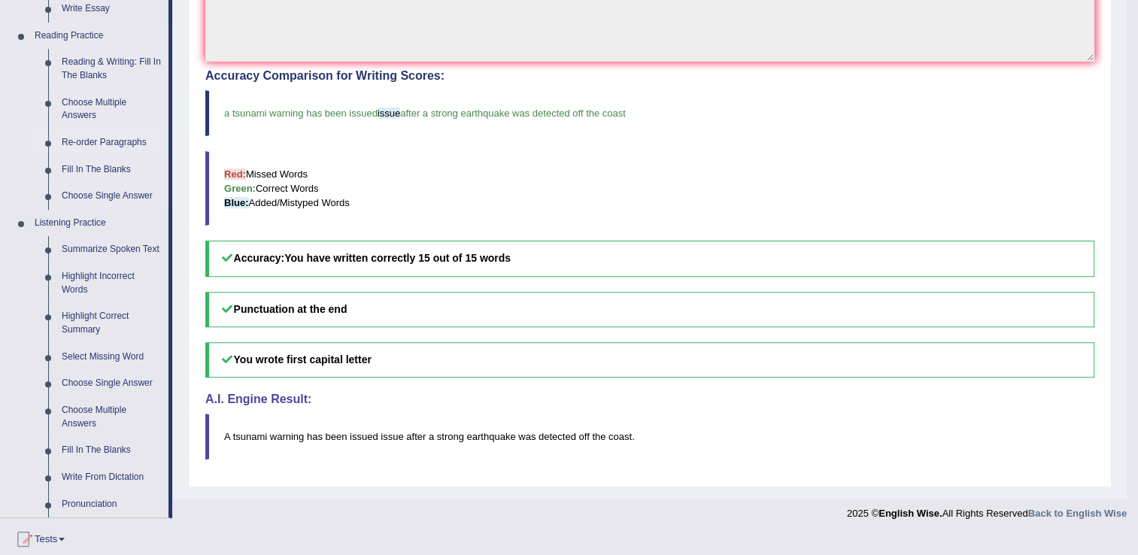
scroll to position [447, 0]
click at [84, 476] on link "Write From Dictation" at bounding box center [112, 476] width 114 height 27
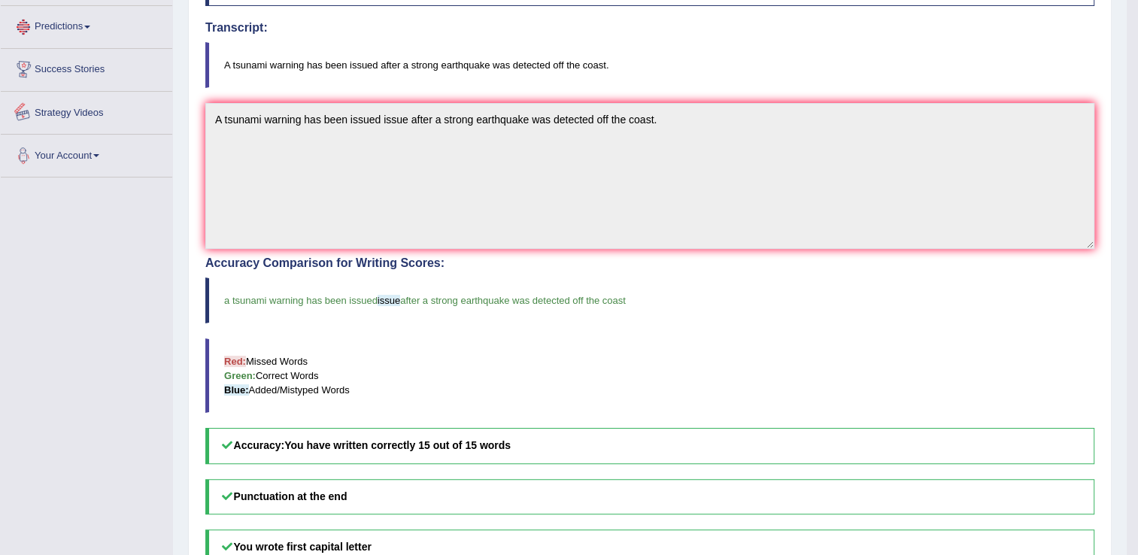
scroll to position [368, 0]
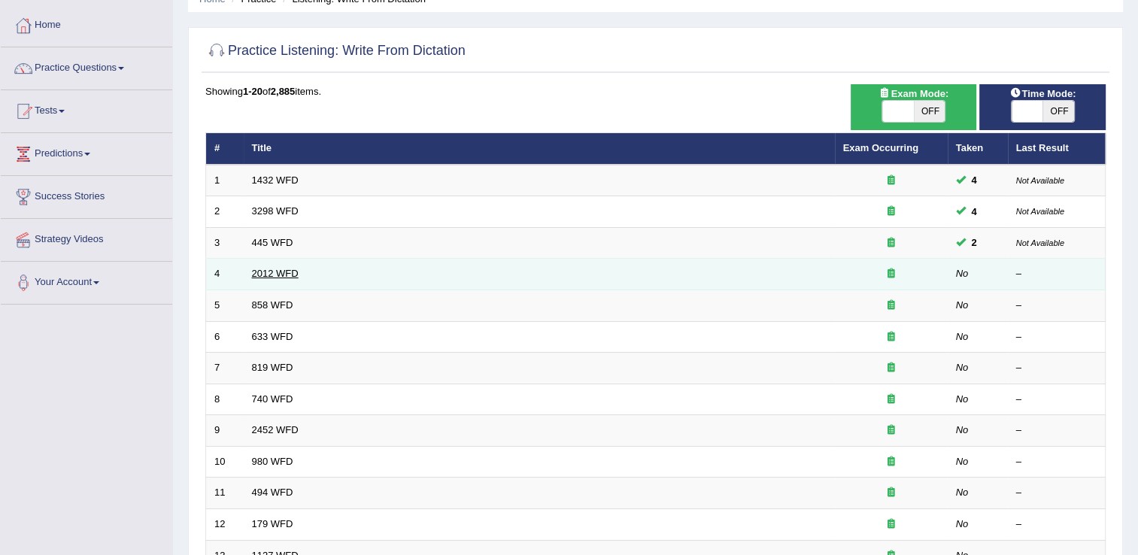
click at [277, 277] on link "2012 WFD" at bounding box center [275, 273] width 47 height 11
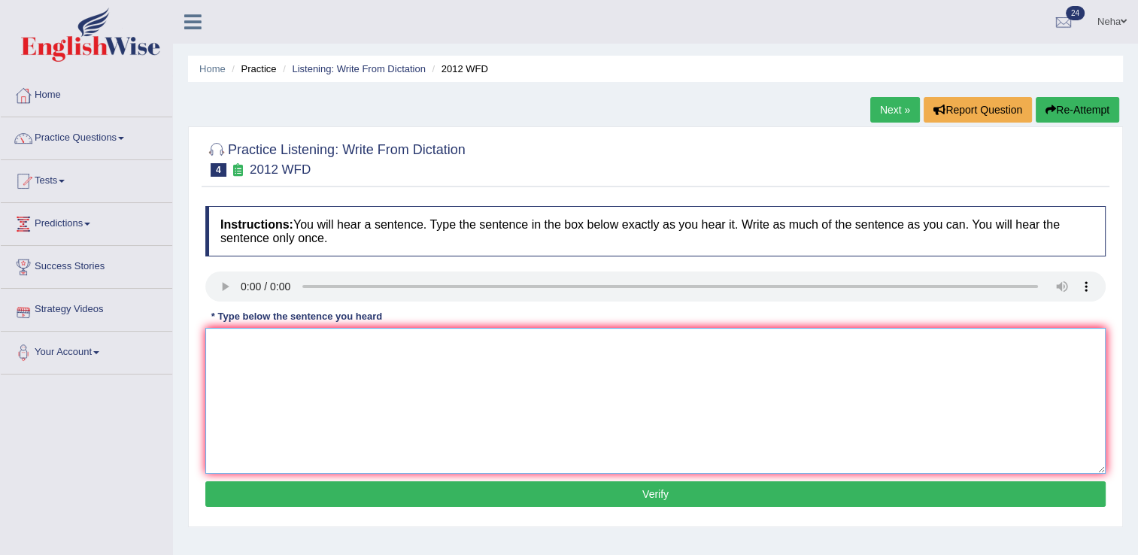
click at [271, 391] on textarea at bounding box center [655, 401] width 900 height 146
type textarea "There is a great deal of debate debate on the this topic."
click at [329, 502] on button "Verify" at bounding box center [655, 494] width 900 height 26
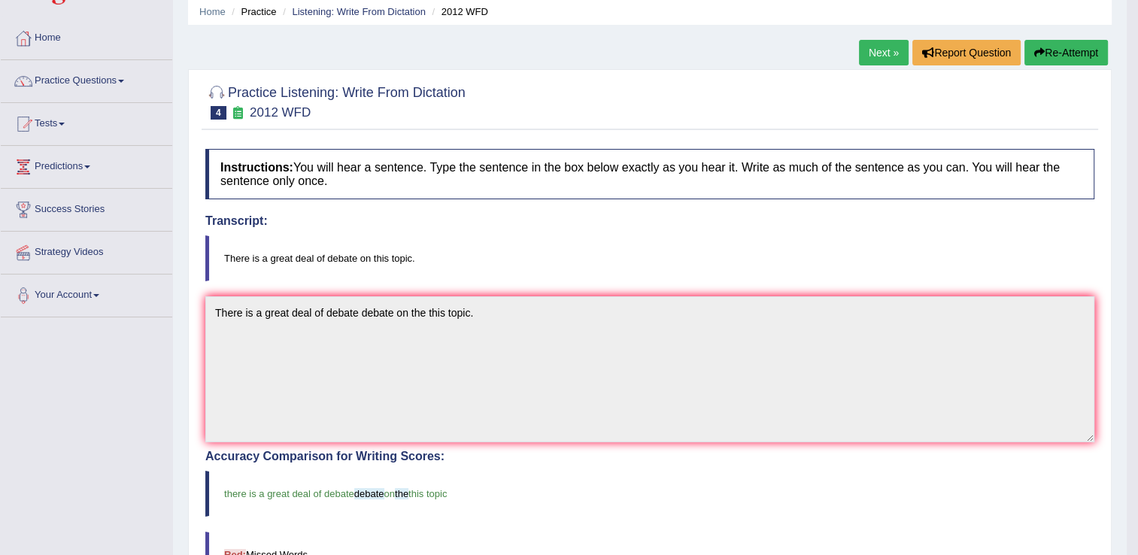
scroll to position [48, 0]
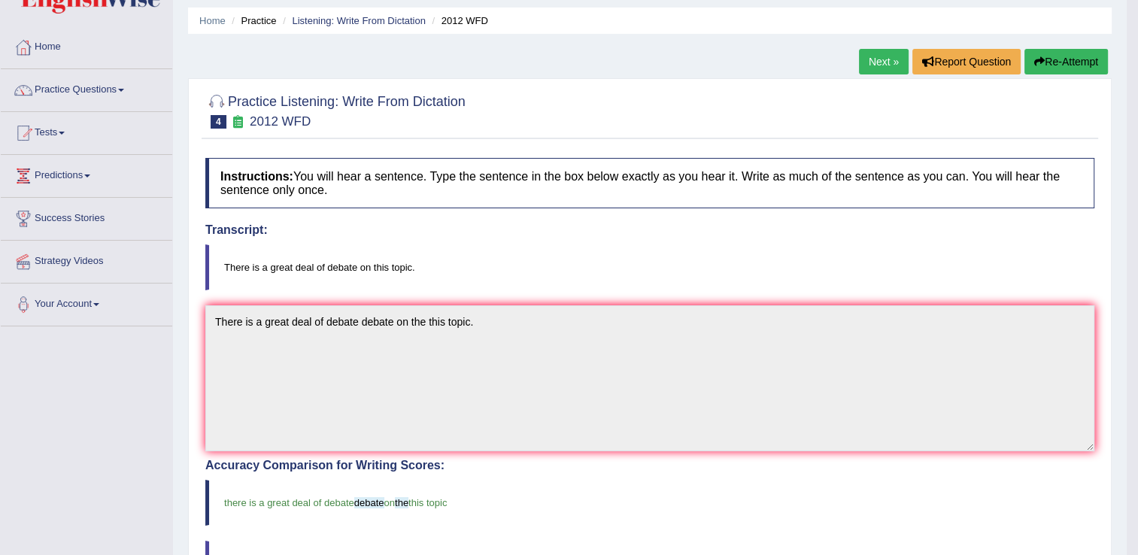
click at [882, 63] on link "Next »" at bounding box center [884, 62] width 50 height 26
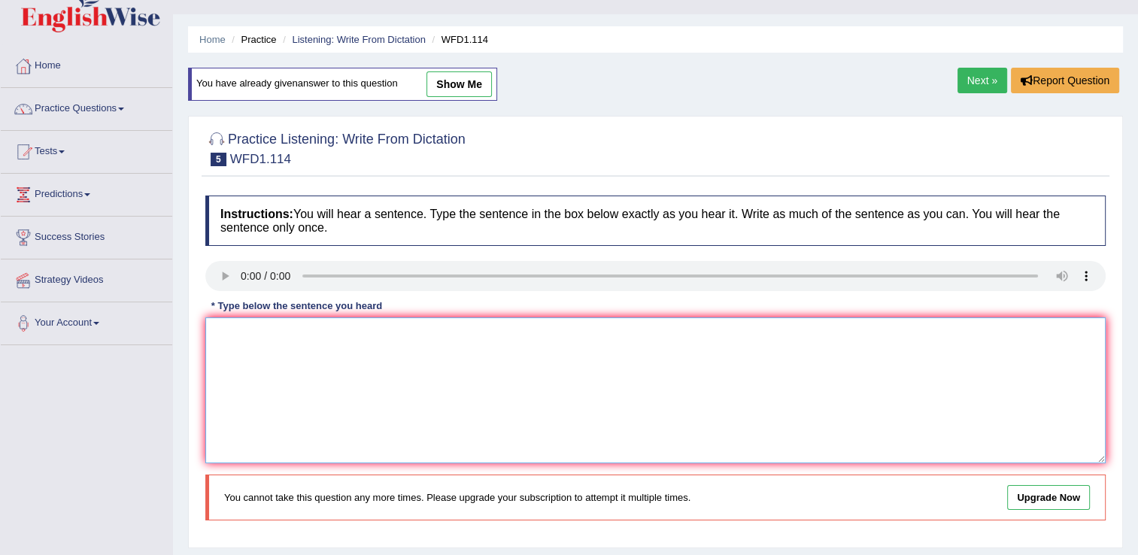
click at [275, 360] on textarea at bounding box center [655, 390] width 900 height 146
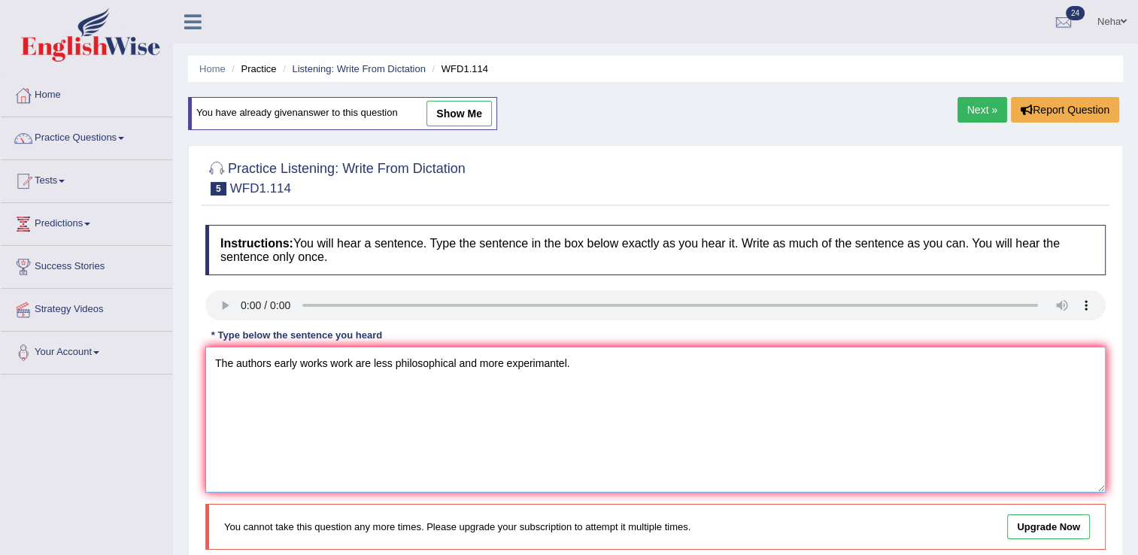
type textarea "The authors early works work are less philosophical and more experimantel."
click at [987, 107] on link "Next »" at bounding box center [982, 110] width 50 height 26
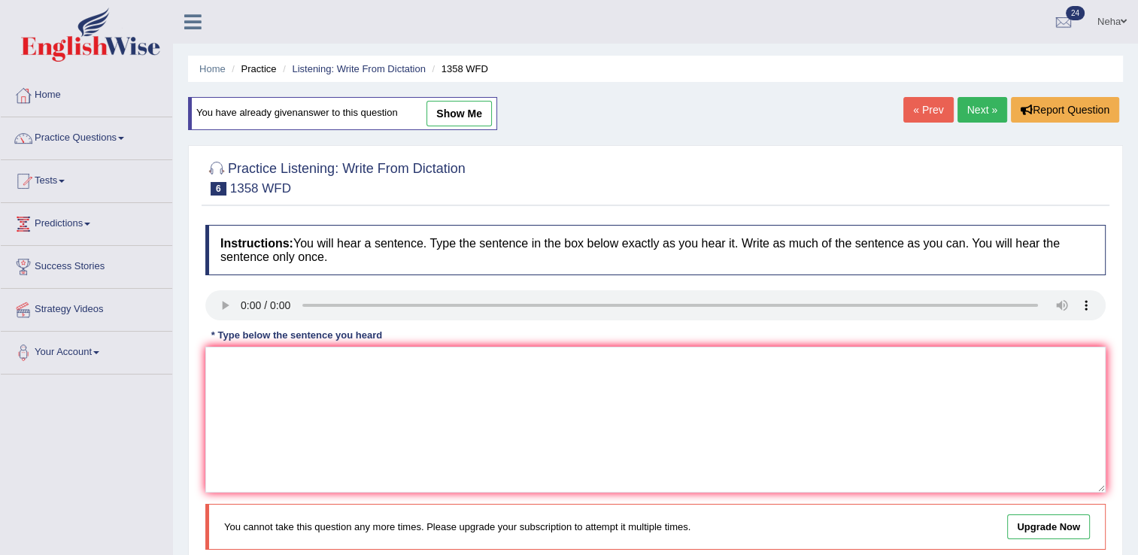
scroll to position [101, 0]
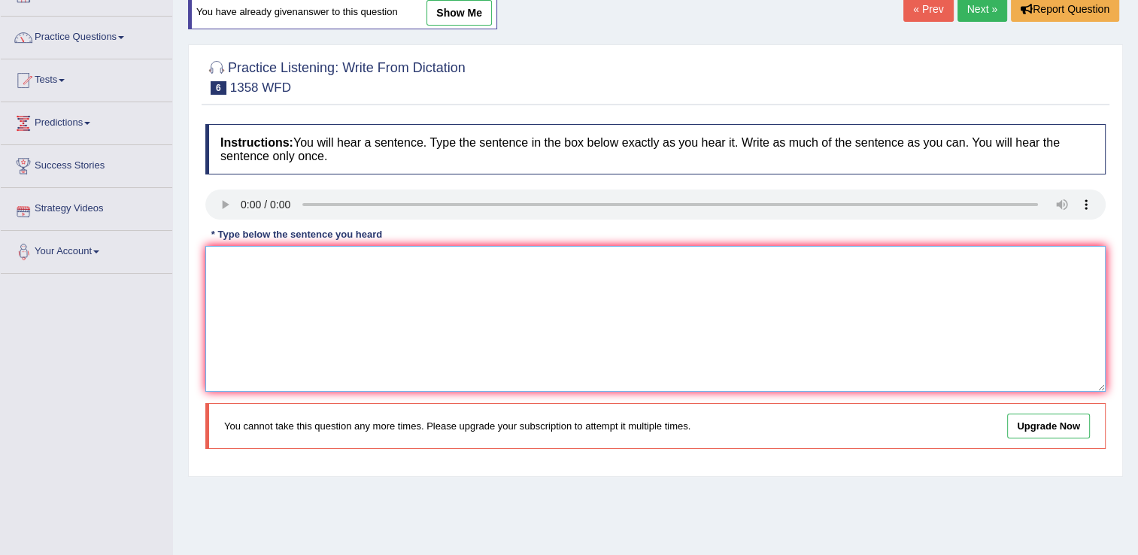
click at [278, 284] on textarea at bounding box center [655, 319] width 900 height 146
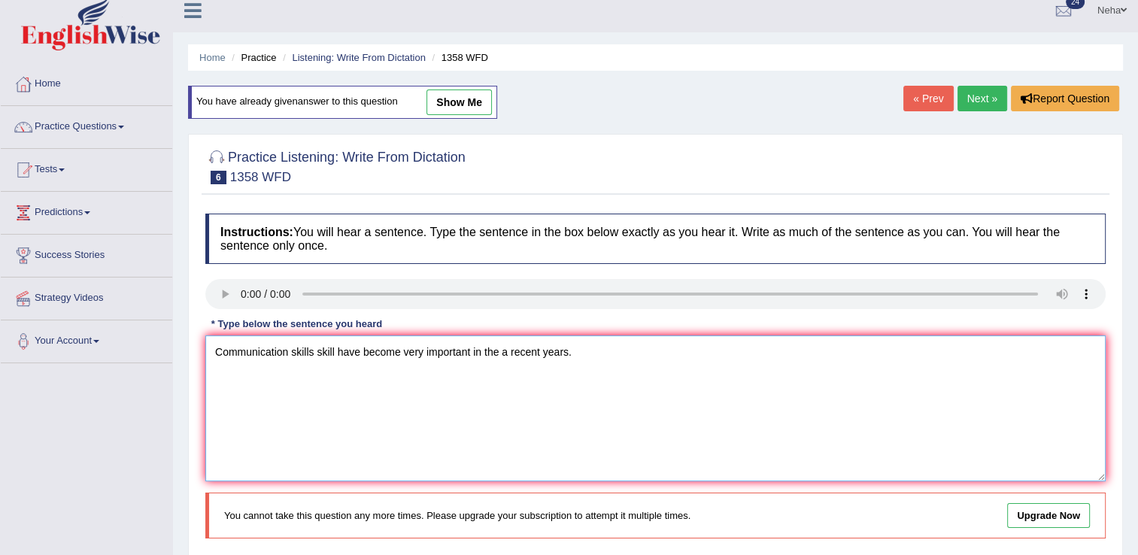
scroll to position [8, 0]
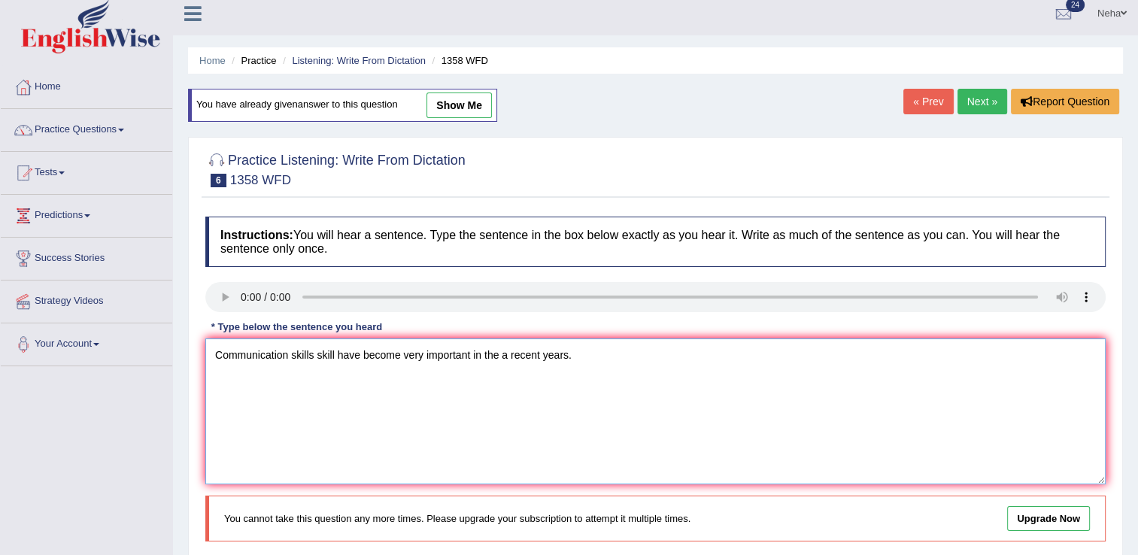
click at [337, 366] on textarea "Communication skills skill have become very important in the a recent years." at bounding box center [655, 411] width 900 height 146
type textarea "Communication skills skill are have become very important in the a recent years."
click at [982, 104] on link "Next »" at bounding box center [982, 102] width 50 height 26
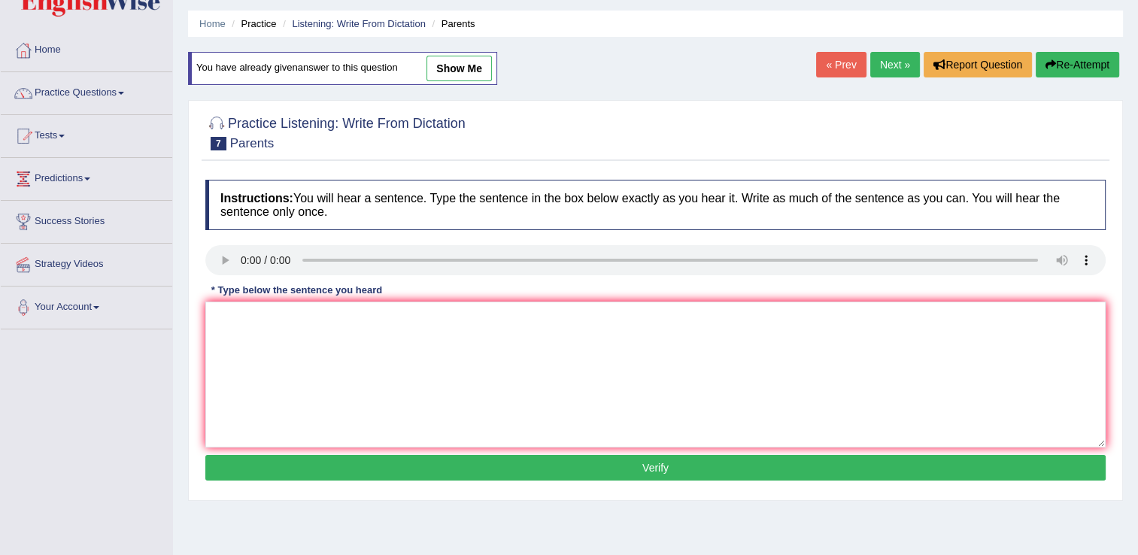
click at [259, 293] on div "* Type below the sentence you heard" at bounding box center [296, 290] width 183 height 14
click at [279, 373] on textarea at bounding box center [655, 375] width 900 height 146
click at [429, 329] on textarea "Parents [DATE] are have involved in the" at bounding box center [655, 375] width 900 height 146
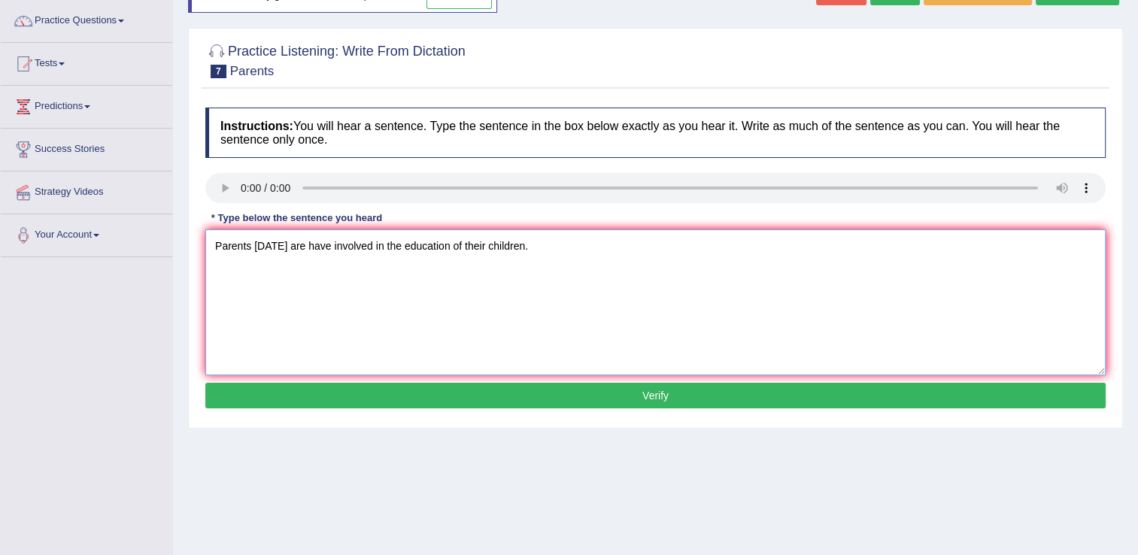
scroll to position [120, 0]
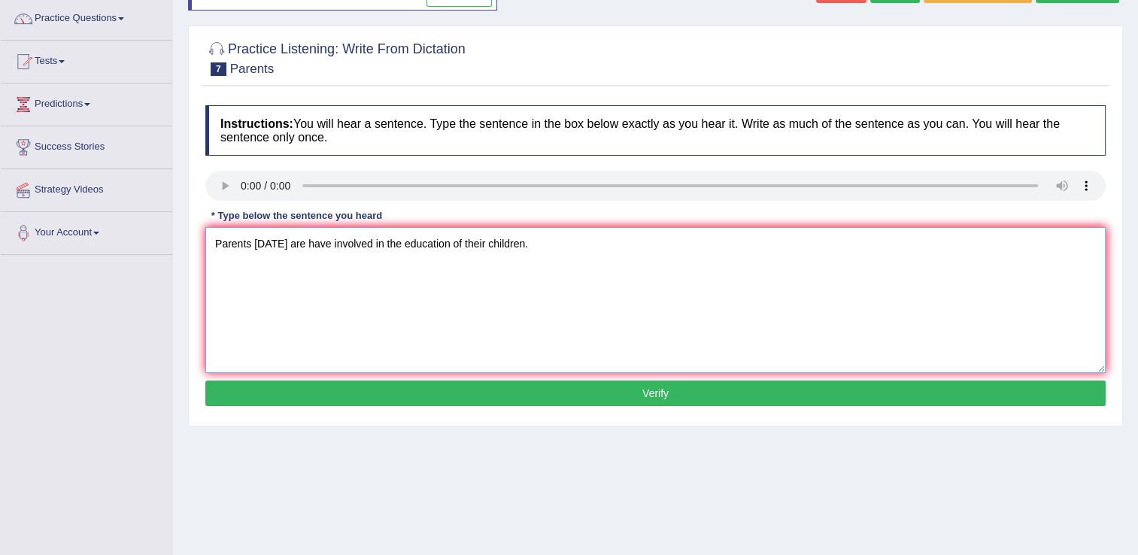
type textarea "Parents today are have involved in the education of their children."
click at [378, 396] on button "Verify" at bounding box center [655, 394] width 900 height 26
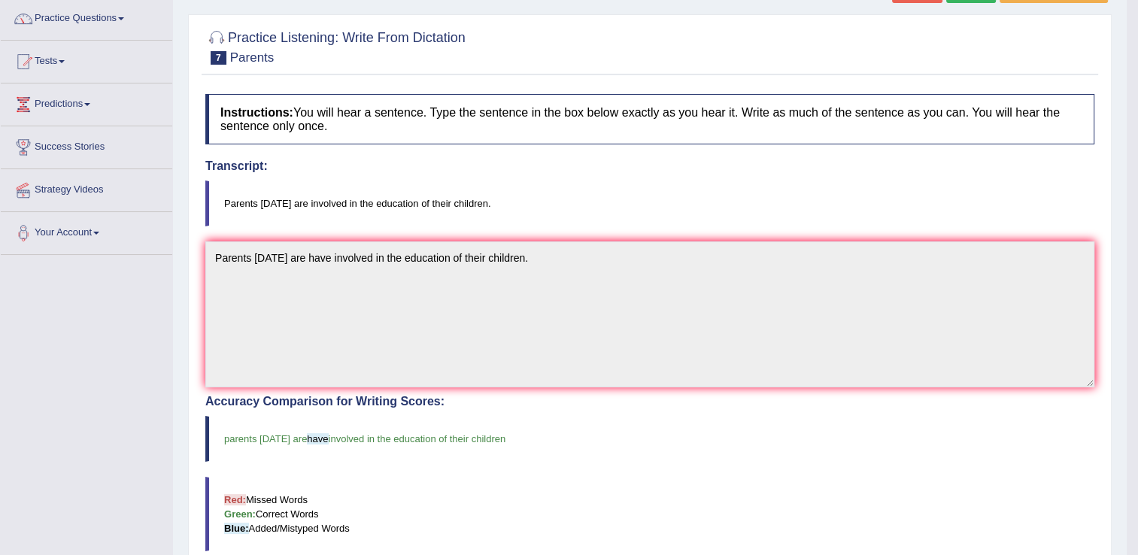
scroll to position [0, 0]
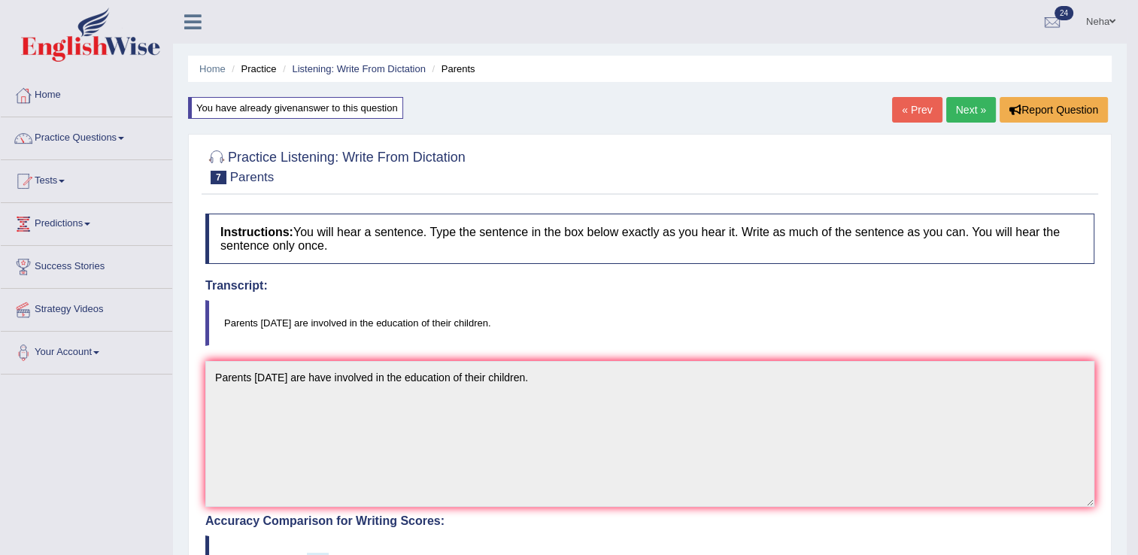
click at [978, 108] on link "Next »" at bounding box center [971, 110] width 50 height 26
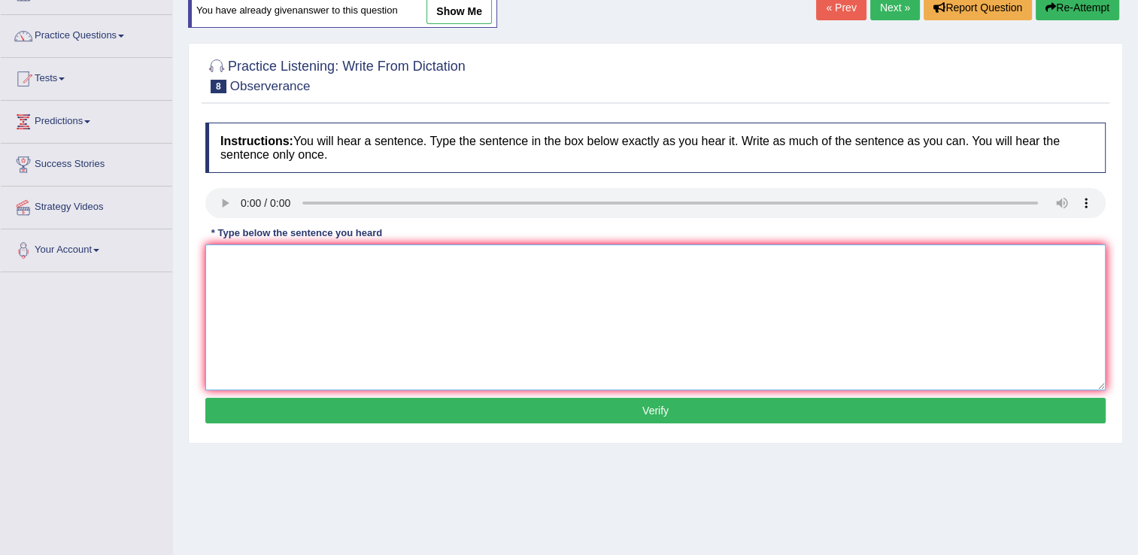
click at [309, 350] on textarea at bounding box center [655, 317] width 900 height 146
click at [438, 288] on textarea "Observers waited nervuosly and bated" at bounding box center [655, 317] width 900 height 146
type textarea "Observers waited nervuosly and bated their breath for the comncert."
click at [479, 409] on button "Verify" at bounding box center [655, 411] width 900 height 26
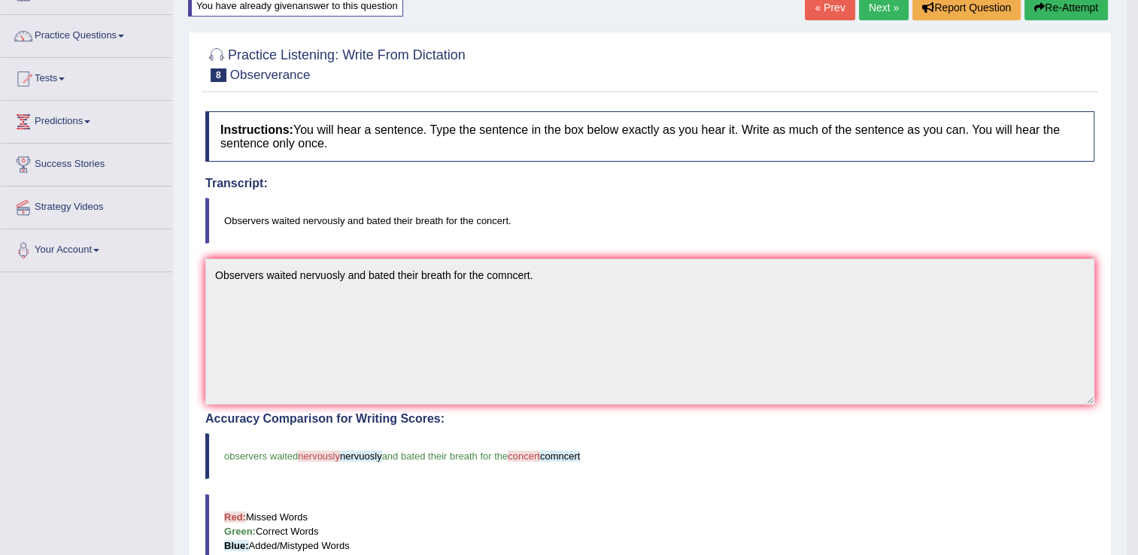
scroll to position [253, 0]
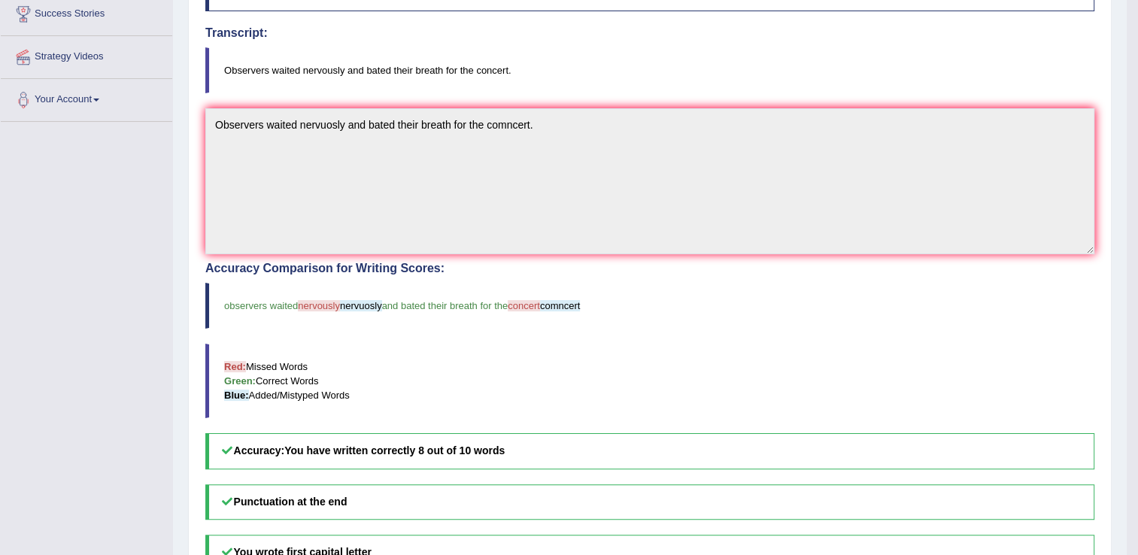
click at [602, 333] on div "Accuracy Comparison for Writing Scores: observers waited nervously nervuosly an…" at bounding box center [649, 365] width 889 height 207
click at [671, 340] on div "Accuracy Comparison for Writing Scores: observers waited nervously nervuosly an…" at bounding box center [649, 365] width 889 height 207
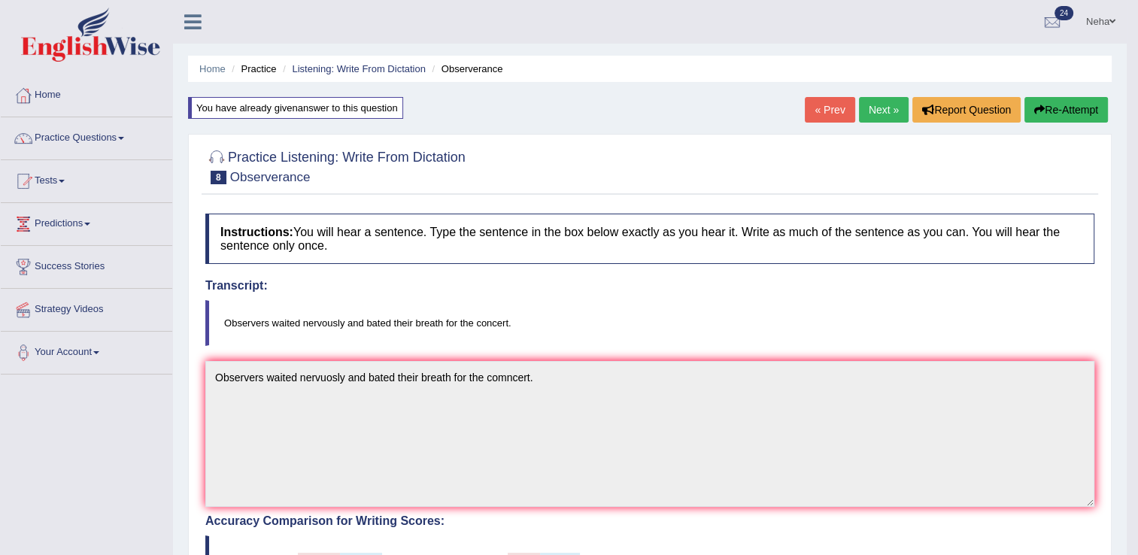
click at [1087, 111] on button "Re-Attempt" at bounding box center [1065, 110] width 83 height 26
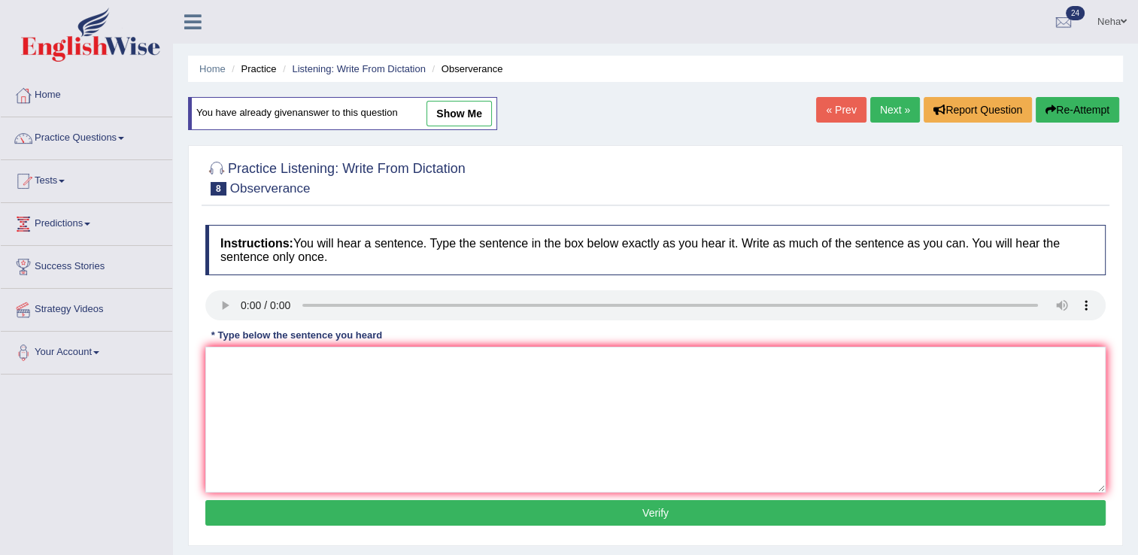
click at [535, 405] on textarea at bounding box center [655, 420] width 900 height 146
click at [399, 384] on textarea "Observers waited nurvously and" at bounding box center [655, 420] width 900 height 146
type textarea "Observers waited nurvously and bated their breath for the their concert."
click at [386, 509] on button "Verify" at bounding box center [655, 513] width 900 height 26
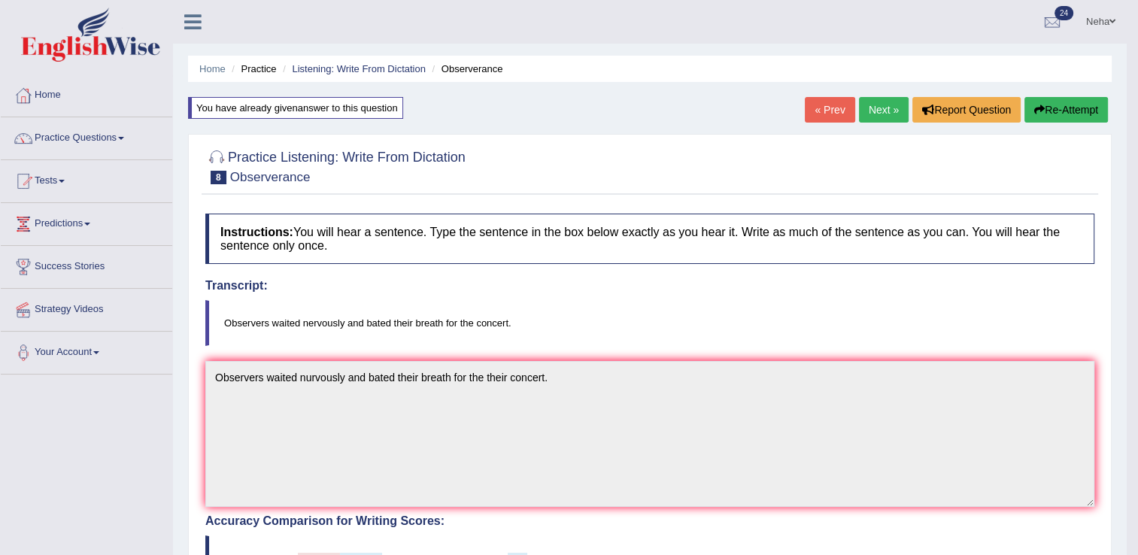
click at [605, 353] on div "Instructions: You will hear a sentence. Type the sentence in the box below exac…" at bounding box center [650, 565] width 896 height 718
click at [874, 119] on link "Next »" at bounding box center [884, 110] width 50 height 26
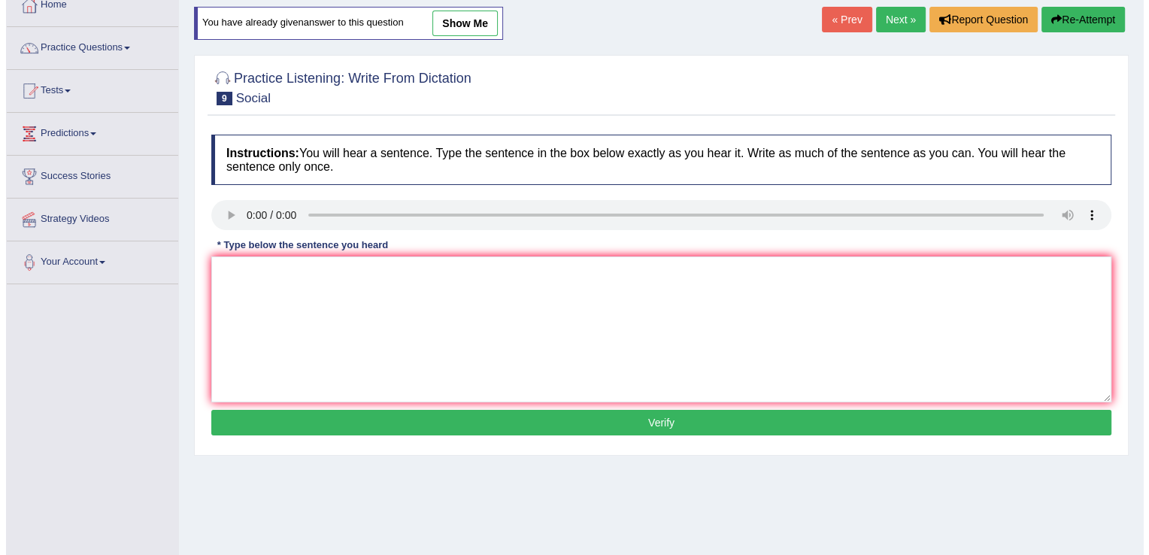
scroll to position [90, 0]
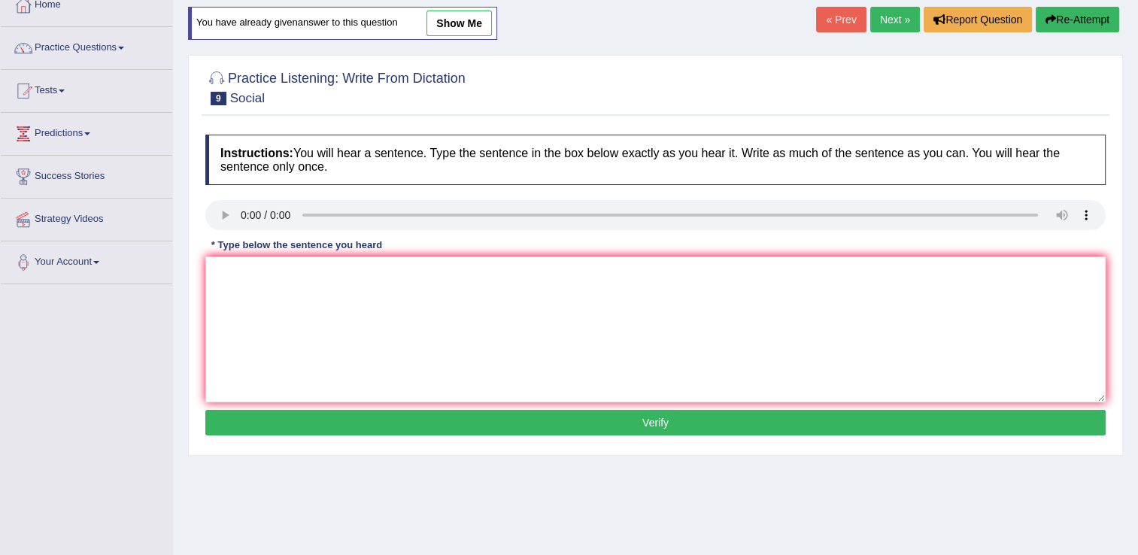
click at [193, 258] on div "Practice Listening: Write From Dictation 9 Social Instructions: You will hear a…" at bounding box center [655, 255] width 935 height 401
click at [315, 320] on textarea at bounding box center [655, 329] width 900 height 146
click at [505, 288] on textarea "Social policies describes the ways in which" at bounding box center [655, 329] width 900 height 146
click at [332, 276] on textarea "Social policies describes the ways in which" at bounding box center [655, 329] width 900 height 146
click at [486, 296] on textarea "Social policies describes describe the ways in which" at bounding box center [655, 329] width 900 height 146
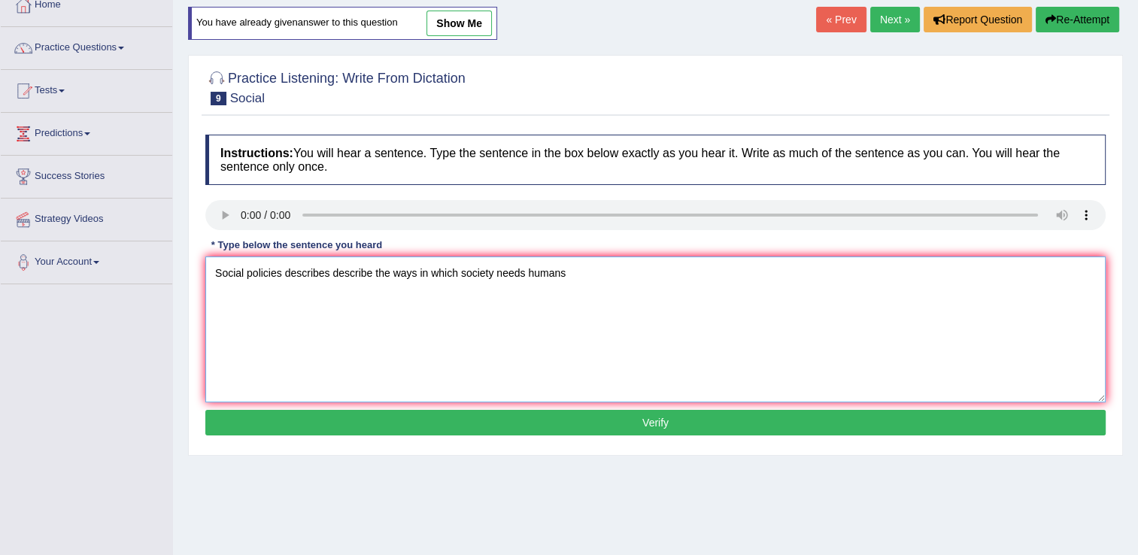
click at [523, 275] on textarea "Social policies describes describe the ways in which society needs humans" at bounding box center [655, 329] width 900 height 146
click at [529, 275] on textarea "Social policies describes describe the ways in which society meets humans" at bounding box center [655, 329] width 900 height 146
click at [529, 274] on textarea "Social policies describes describe the ways in which society meets humans" at bounding box center [655, 329] width 900 height 146
click at [598, 268] on textarea "Social policies describes describe the ways in which society meets humans" at bounding box center [655, 329] width 900 height 146
type textarea "Social policies describes describe the ways in which society meets humans needs."
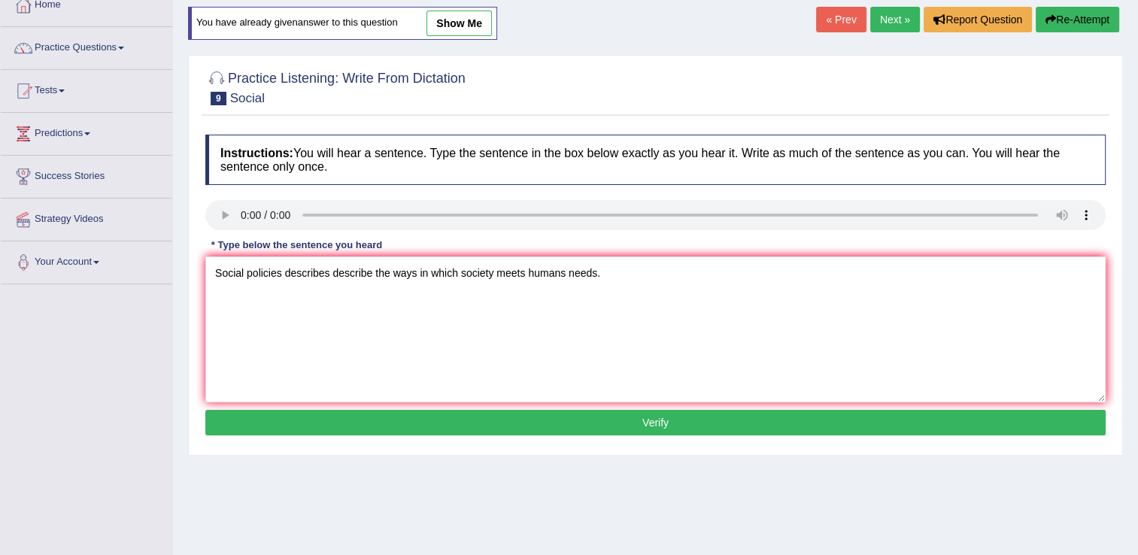
click at [496, 420] on button "Verify" at bounding box center [655, 423] width 900 height 26
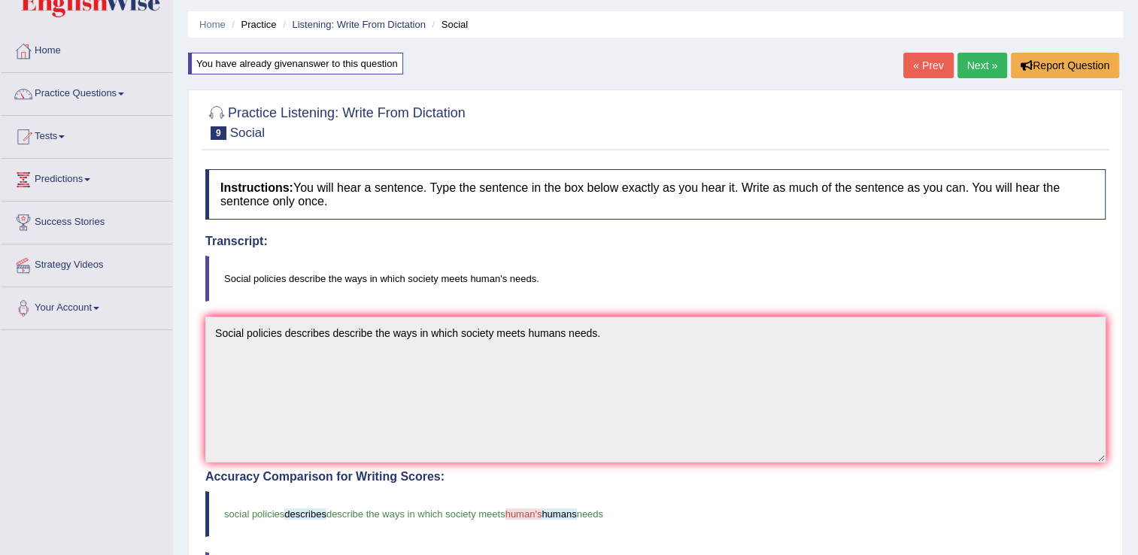
scroll to position [44, 0]
click at [990, 74] on link "Next »" at bounding box center [982, 66] width 50 height 26
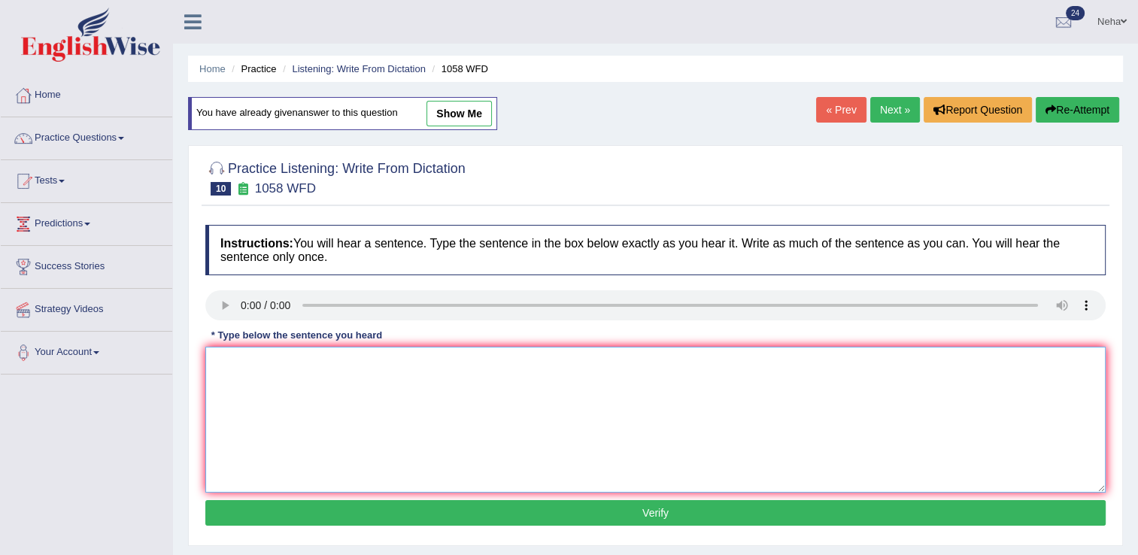
click at [368, 454] on textarea at bounding box center [655, 420] width 900 height 146
type textarea "The skills of great stage actors cannot can not be taught."
click at [372, 507] on button "Verify" at bounding box center [655, 513] width 900 height 26
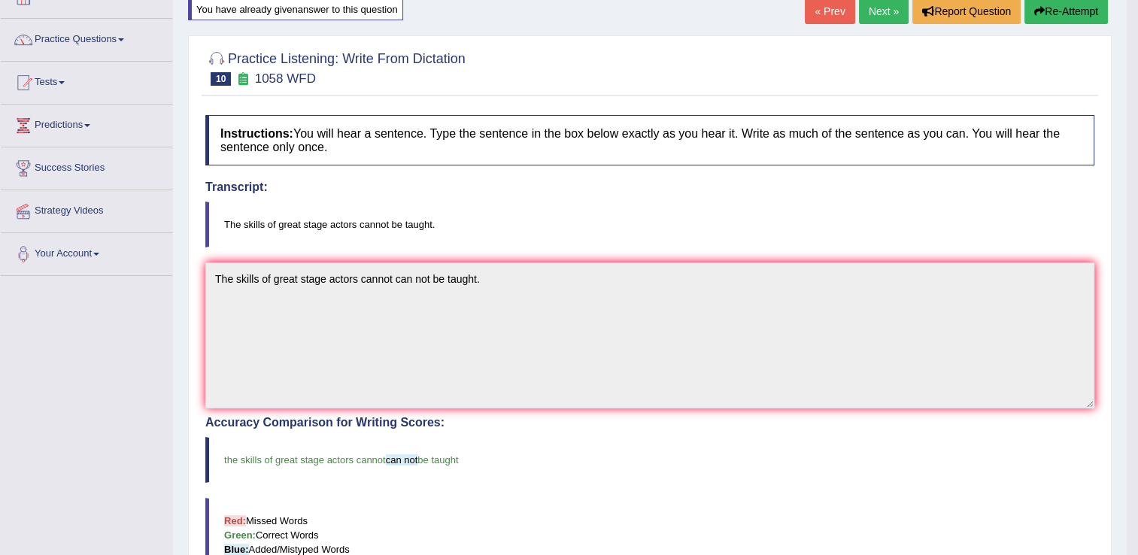
scroll to position [98, 0]
click at [880, 17] on link "Next »" at bounding box center [884, 12] width 50 height 26
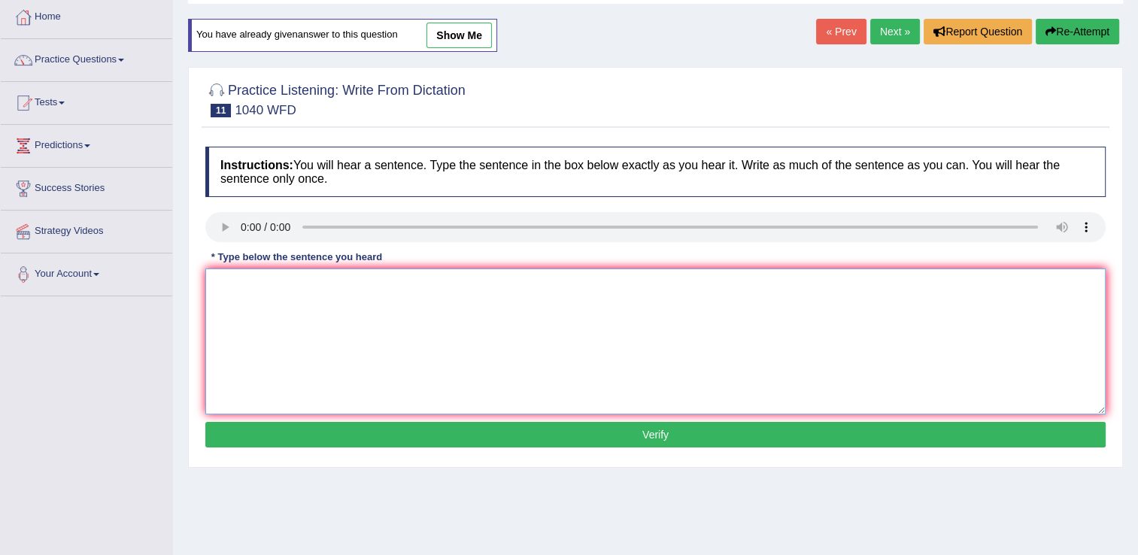
click at [387, 344] on textarea at bounding box center [655, 341] width 900 height 146
click at [352, 281] on textarea "Extracurricular activites" at bounding box center [655, 341] width 900 height 146
click at [441, 287] on textarea "Extracurricular activities can help" at bounding box center [655, 341] width 900 height 146
type textarea "Extracurricular activities can help studnets to develop more talents."
click at [413, 426] on button "Verify" at bounding box center [655, 435] width 900 height 26
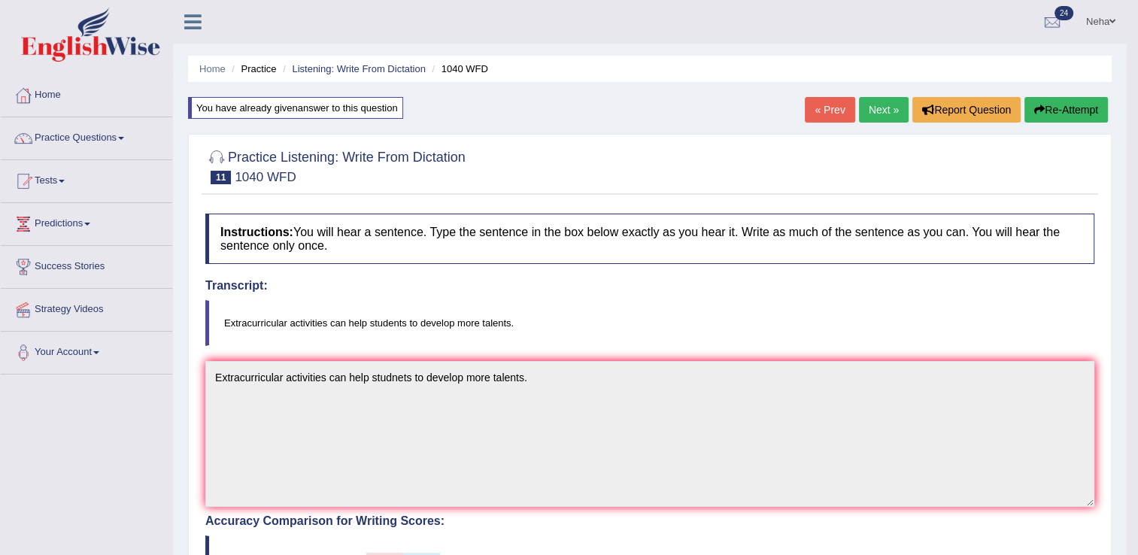
click at [877, 100] on link "Next »" at bounding box center [884, 110] width 50 height 26
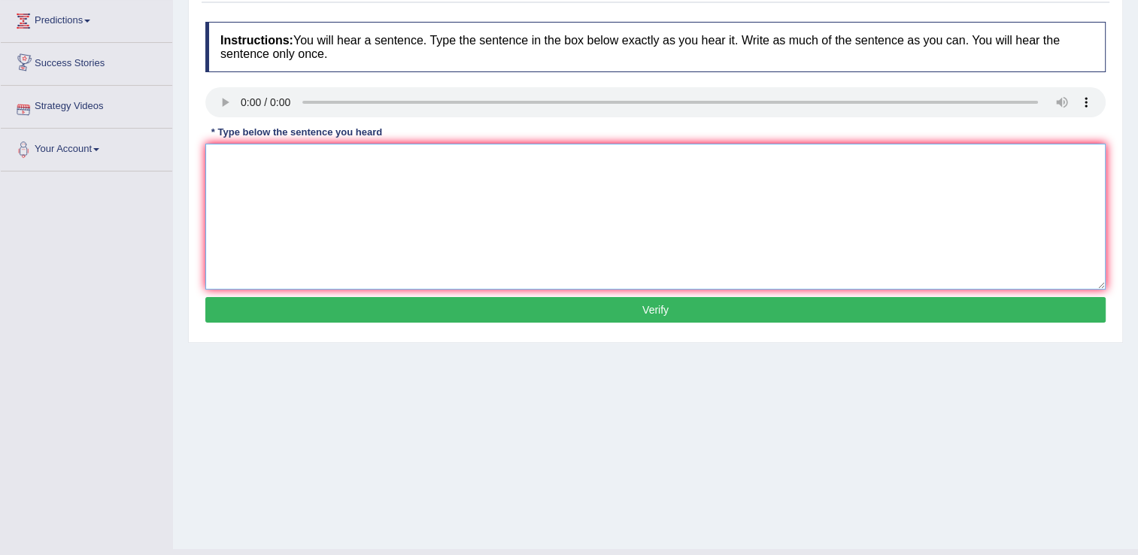
click at [296, 234] on textarea at bounding box center [655, 217] width 900 height 146
type textarea "Please confirm that you have recieved the textbook."
click at [416, 317] on button "Verify" at bounding box center [655, 310] width 900 height 26
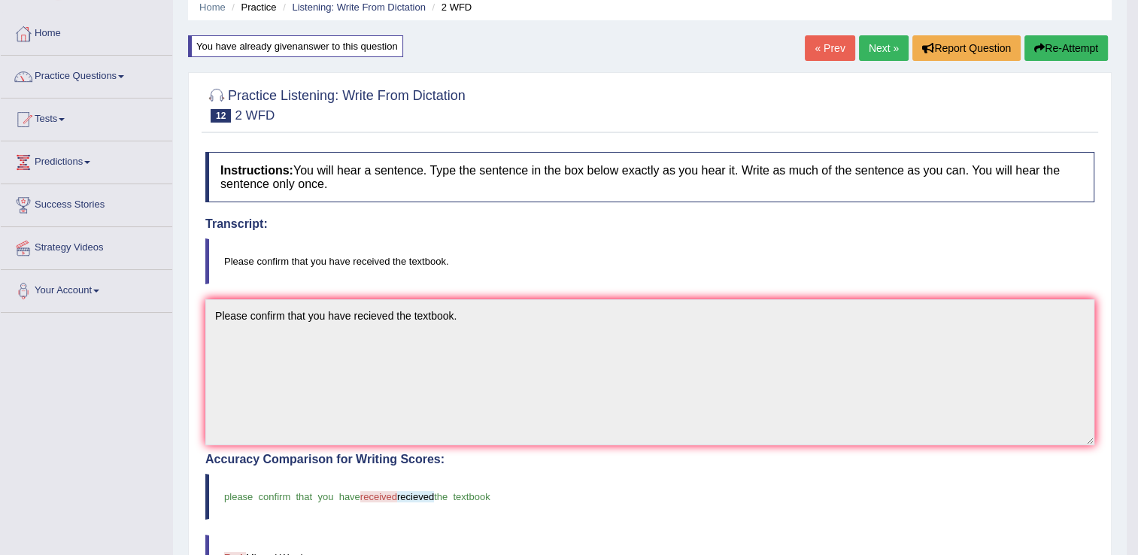
scroll to position [60, 0]
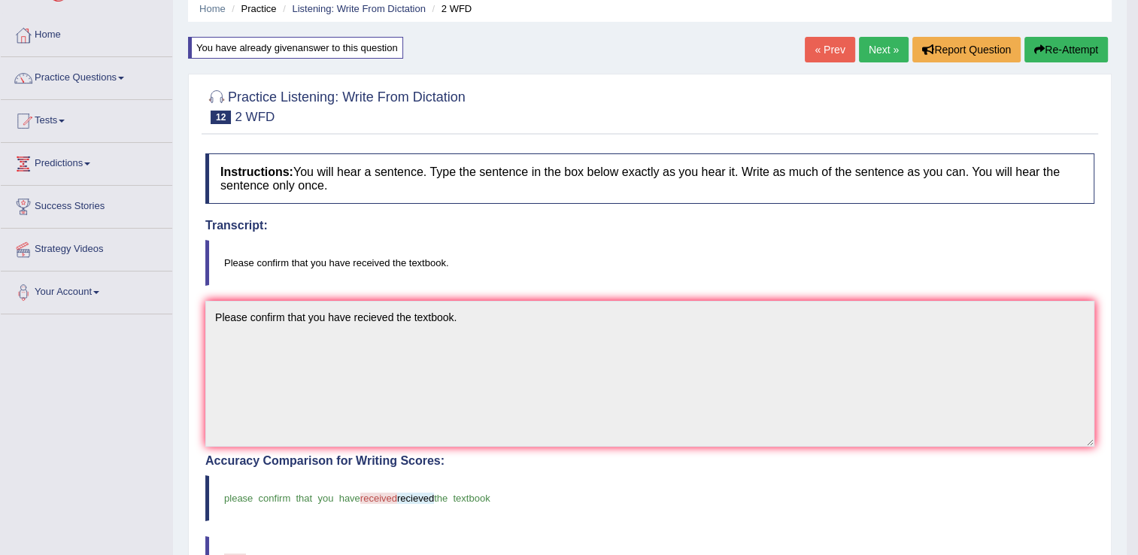
click at [1041, 47] on icon "button" at bounding box center [1039, 49] width 11 height 11
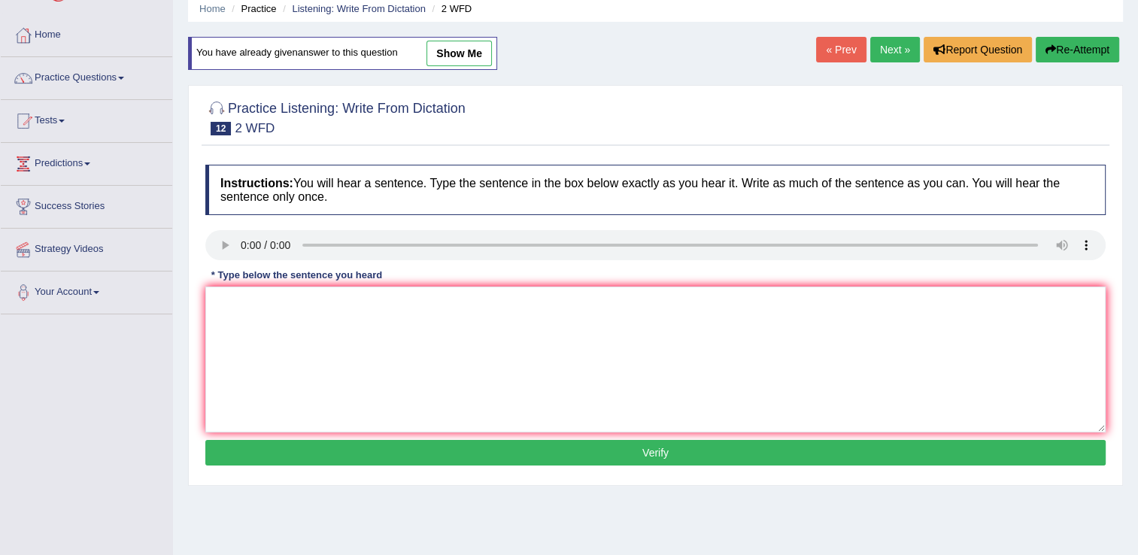
click at [546, 355] on textarea at bounding box center [655, 360] width 900 height 146
type textarea "receive"
click at [541, 456] on button "Verify" at bounding box center [655, 453] width 900 height 26
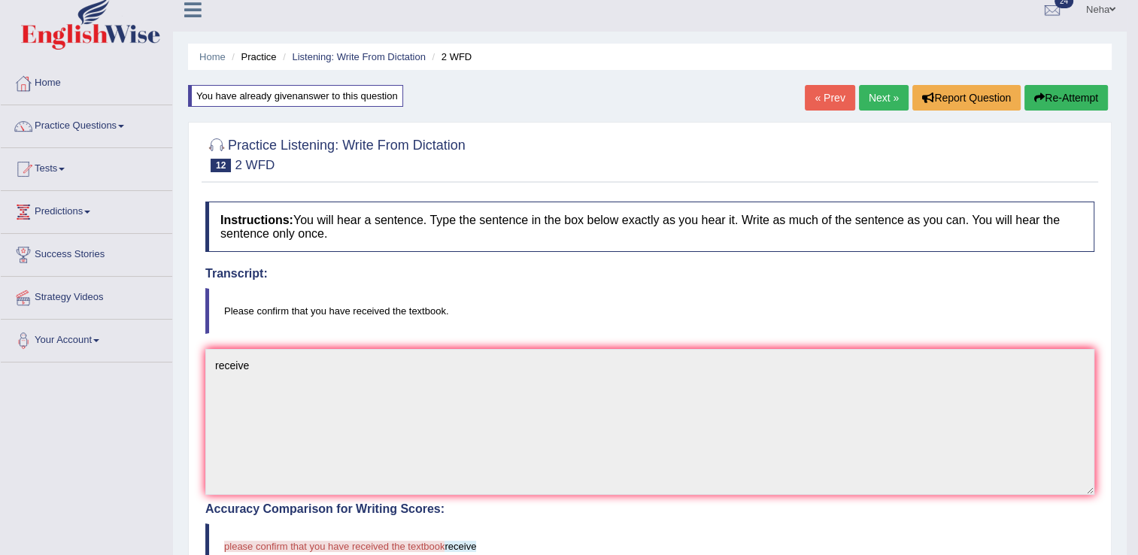
scroll to position [9, 0]
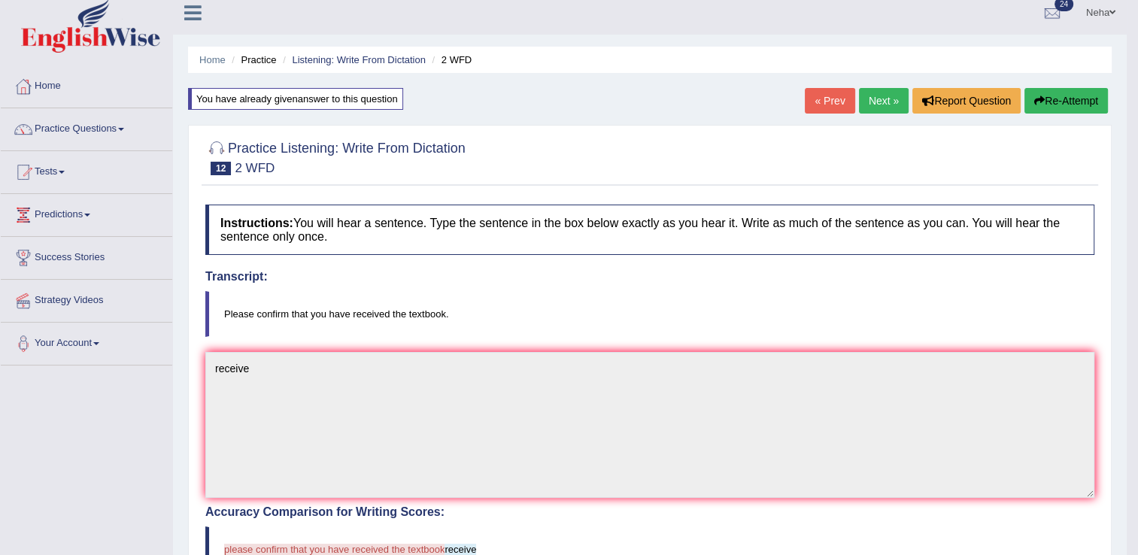
click at [1070, 94] on button "Re-Attempt" at bounding box center [1065, 101] width 83 height 26
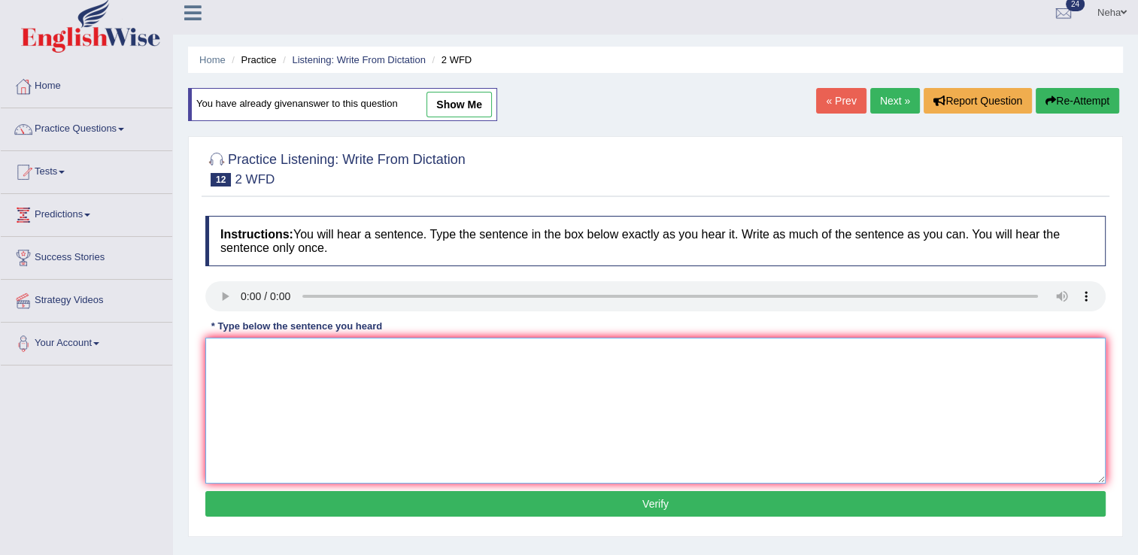
click at [557, 395] on textarea at bounding box center [655, 411] width 900 height 146
type textarea "received"
click at [587, 509] on button "Verify" at bounding box center [655, 504] width 900 height 26
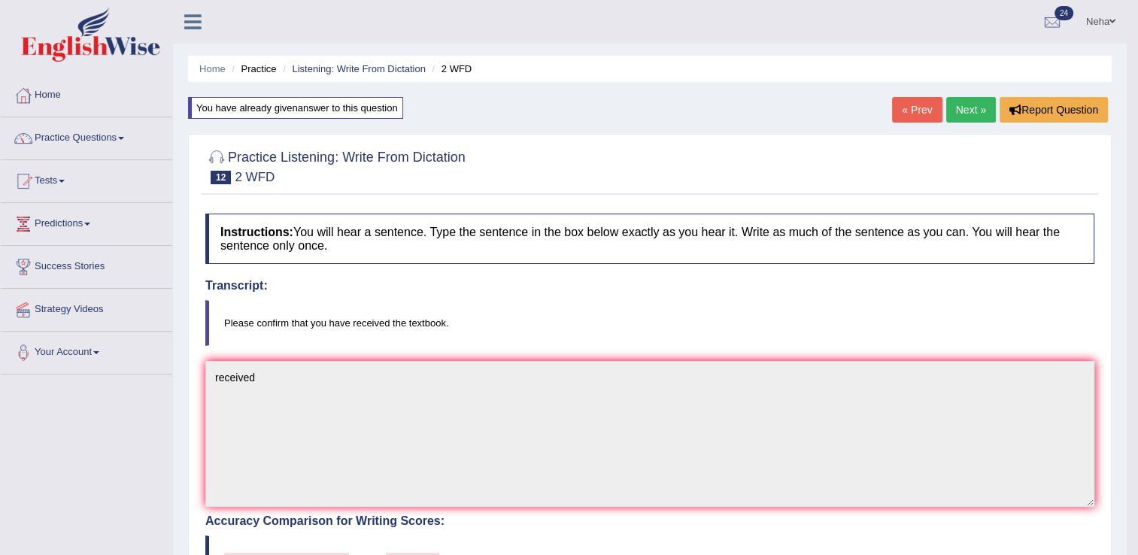
click at [967, 106] on link "Next »" at bounding box center [971, 110] width 50 height 26
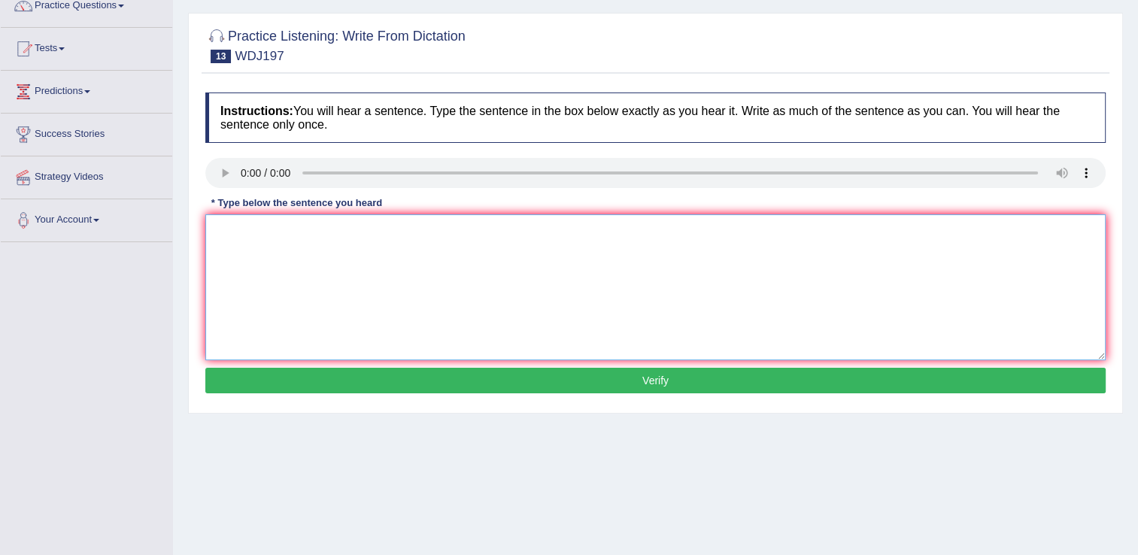
click at [310, 256] on textarea at bounding box center [655, 287] width 900 height 146
click at [448, 265] on textarea "A celebrated theory is" at bounding box center [655, 287] width 900 height 146
type textarea "A celebrated theory is still the source of great controvercy."
click at [437, 387] on button "Verify" at bounding box center [655, 381] width 900 height 26
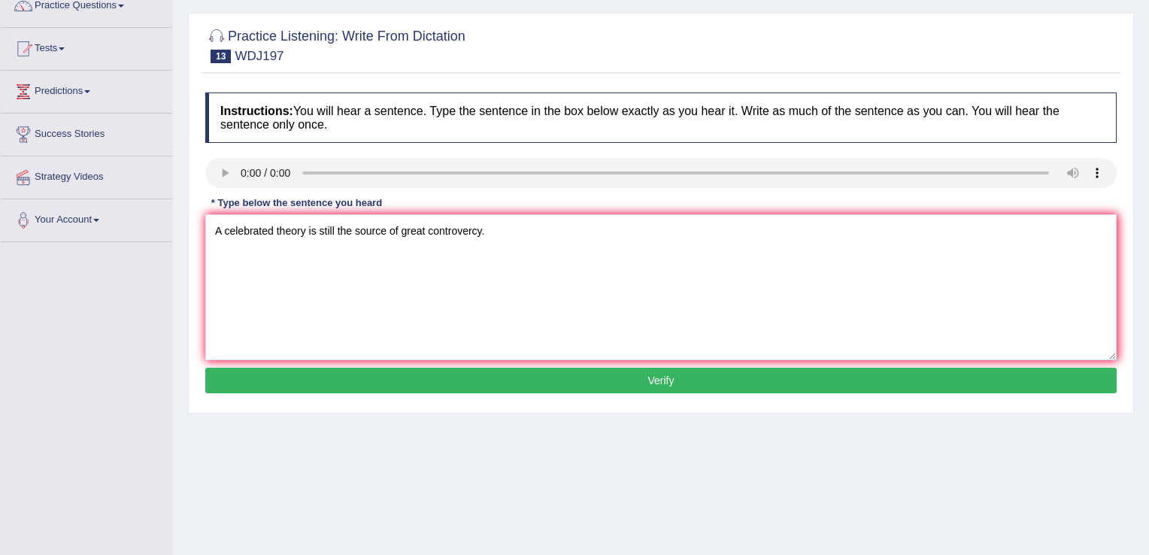
click at [437, 387] on div "Home Practice Listening: Write From Dictation WDJ197 You have already given ans…" at bounding box center [661, 244] width 976 height 752
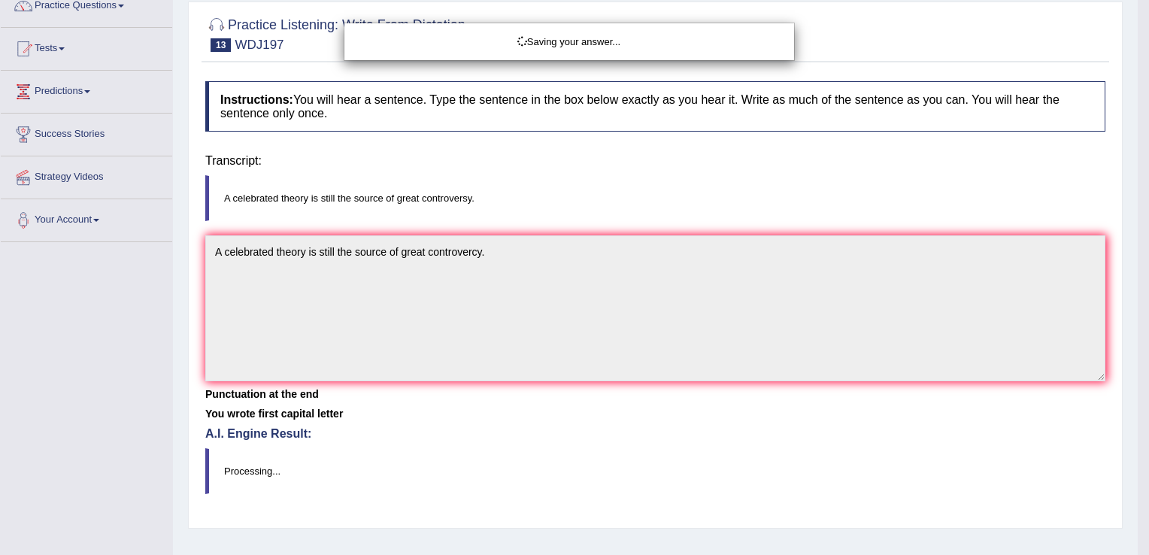
click at [437, 387] on div "Saving your answer..." at bounding box center [574, 277] width 1149 height 555
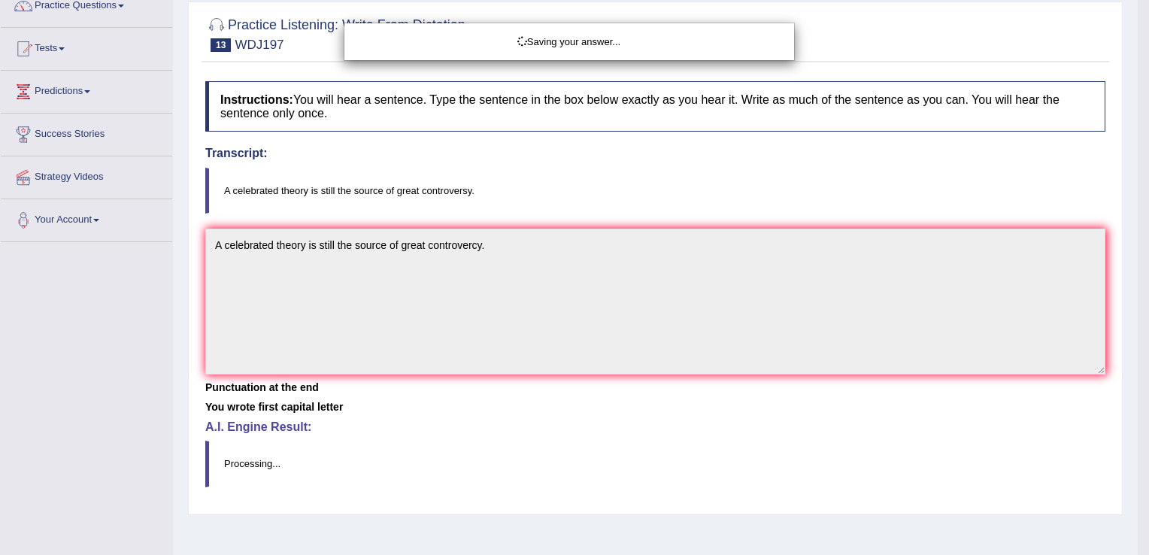
click at [437, 387] on div "Saving your answer..." at bounding box center [574, 277] width 1149 height 555
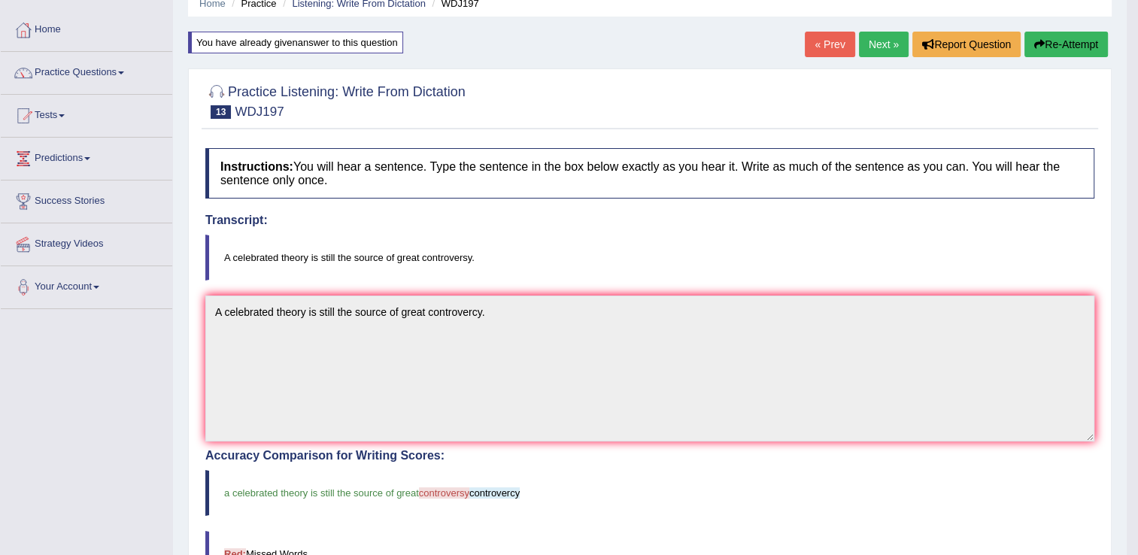
scroll to position [65, 0]
click at [878, 40] on link "Next »" at bounding box center [884, 45] width 50 height 26
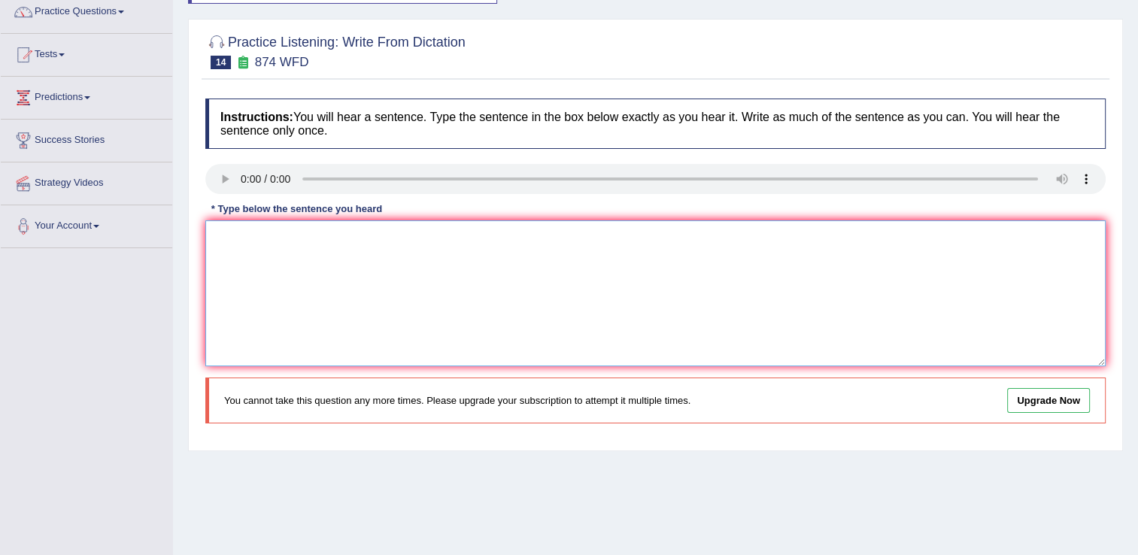
click at [302, 296] on textarea at bounding box center [655, 293] width 900 height 146
click at [477, 248] on textarea "Marine environments have been destroyed" at bounding box center [655, 293] width 900 height 146
click at [581, 259] on textarea "Marine environments have been destroyed through" at bounding box center [655, 293] width 900 height 146
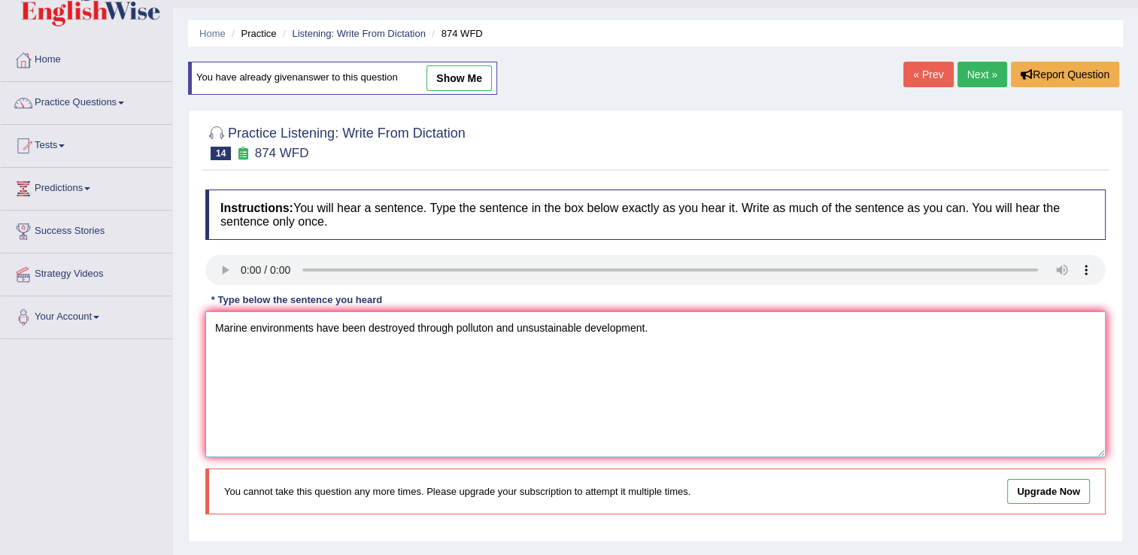
scroll to position [33, 0]
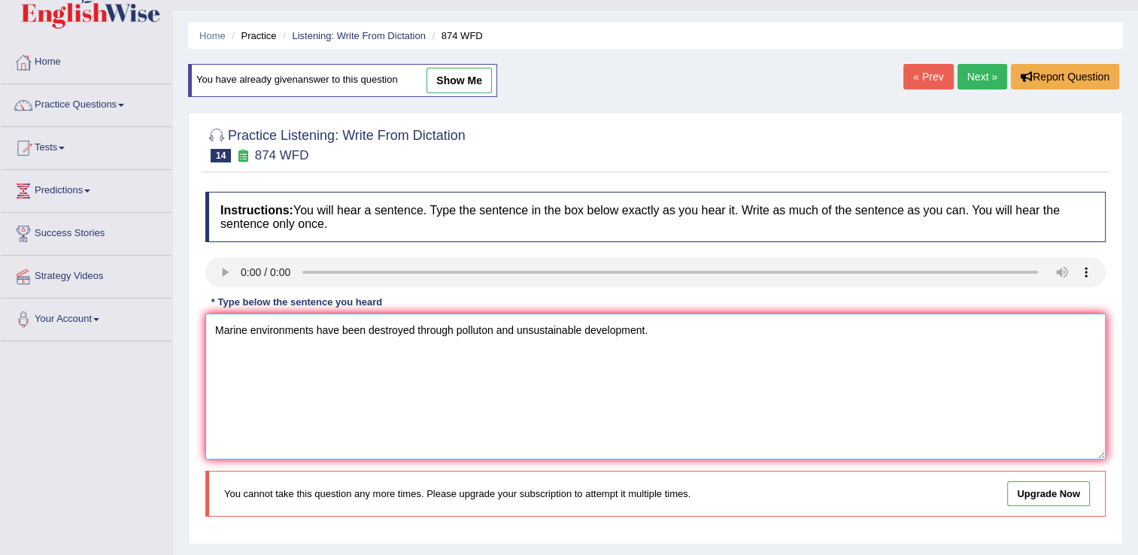
type textarea "Marine environments have been destroyed through polluton and unsustainable deve…"
click at [974, 74] on link "Next »" at bounding box center [982, 77] width 50 height 26
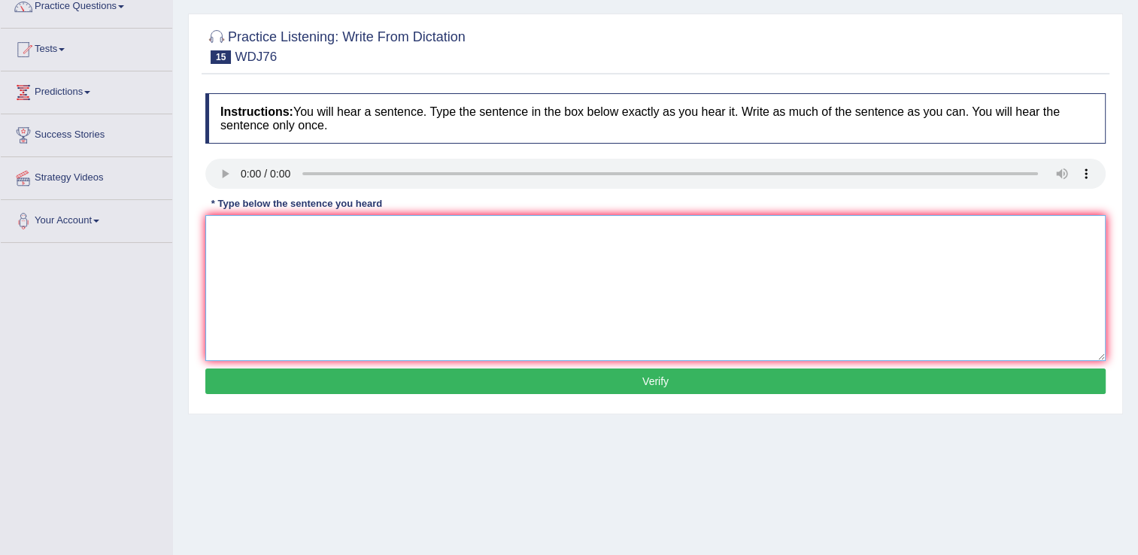
click at [346, 335] on textarea at bounding box center [655, 288] width 900 height 146
click at [315, 271] on textarea at bounding box center [655, 288] width 900 height 146
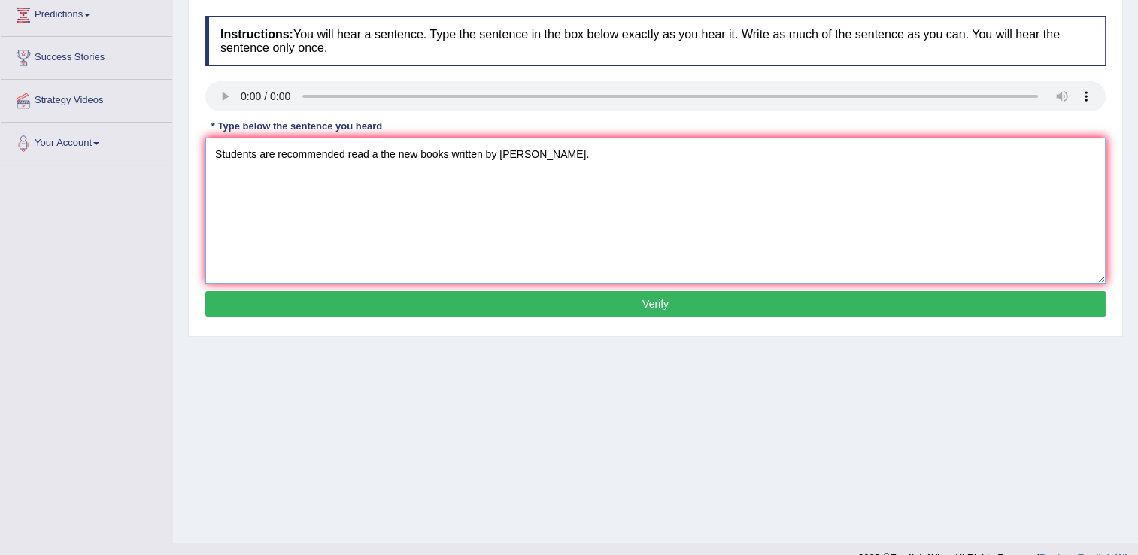
scroll to position [211, 0]
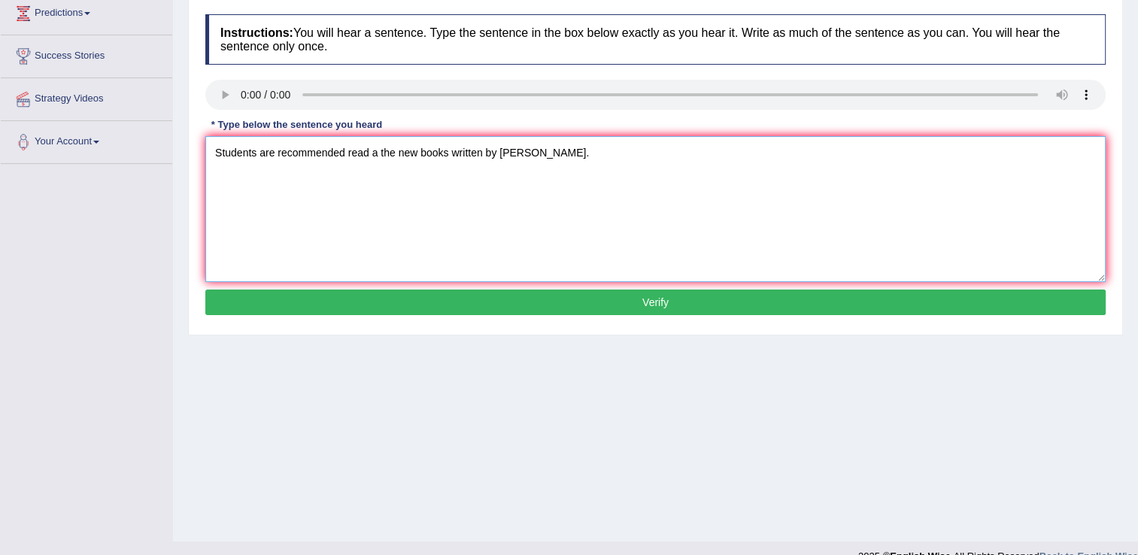
type textarea "Students are recommended read a the new books written by [PERSON_NAME]."
click at [358, 302] on button "Verify" at bounding box center [655, 303] width 900 height 26
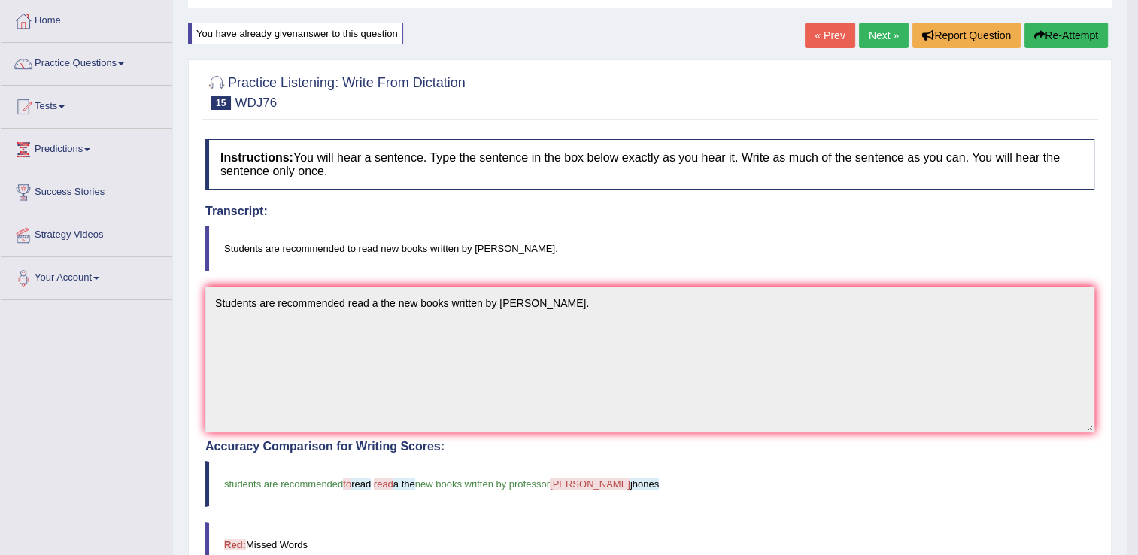
scroll to position [0, 0]
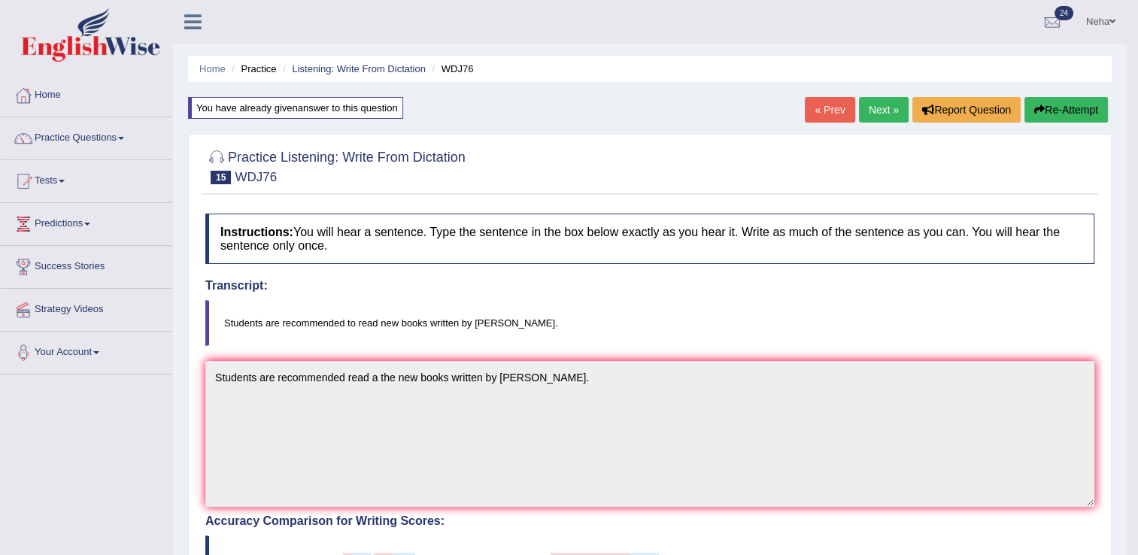
click at [872, 111] on link "Next »" at bounding box center [884, 110] width 50 height 26
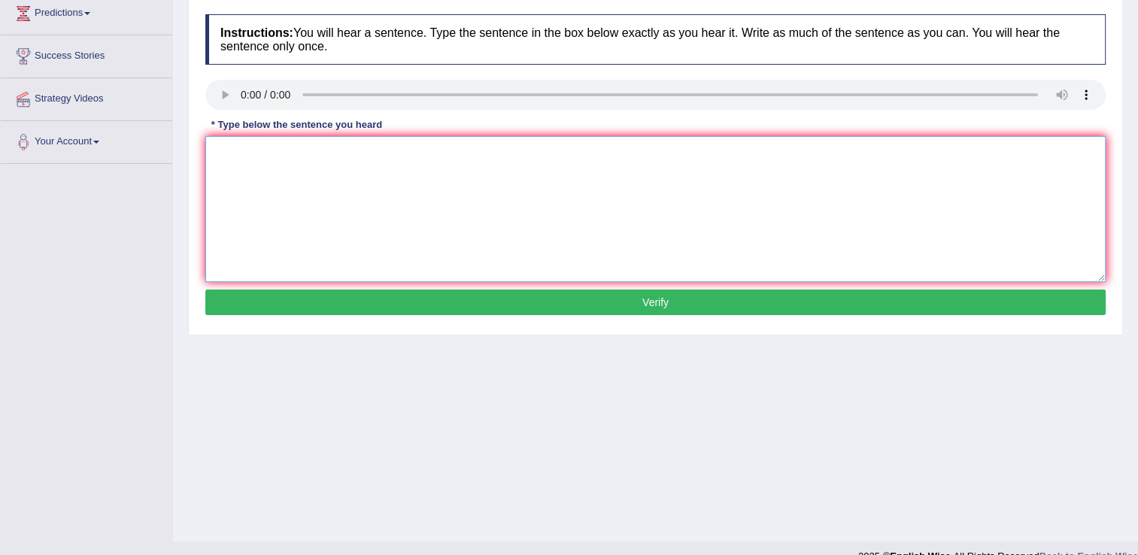
click at [331, 235] on textarea at bounding box center [655, 209] width 900 height 146
click at [348, 162] on textarea "urbanization" at bounding box center [655, 209] width 900 height 146
type textarea "urbanization provides an"
click at [396, 163] on textarea "urbanization provides an" at bounding box center [655, 209] width 900 height 146
click at [477, 163] on textarea "urbanization provides an emphasizes on" at bounding box center [655, 209] width 900 height 146
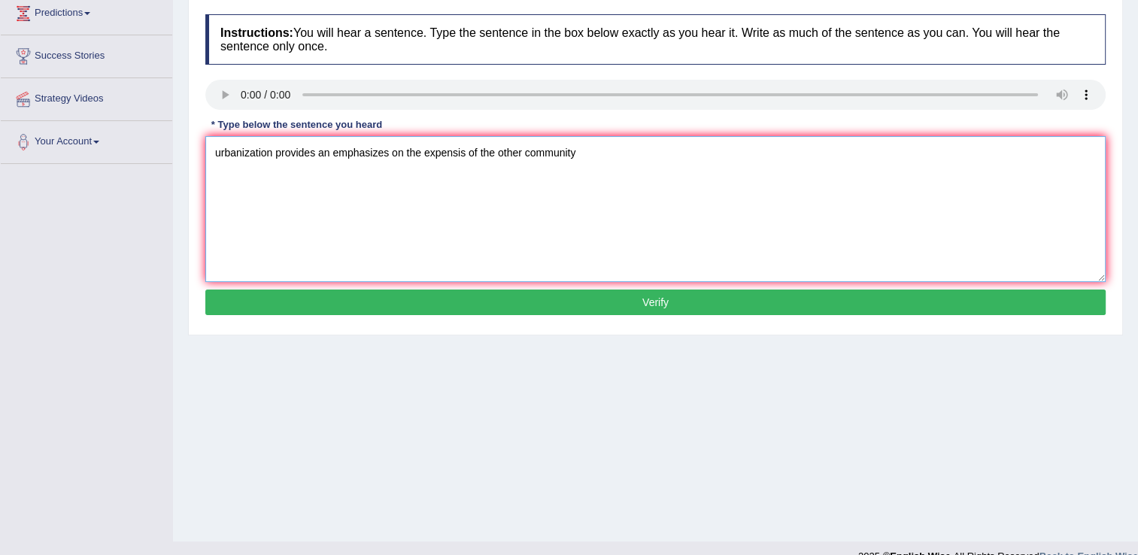
click at [469, 155] on textarea "urbanization provides an emphasizes on the expensis of the other community" at bounding box center [655, 209] width 900 height 146
type textarea "urbanization provides an emphasizes on the expensis expenses of the other commu…"
click at [662, 296] on button "Verify" at bounding box center [655, 303] width 900 height 26
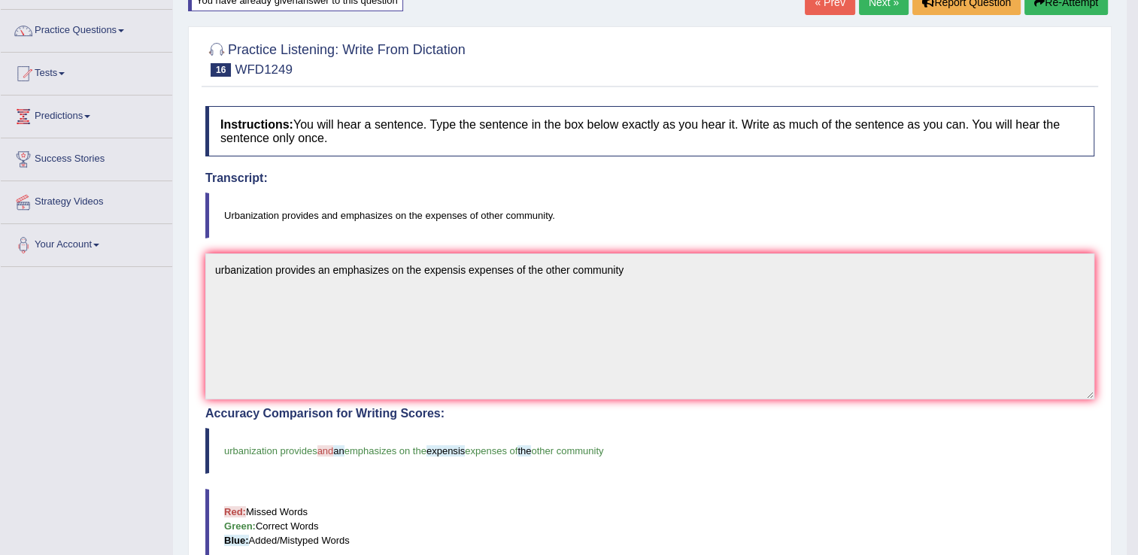
scroll to position [105, 0]
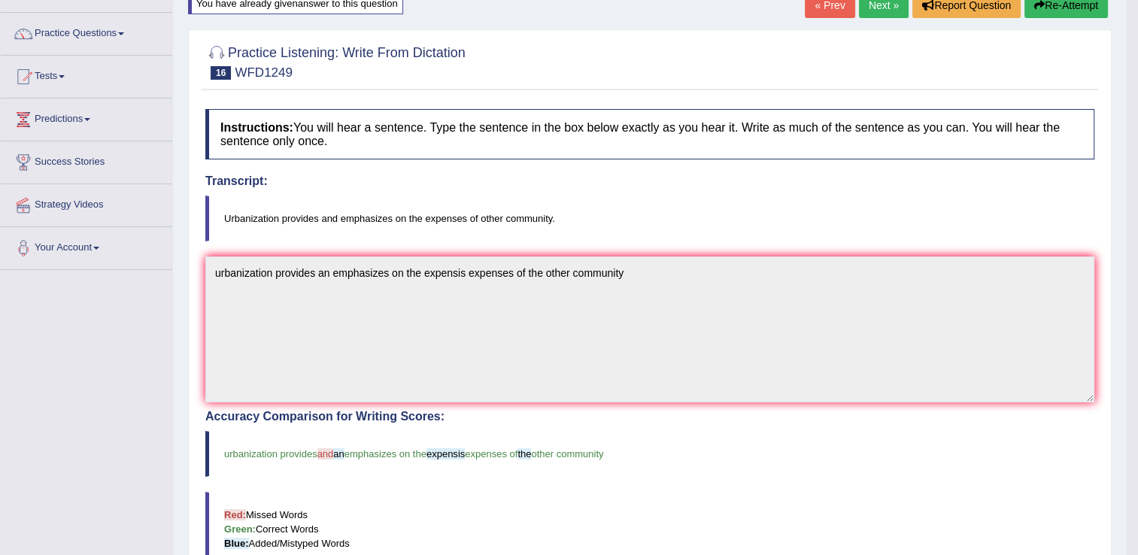
click at [882, 3] on link "Next »" at bounding box center [884, 5] width 50 height 26
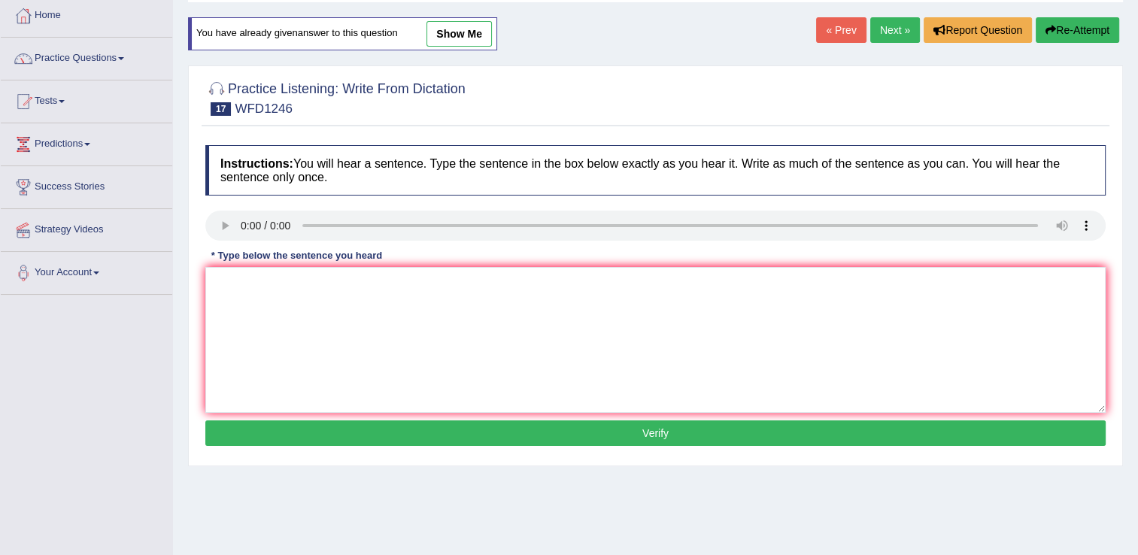
scroll to position [80, 0]
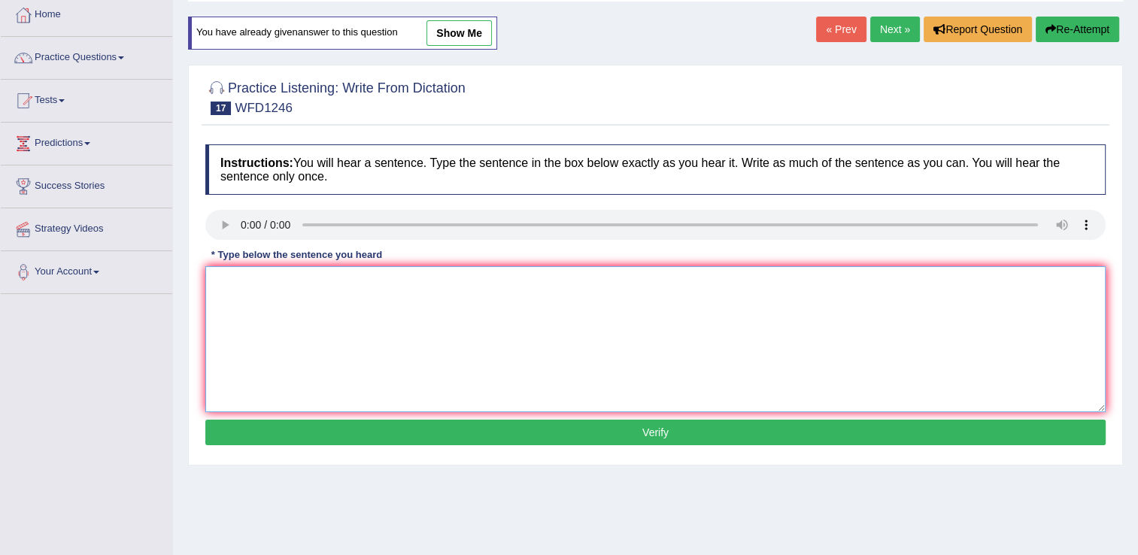
click at [359, 344] on textarea at bounding box center [655, 339] width 900 height 146
type textarea "History economic is a the tricks of the a subjects subject."
click at [471, 429] on button "Verify" at bounding box center [655, 433] width 900 height 26
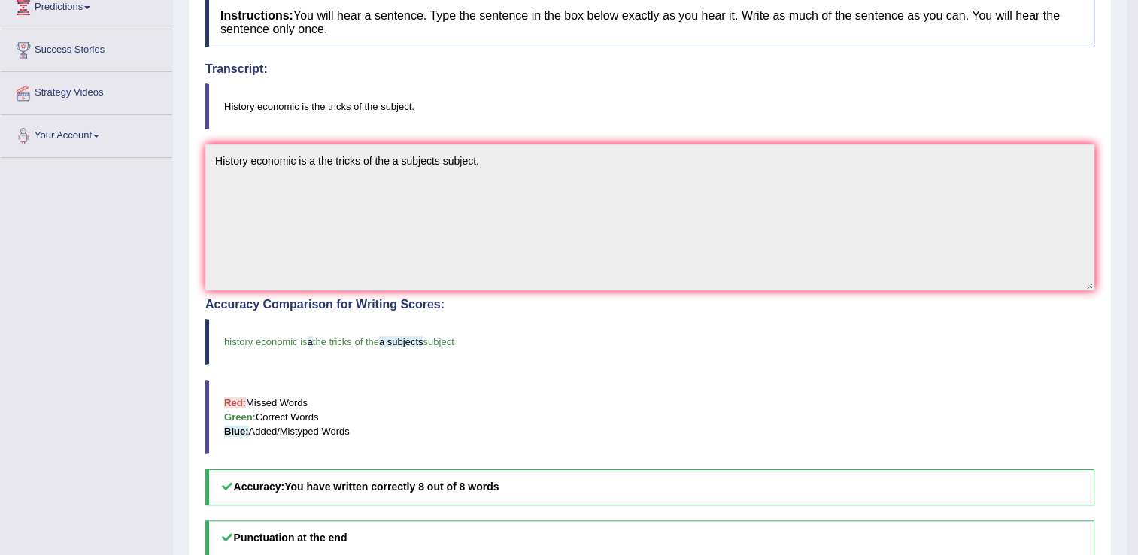
scroll to position [0, 0]
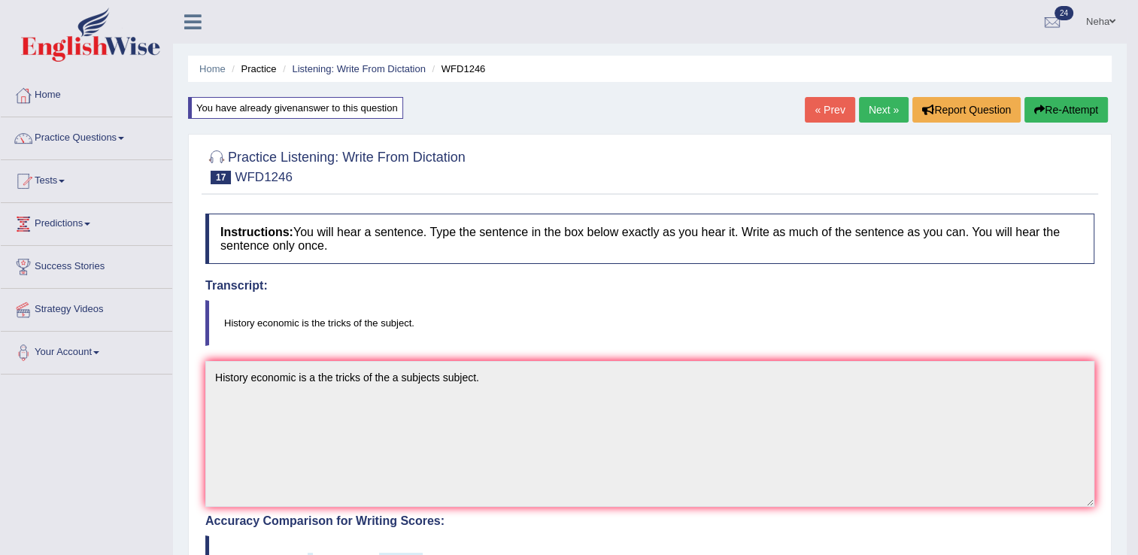
click at [913, 143] on div at bounding box center [649, 166] width 889 height 46
click at [913, 140] on div "Practice Listening: Write From Dictation 17 WFD1246 Instructions: You will hear…" at bounding box center [650, 533] width 924 height 799
click at [911, 138] on div "Practice Listening: Write From Dictation 17 WFD1246 Instructions: You will hear…" at bounding box center [650, 533] width 924 height 799
click at [880, 106] on link "Next »" at bounding box center [884, 110] width 50 height 26
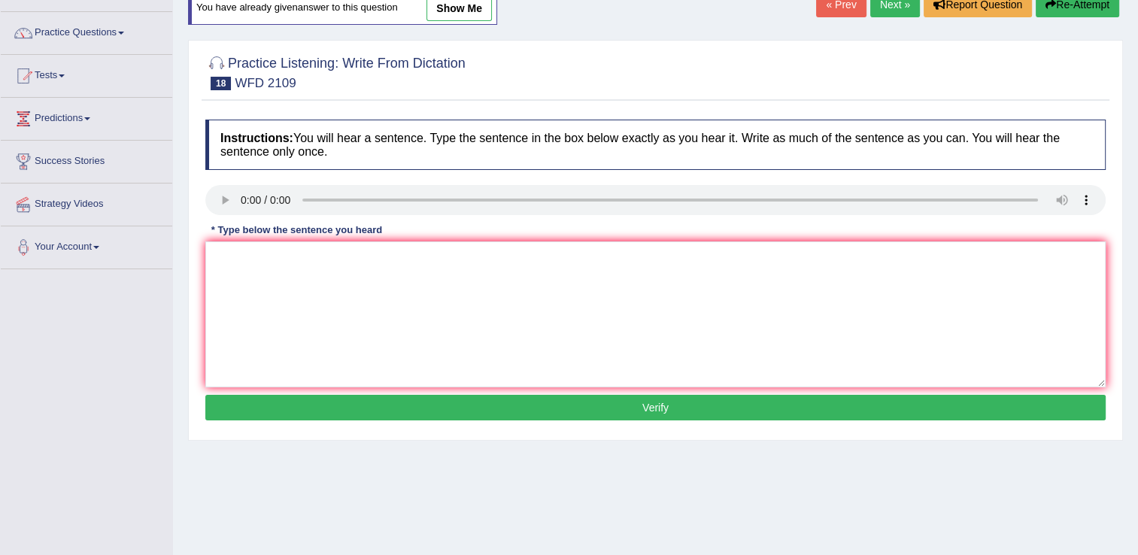
scroll to position [111, 0]
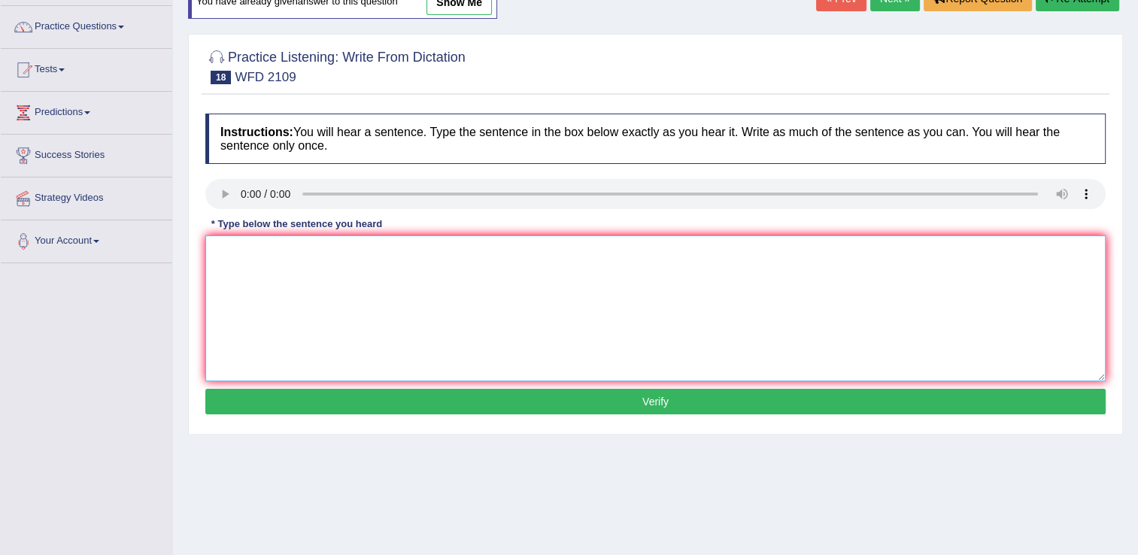
click at [323, 290] on textarea at bounding box center [655, 308] width 900 height 146
click at [502, 274] on textarea "Scientists were unsure when the early man men left" at bounding box center [655, 308] width 900 height 146
type textarea "Scientists were unsure when the early man men left [GEOGRAPHIC_DATA]."
click at [492, 408] on button "Verify" at bounding box center [655, 402] width 900 height 26
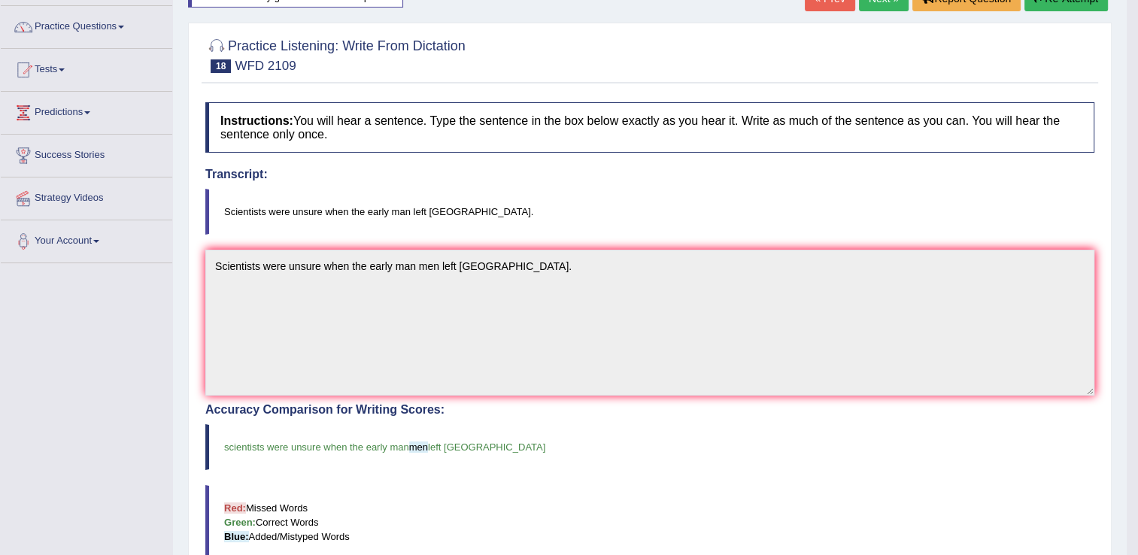
scroll to position [0, 0]
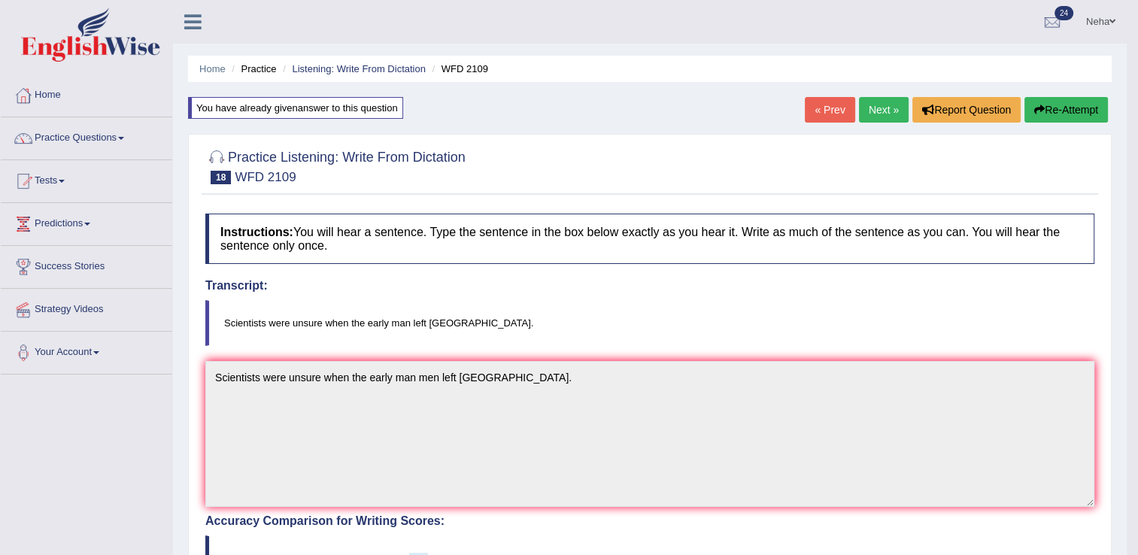
click at [874, 116] on link "Next »" at bounding box center [884, 110] width 50 height 26
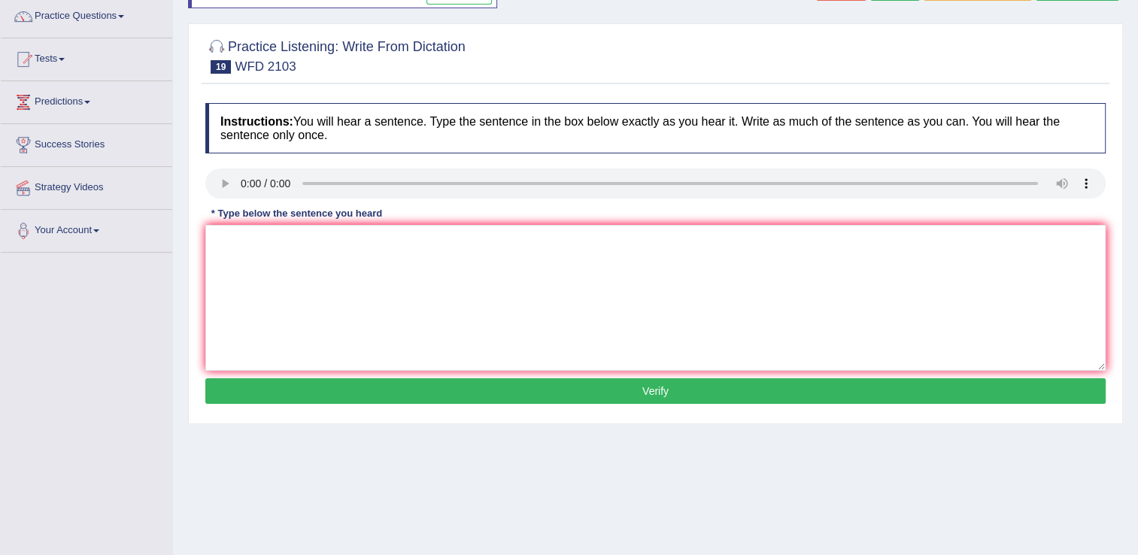
scroll to position [123, 0]
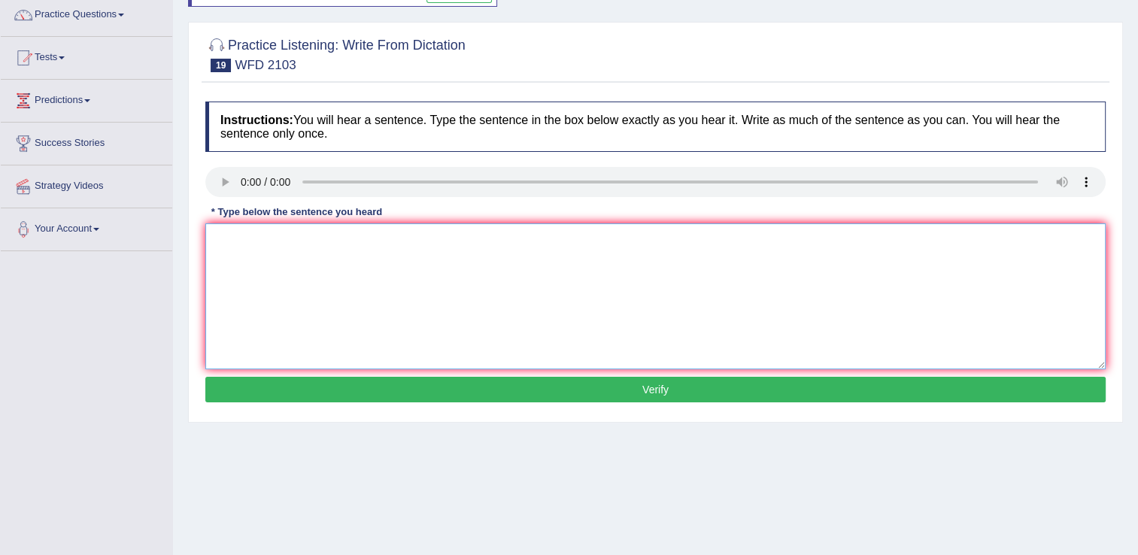
click at [310, 259] on textarea at bounding box center [655, 296] width 900 height 146
click at [465, 240] on textarea "Salt is produced in th esea water and" at bounding box center [655, 296] width 900 height 146
click at [322, 241] on textarea "Salt is produced in th esea water and" at bounding box center [655, 296] width 900 height 146
click at [450, 250] on textarea "Salt is produced in the for sea water and" at bounding box center [655, 296] width 900 height 146
type textarea "Salt is produced in the for sea water and extracted from the ground."
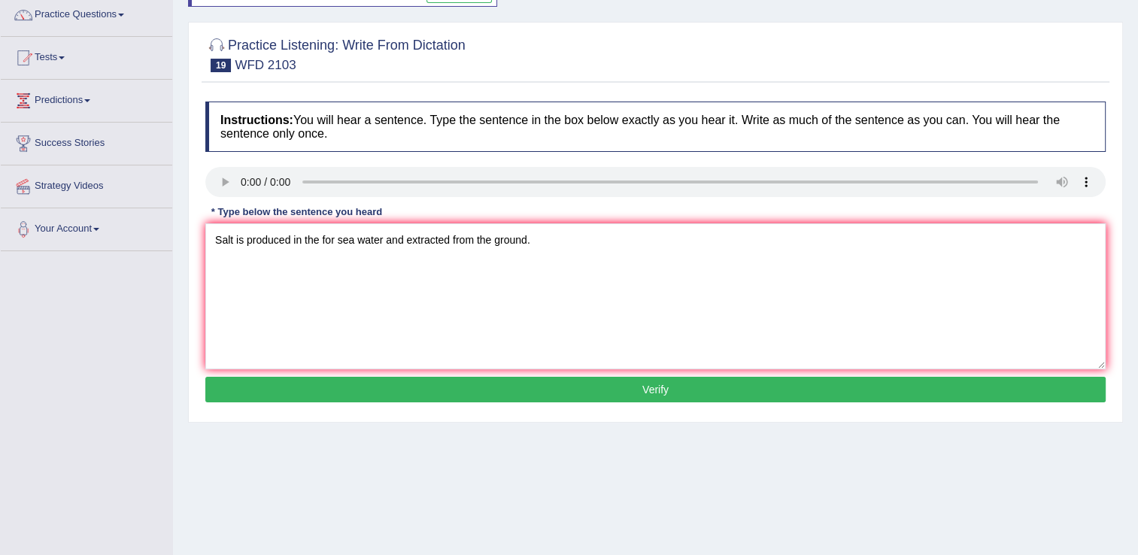
click at [450, 393] on button "Verify" at bounding box center [655, 390] width 900 height 26
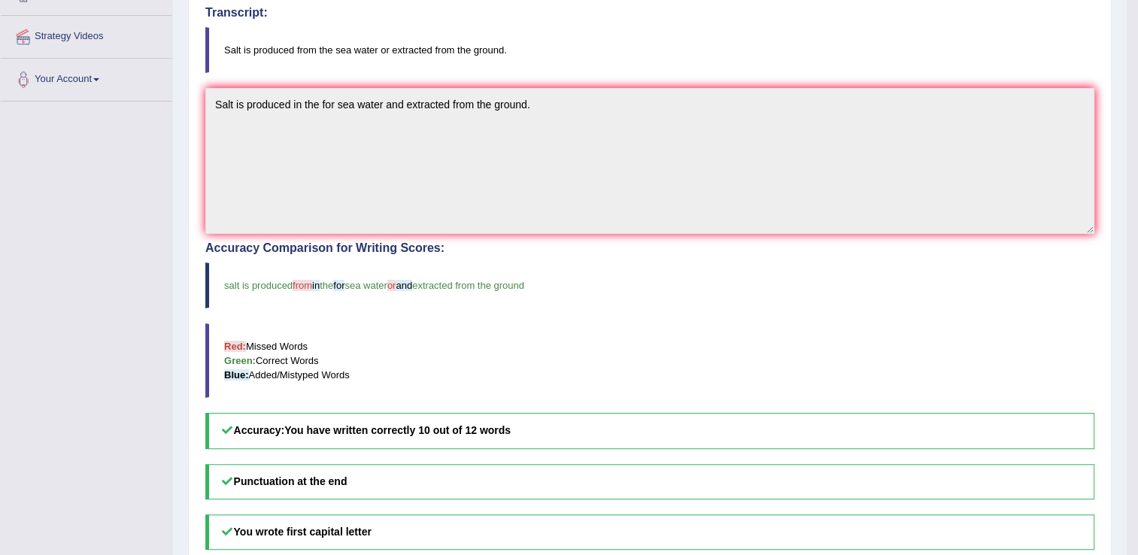
scroll to position [274, 0]
click at [671, 463] on h5 "Punctuation at the end" at bounding box center [649, 480] width 889 height 35
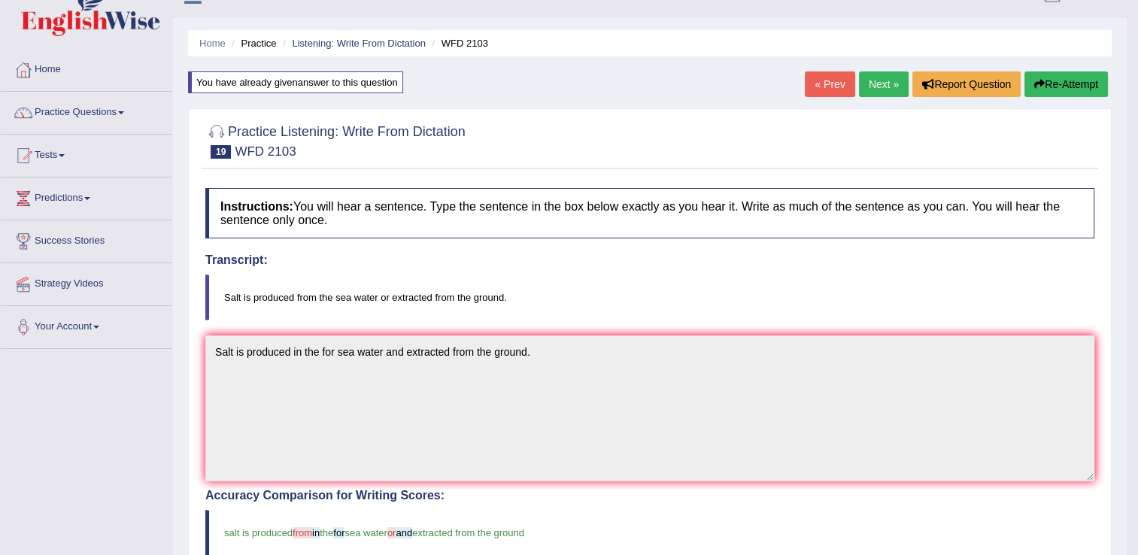
scroll to position [6, 0]
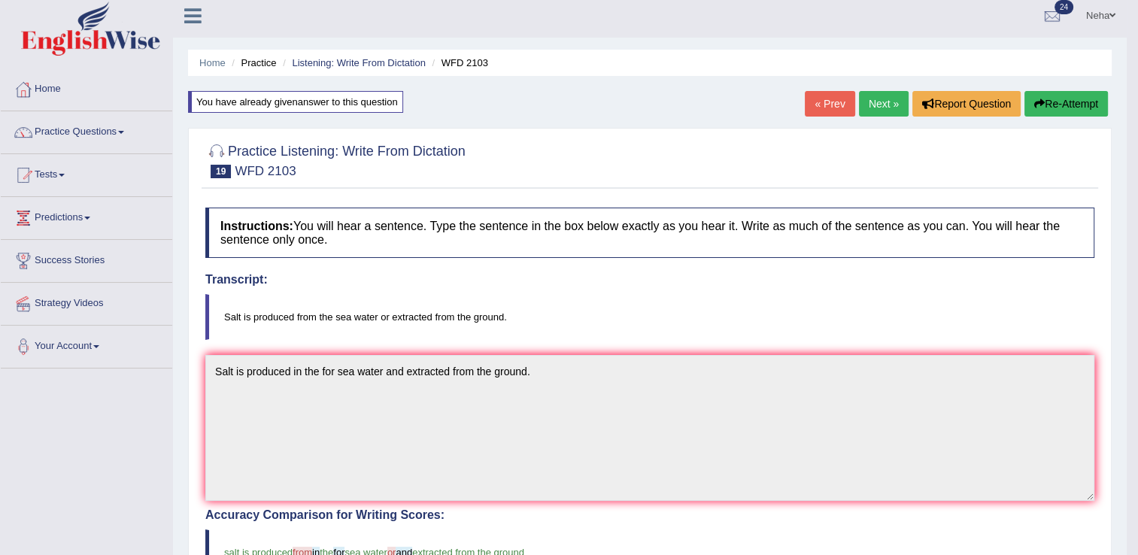
click at [884, 95] on link "Next »" at bounding box center [884, 104] width 50 height 26
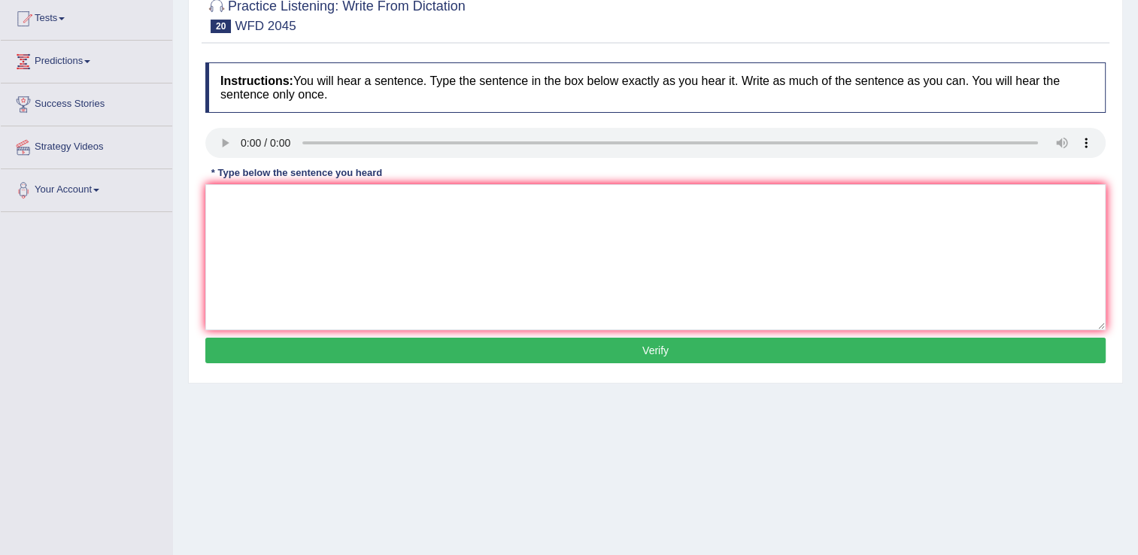
click at [376, 335] on div "Instructions: You will hear a sentence. Type the sentence in the box below exac…" at bounding box center [656, 215] width 908 height 320
click at [284, 233] on textarea at bounding box center [655, 257] width 900 height 146
type textarea "The bus for london will leave 10minute minutes late than plan planned."
click at [522, 342] on button "Verify" at bounding box center [655, 351] width 900 height 26
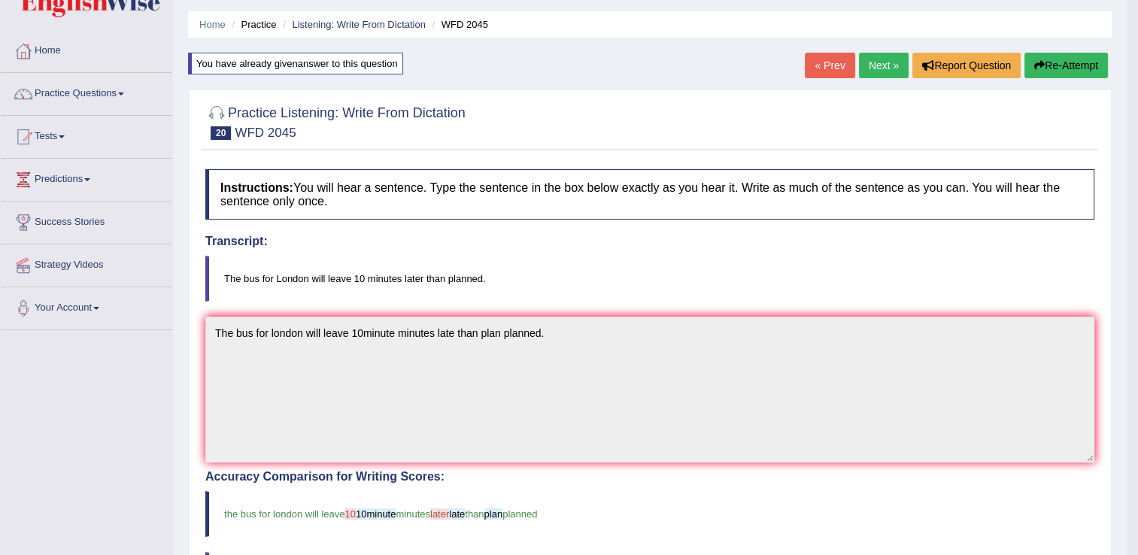
scroll to position [42, 0]
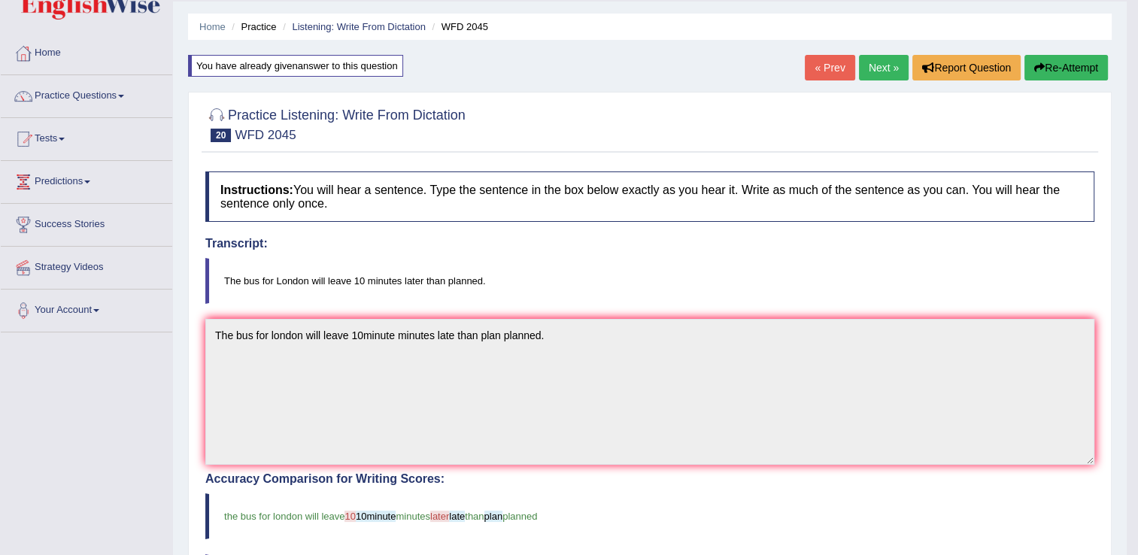
click at [890, 68] on link "Next »" at bounding box center [884, 68] width 50 height 26
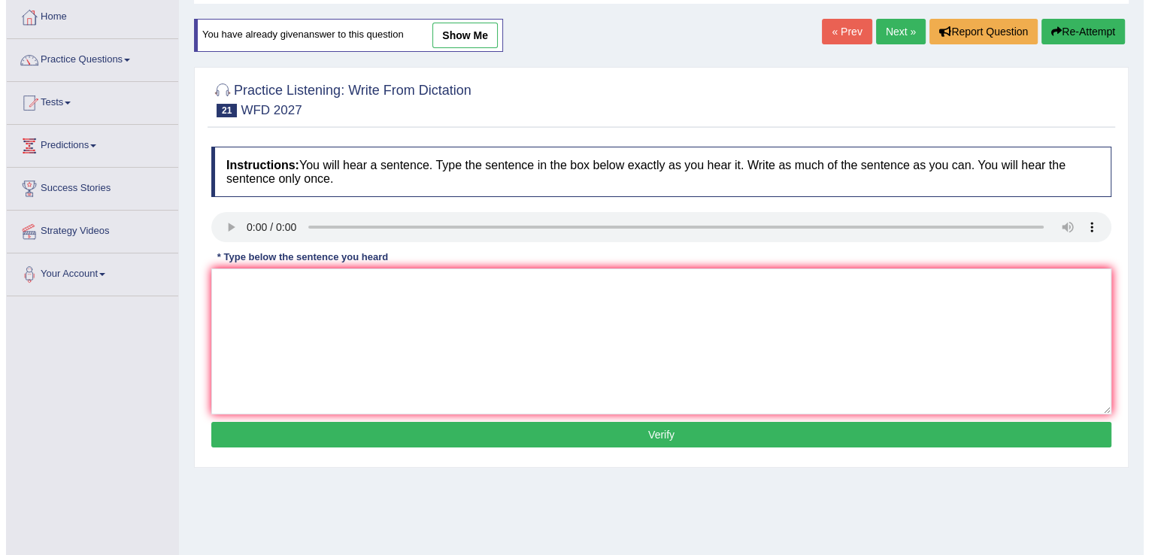
scroll to position [81, 0]
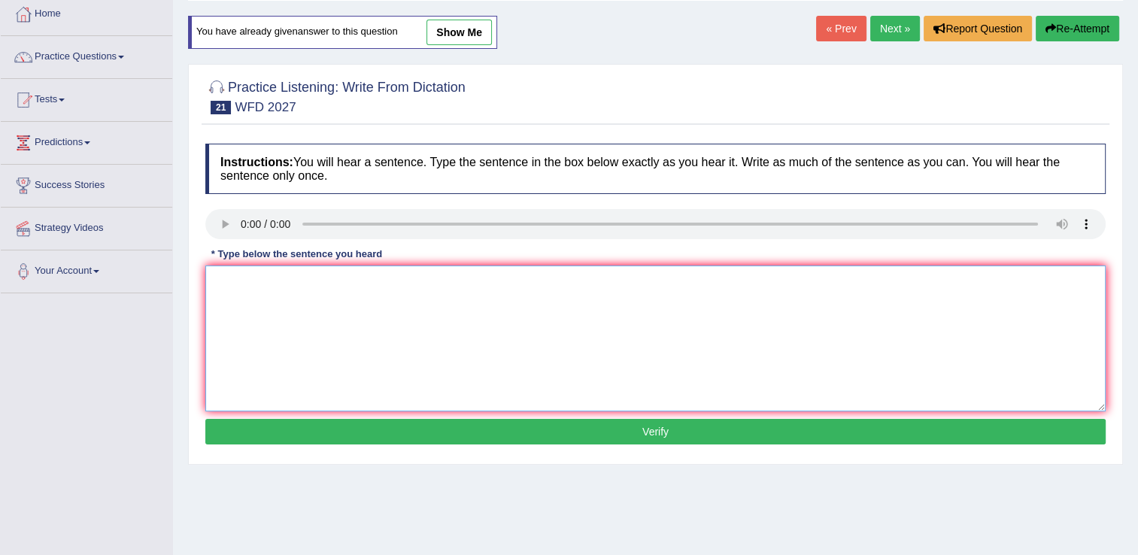
click at [343, 333] on textarea at bounding box center [655, 338] width 900 height 146
type textarea "Animal and plant cells cell a number of structures structure in common."
click at [643, 432] on button "Verify" at bounding box center [655, 432] width 900 height 26
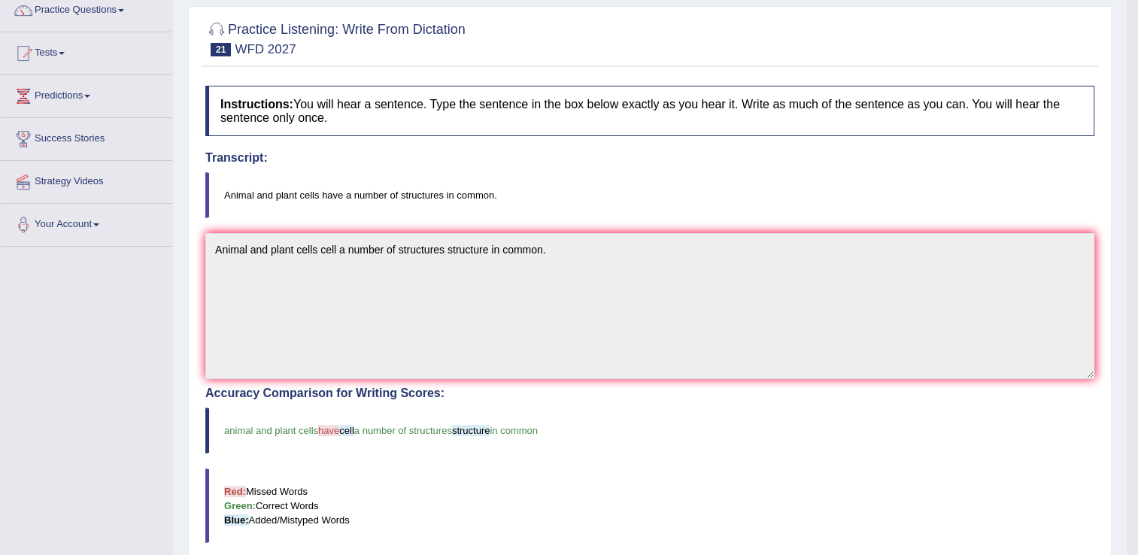
scroll to position [0, 0]
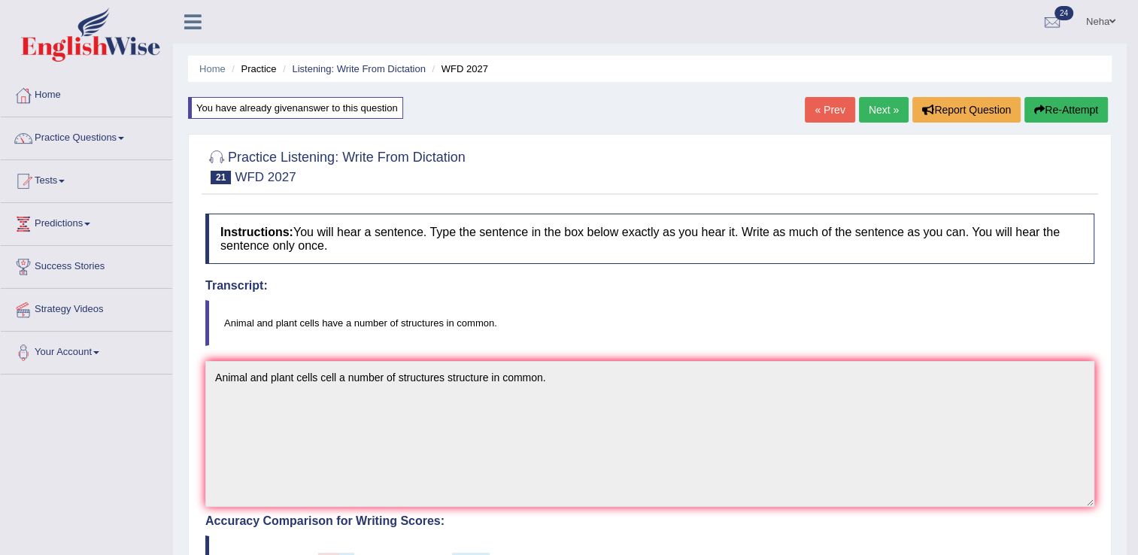
click at [882, 105] on link "Next »" at bounding box center [884, 110] width 50 height 26
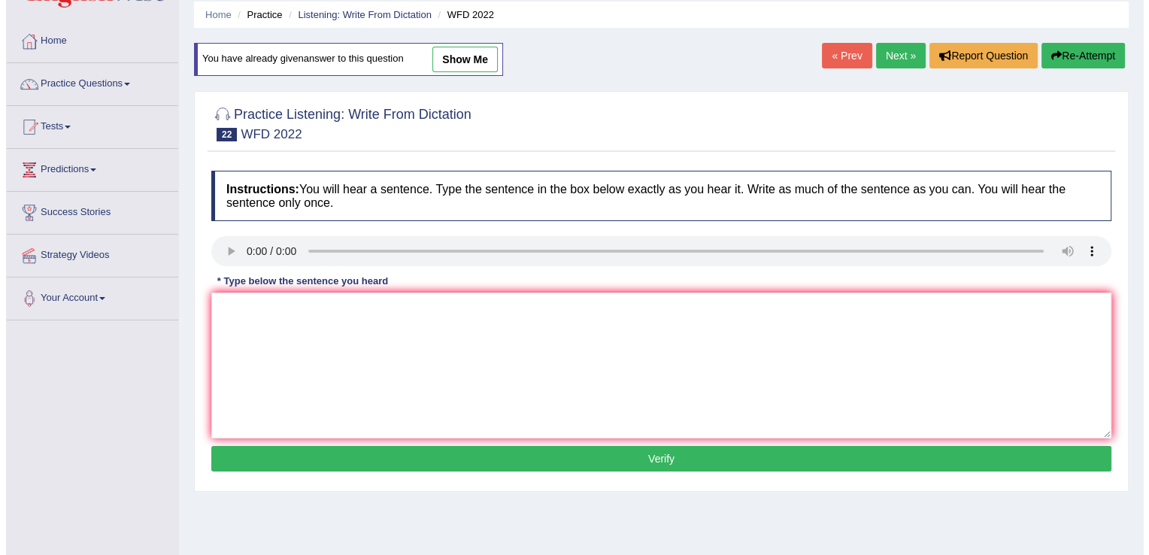
scroll to position [57, 0]
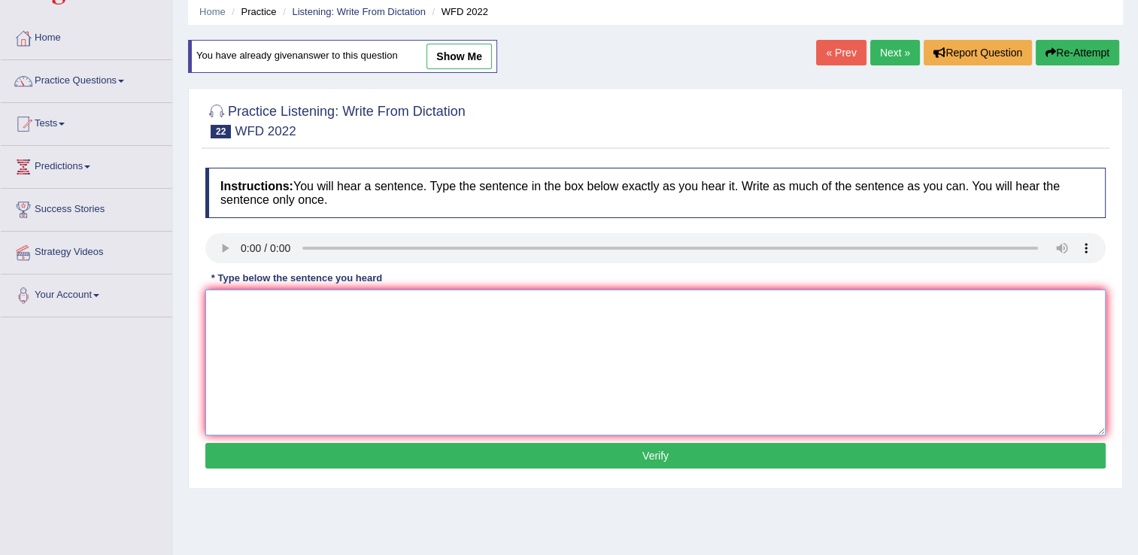
click at [316, 359] on textarea at bounding box center [655, 363] width 900 height 146
type textarea "Most of these students will are not considered this these issue issues before."
click at [364, 458] on button "Verify" at bounding box center [655, 456] width 900 height 26
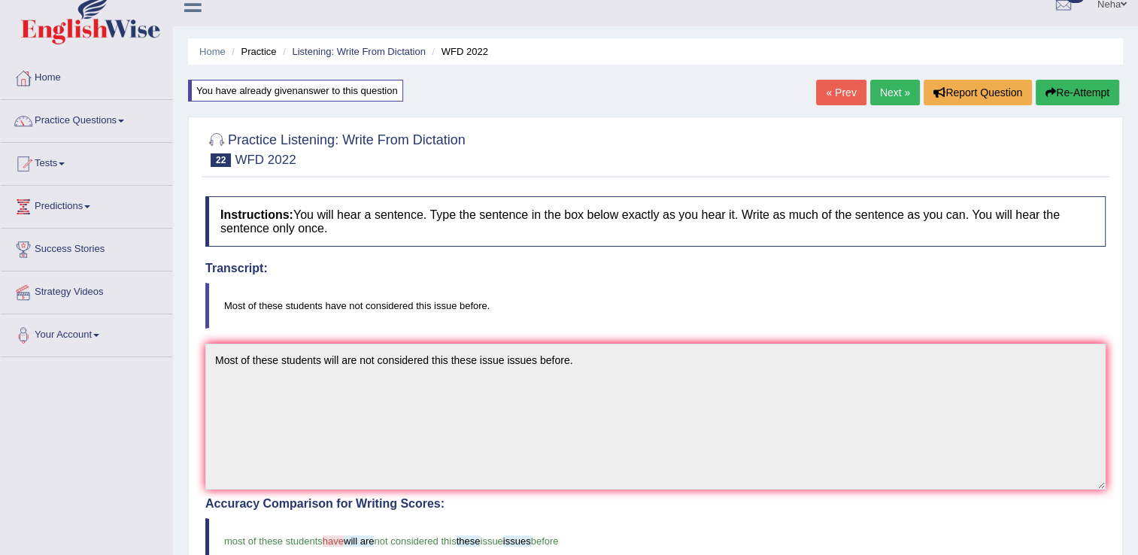
scroll to position [12, 0]
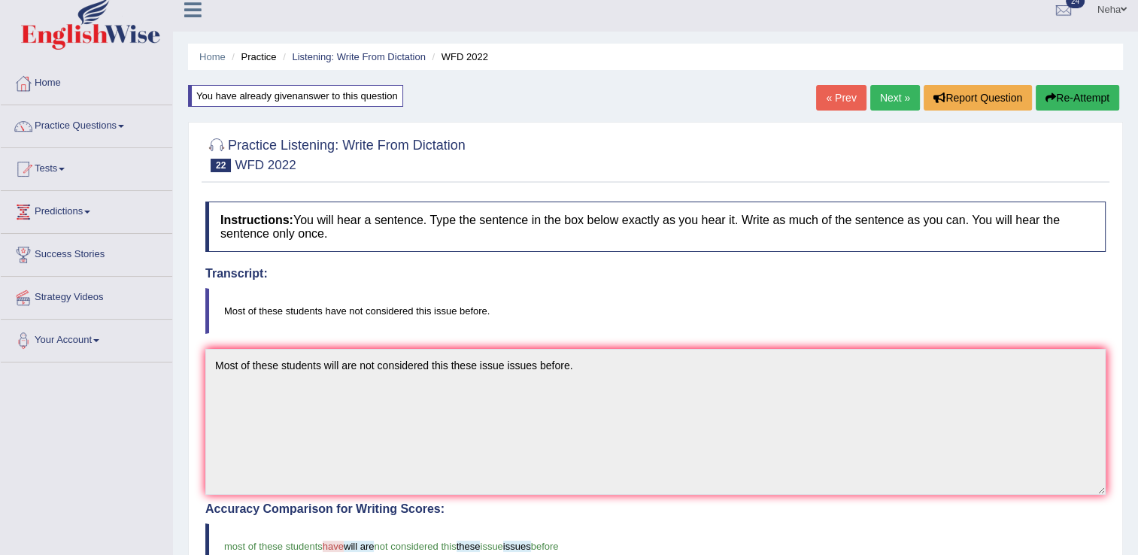
click at [893, 97] on link "Next »" at bounding box center [895, 98] width 50 height 26
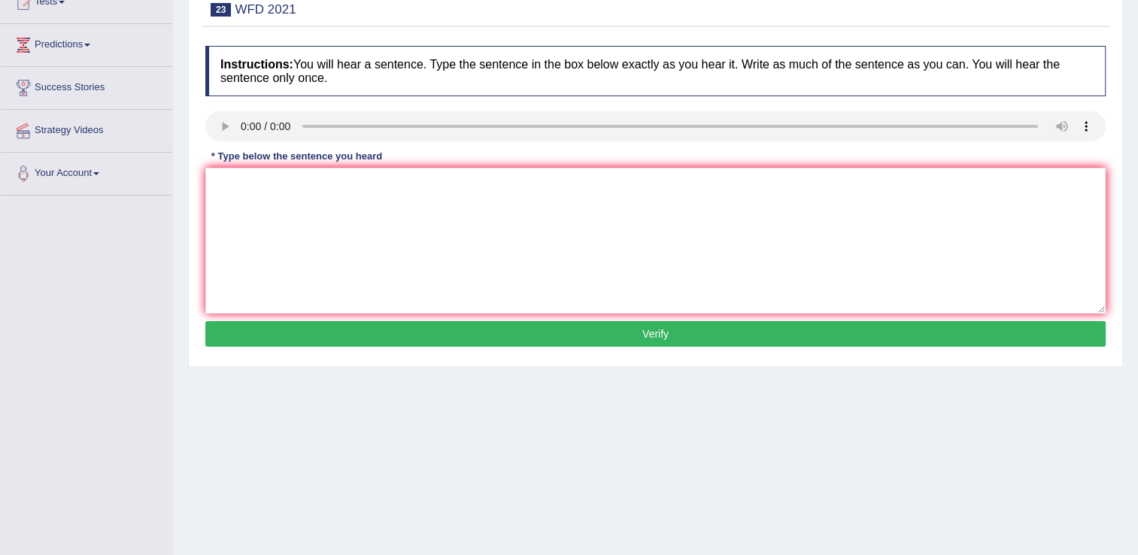
click at [320, 278] on div "Instructions: You will hear a sentence. Type the sentence in the box below exac…" at bounding box center [656, 198] width 908 height 320
click at [320, 278] on textarea at bounding box center [655, 241] width 900 height 146
click at [293, 212] on textarea at bounding box center [655, 241] width 900 height 146
click at [475, 202] on textarea "This city is founded an insentive" at bounding box center [655, 241] width 900 height 146
click at [307, 184] on textarea "This city is founded an insentive" at bounding box center [655, 241] width 900 height 146
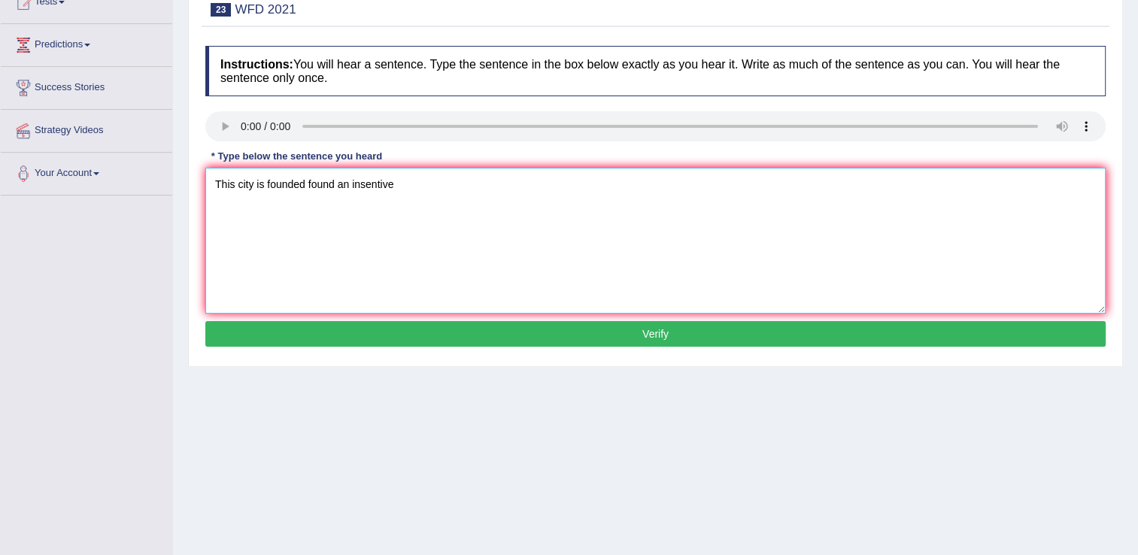
click at [403, 186] on textarea "This city is founded found an insentive" at bounding box center [655, 241] width 900 height 146
click at [352, 190] on textarea "This city is founded found an insentive" at bounding box center [655, 241] width 900 height 146
click at [532, 191] on textarea "This city is founded found an is creative insentive" at bounding box center [655, 241] width 900 height 146
type textarea "This city is founded found an is creative insentive role roles that they become…"
click at [488, 334] on button "Verify" at bounding box center [655, 334] width 900 height 26
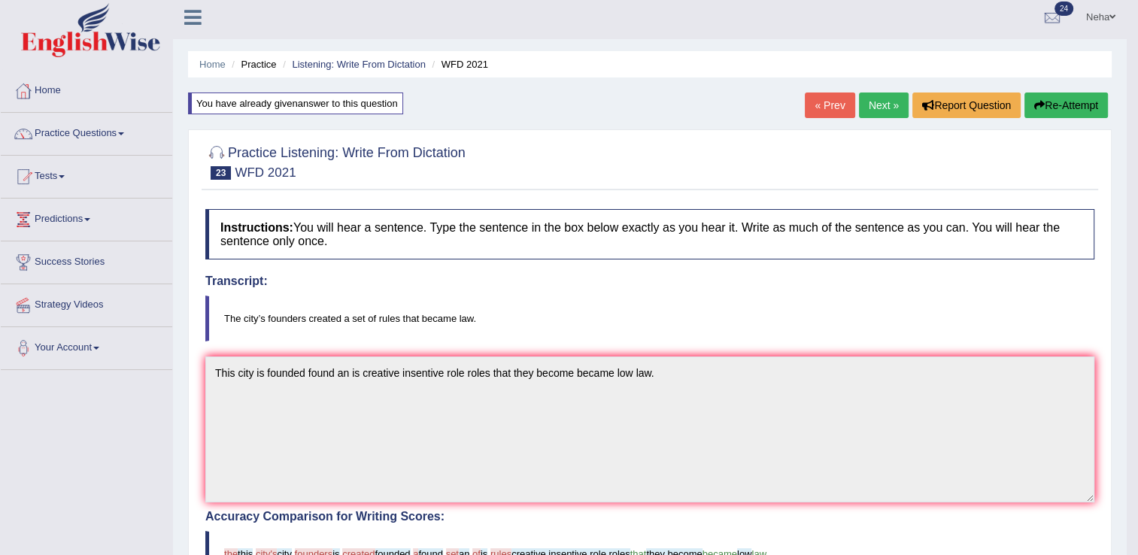
scroll to position [2, 0]
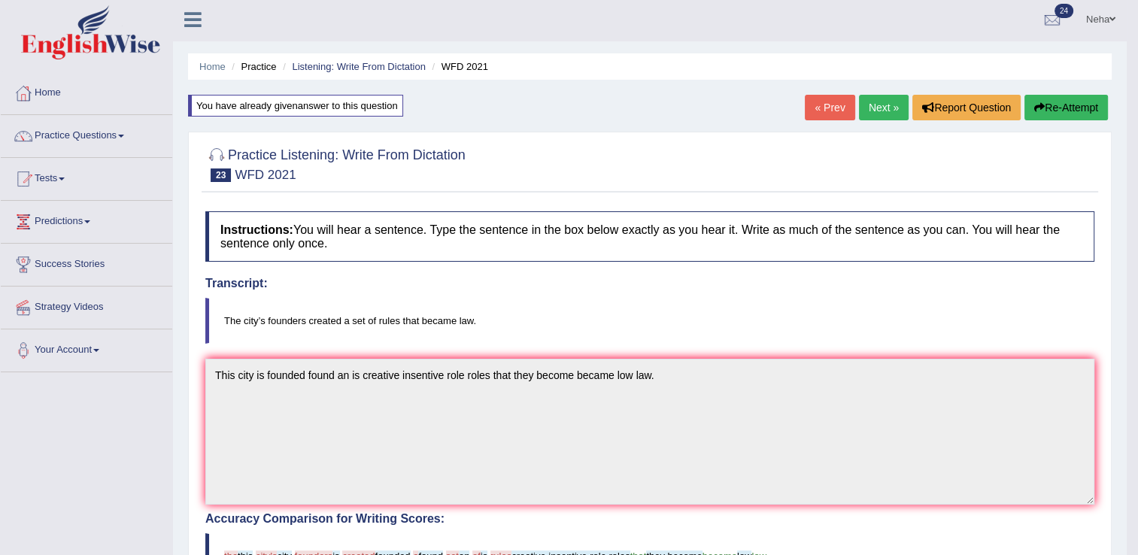
click at [881, 110] on link "Next »" at bounding box center [884, 108] width 50 height 26
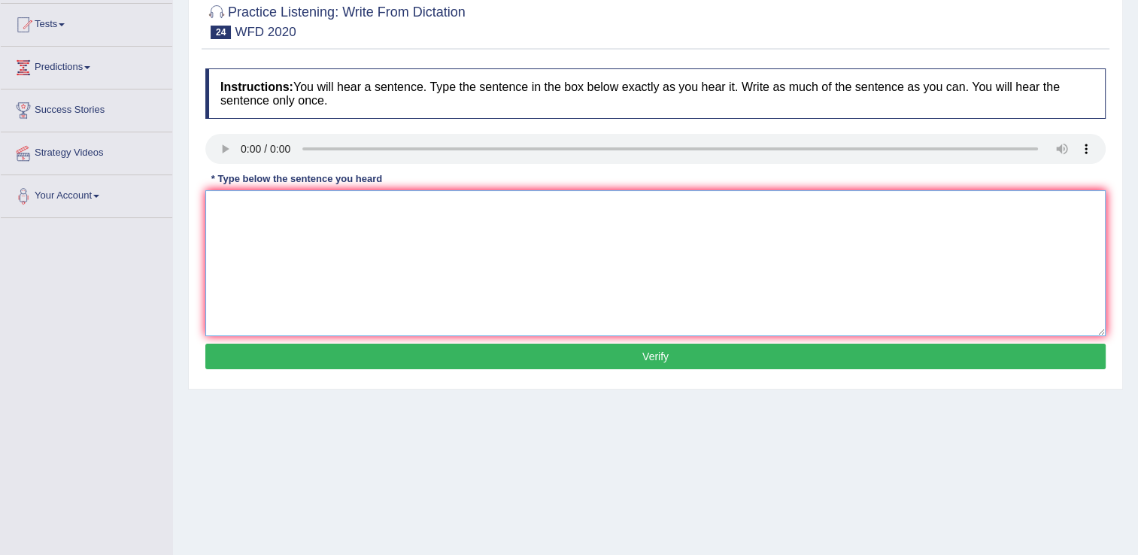
click at [295, 306] on textarea at bounding box center [655, 263] width 900 height 146
click at [422, 229] on textarea "The chemistry building is located" at bounding box center [655, 263] width 900 height 146
type textarea "The chemistry building is located near the entrance to the campus."
click at [439, 349] on button "Verify" at bounding box center [655, 357] width 900 height 26
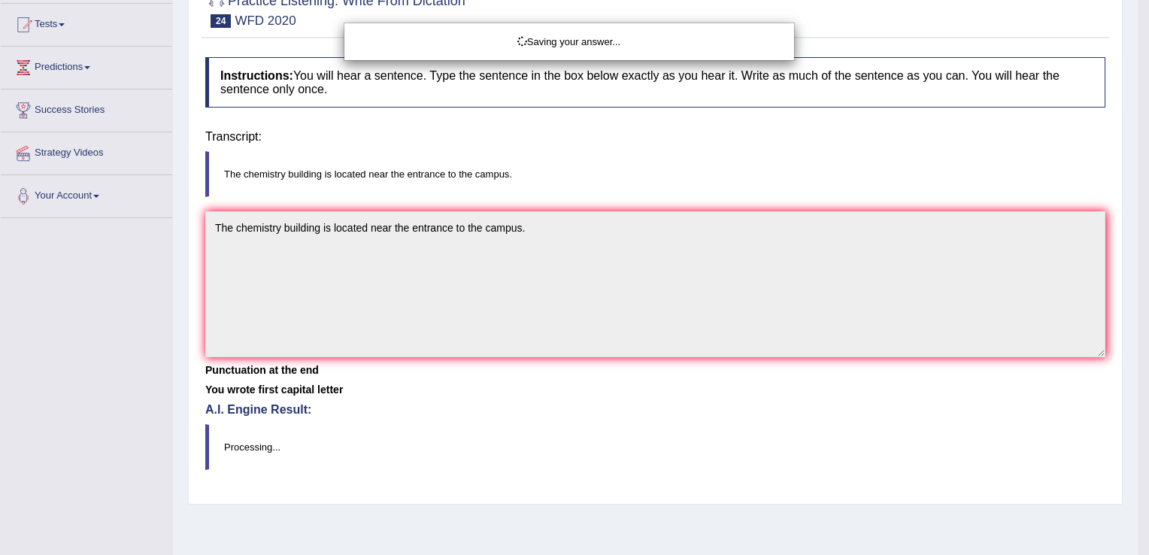
click at [439, 349] on div "Saving your answer..." at bounding box center [574, 277] width 1149 height 555
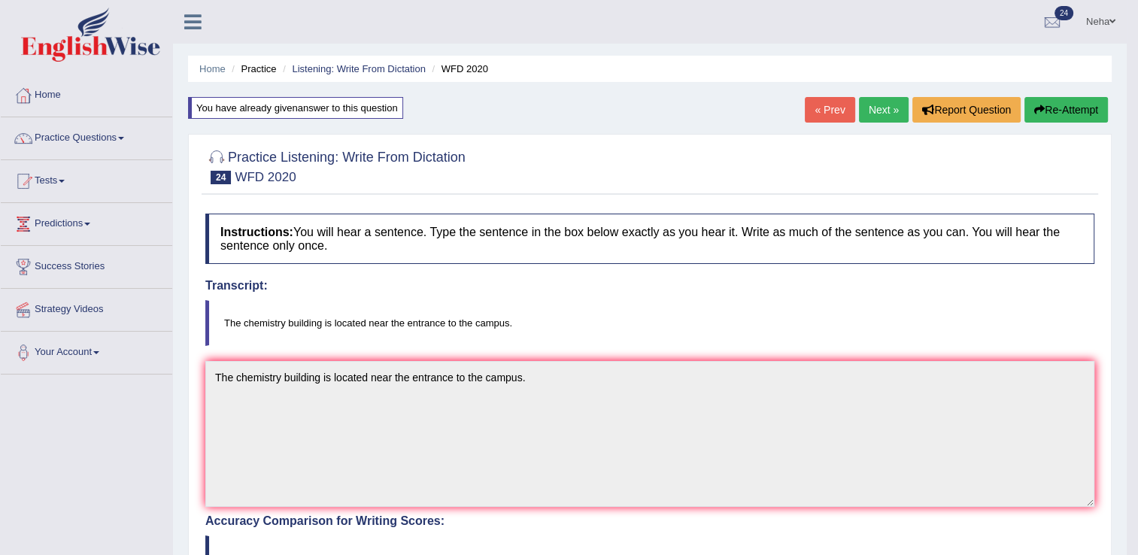
click at [878, 103] on link "Next »" at bounding box center [884, 110] width 50 height 26
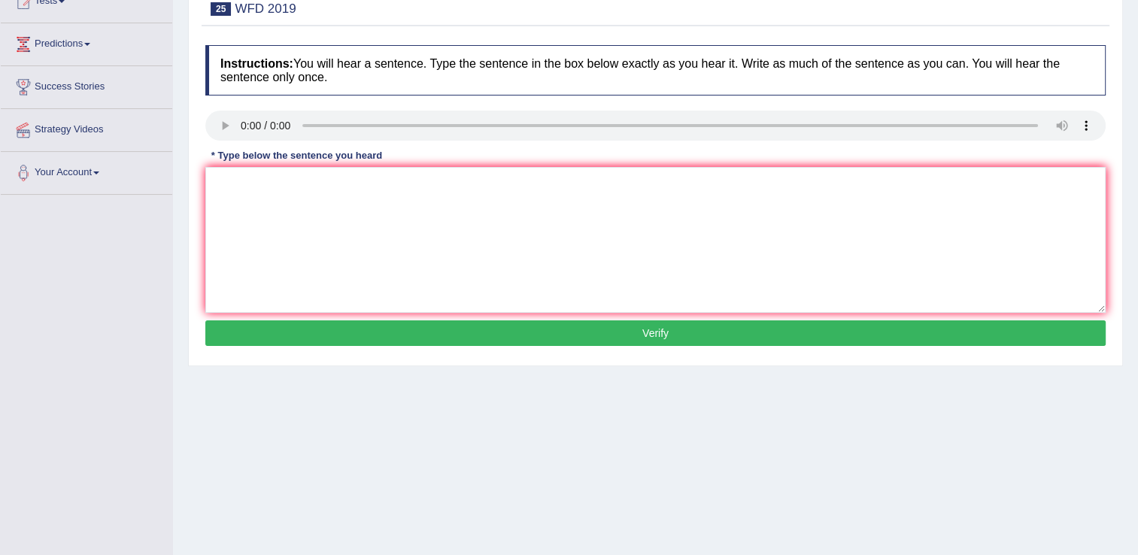
click at [310, 284] on div "Instructions: You will hear a sentence. Type the sentence in the box below exac…" at bounding box center [656, 198] width 908 height 320
click at [310, 284] on textarea at bounding box center [655, 240] width 900 height 146
click at [287, 210] on textarea at bounding box center [655, 240] width 900 height 146
click at [336, 184] on textarea "Speed is defined that how quickly" at bounding box center [655, 240] width 900 height 146
click at [420, 184] on textarea "Speed is defined that how an quickly" at bounding box center [655, 240] width 900 height 146
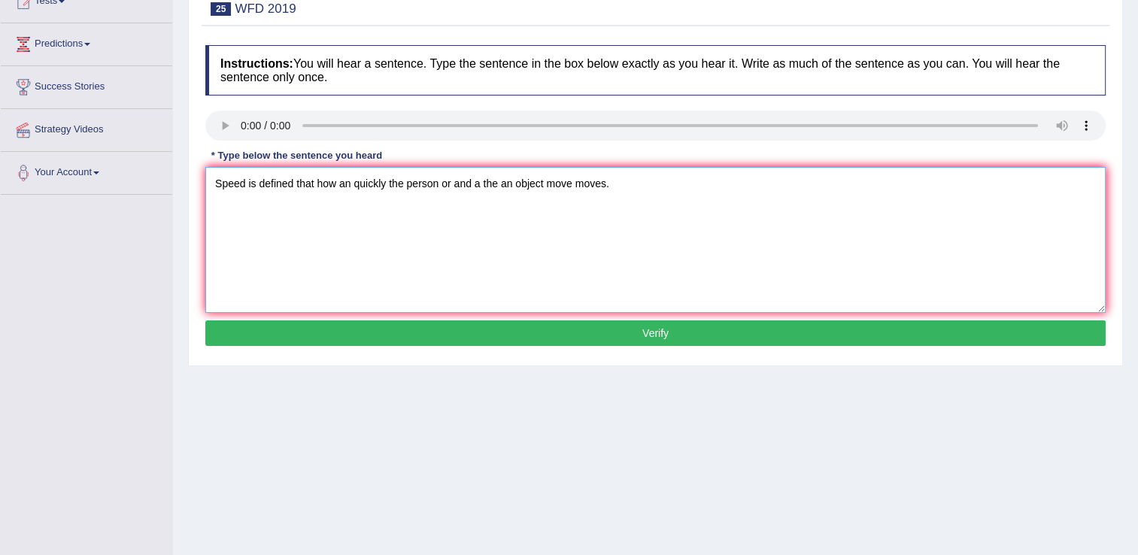
type textarea "Speed is defined that how an quickly the person or and a the an object move mov…"
click at [505, 325] on button "Verify" at bounding box center [655, 333] width 900 height 26
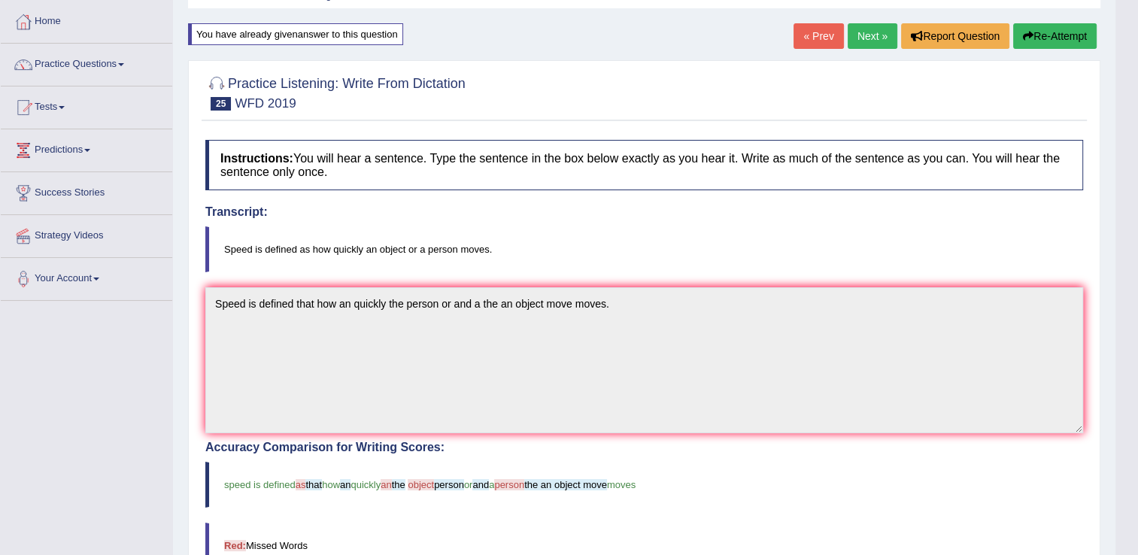
scroll to position [57, 0]
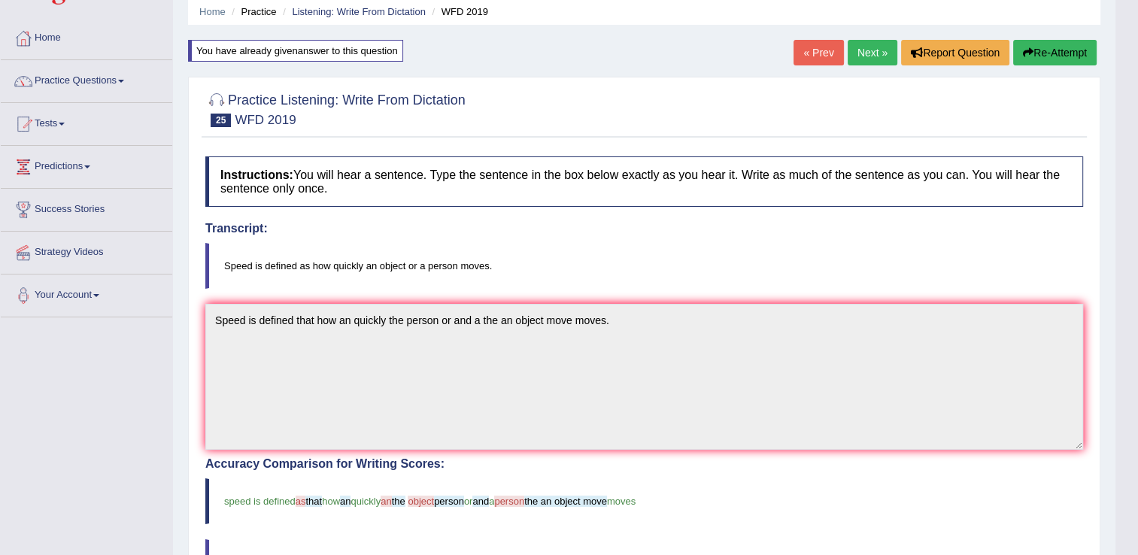
click at [875, 56] on link "Next »" at bounding box center [873, 53] width 50 height 26
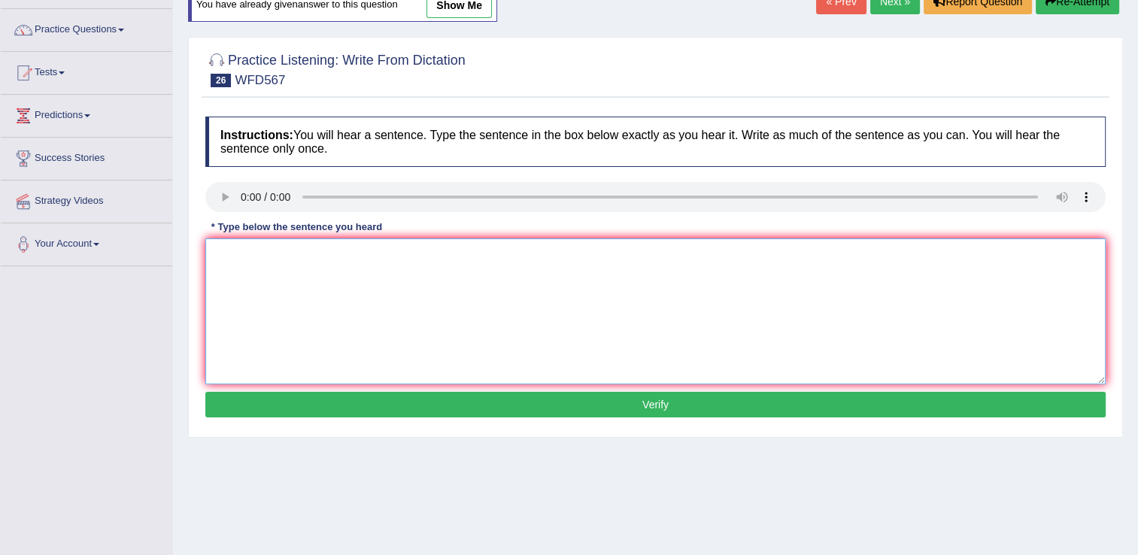
click at [291, 284] on textarea at bounding box center [655, 311] width 900 height 146
click at [410, 260] on textarea "A currently unknown number" at bounding box center [655, 311] width 900 height 146
type textarea "A currently unknown number of barrels"
click at [496, 251] on textarea "A currently unknown number of barrels" at bounding box center [655, 311] width 900 height 146
click at [495, 245] on textarea "A currently unknown number of barrels was on board" at bounding box center [655, 311] width 900 height 146
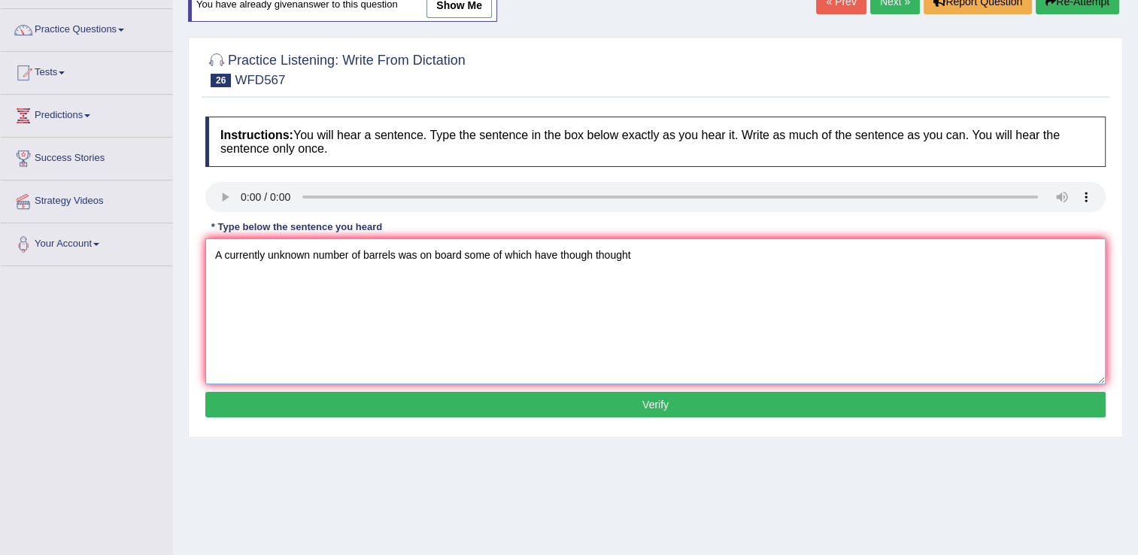
click at [695, 264] on textarea "A currently unknown number of barrels was on board some of which have though th…" at bounding box center [655, 311] width 900 height 146
type textarea "A currently unknown number of barrels was on board some of which have though th…"
click at [671, 402] on button "Verify" at bounding box center [655, 405] width 900 height 26
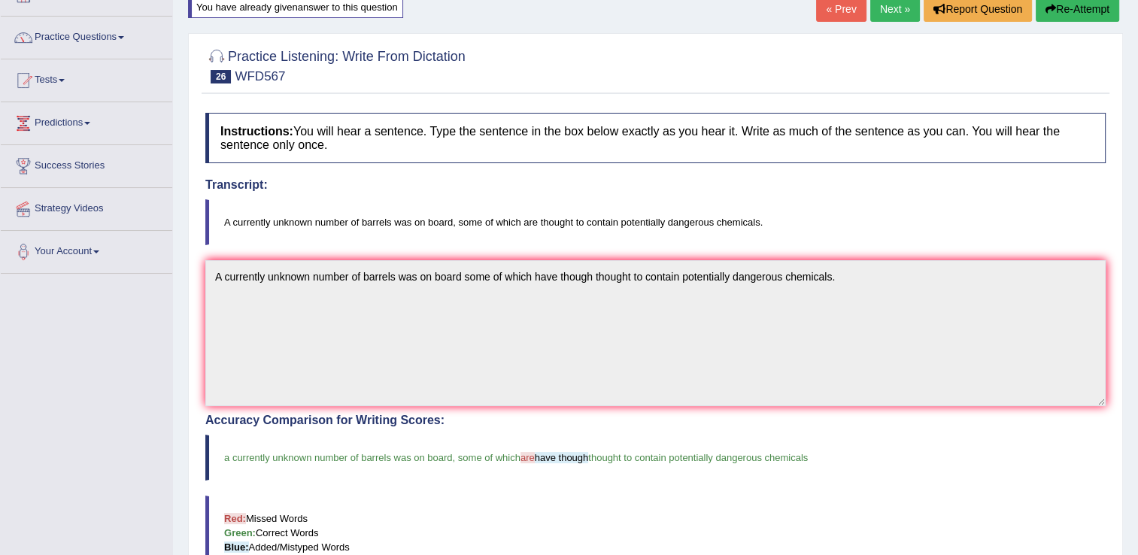
scroll to position [78, 0]
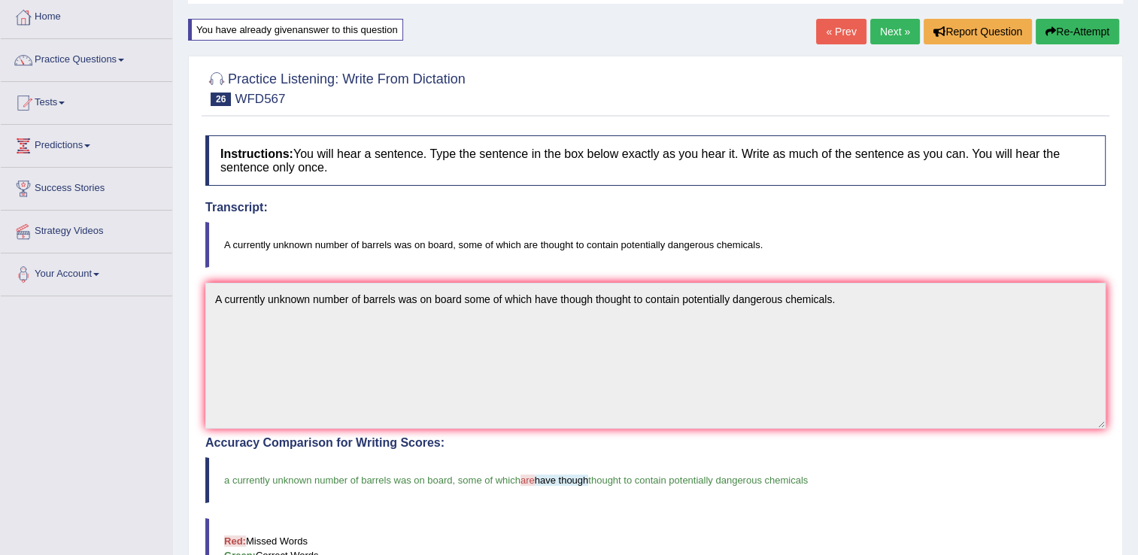
click at [896, 21] on link "Next »" at bounding box center [895, 32] width 50 height 26
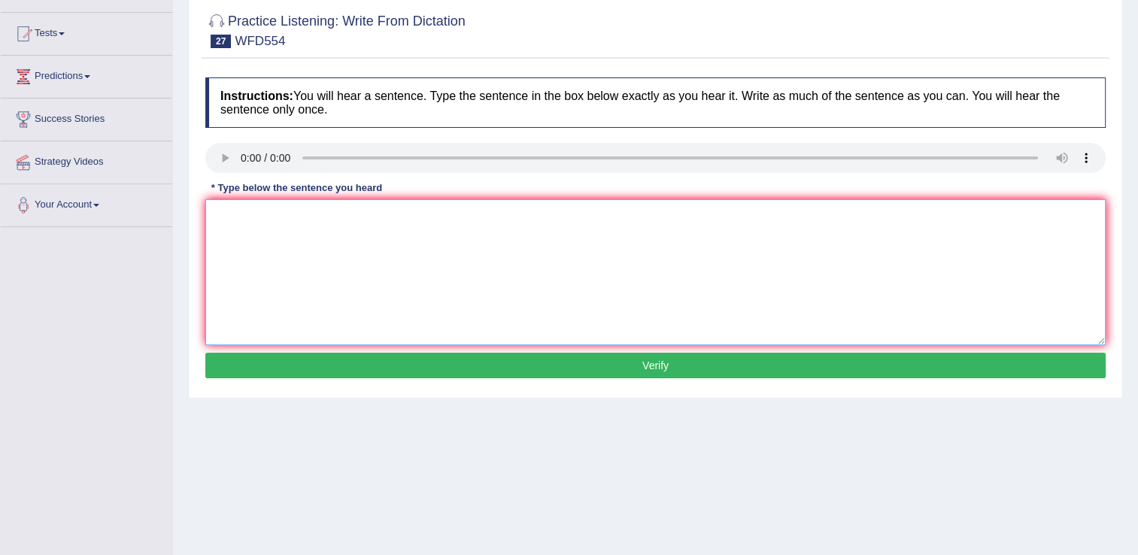
click at [284, 281] on textarea at bounding box center [655, 272] width 900 height 146
click at [350, 209] on textarea "In the south of the city" at bounding box center [655, 272] width 900 height 146
click at [496, 233] on textarea "In the south of the city remains of the ancient [DEMOGRAPHIC_DATA]" at bounding box center [655, 272] width 900 height 146
click at [387, 218] on textarea "In the south of the city remains of the ancient [DEMOGRAPHIC_DATA]" at bounding box center [655, 272] width 900 height 146
click at [511, 220] on textarea "In the south of the city remains of the an ancient [DEMOGRAPHIC_DATA]" at bounding box center [655, 272] width 900 height 146
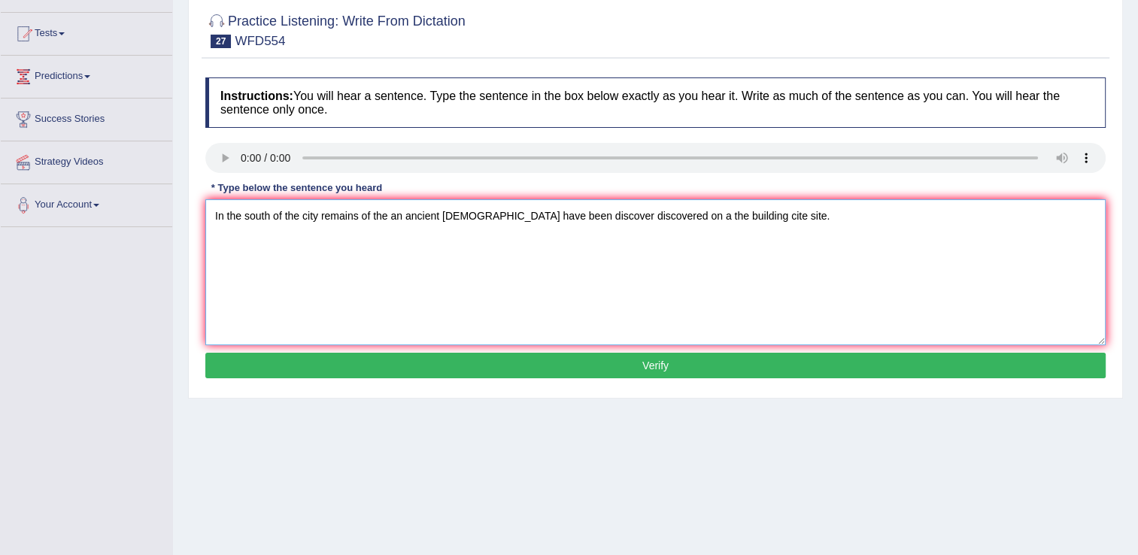
type textarea "In the south of the city remains of the an ancient [DEMOGRAPHIC_DATA] have been…"
click at [466, 362] on button "Verify" at bounding box center [655, 366] width 900 height 26
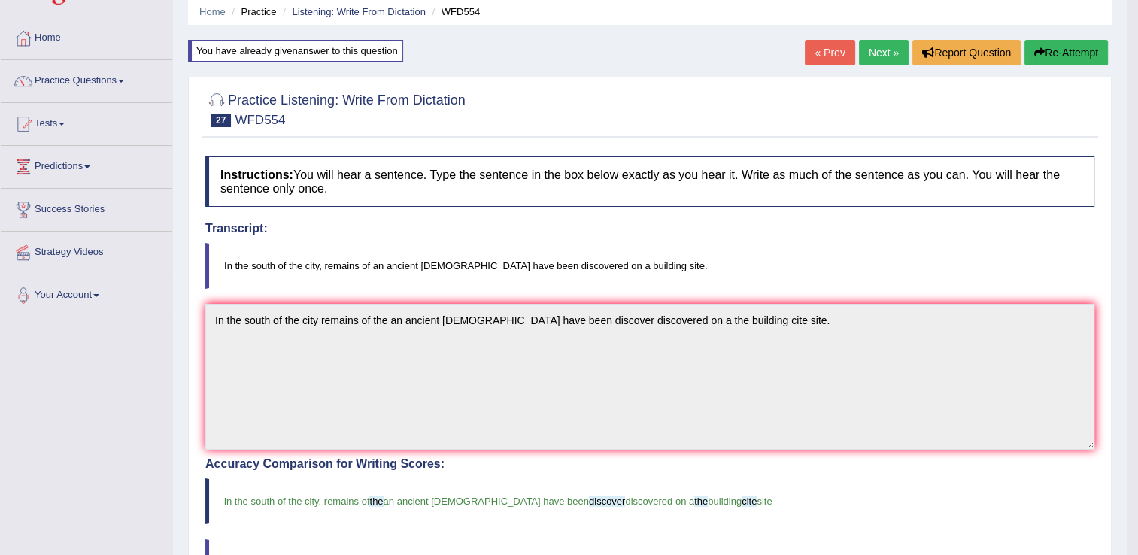
scroll to position [56, 0]
click at [881, 48] on link "Next »" at bounding box center [884, 54] width 50 height 26
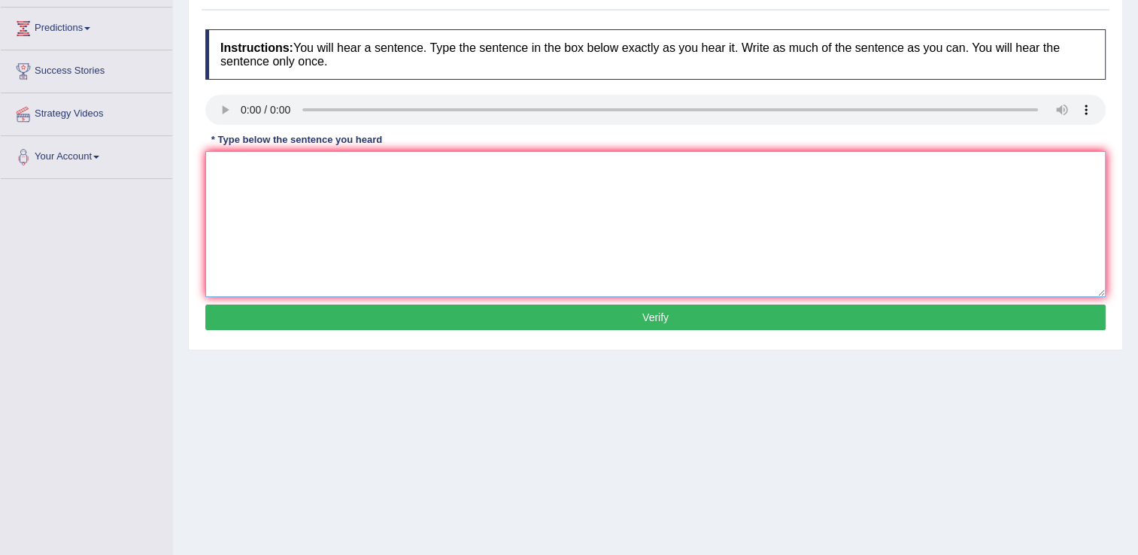
click at [317, 250] on textarea at bounding box center [655, 224] width 900 height 146
click at [296, 171] on textarea "By this point in te course" at bounding box center [655, 224] width 900 height 146
click at [421, 161] on textarea "By this point in the course" at bounding box center [655, 224] width 900 height 146
type textarea "By this point in the course the [DEMOGRAPHIC_DATA]"
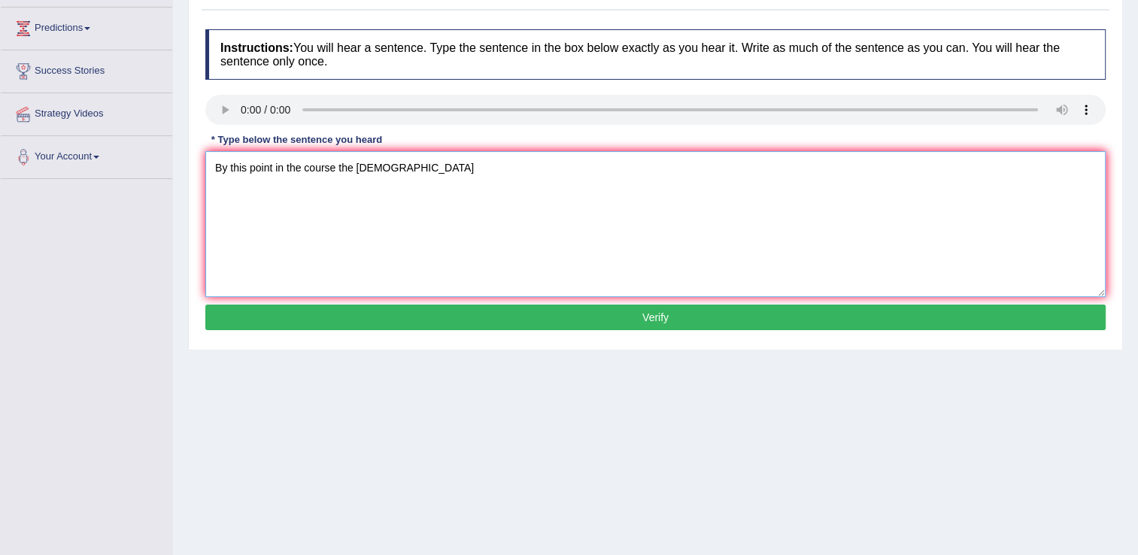
click at [478, 187] on textarea "By this point in the course the [DEMOGRAPHIC_DATA]" at bounding box center [655, 224] width 900 height 146
type textarea "By this point in the course the [DEMOGRAPHIC_DATA] both have been running from …"
click at [484, 314] on button "Verify" at bounding box center [655, 318] width 900 height 26
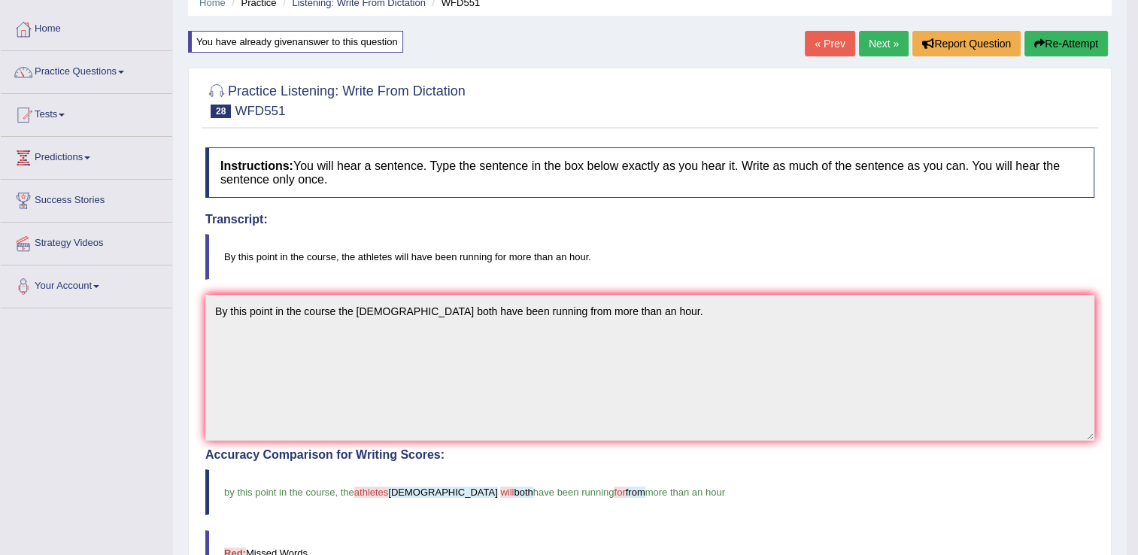
scroll to position [66, 0]
click at [880, 52] on link "Next »" at bounding box center [884, 44] width 50 height 26
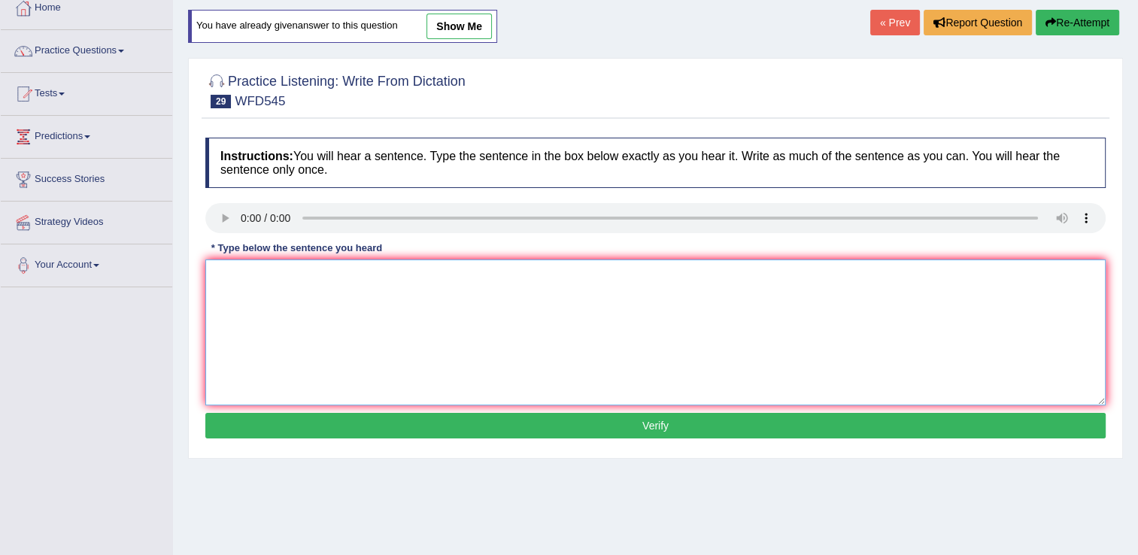
click at [286, 277] on textarea at bounding box center [655, 332] width 900 height 146
click at [371, 272] on textarea "A tsunami warning" at bounding box center [655, 332] width 900 height 146
click at [560, 285] on textarea "A tsunami warning has been issued issue" at bounding box center [655, 332] width 900 height 146
click at [596, 284] on textarea "A tsunami warning has been issued issue after a strong earthquack" at bounding box center [655, 332] width 900 height 146
type textarea "A tsunami warning has been issued issue after a strong earthquack was detected …"
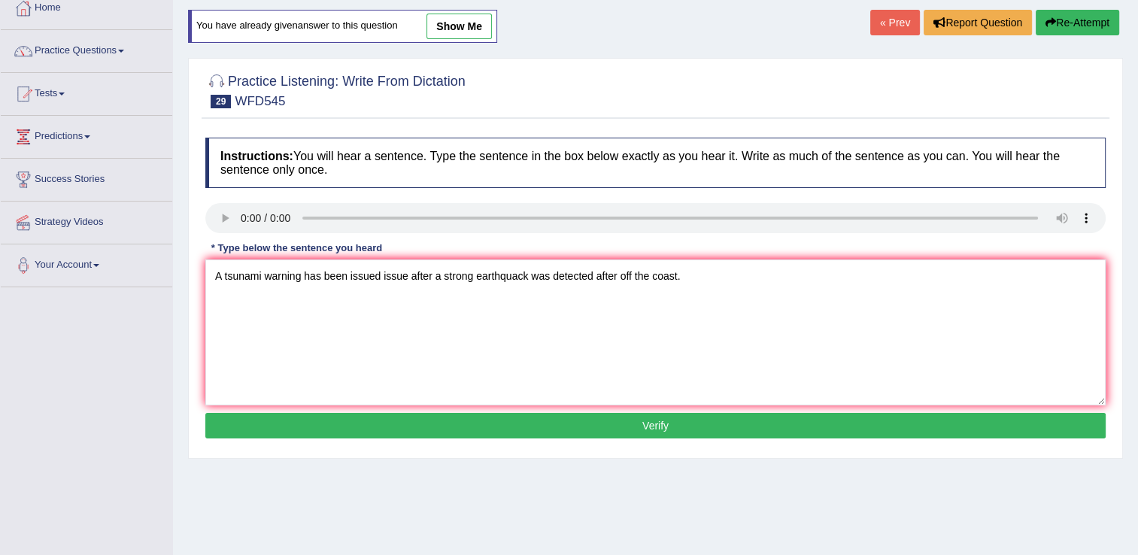
click at [508, 423] on button "Verify" at bounding box center [655, 426] width 900 height 26
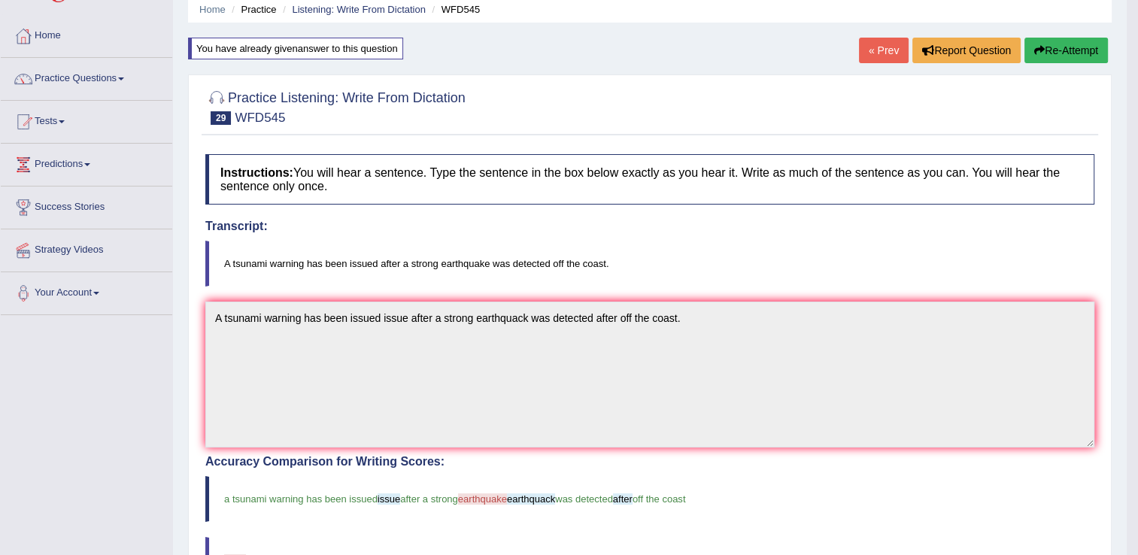
scroll to position [59, 0]
click at [1075, 47] on button "Re-Attempt" at bounding box center [1065, 51] width 83 height 26
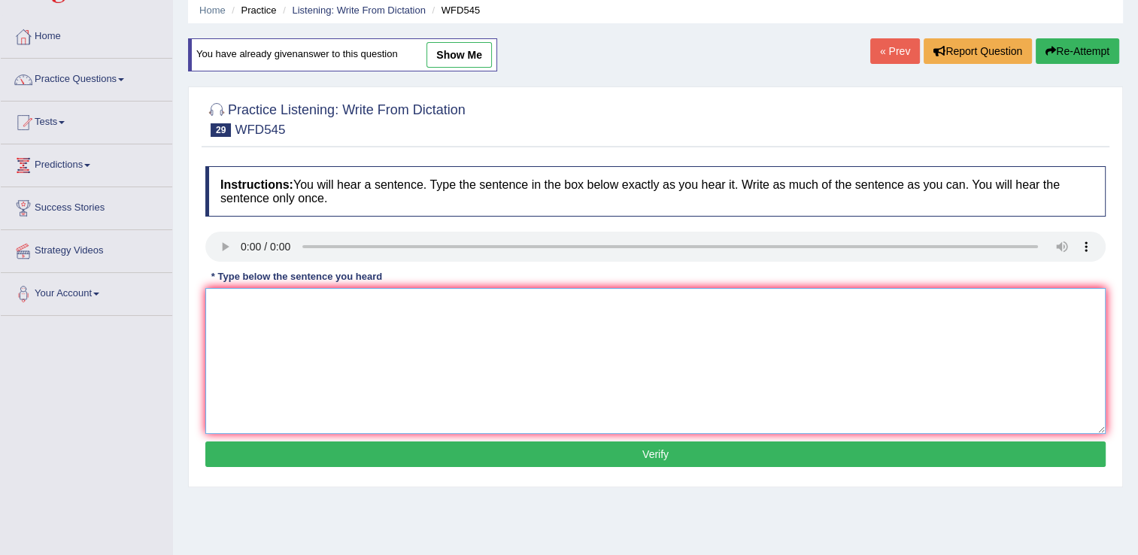
click at [535, 338] on textarea at bounding box center [655, 361] width 900 height 146
type textarea "earthquake"
click at [529, 447] on button "Verify" at bounding box center [655, 454] width 900 height 26
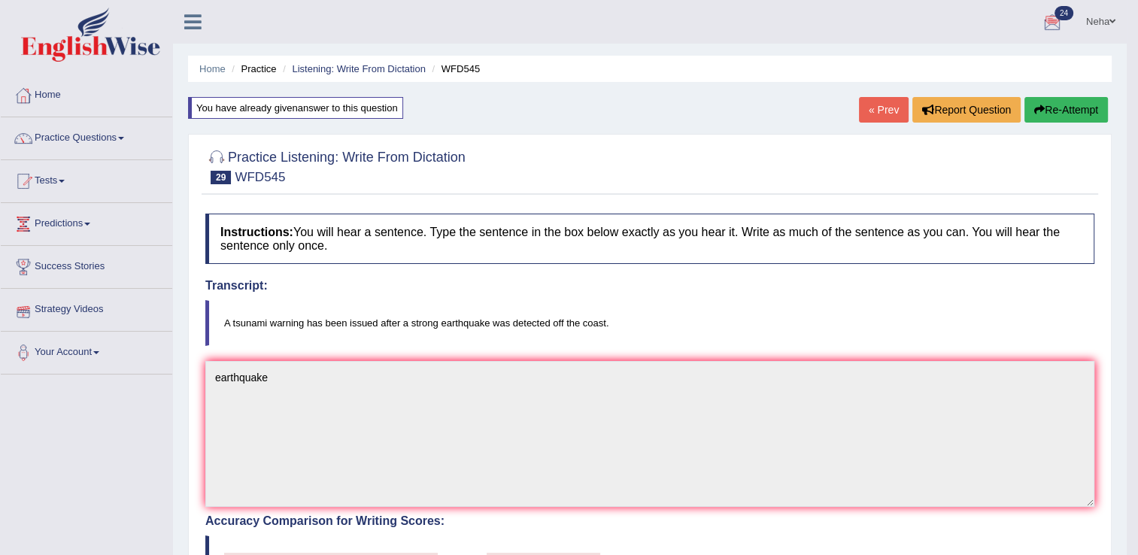
click at [81, 220] on link "Predictions" at bounding box center [86, 222] width 171 height 38
click at [60, 177] on link "Tests" at bounding box center [86, 179] width 171 height 38
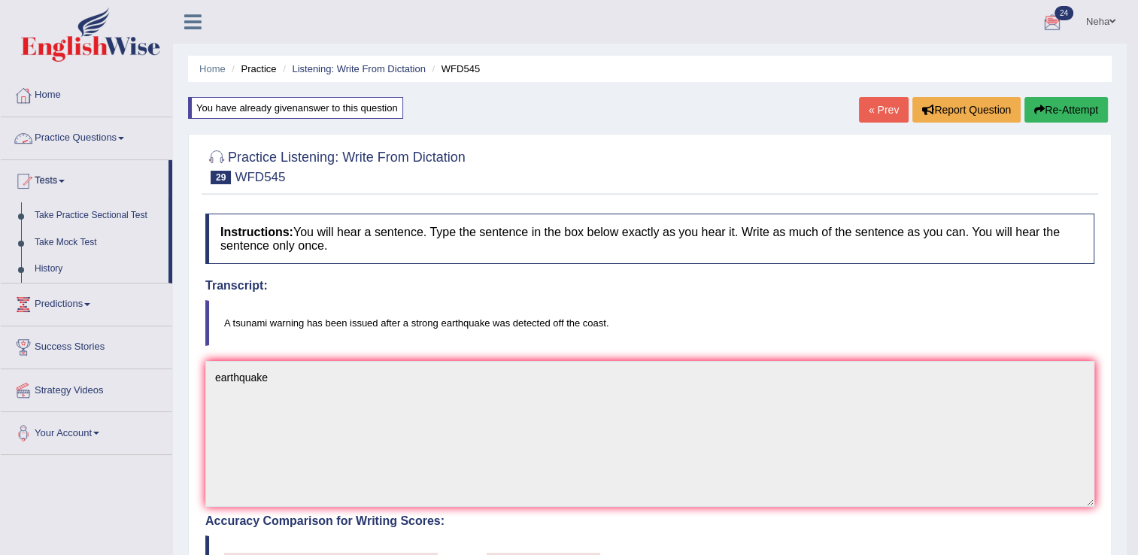
click at [130, 135] on link "Practice Questions" at bounding box center [86, 136] width 171 height 38
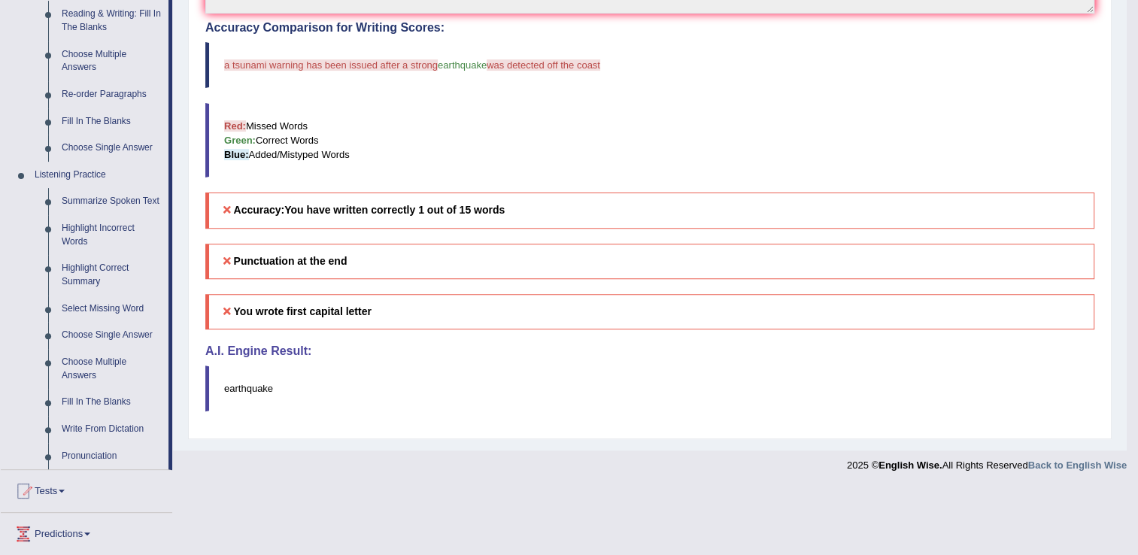
scroll to position [622, 0]
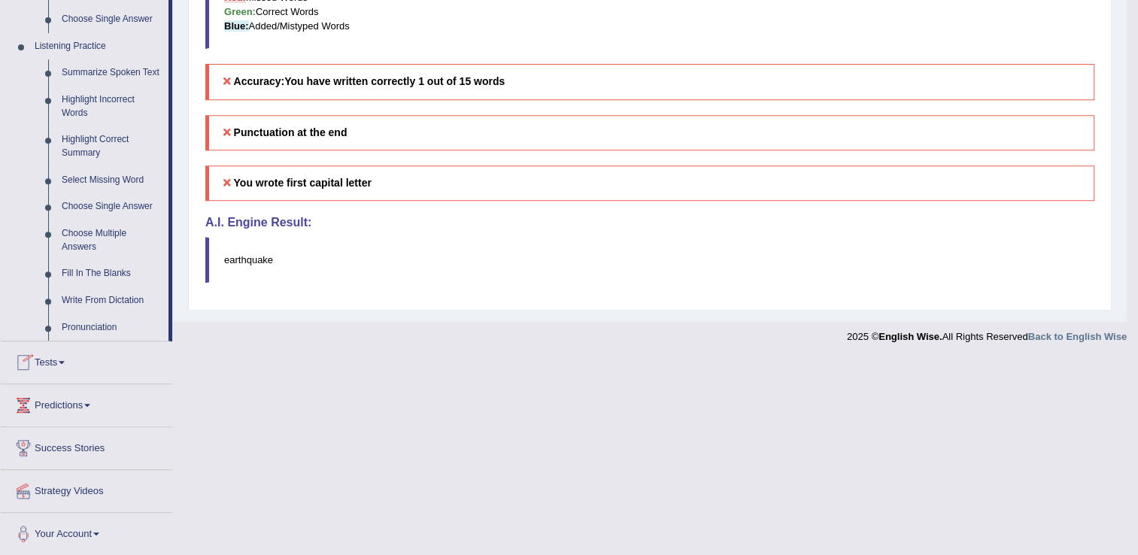
click at [68, 356] on link "Tests" at bounding box center [86, 360] width 171 height 38
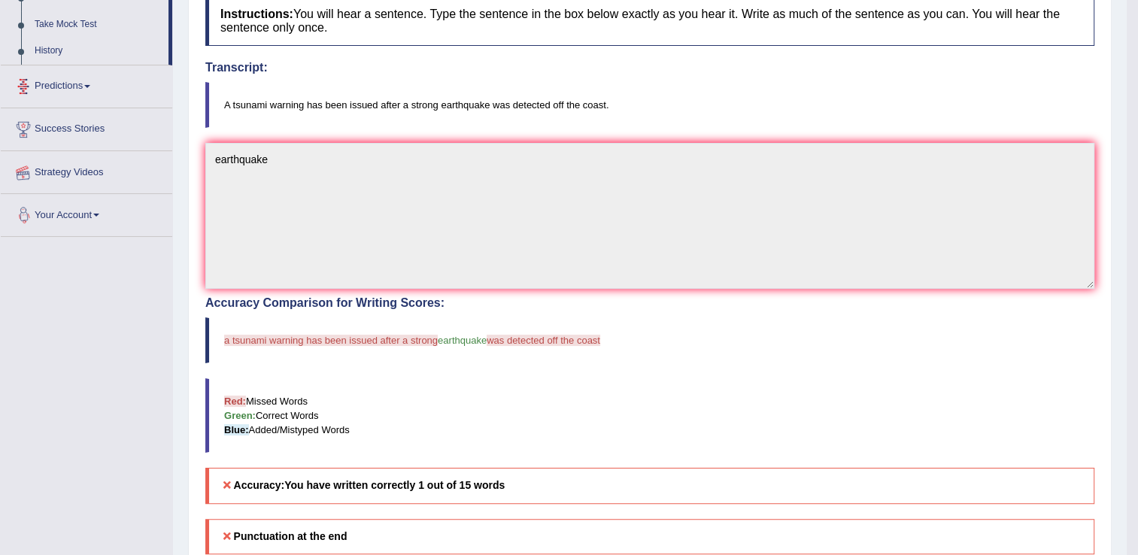
scroll to position [178, 0]
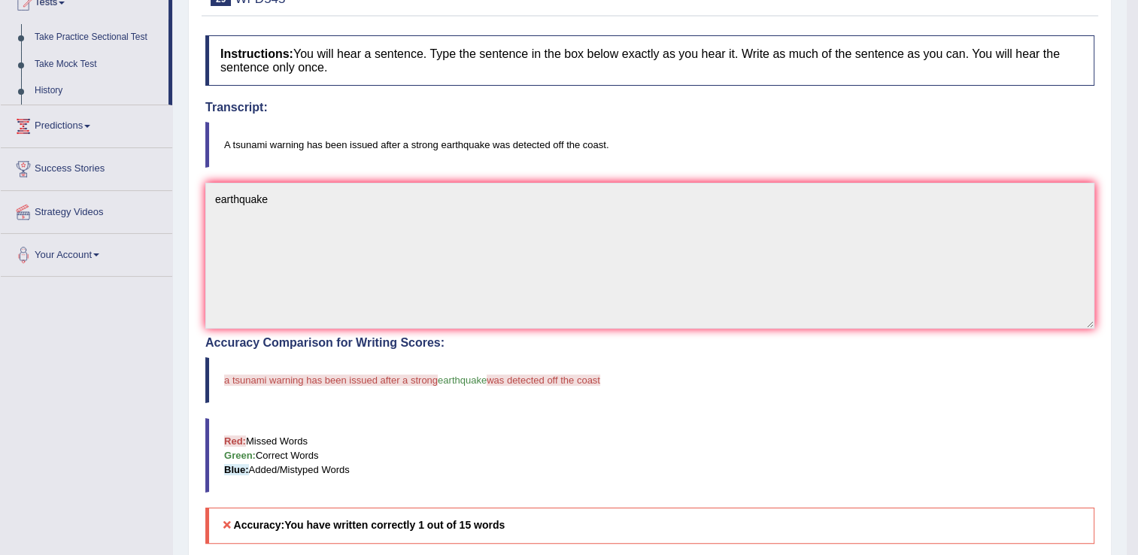
click at [87, 123] on link "Predictions" at bounding box center [86, 124] width 171 height 38
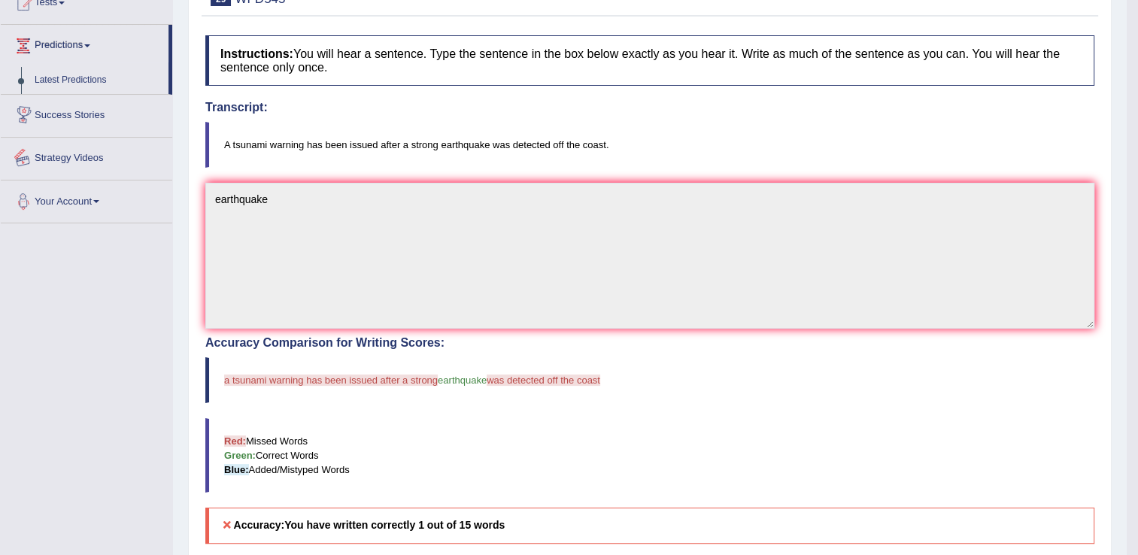
scroll to position [0, 0]
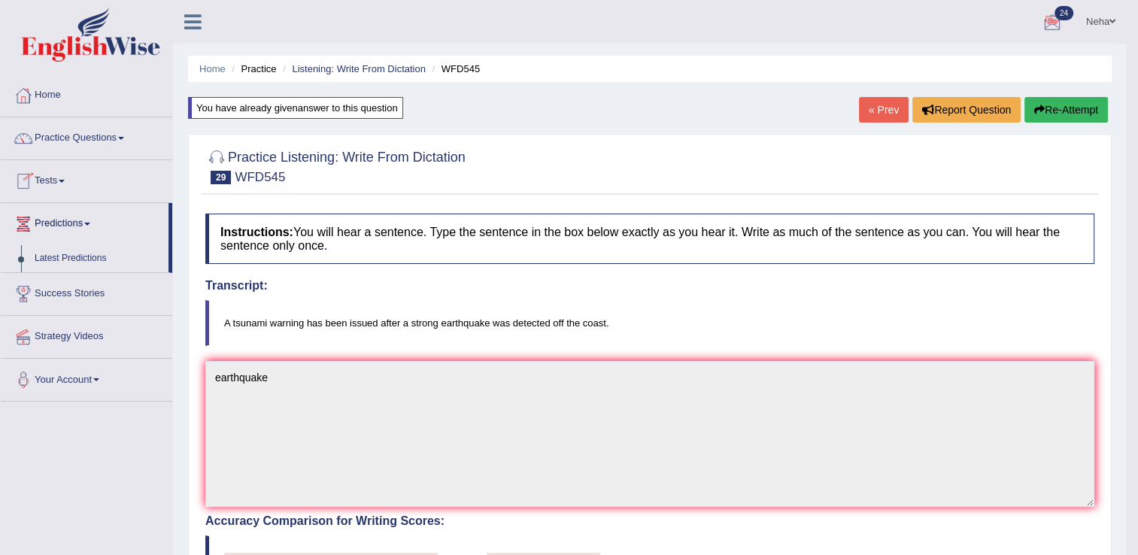
click at [68, 177] on link "Tests" at bounding box center [86, 179] width 171 height 38
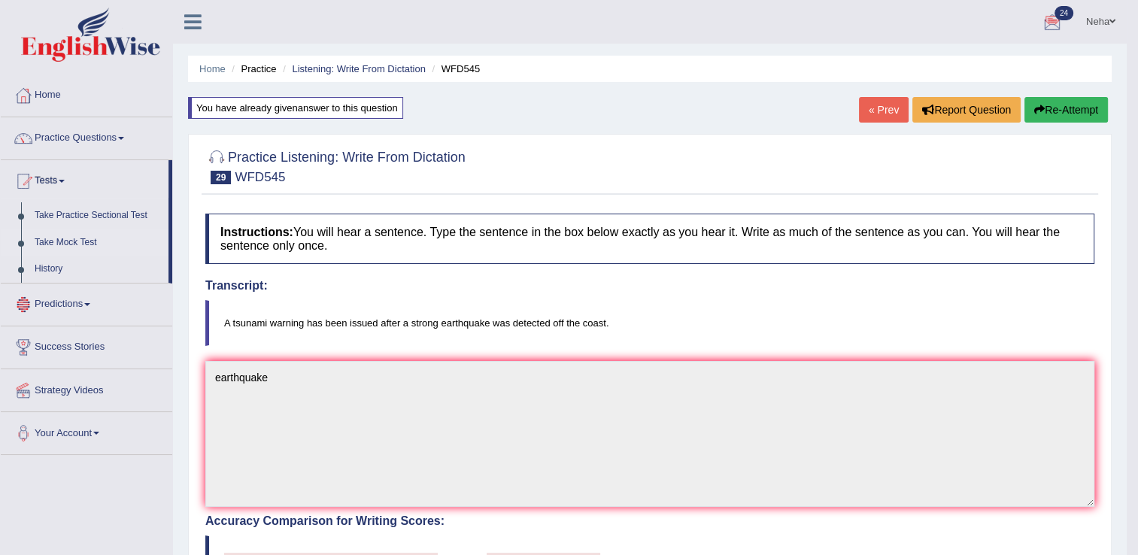
click at [88, 242] on link "Take Mock Test" at bounding box center [98, 242] width 141 height 27
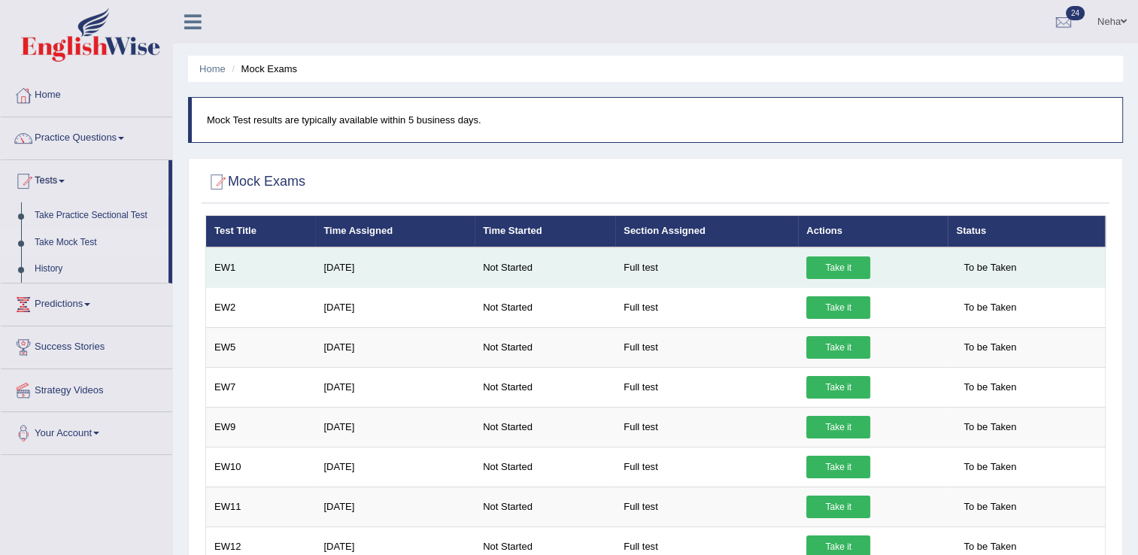
click at [844, 263] on link "Take it" at bounding box center [838, 267] width 64 height 23
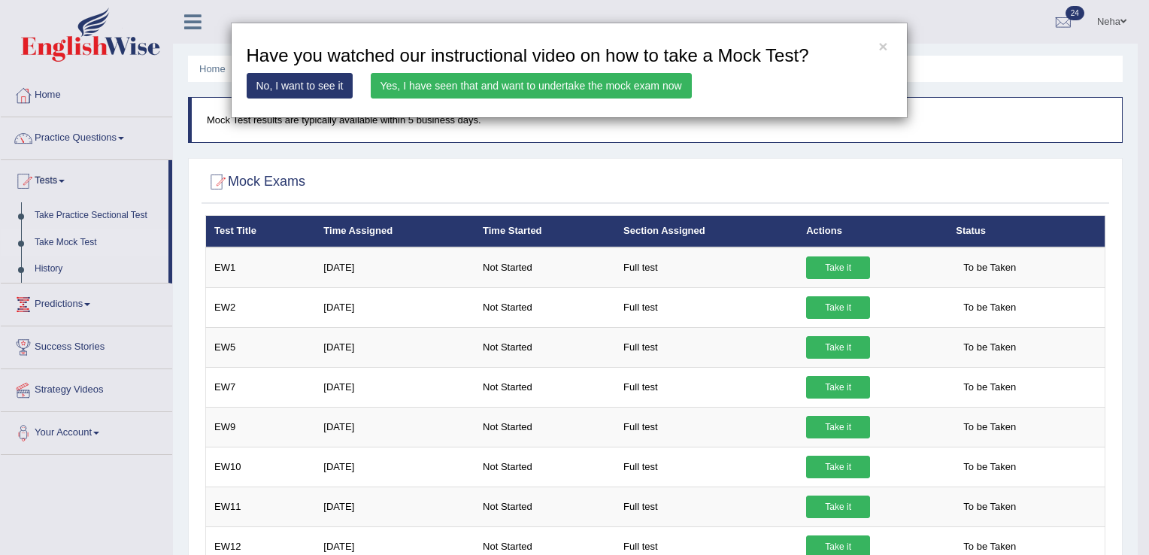
click at [572, 88] on link "Yes, I have seen that and want to undertake the mock exam now" at bounding box center [531, 86] width 321 height 26
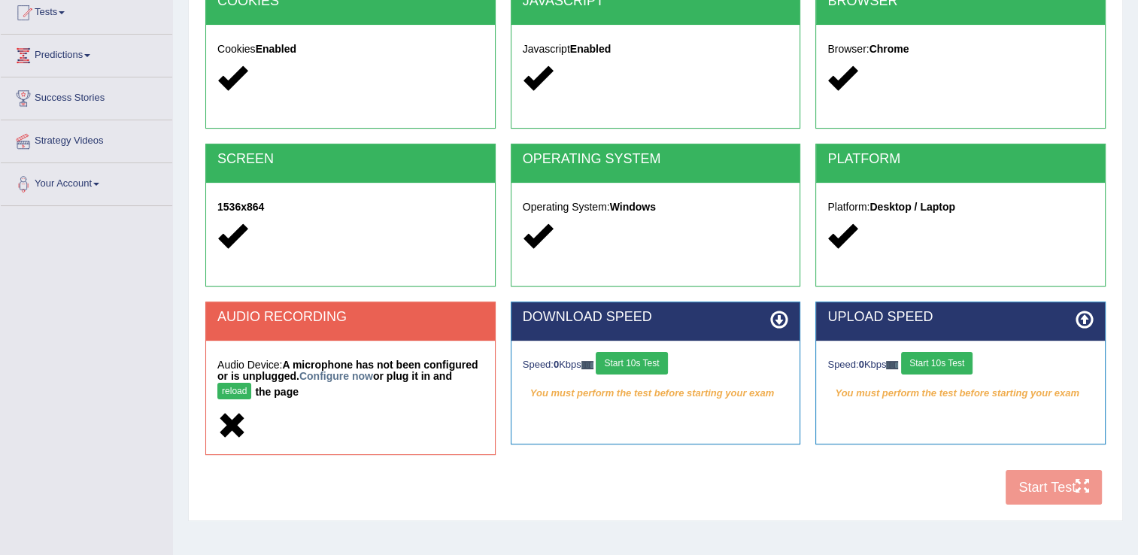
scroll to position [168, 0]
click at [456, 372] on h5 "Audio Device: A microphone has not been configured or is unplugged. Configure n…" at bounding box center [350, 381] width 266 height 44
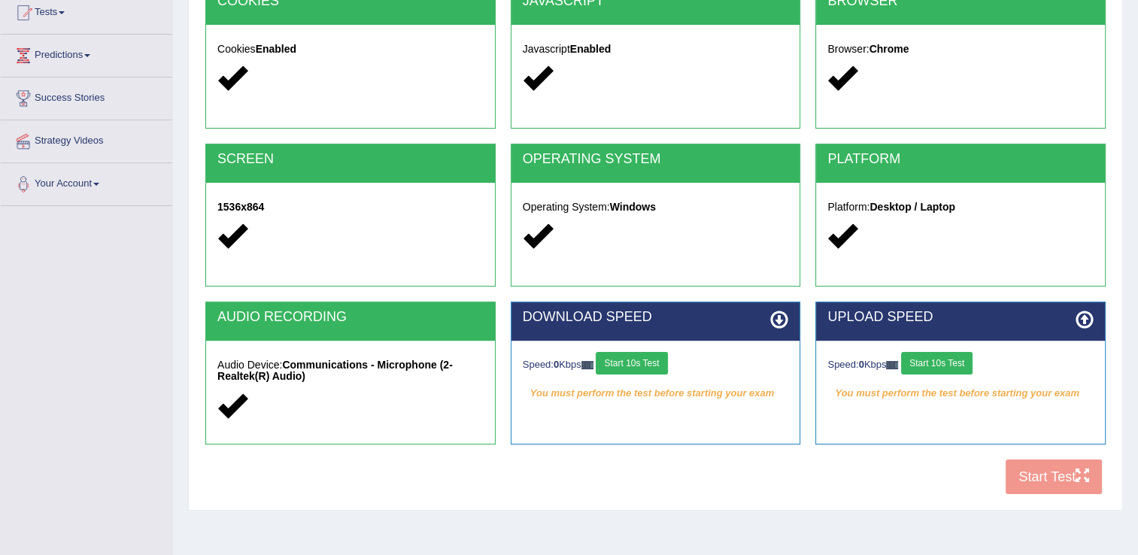
click at [645, 362] on button "Start 10s Test" at bounding box center [631, 363] width 71 height 23
click at [957, 364] on div "Speed: 0 Kbps Start 10s Test" at bounding box center [960, 365] width 266 height 26
click at [950, 355] on button "Start 10s Test" at bounding box center [936, 363] width 71 height 23
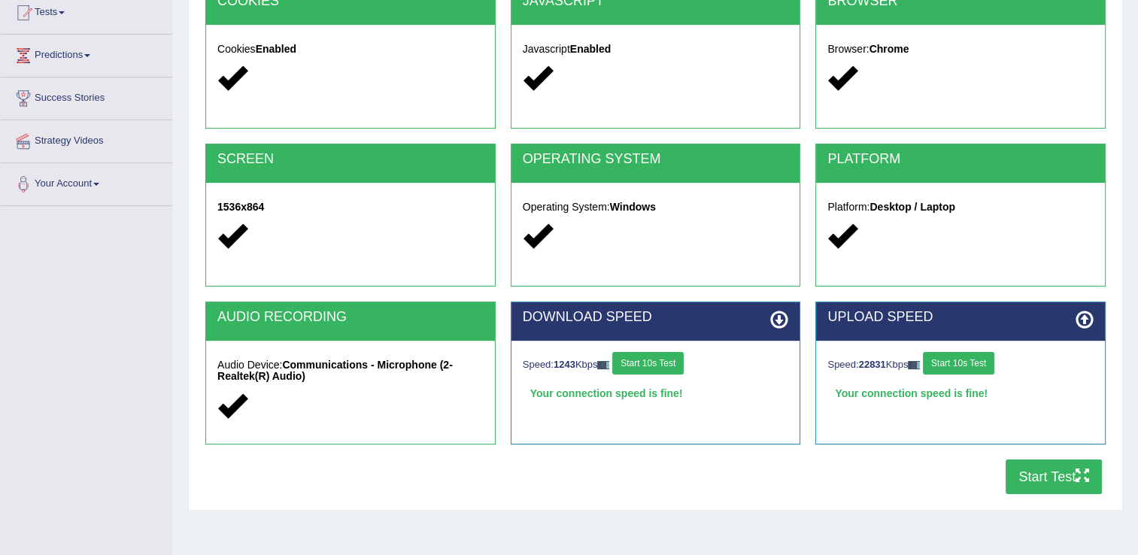
click at [663, 359] on button "Start 10s Test" at bounding box center [647, 363] width 71 height 23
click at [952, 353] on button "Start 10s Test" at bounding box center [958, 363] width 71 height 23
click at [781, 320] on icon at bounding box center [779, 320] width 18 height 18
click at [662, 362] on button "Start 10s Test" at bounding box center [647, 363] width 71 height 23
click at [958, 368] on button "Start 10s Test" at bounding box center [958, 363] width 71 height 23
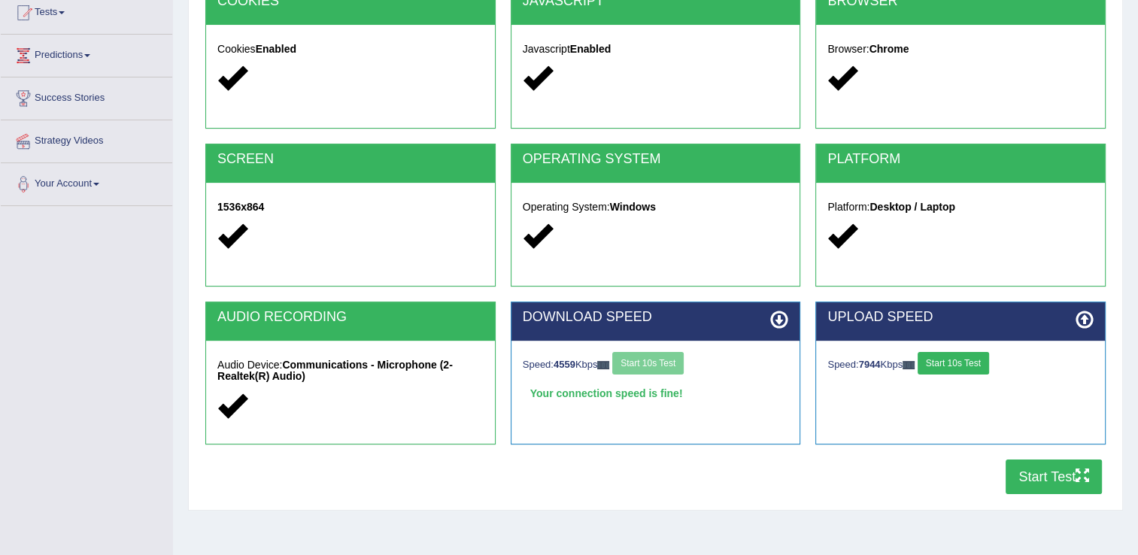
click at [1054, 473] on button "Start Test" at bounding box center [1054, 477] width 96 height 35
